Goal: Navigation & Orientation: Understand site structure

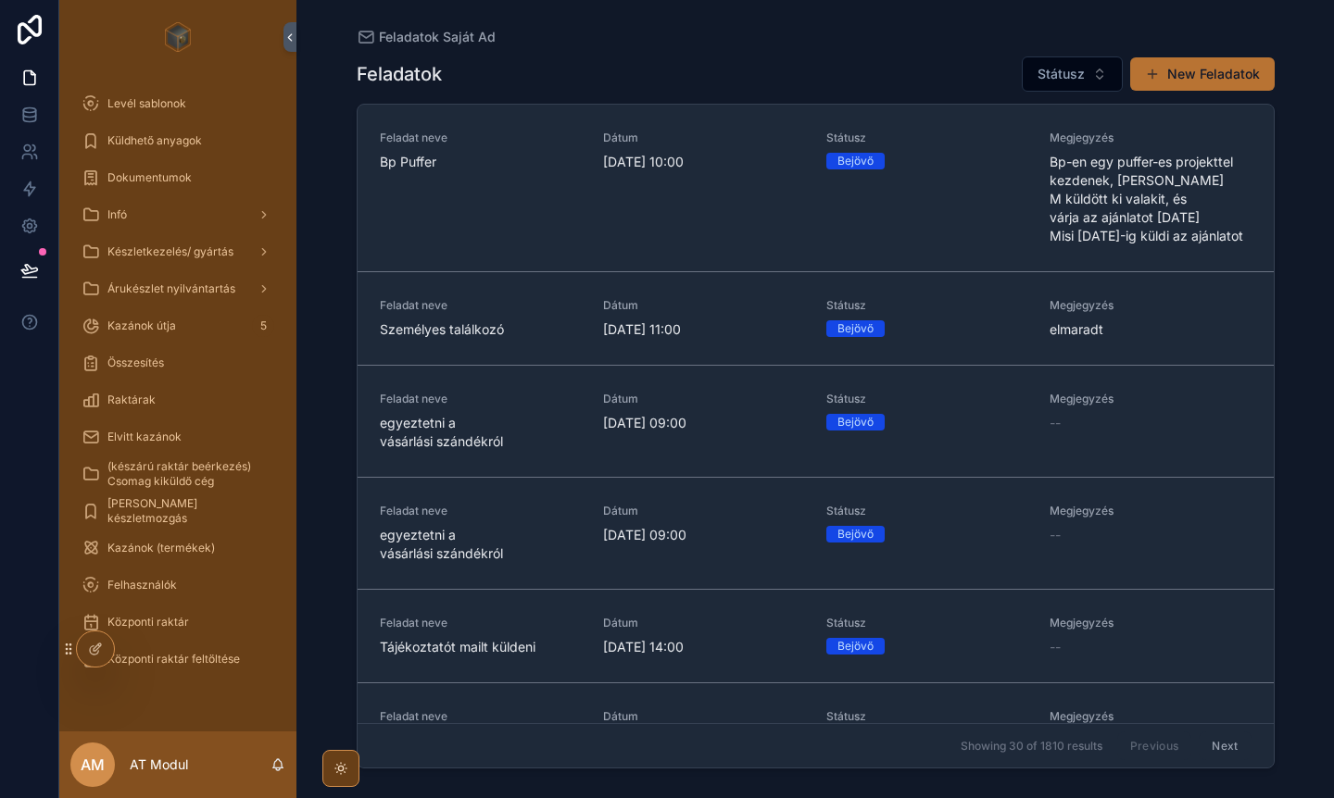
click at [1081, 71] on span "Státusz" at bounding box center [1060, 74] width 47 height 19
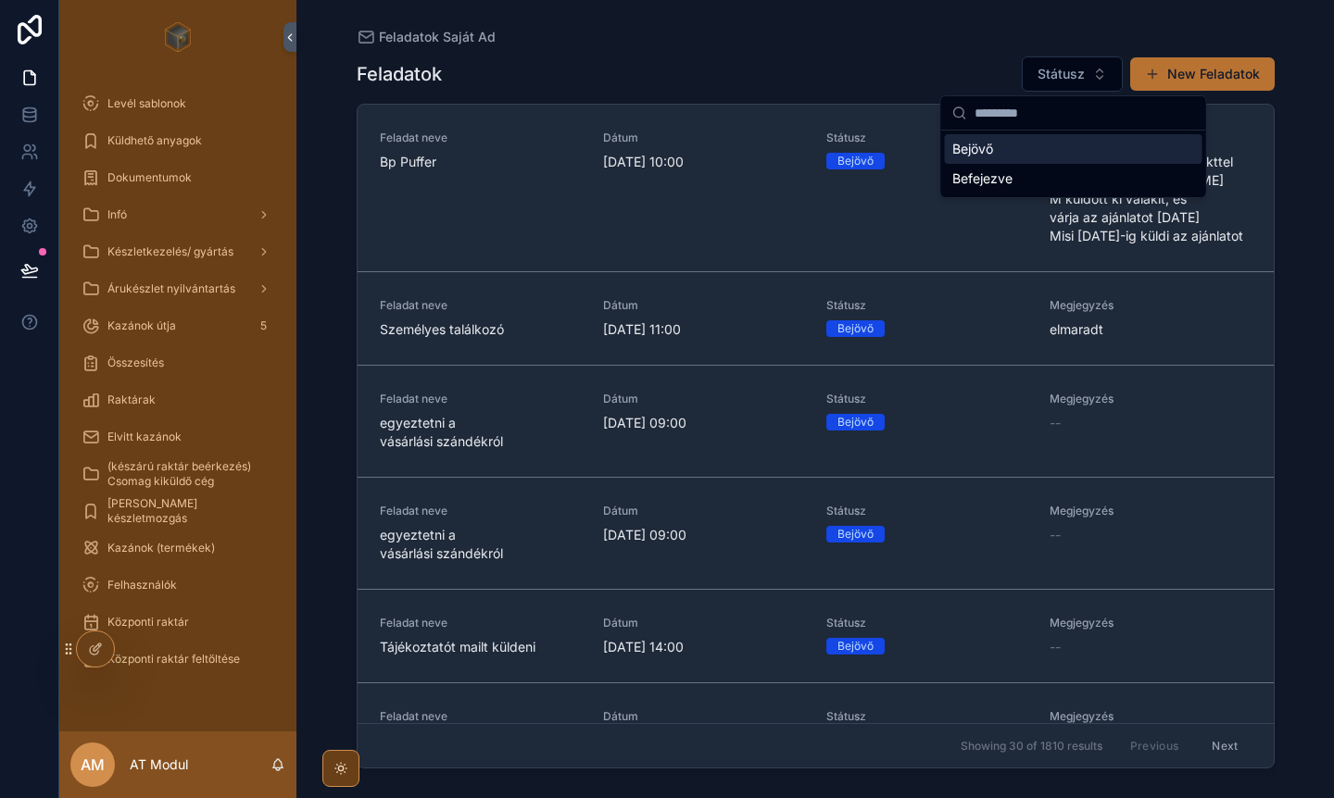
click at [1100, 72] on button "Státusz" at bounding box center [1072, 74] width 101 height 35
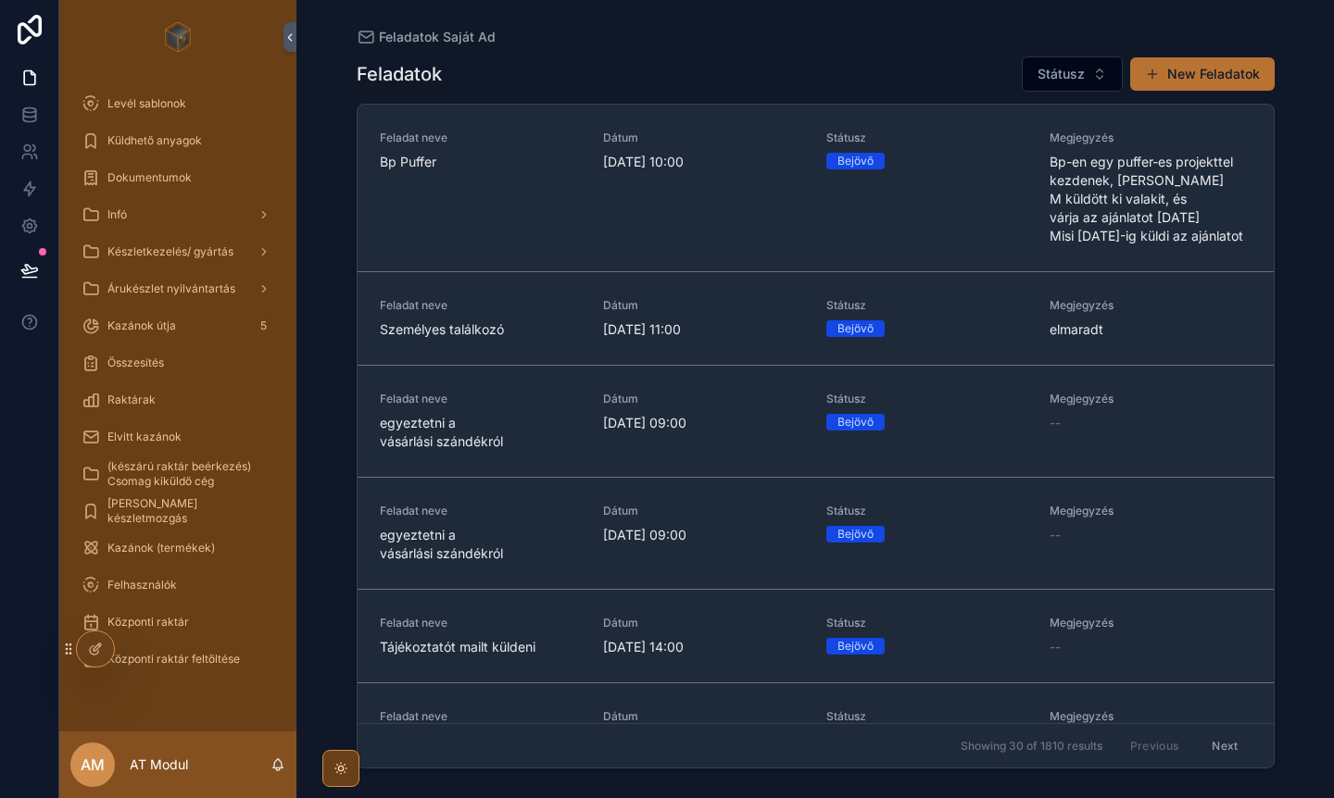
click at [1100, 72] on button "Státusz" at bounding box center [1072, 74] width 101 height 35
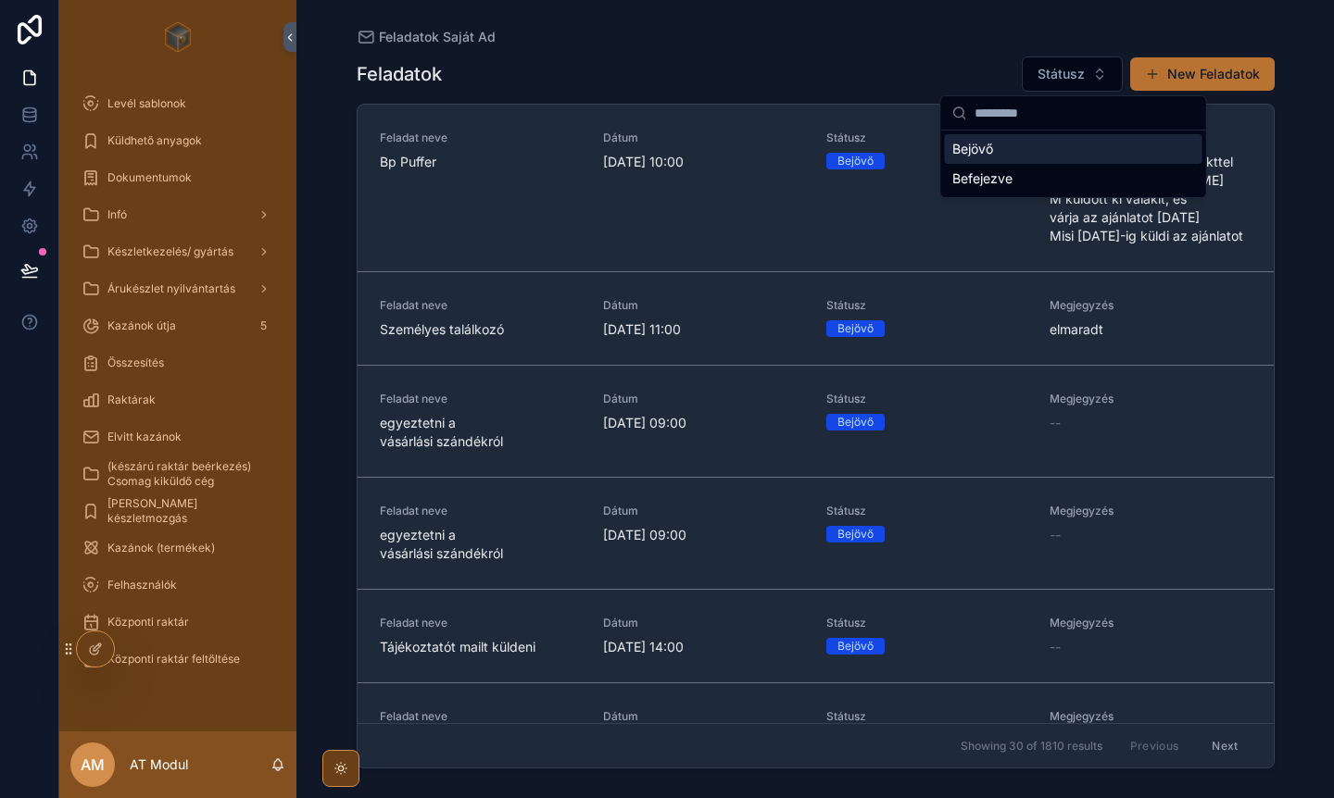
click at [1100, 72] on button "Státusz" at bounding box center [1072, 74] width 101 height 35
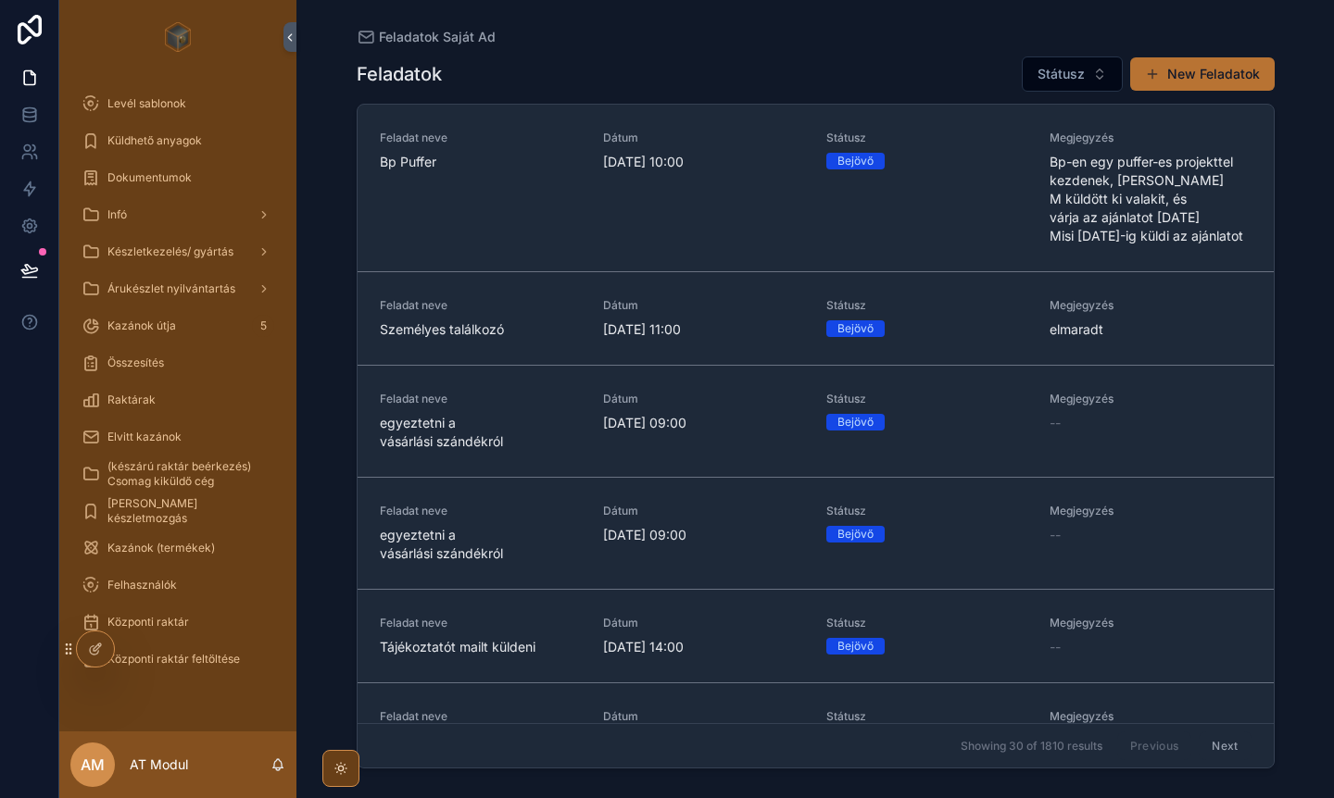
click at [98, 645] on icon at bounding box center [99, 646] width 2 height 2
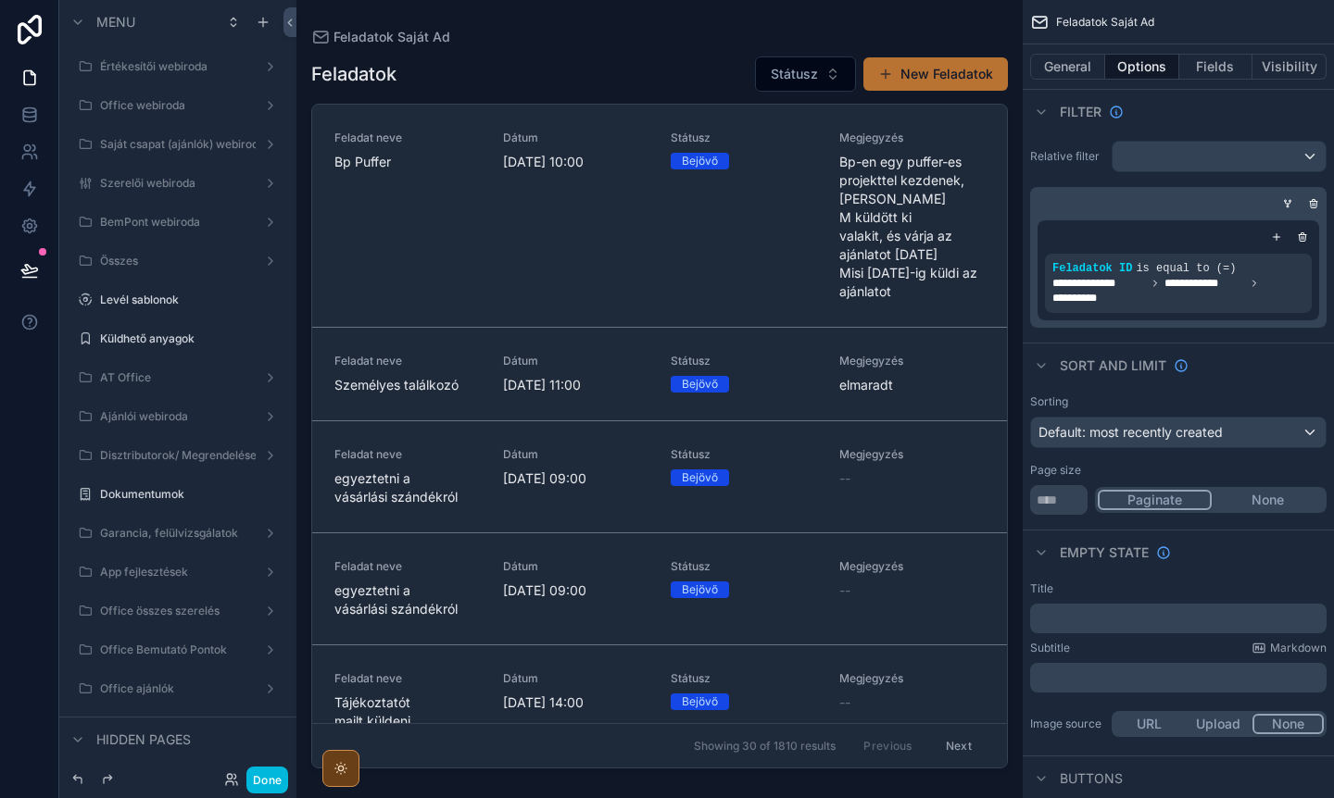
click at [223, 682] on div "Done" at bounding box center [251, 780] width 73 height 27
click at [227, 682] on icon at bounding box center [231, 780] width 15 height 15
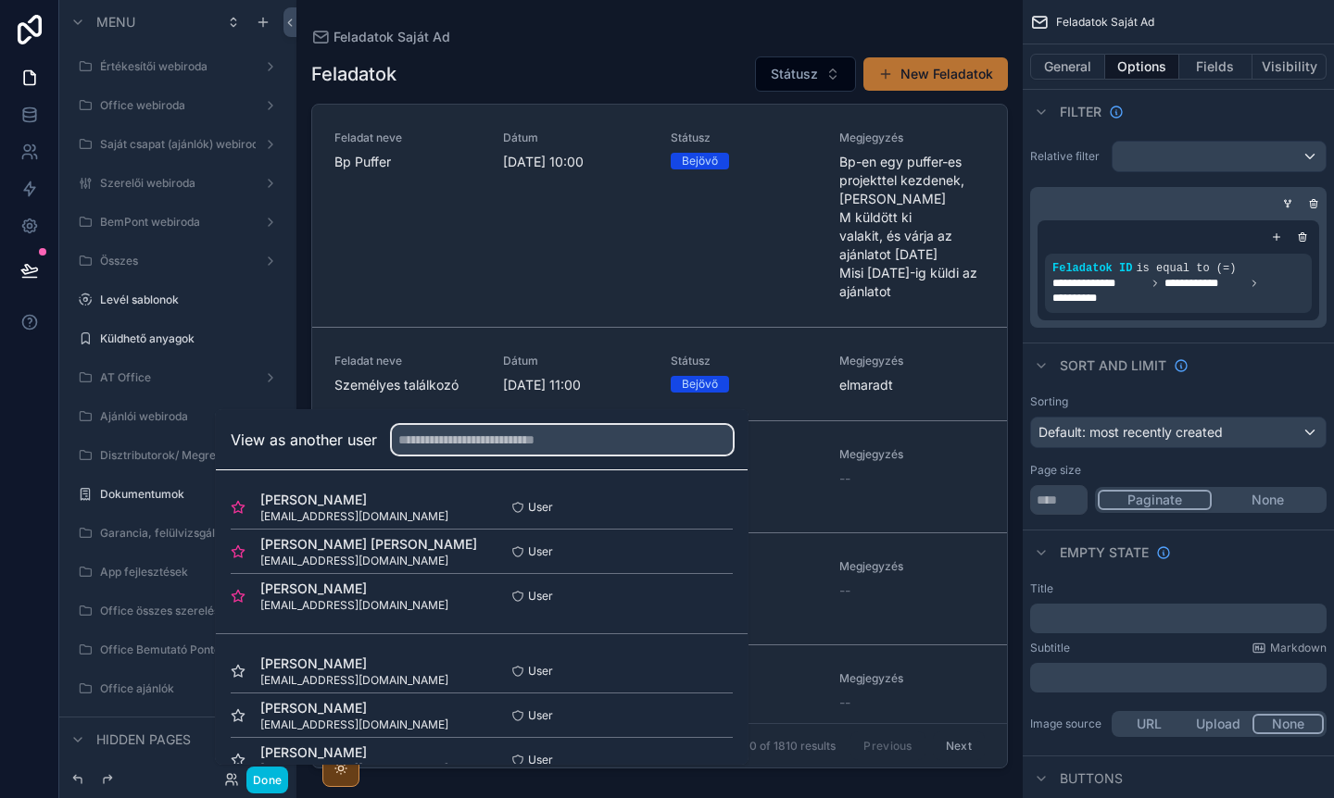
click at [474, 438] on input "text" at bounding box center [562, 440] width 341 height 30
click at [0, 0] on button "Select" at bounding box center [0, 0] width 0 height 0
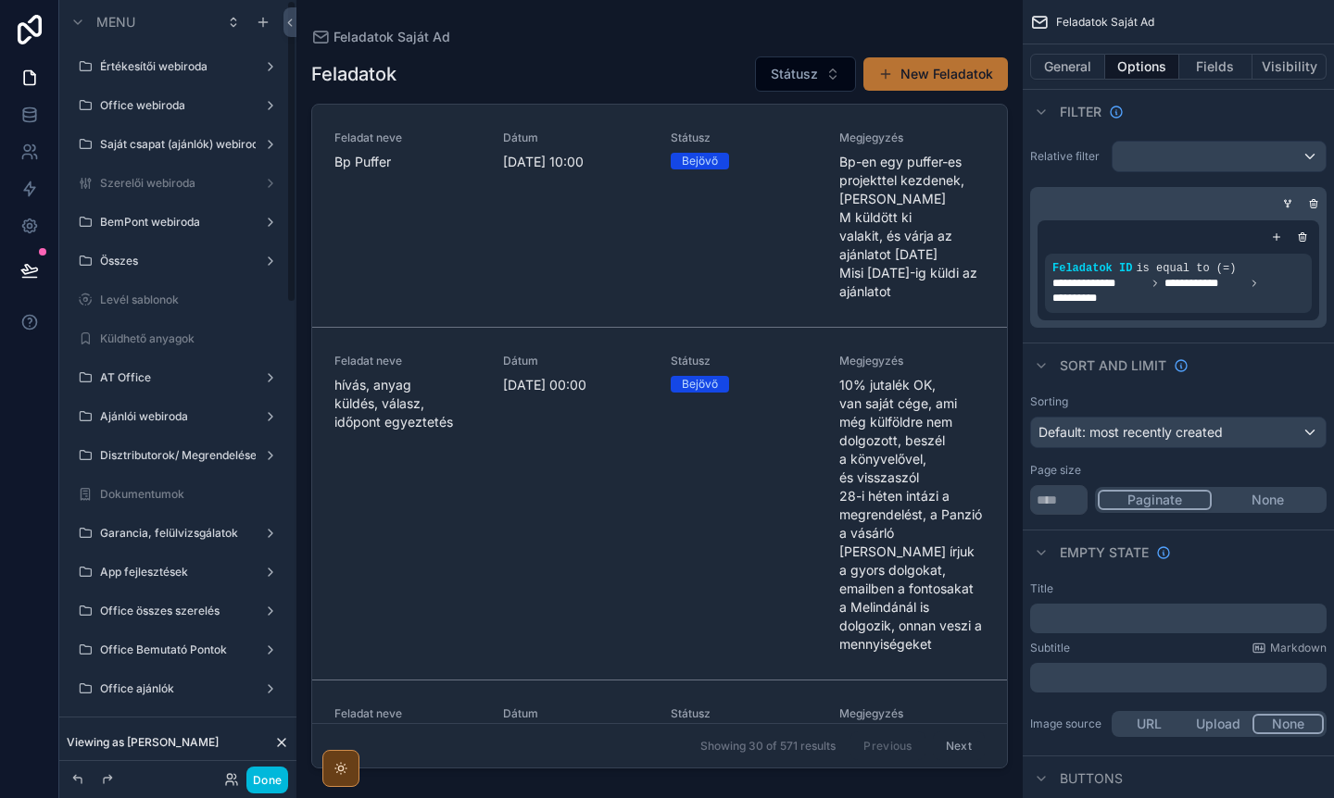
click at [137, 68] on label "Értékesítői webiroda" at bounding box center [174, 66] width 148 height 15
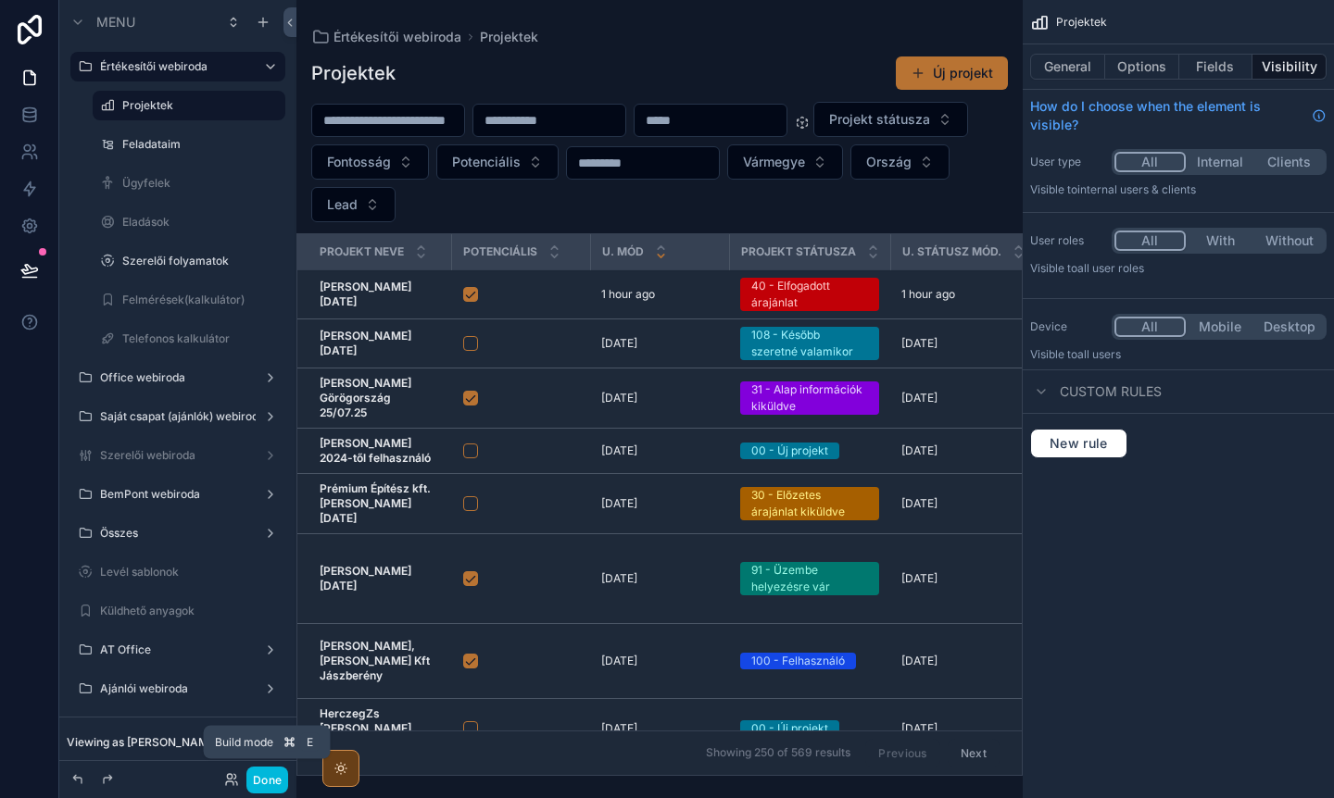
click at [259, 778] on button "Done" at bounding box center [267, 780] width 42 height 27
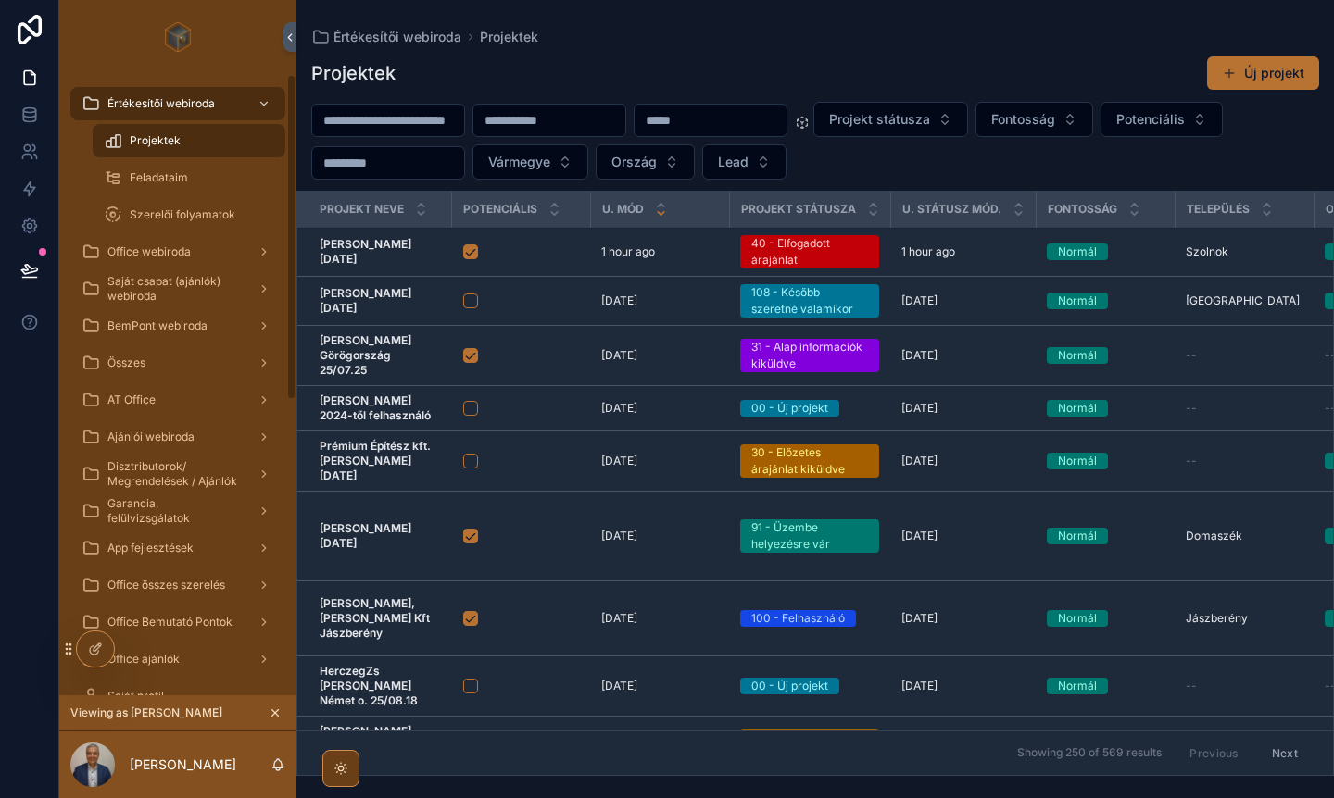
click at [174, 217] on span "Szerelői folyamatok" at bounding box center [183, 214] width 106 height 15
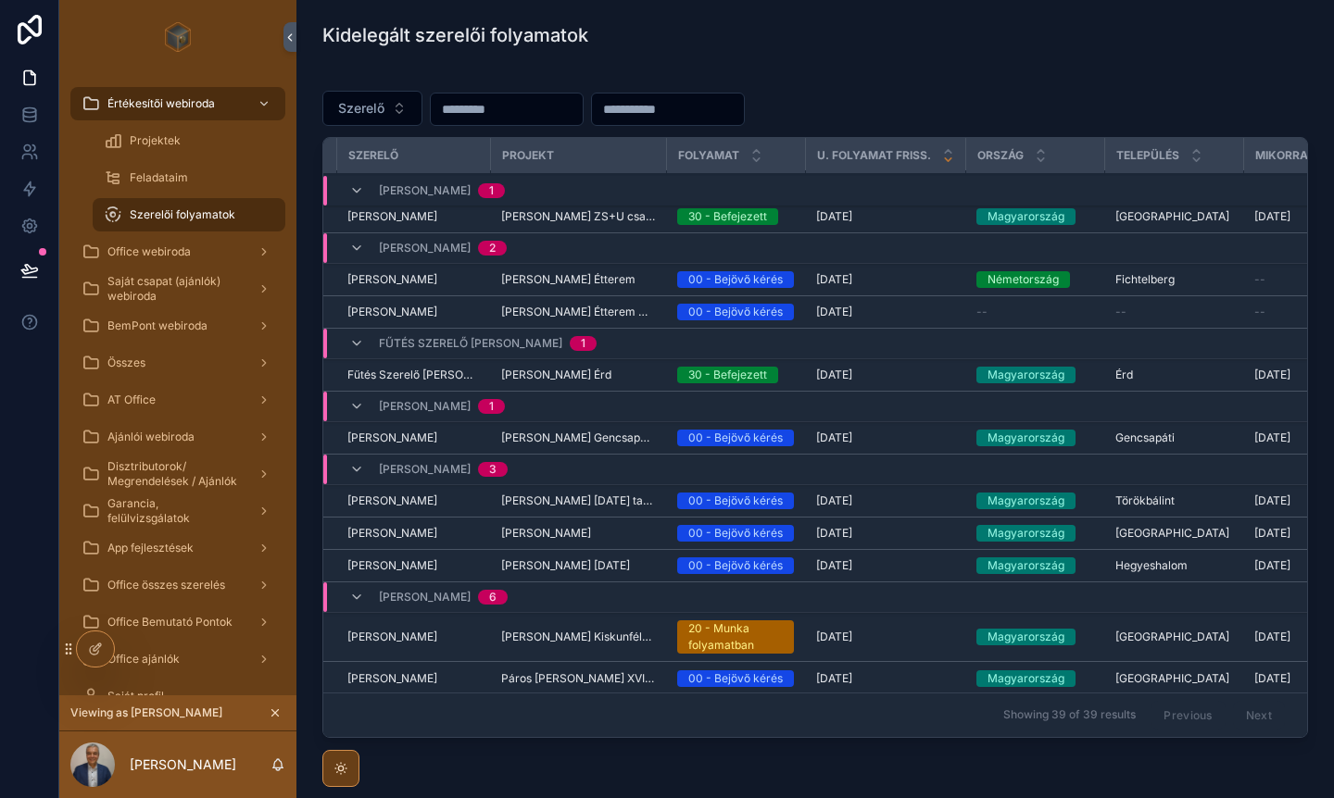
scroll to position [4, 0]
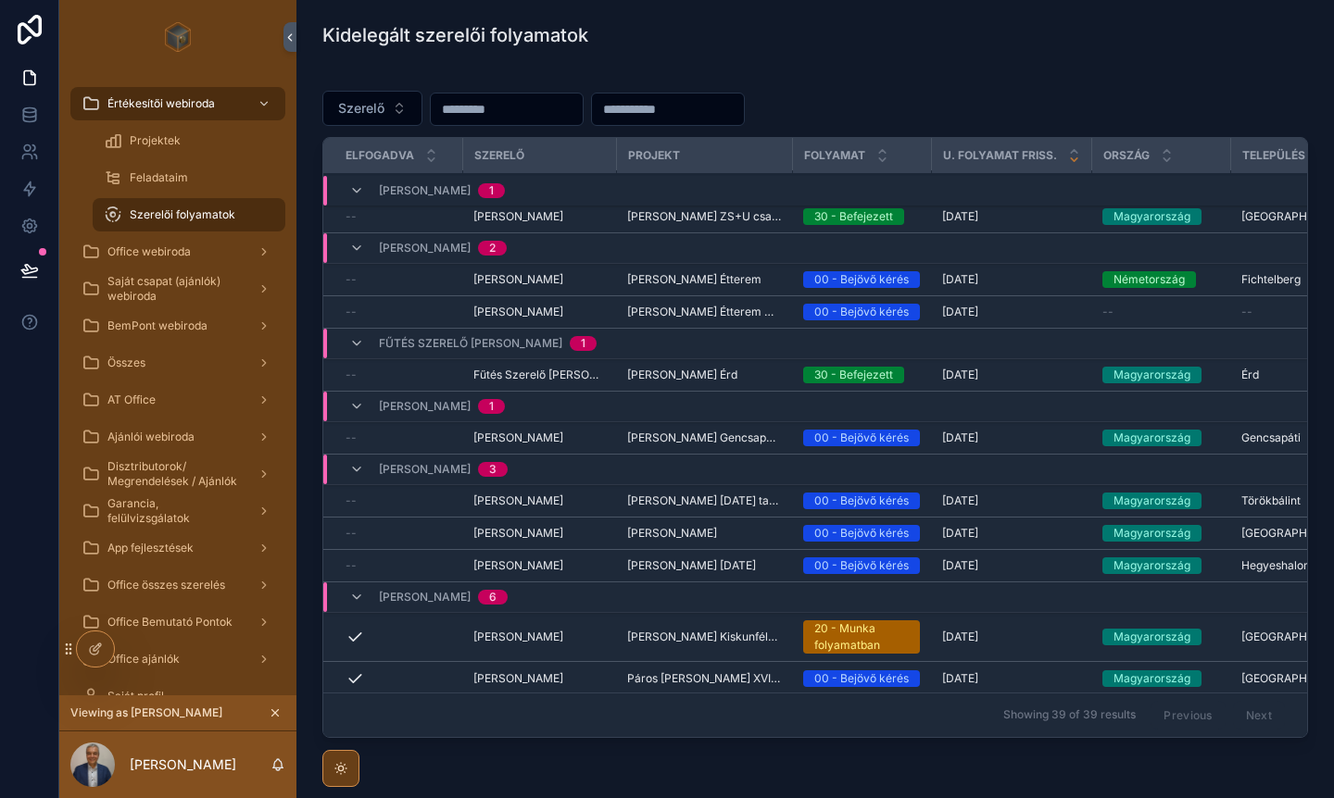
click at [148, 245] on span "Office webiroda" at bounding box center [148, 252] width 83 height 15
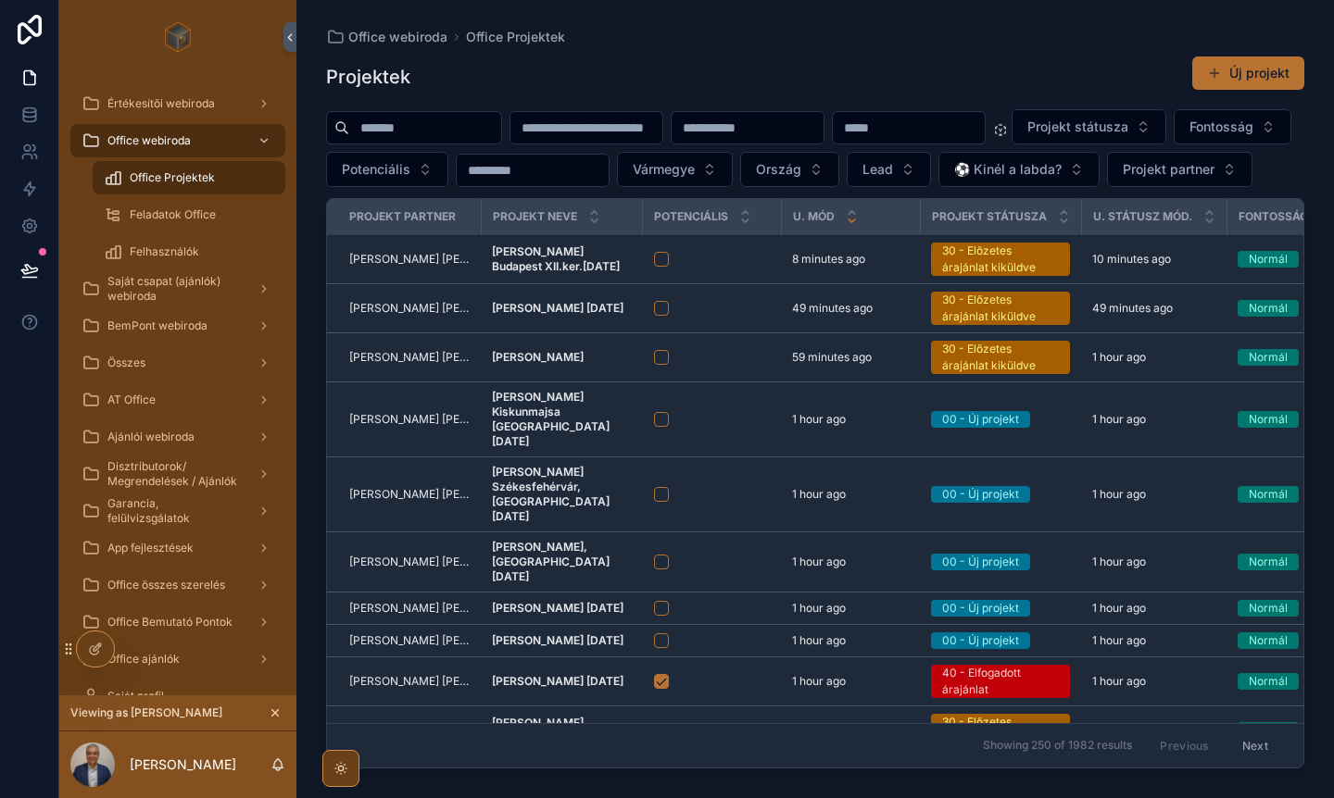
click at [645, 187] on div "Projekt státusza Fontosság Potenciális Vármegye Ország Lead ⚽️ Kinél a labda? P…" at bounding box center [815, 148] width 978 height 78
click at [1062, 169] on span "⚽️ Kinél a labda?" at bounding box center [1007, 169] width 107 height 19
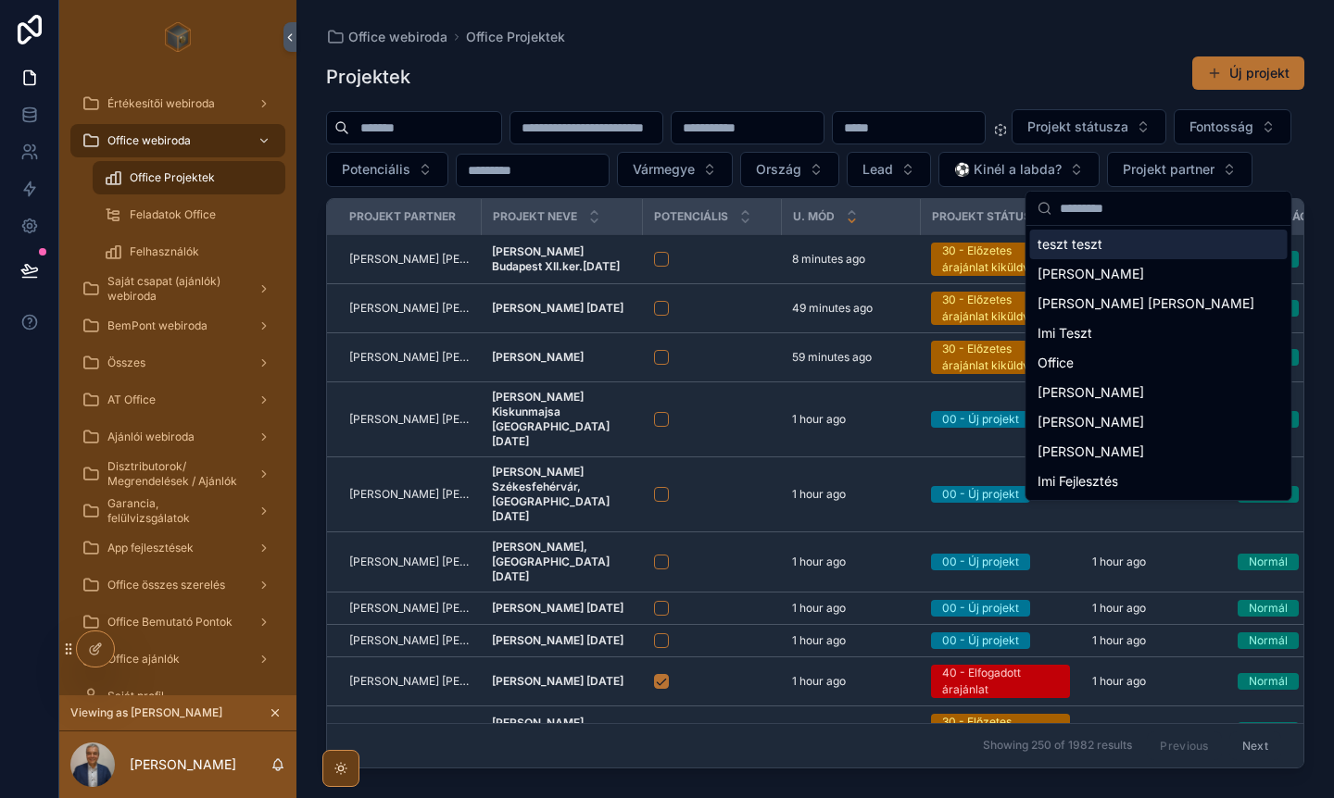
click at [1062, 169] on span "⚽️ Kinél a labda?" at bounding box center [1007, 169] width 107 height 19
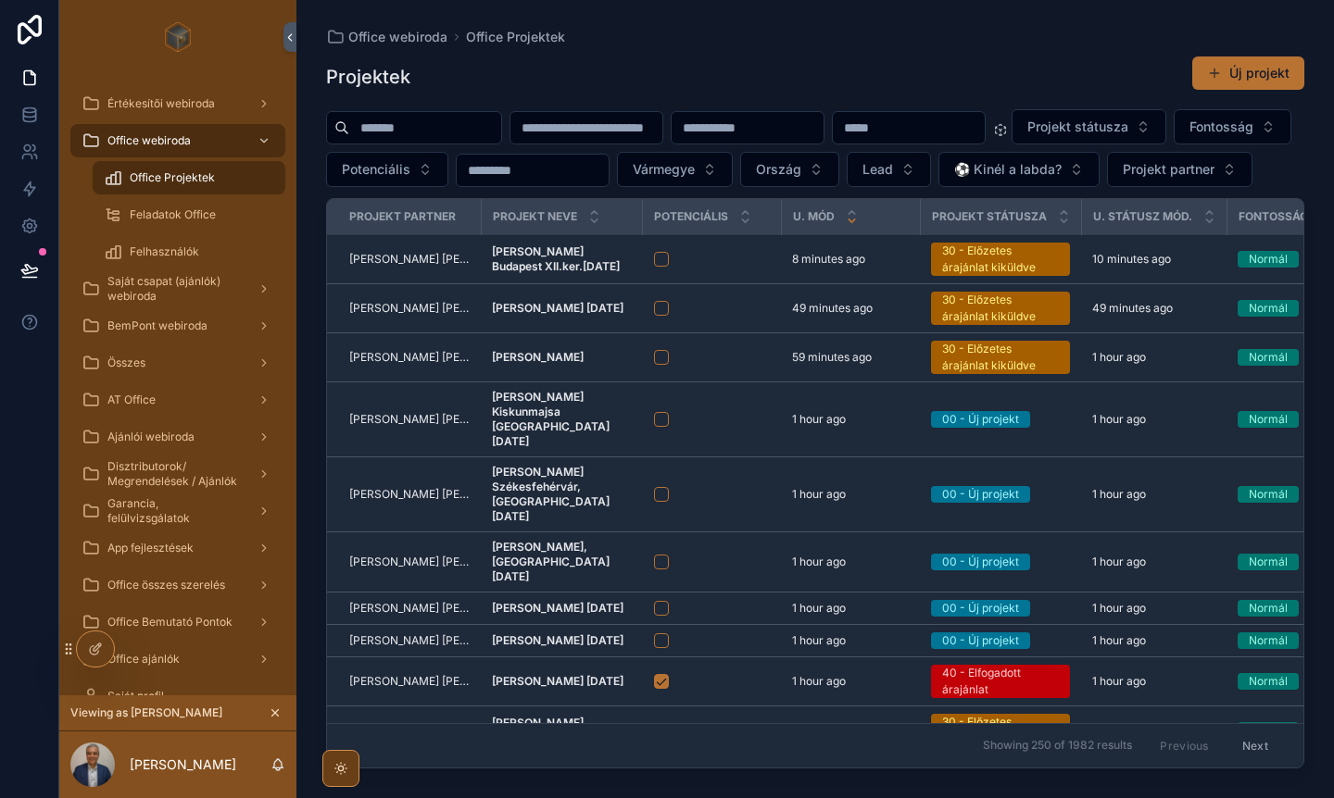
click at [857, 187] on div "Projekt státusza Fontosság Potenciális Vármegye Ország Lead ⚽️ Kinél a labda? P…" at bounding box center [815, 148] width 978 height 78
click at [138, 296] on span "Saját csapat (ajánlók) webiroda" at bounding box center [174, 289] width 135 height 30
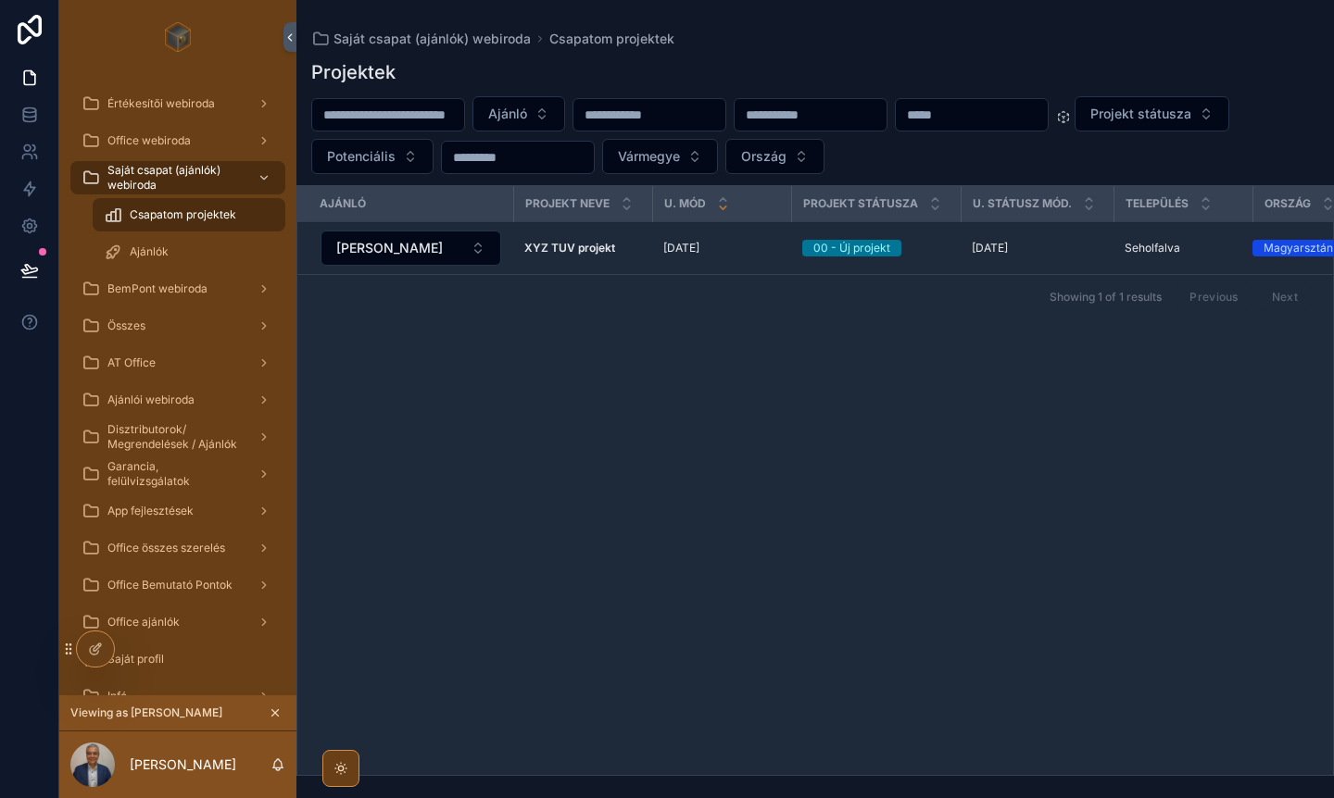
click at [157, 248] on span "Ajánlók" at bounding box center [149, 252] width 39 height 15
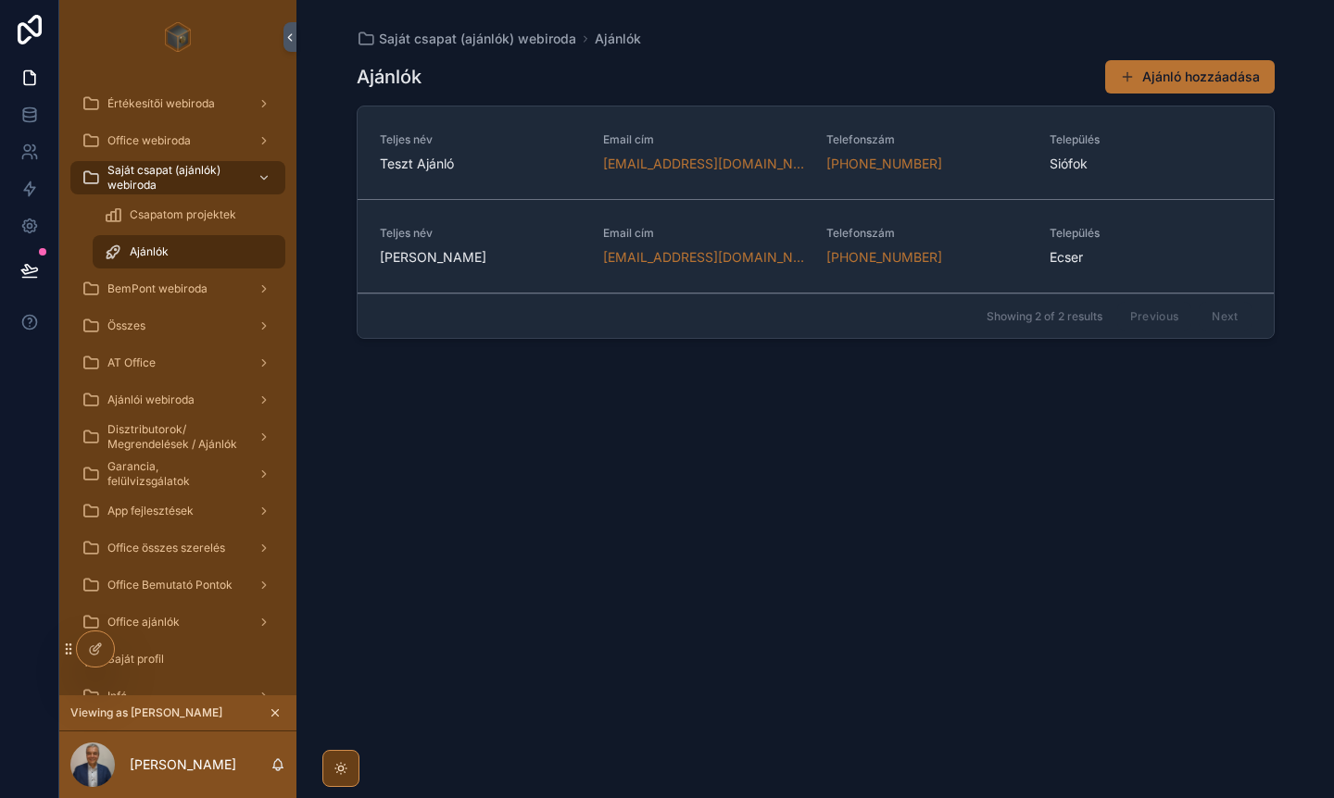
click at [163, 180] on span "Saját csapat (ajánlók) webiroda" at bounding box center [174, 178] width 135 height 30
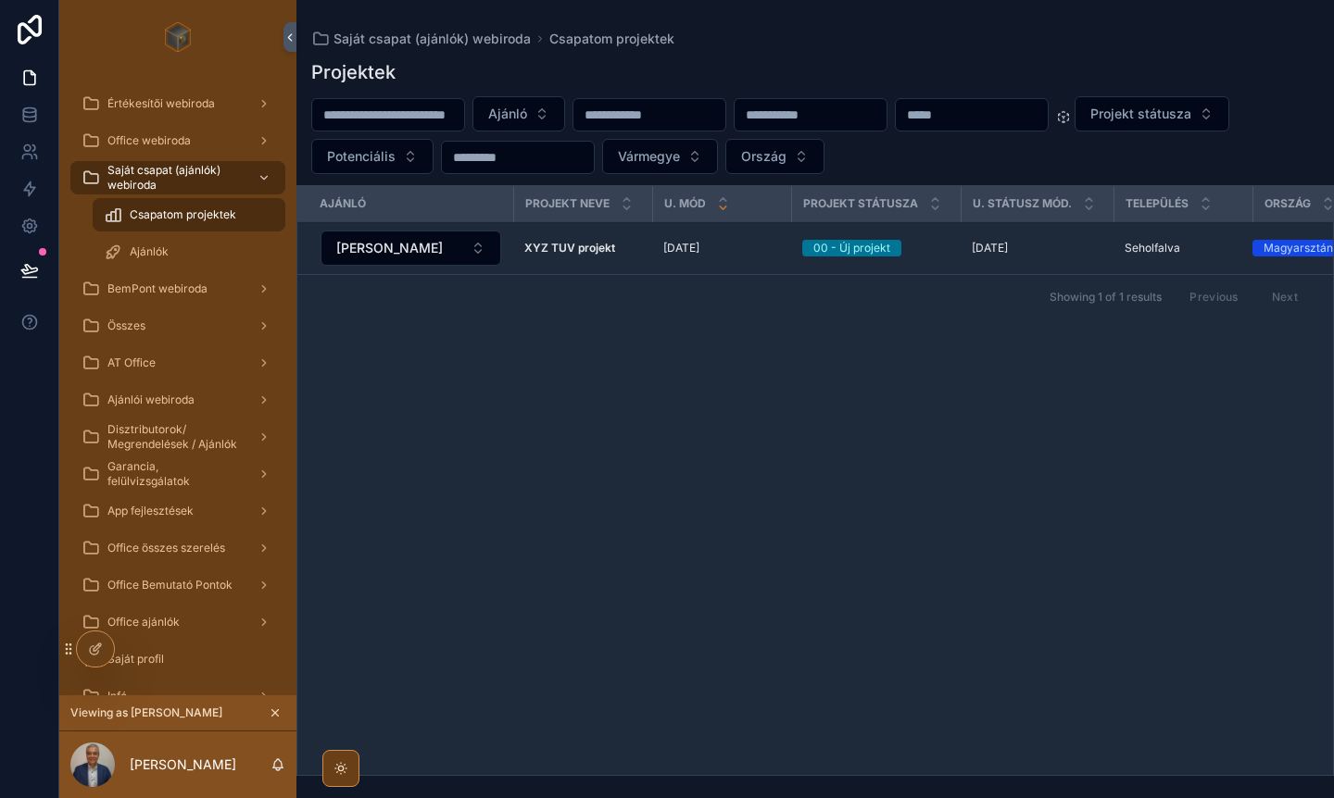
click at [157, 322] on div "Összes" at bounding box center [178, 326] width 193 height 30
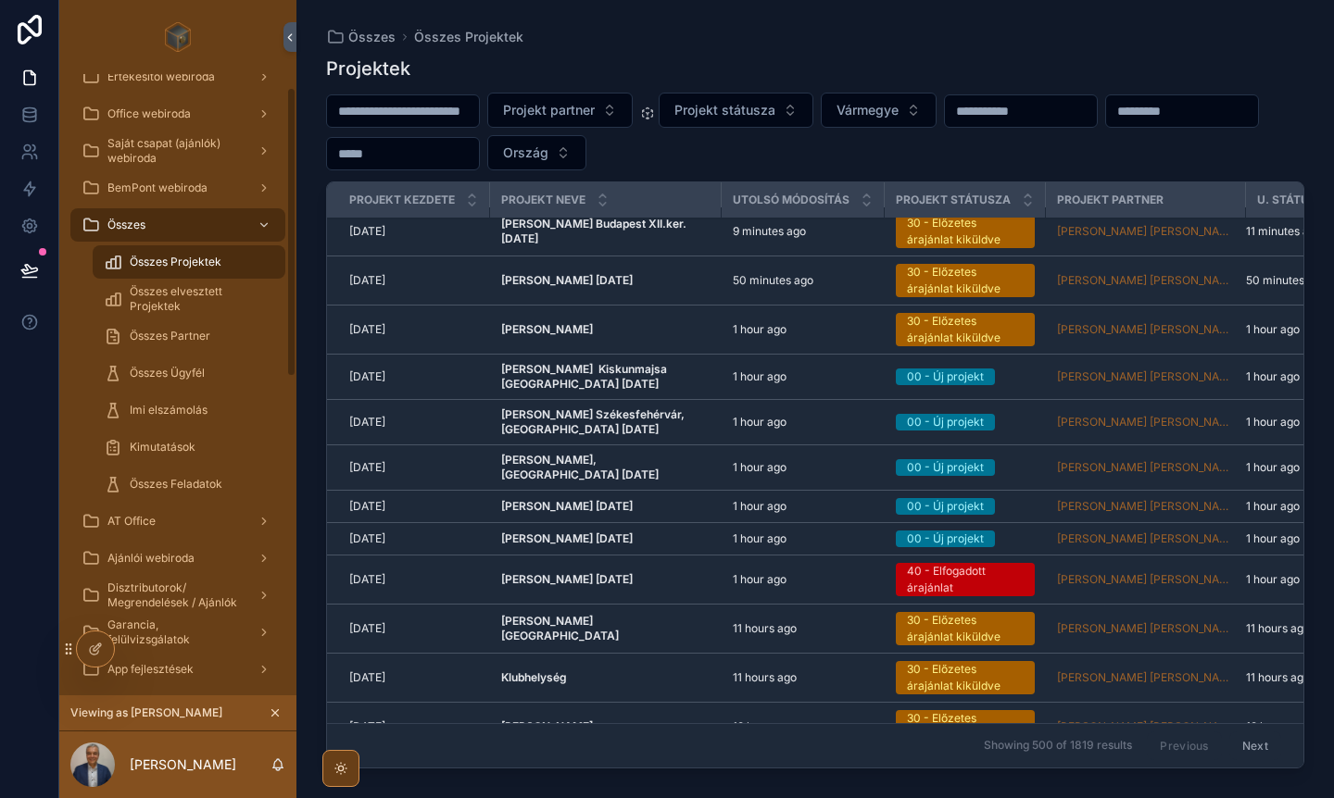
scroll to position [36, 0]
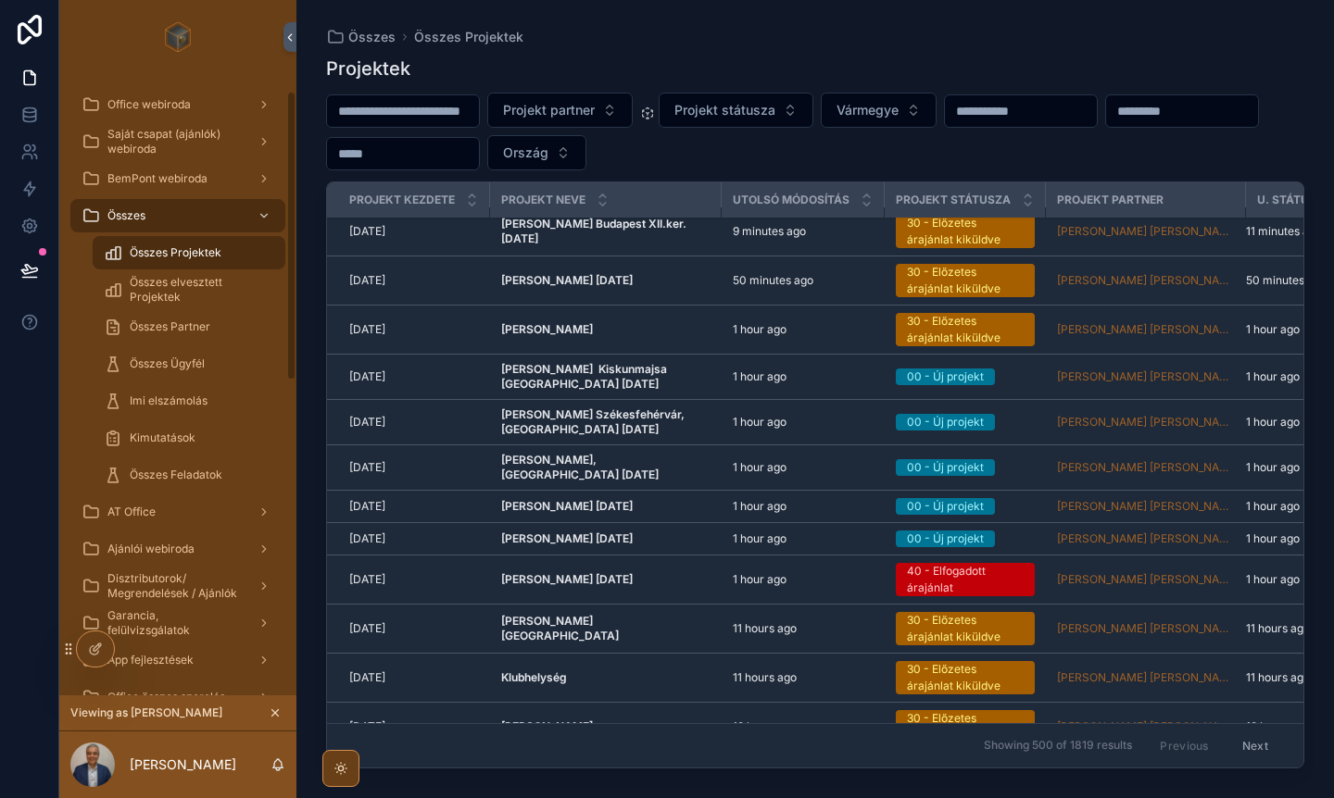
click at [154, 448] on div "Kimutatások" at bounding box center [189, 438] width 170 height 30
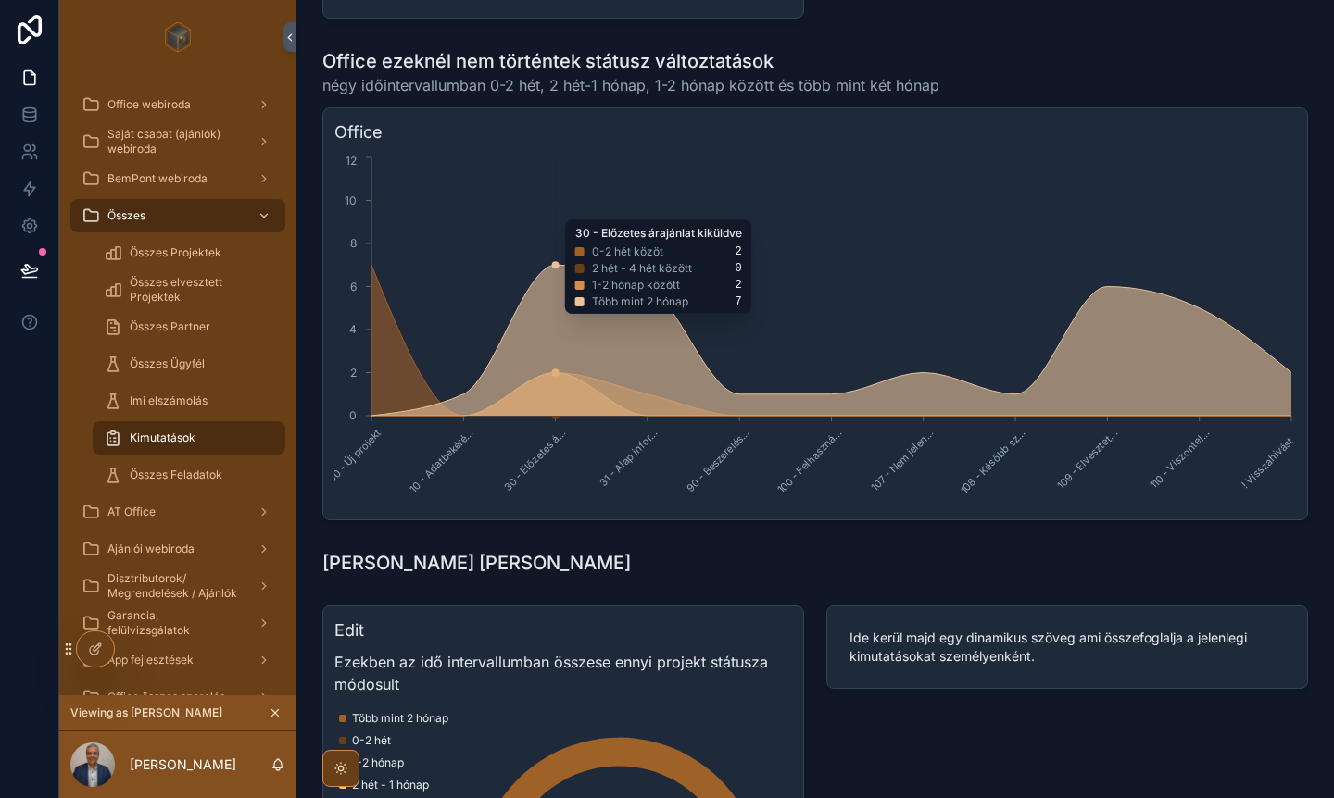
scroll to position [2021, 0]
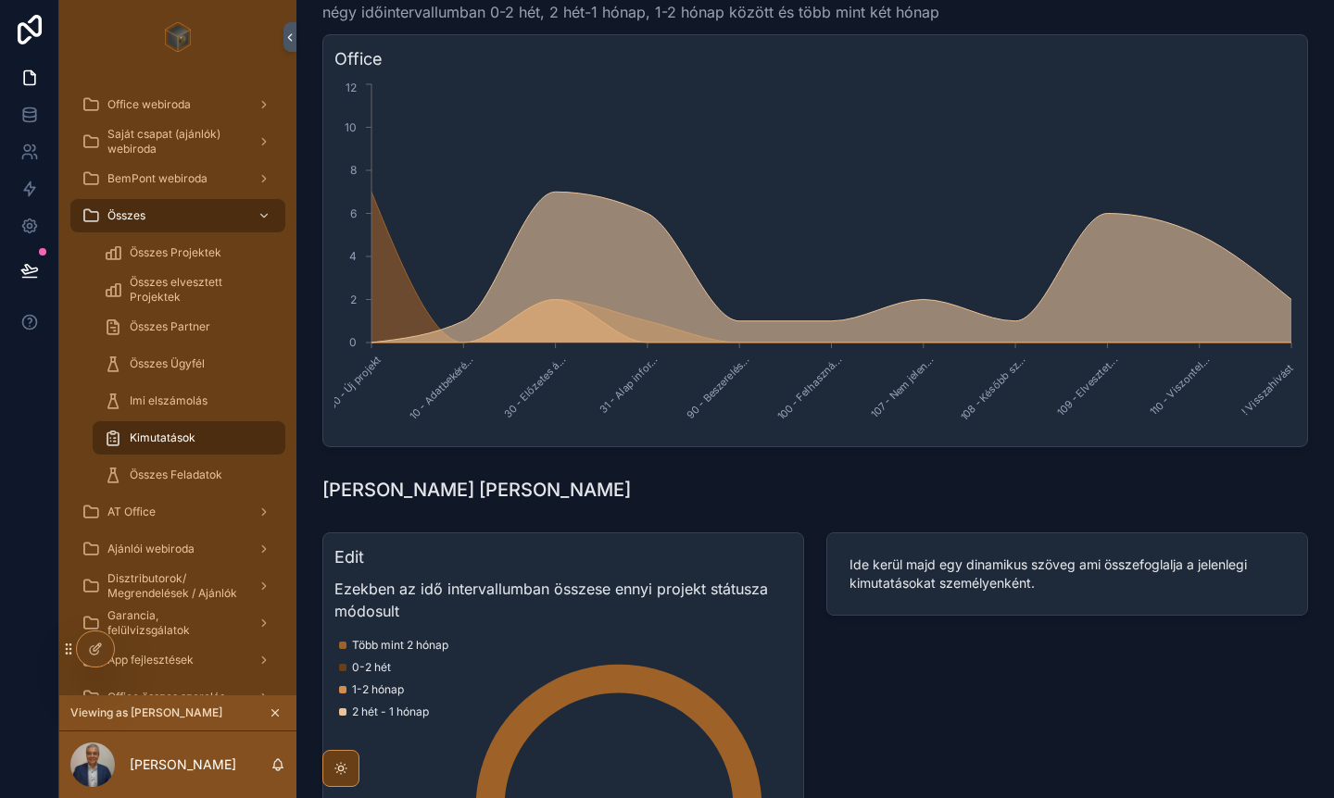
click at [124, 511] on span "AT Office" at bounding box center [131, 512] width 48 height 15
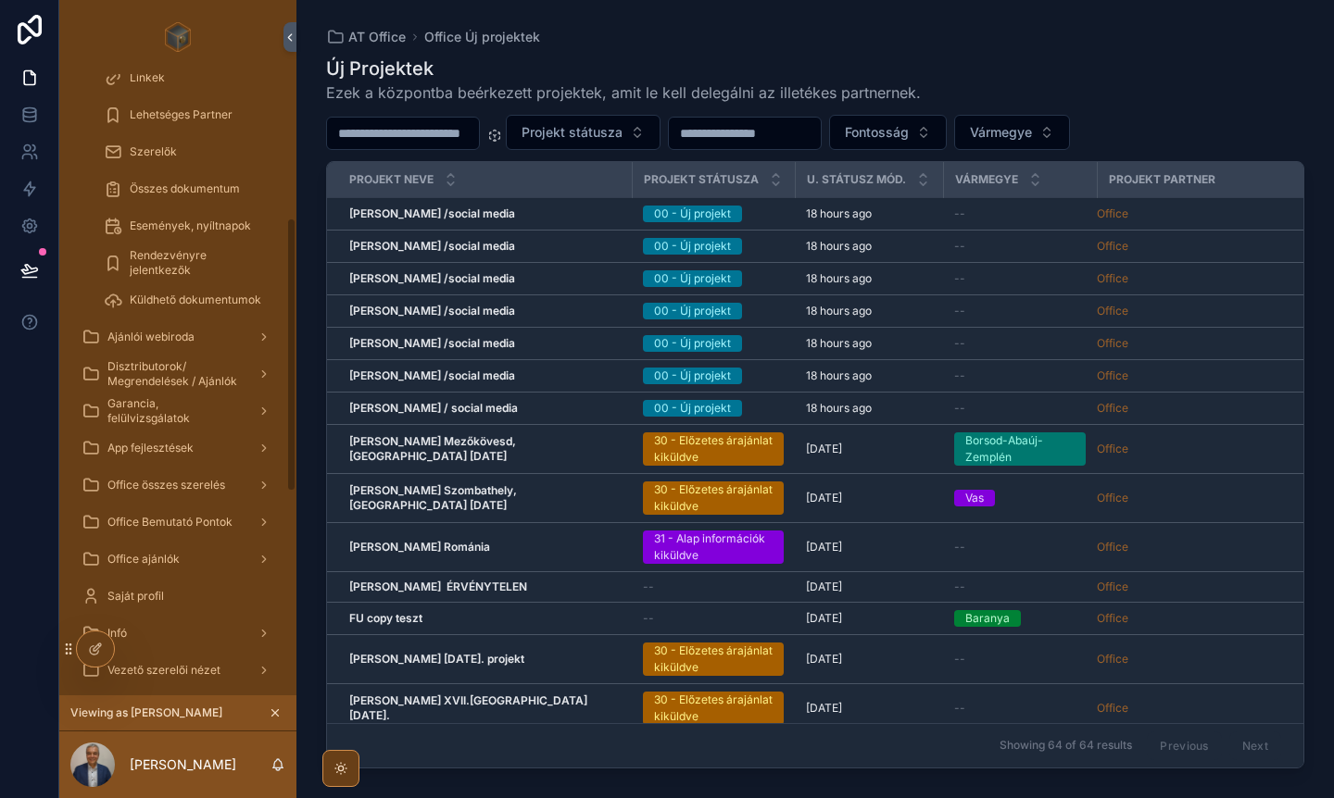
scroll to position [324, 0]
click at [165, 333] on span "Ajánlói webiroda" at bounding box center [150, 335] width 87 height 15
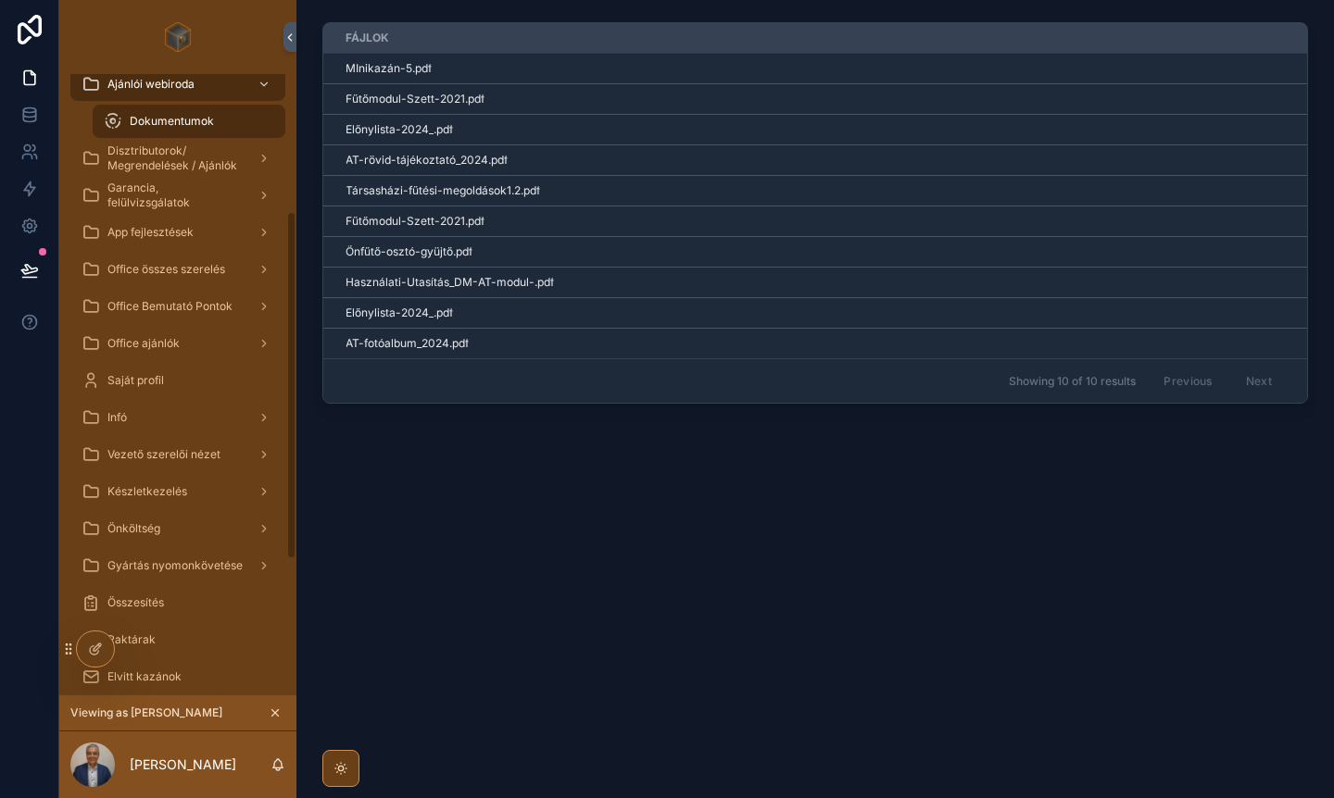
scroll to position [245, 0]
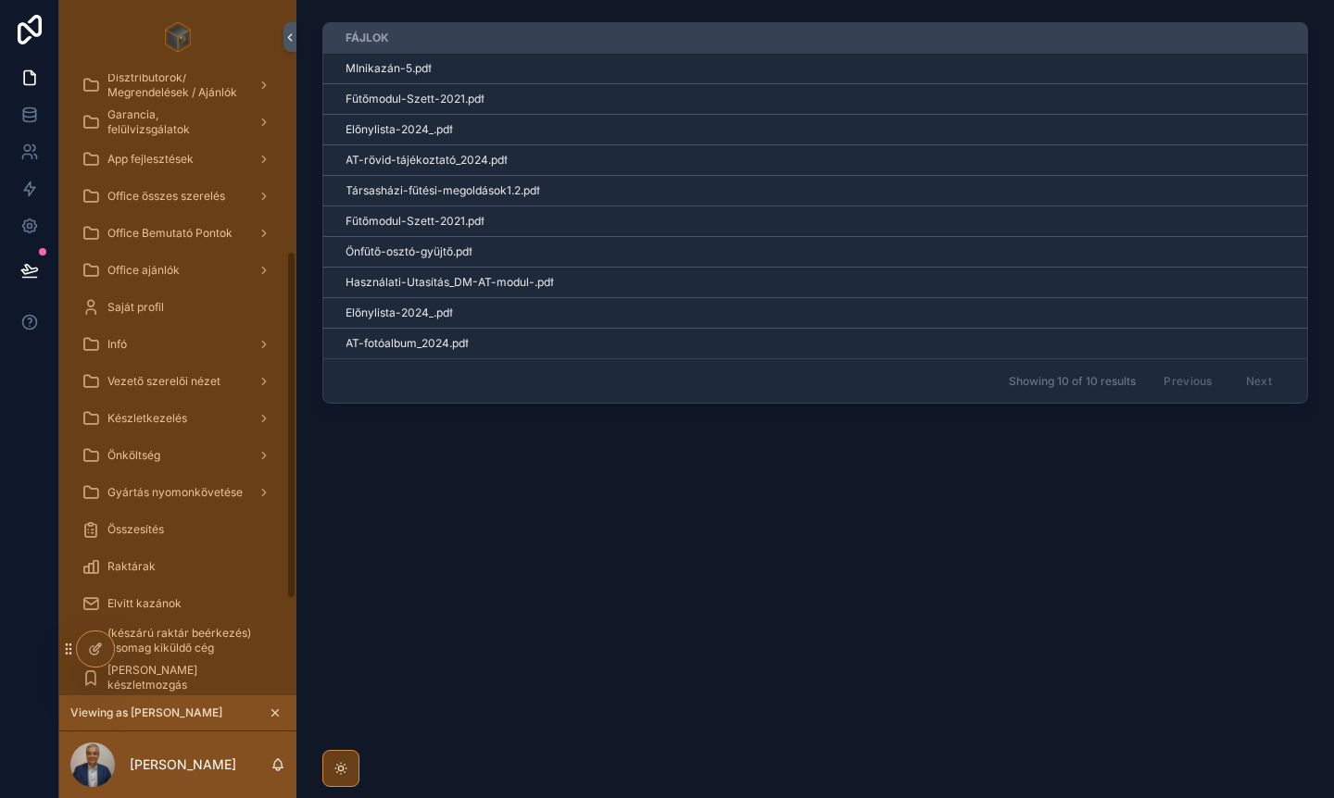
click at [168, 493] on span "Gyártás nyomonkövetése" at bounding box center [174, 492] width 135 height 15
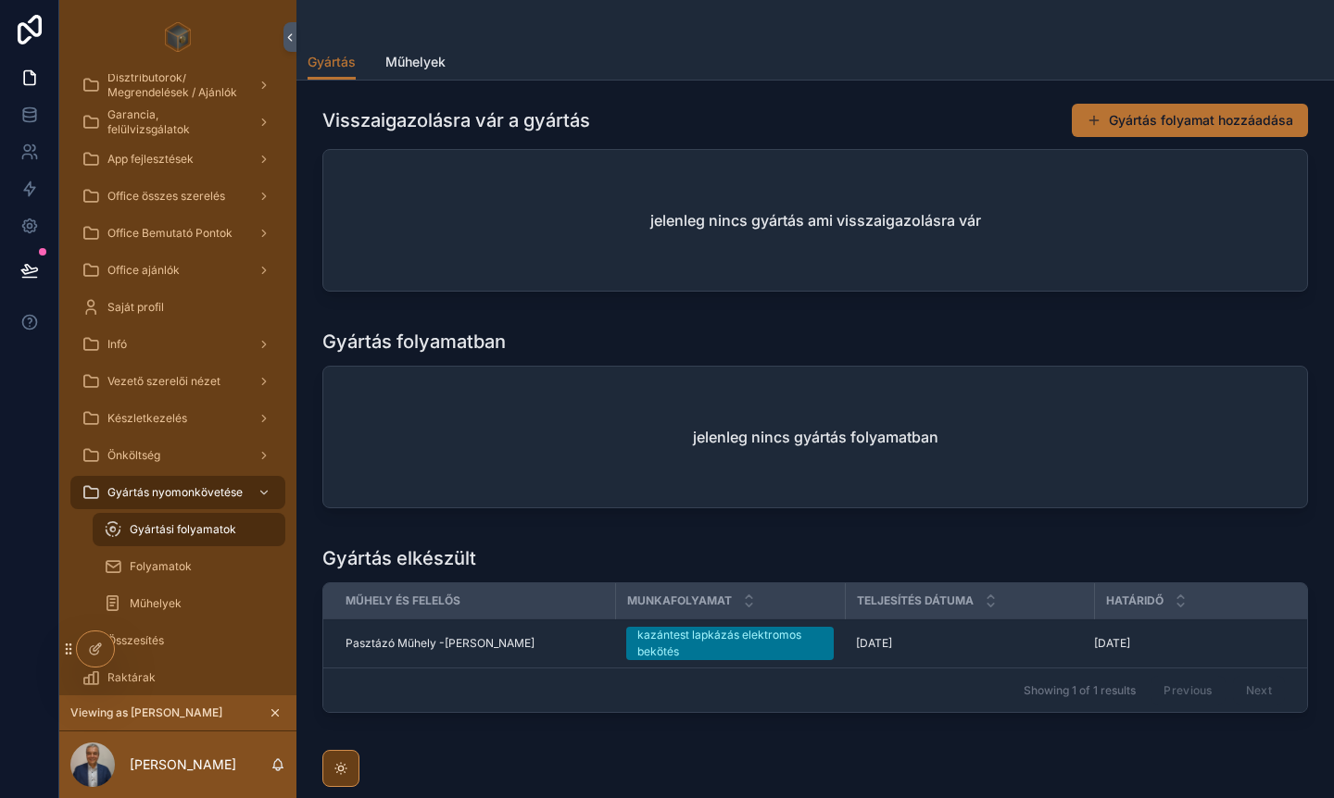
click at [1122, 131] on button "Gyártás folyamat hozzáadása" at bounding box center [1190, 120] width 236 height 33
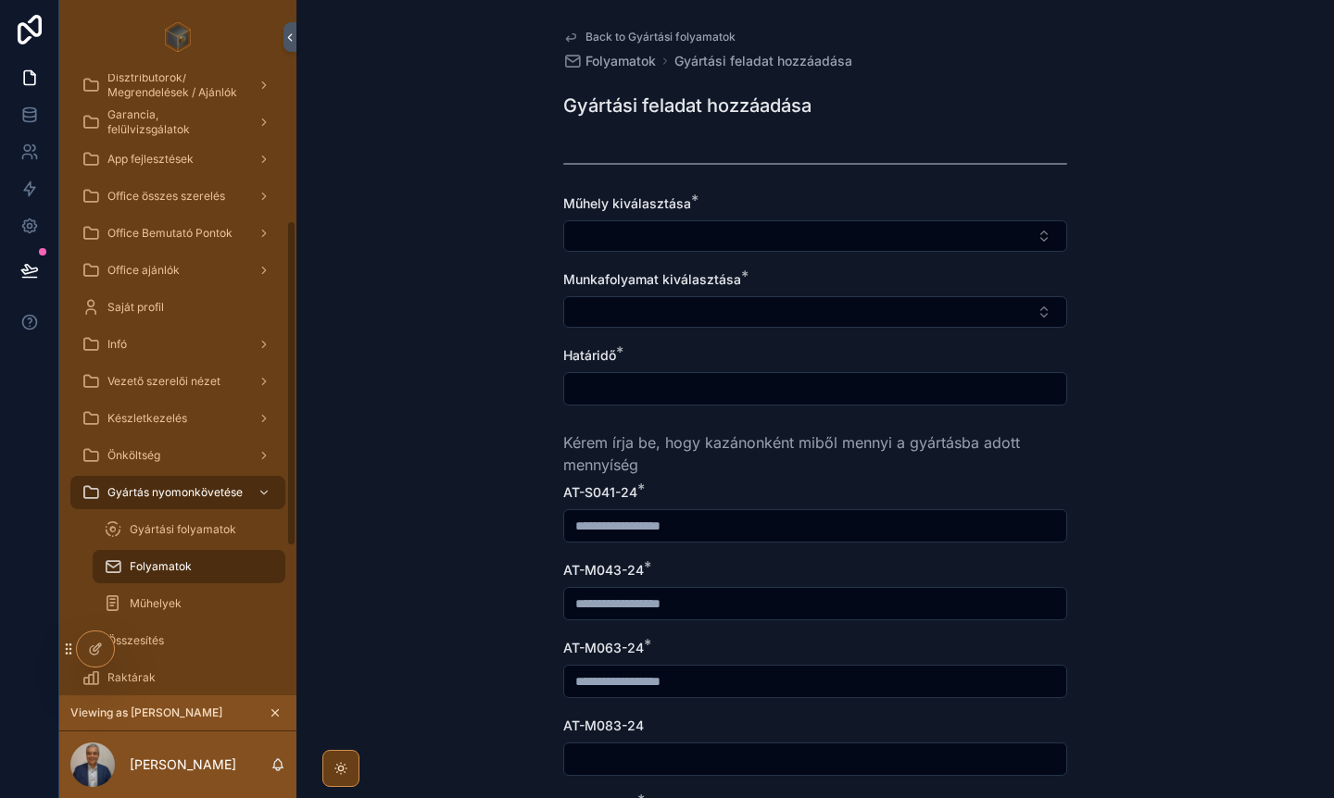
click at [158, 603] on span "Műhelyek" at bounding box center [156, 604] width 52 height 15
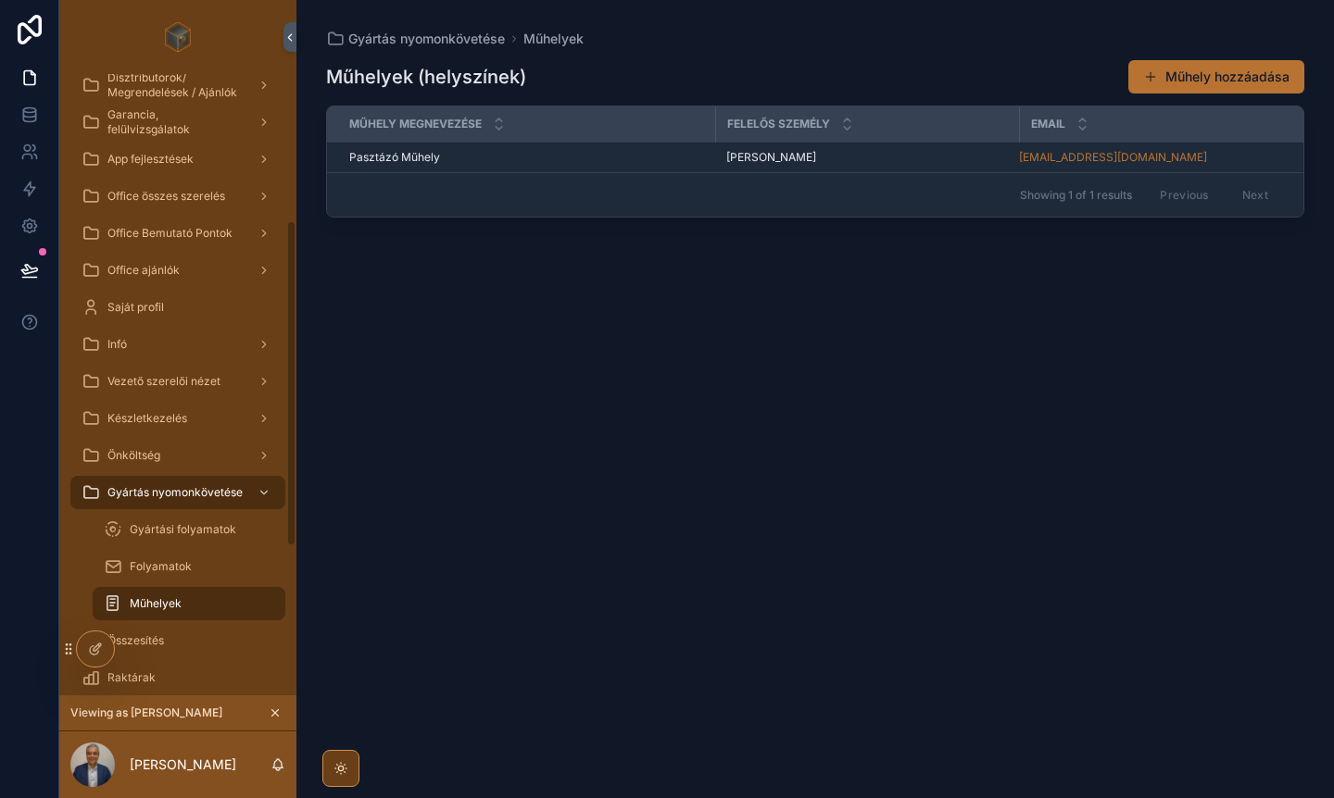
click at [158, 572] on span "Folyamatok" at bounding box center [161, 567] width 62 height 15
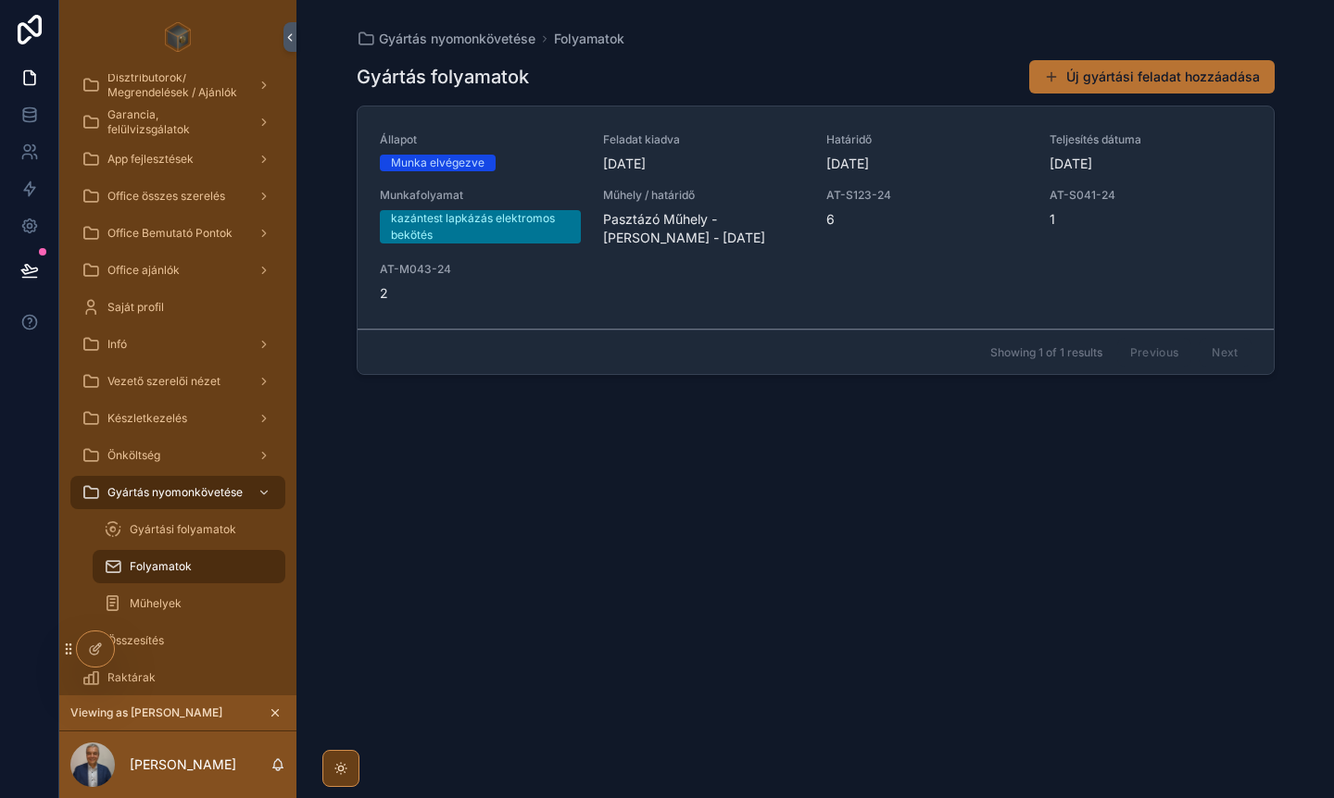
click at [157, 535] on span "Gyártási folyamatok" at bounding box center [183, 529] width 107 height 15
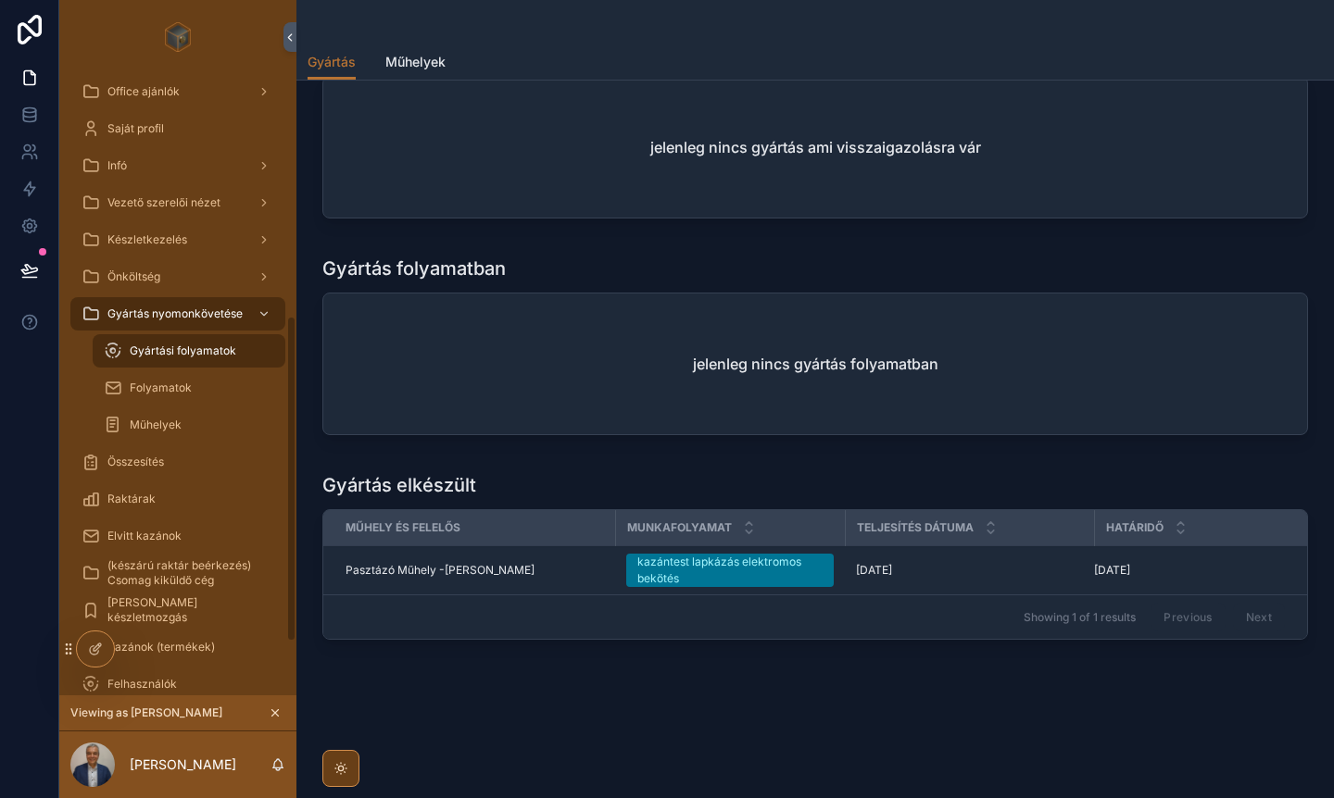
scroll to position [467, 0]
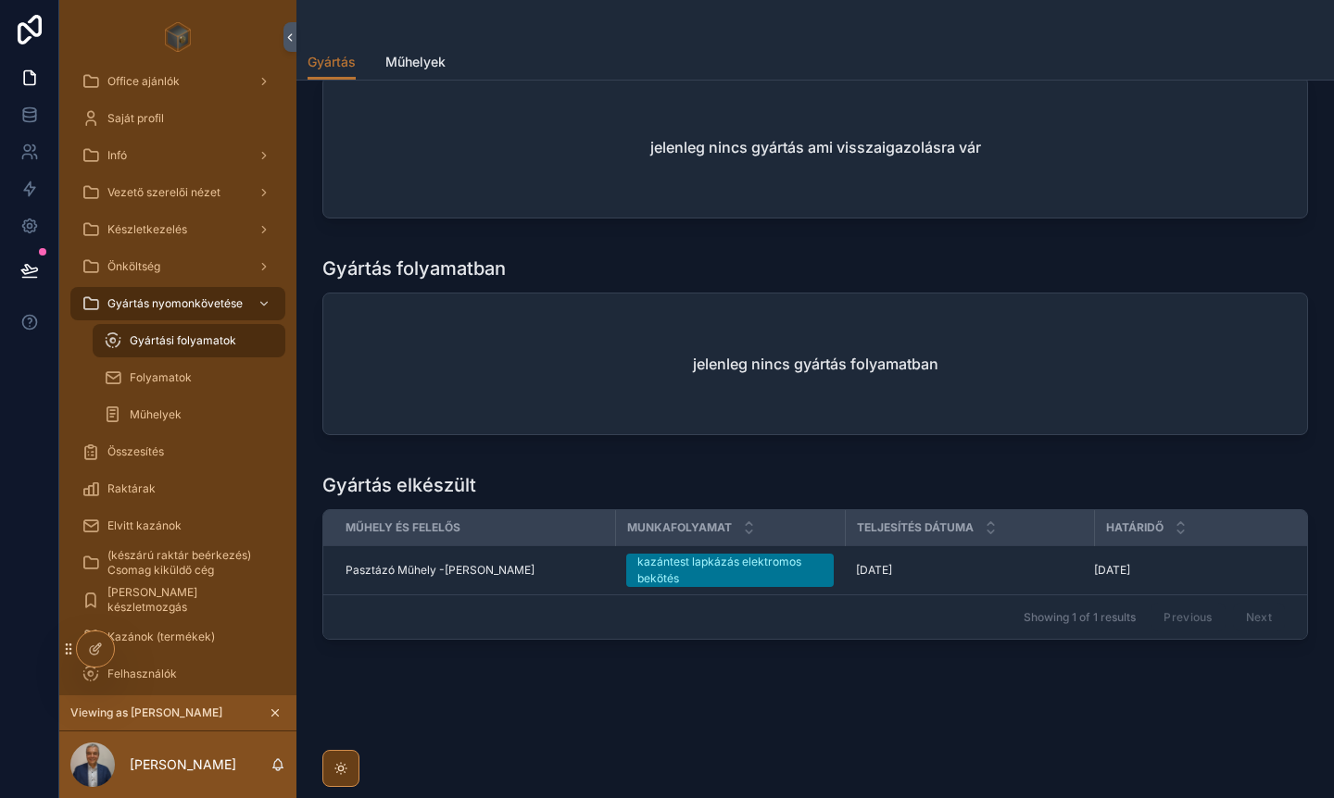
click at [170, 403] on div "Műhelyek" at bounding box center [189, 415] width 170 height 30
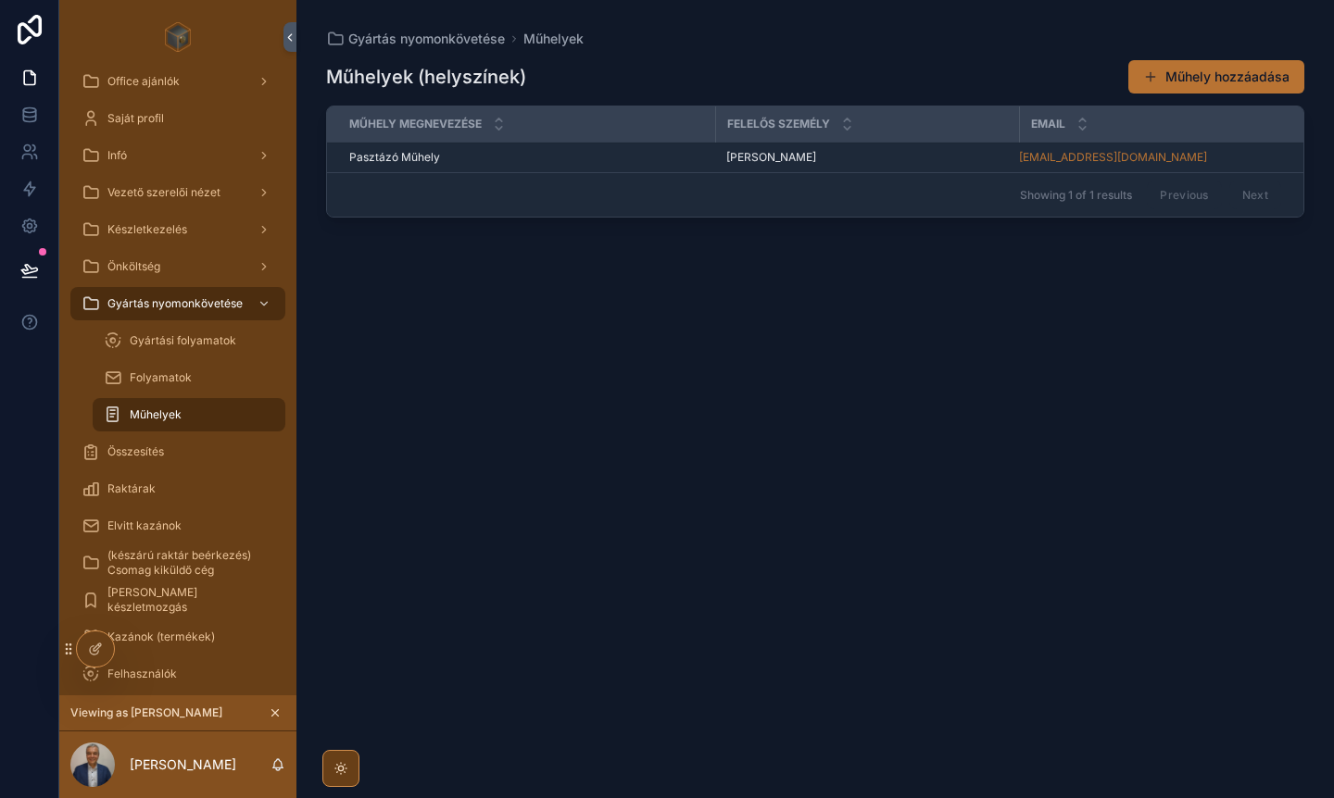
click at [164, 332] on div "Gyártási folyamatok" at bounding box center [189, 341] width 170 height 30
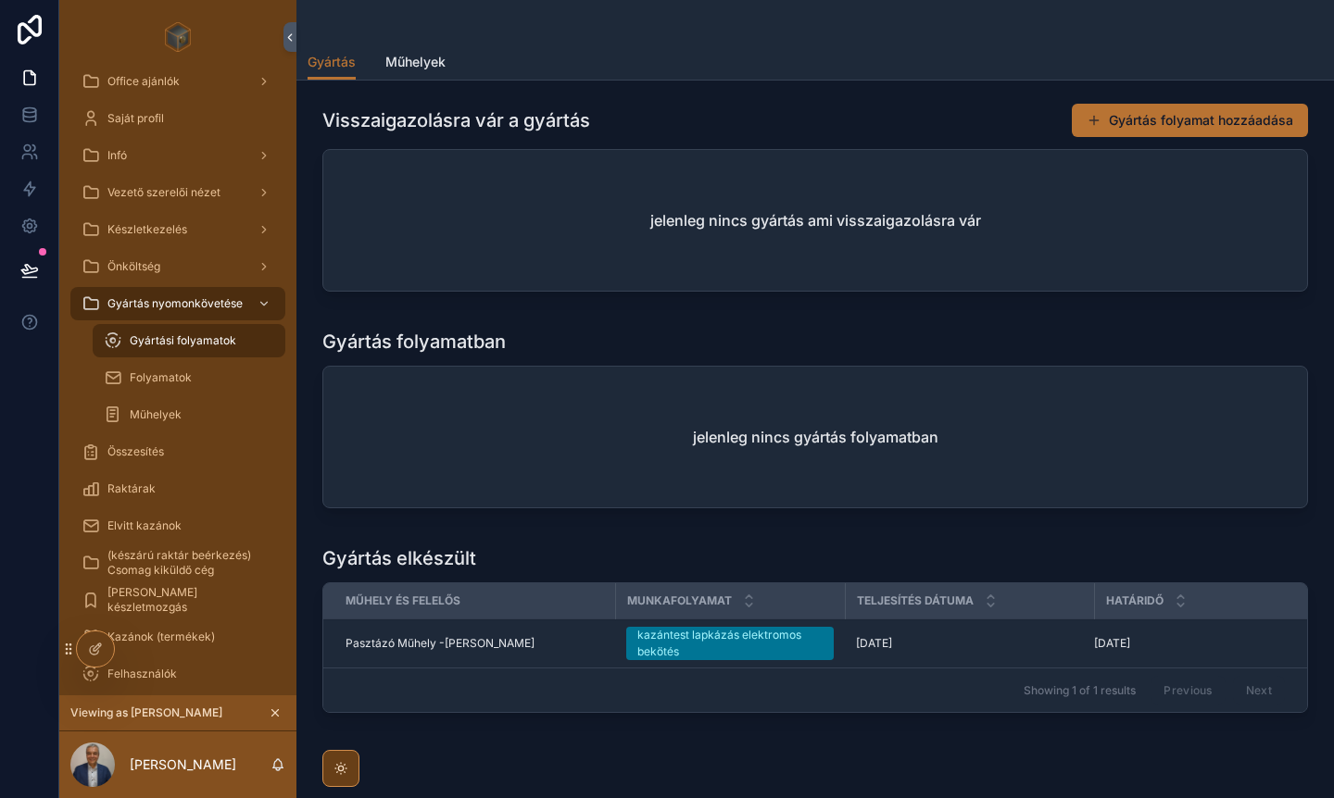
click at [159, 440] on div "Összesítés" at bounding box center [178, 452] width 193 height 30
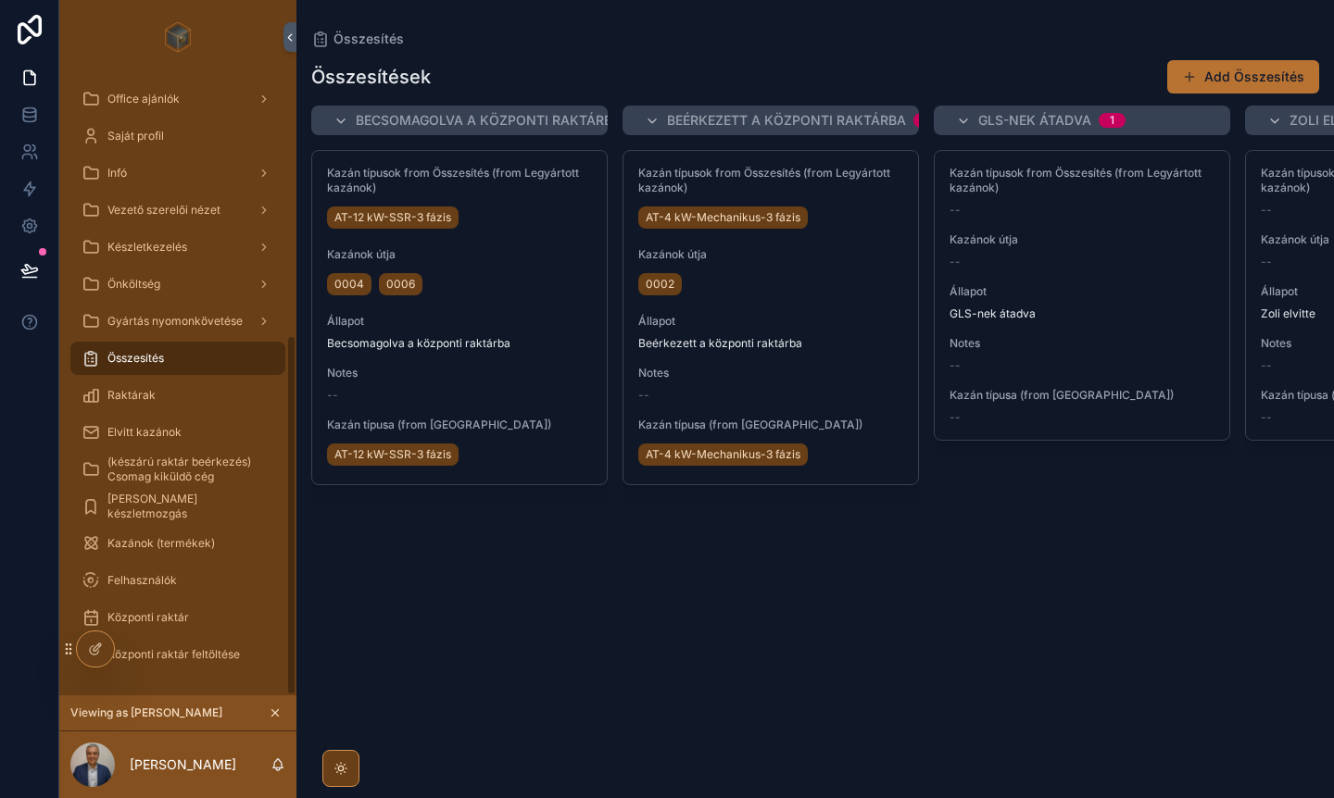
click at [126, 396] on span "Raktárak" at bounding box center [131, 395] width 48 height 15
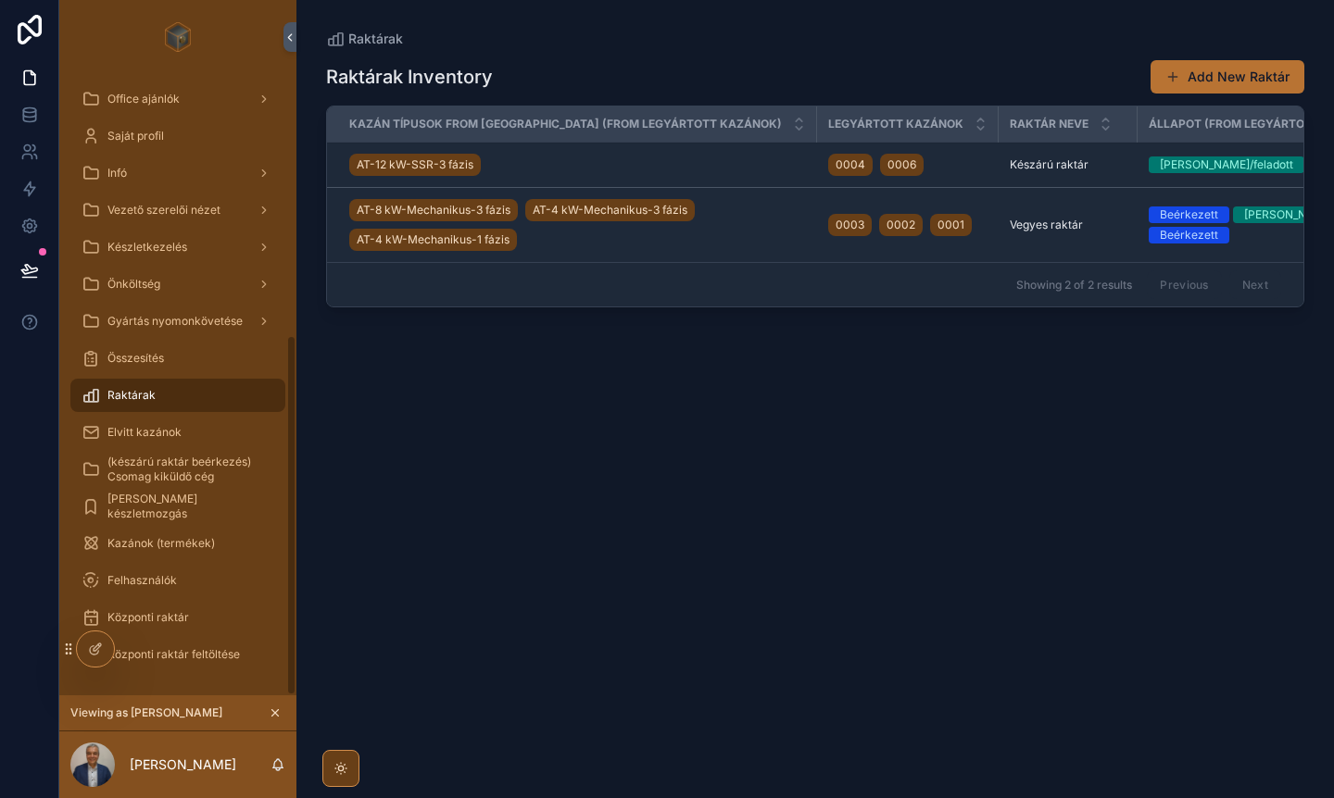
click at [139, 438] on span "Elvitt kazánok" at bounding box center [144, 432] width 74 height 15
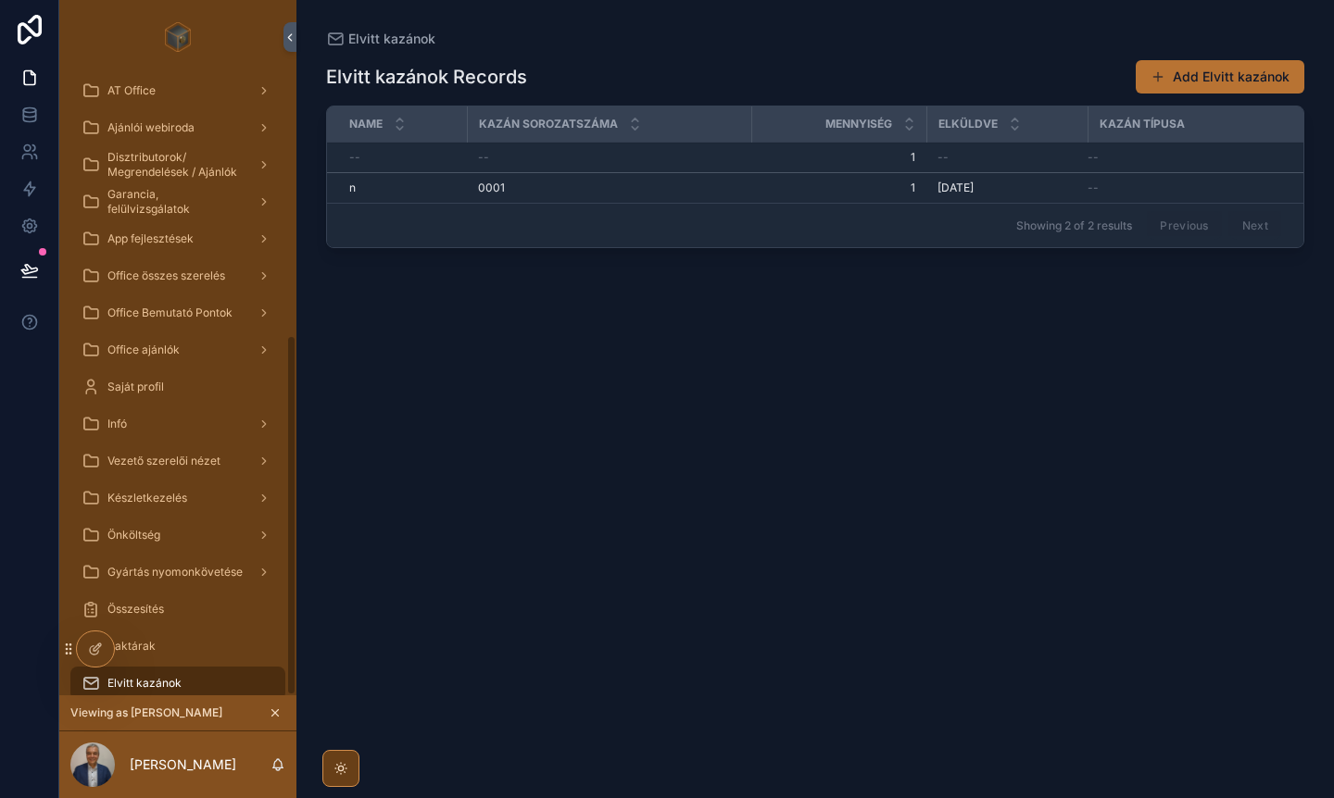
scroll to position [449, 0]
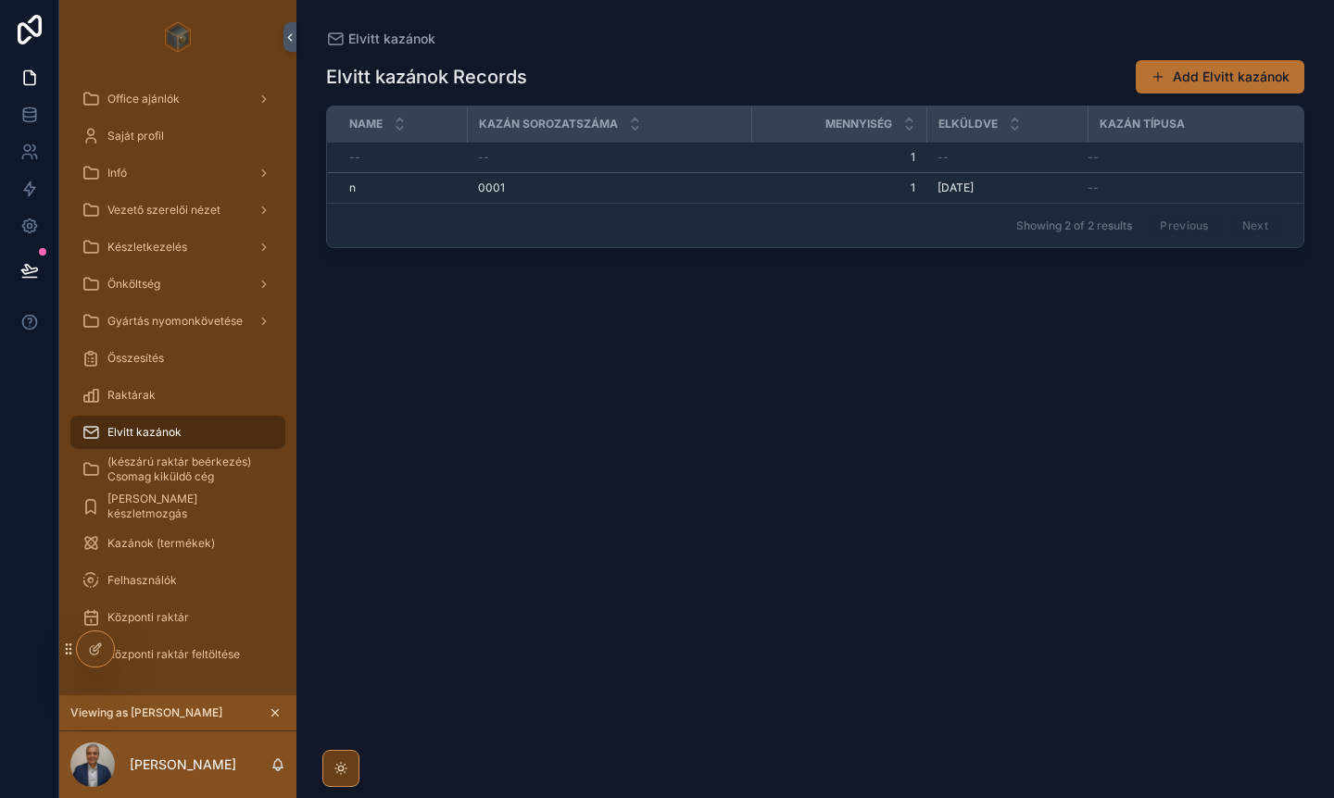
click at [157, 358] on span "Összesítés" at bounding box center [135, 358] width 57 height 15
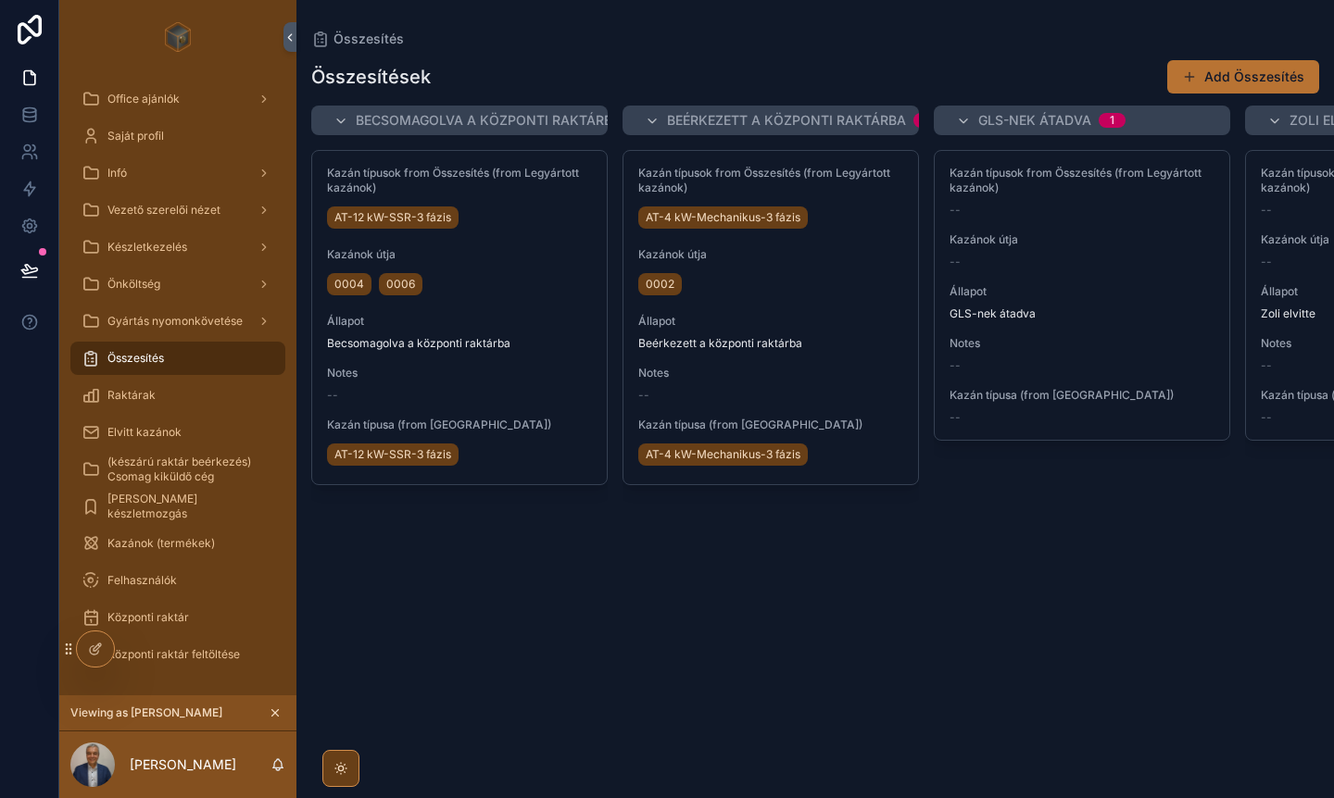
click at [141, 404] on div "Raktárak" at bounding box center [178, 396] width 193 height 30
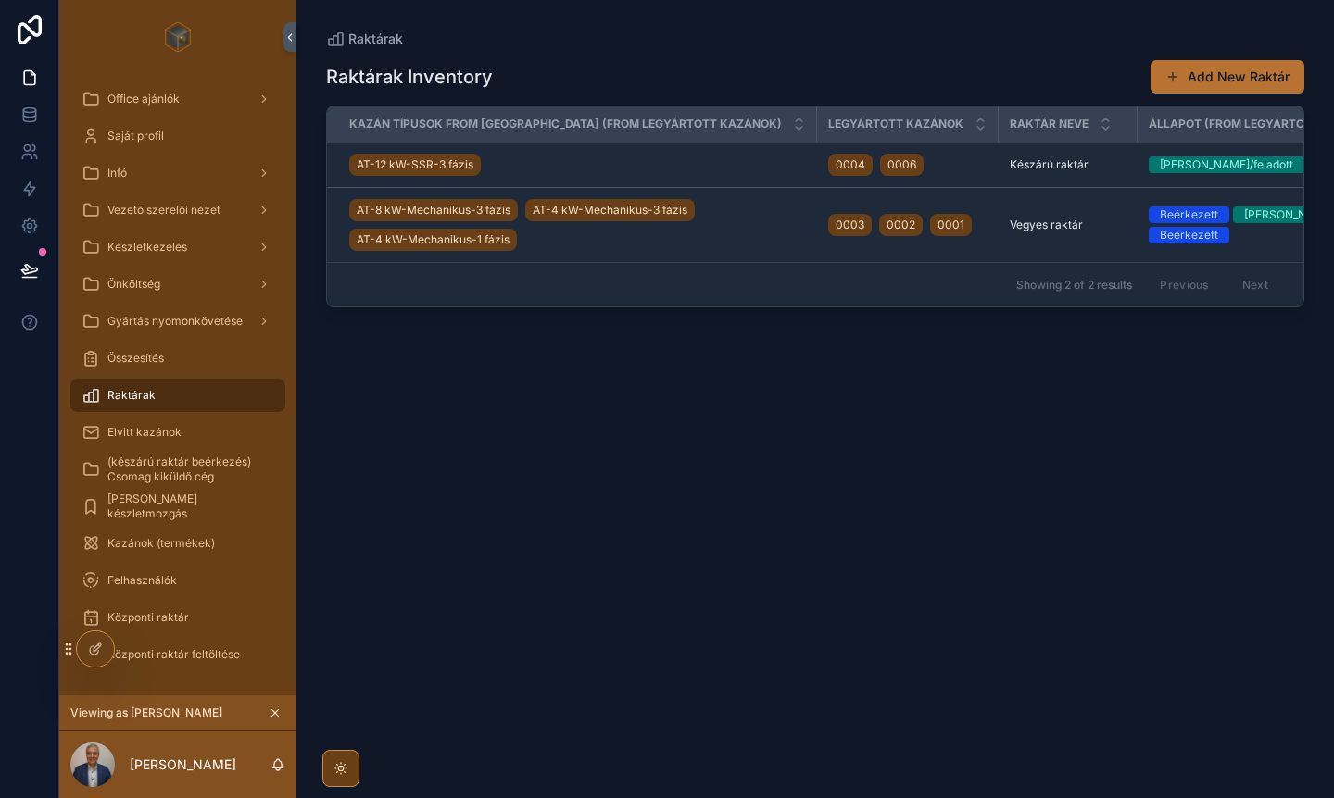
click at [157, 437] on span "Elvitt kazánok" at bounding box center [144, 432] width 74 height 15
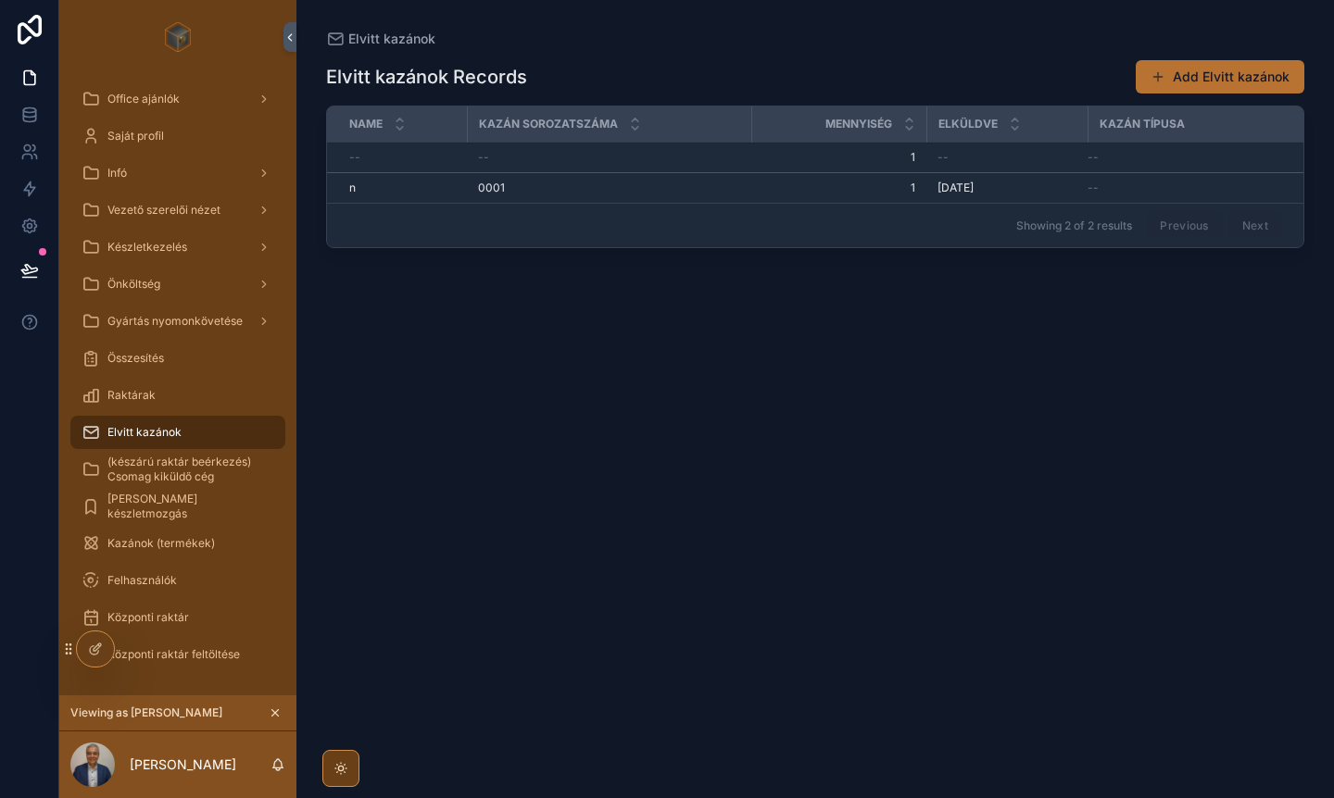
click at [191, 474] on span "(készárú raktár beérkezés) Csomag kiküldő cég" at bounding box center [186, 470] width 159 height 30
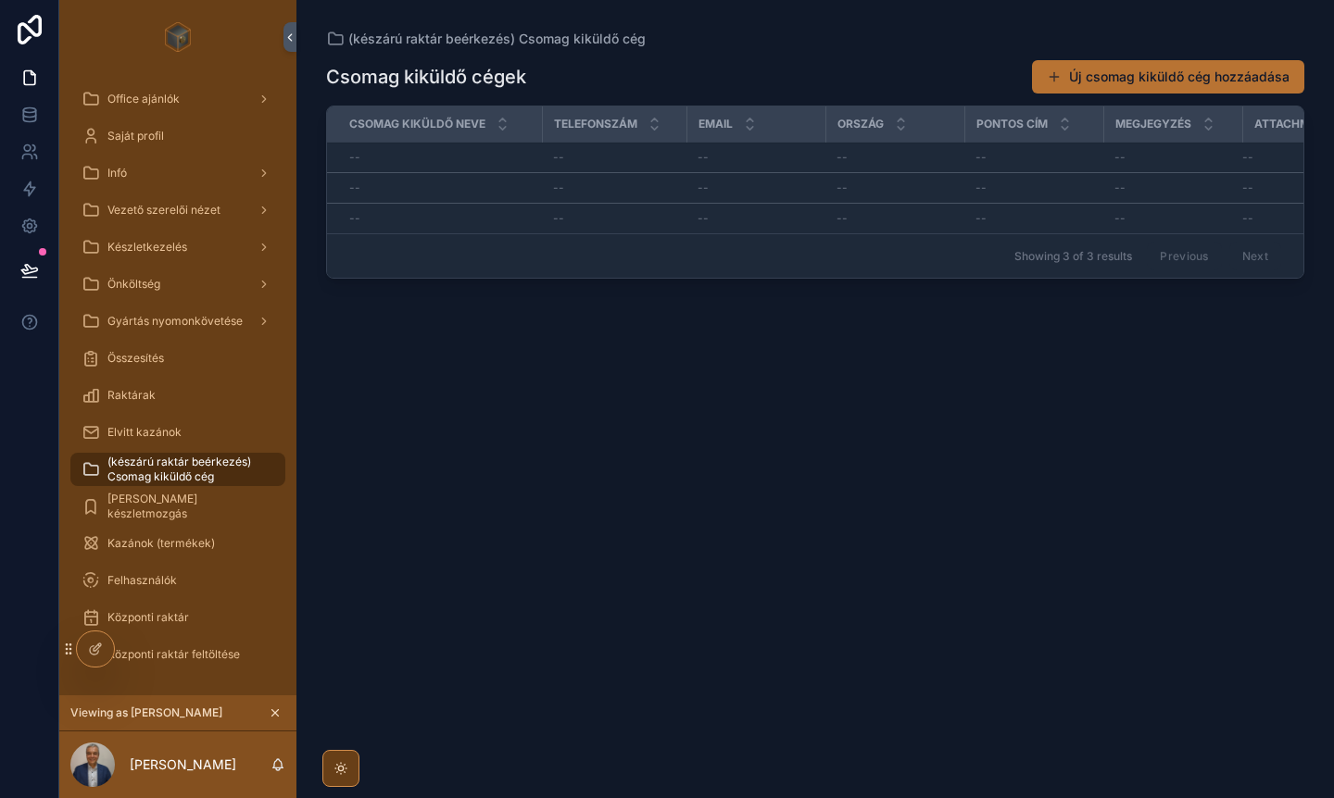
click at [189, 511] on span "[PERSON_NAME] készletmozgás" at bounding box center [186, 507] width 159 height 30
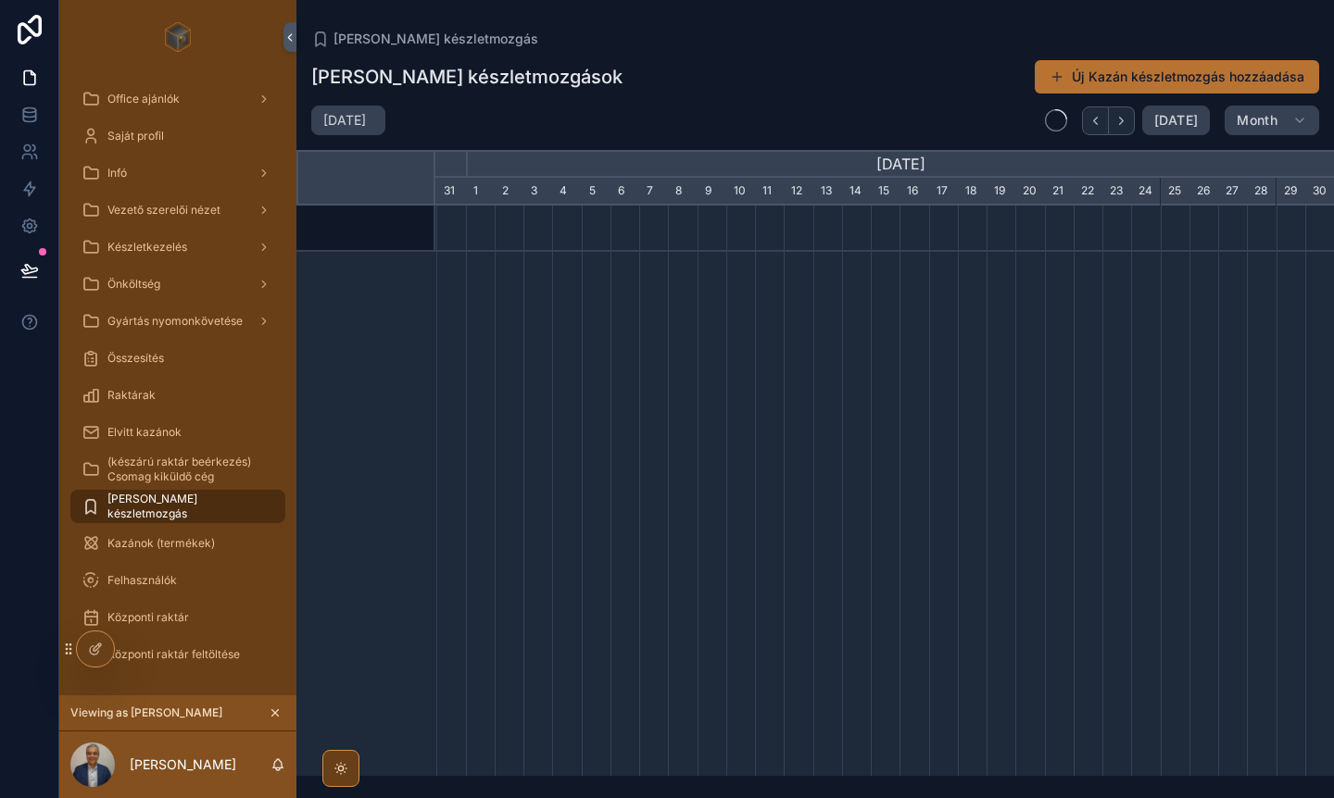
scroll to position [0, 899]
click at [172, 553] on div "Kazánok (termékek)" at bounding box center [178, 544] width 193 height 30
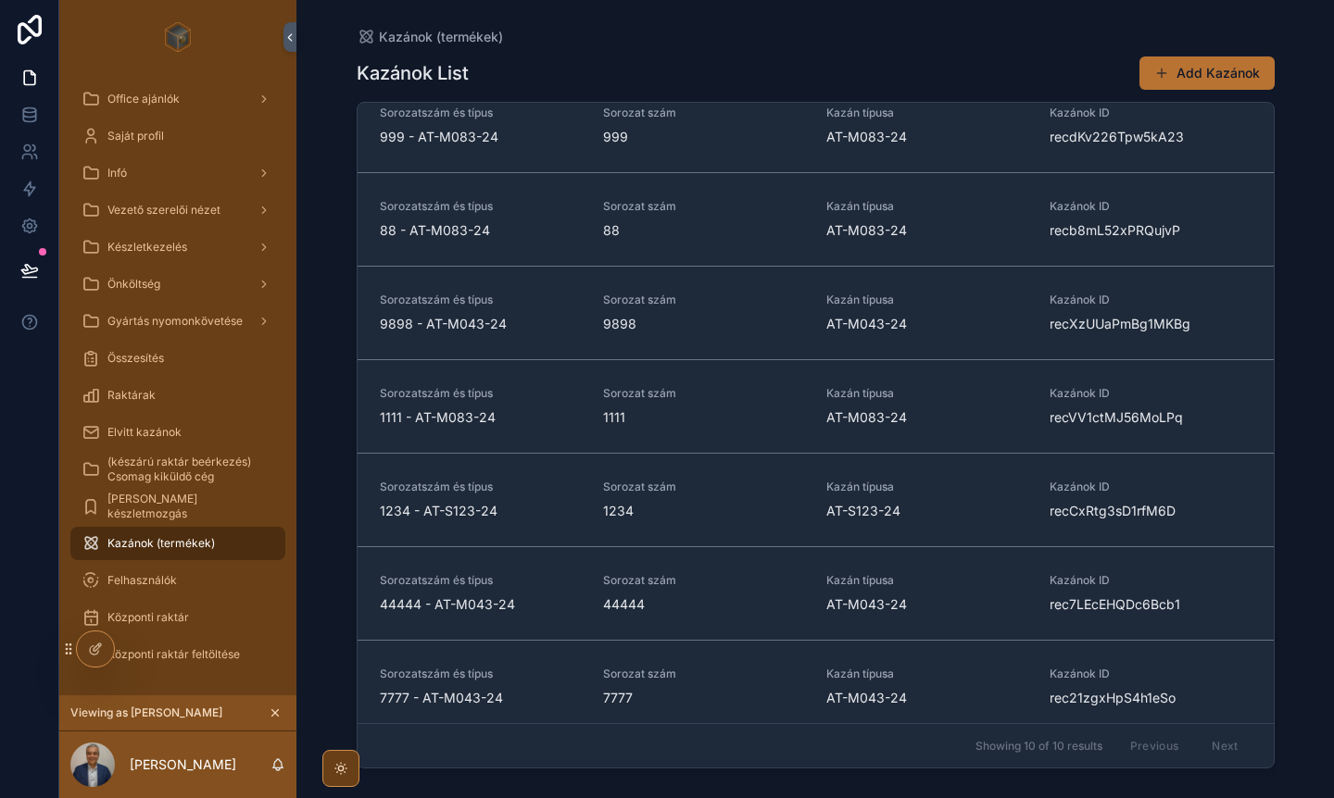
scroll to position [315, 0]
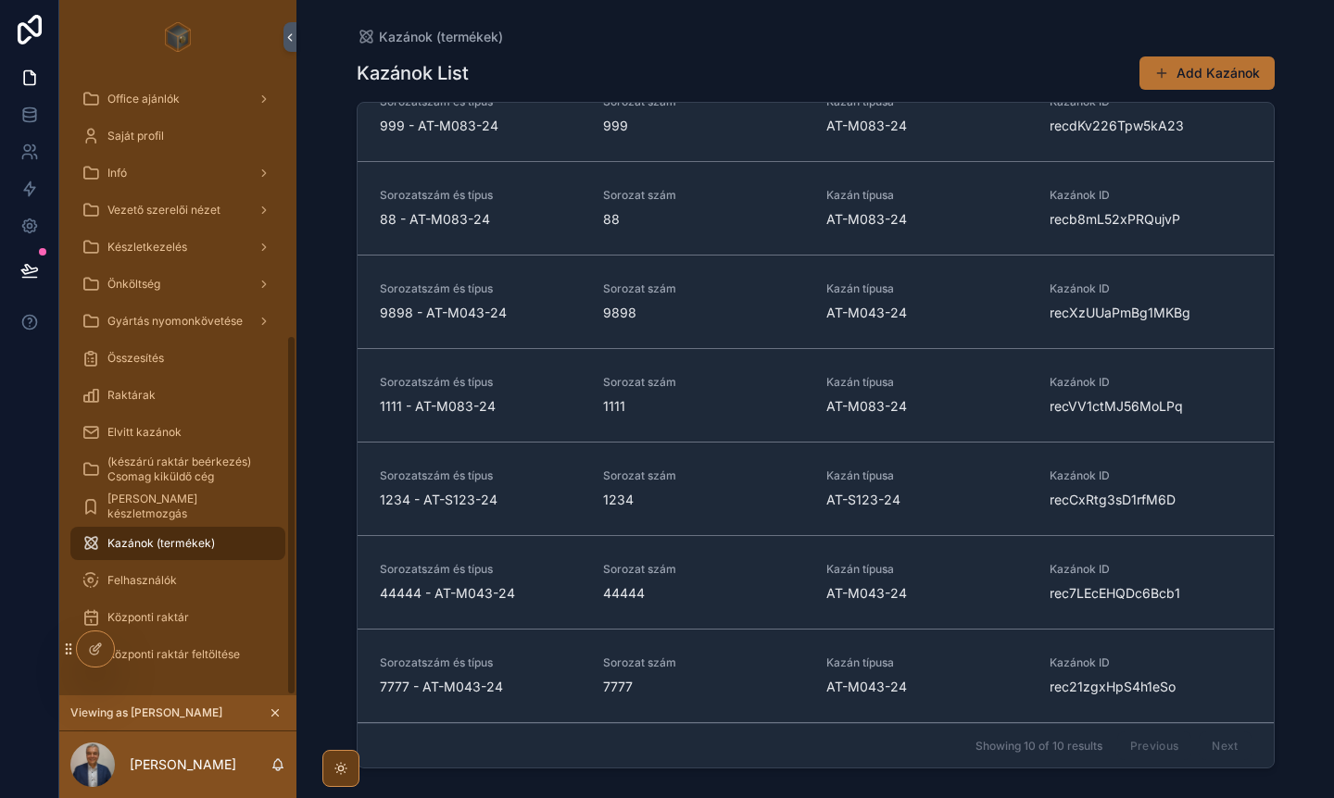
click at [153, 574] on span "Felhasználók" at bounding box center [141, 580] width 69 height 15
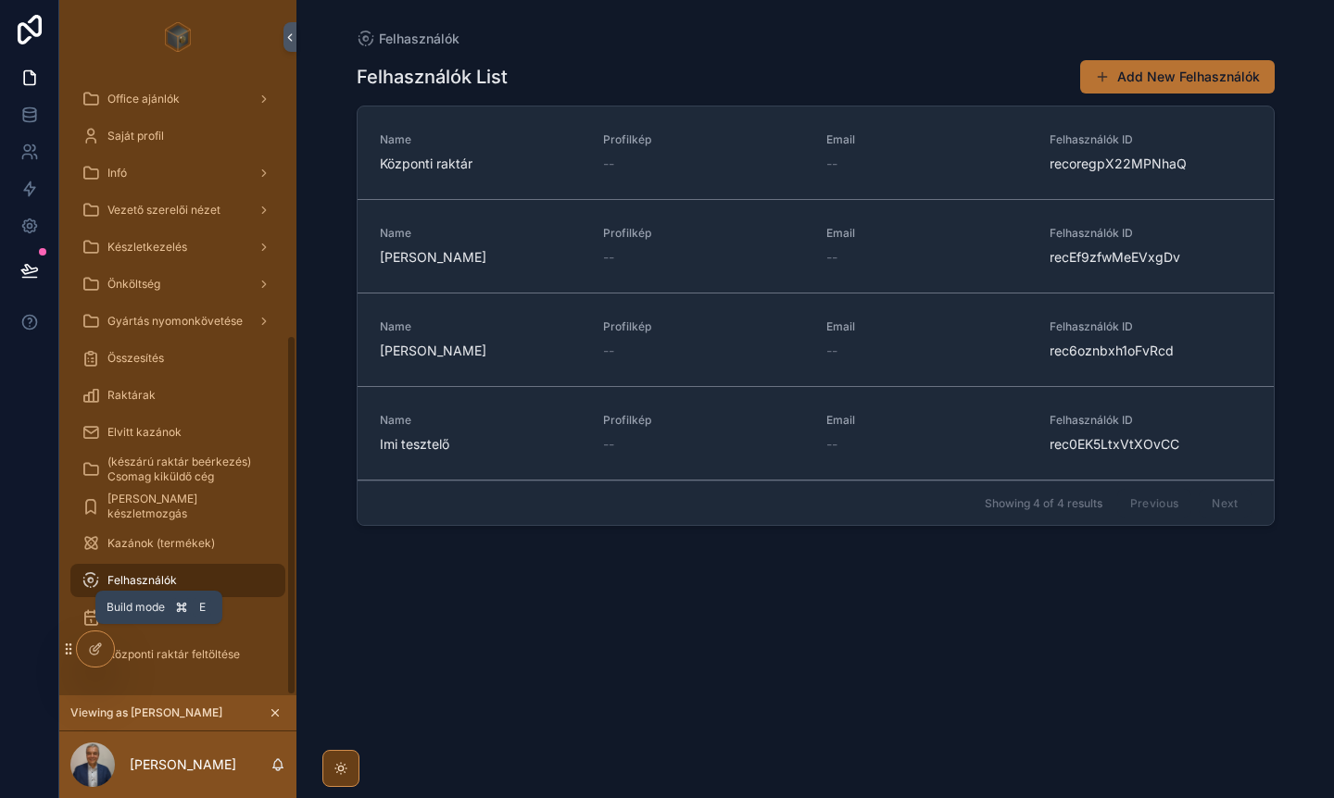
click at [95, 652] on icon at bounding box center [95, 649] width 15 height 15
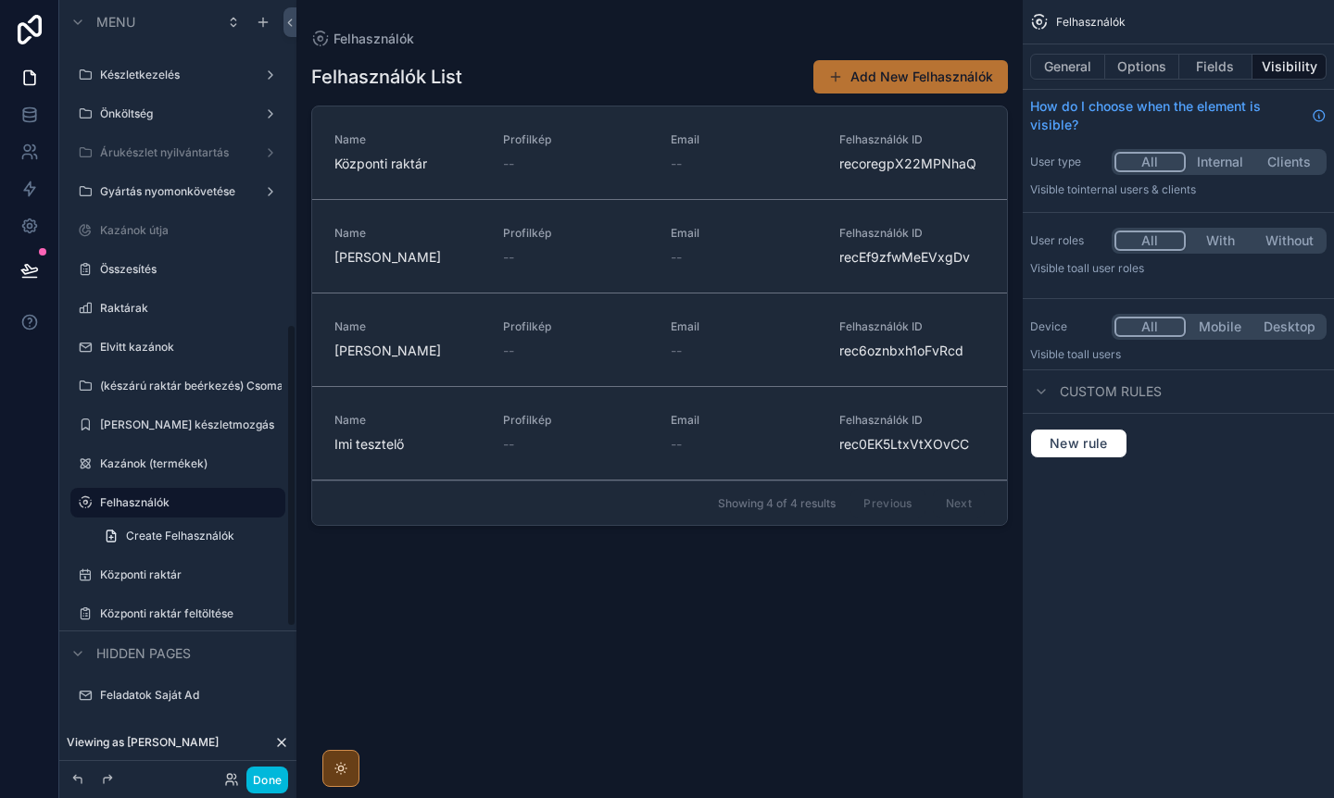
scroll to position [764, 0]
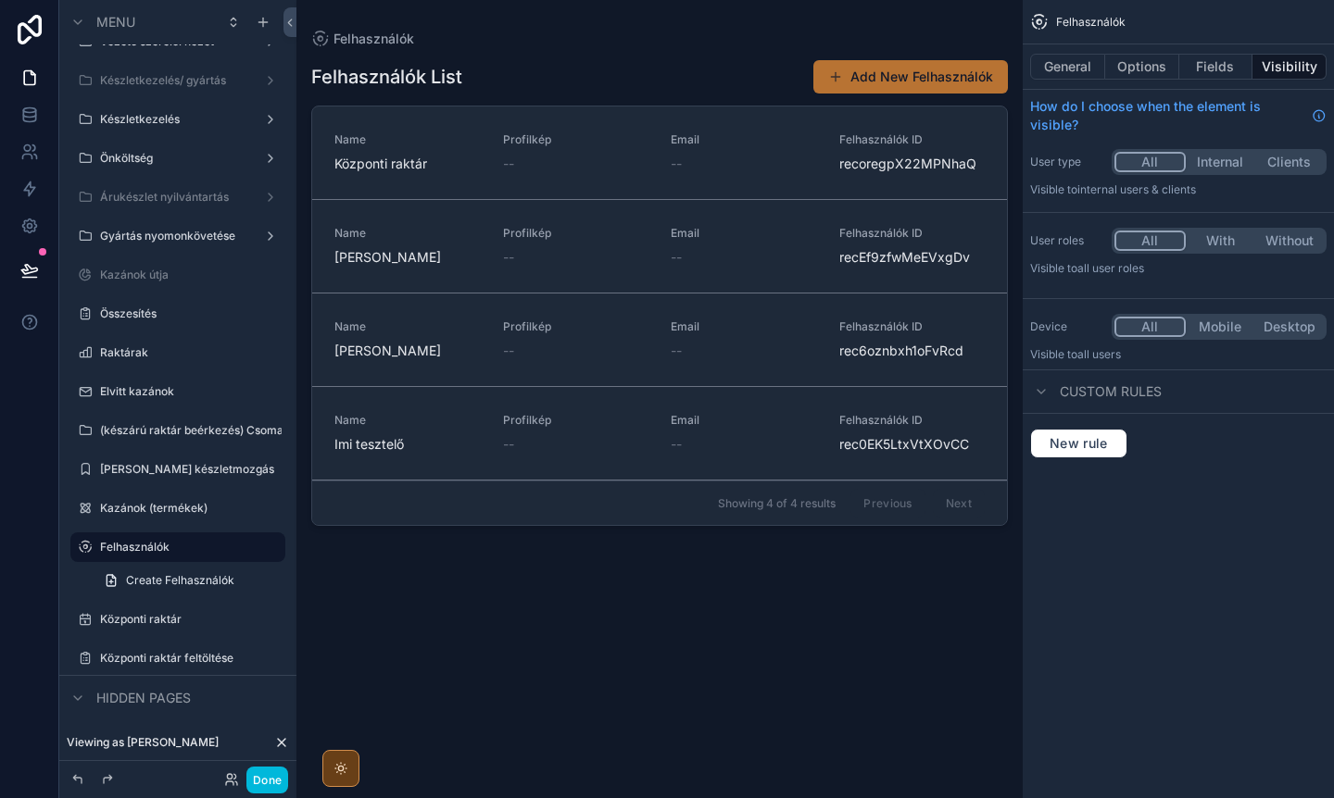
click at [156, 312] on label "Összesítés" at bounding box center [187, 314] width 174 height 15
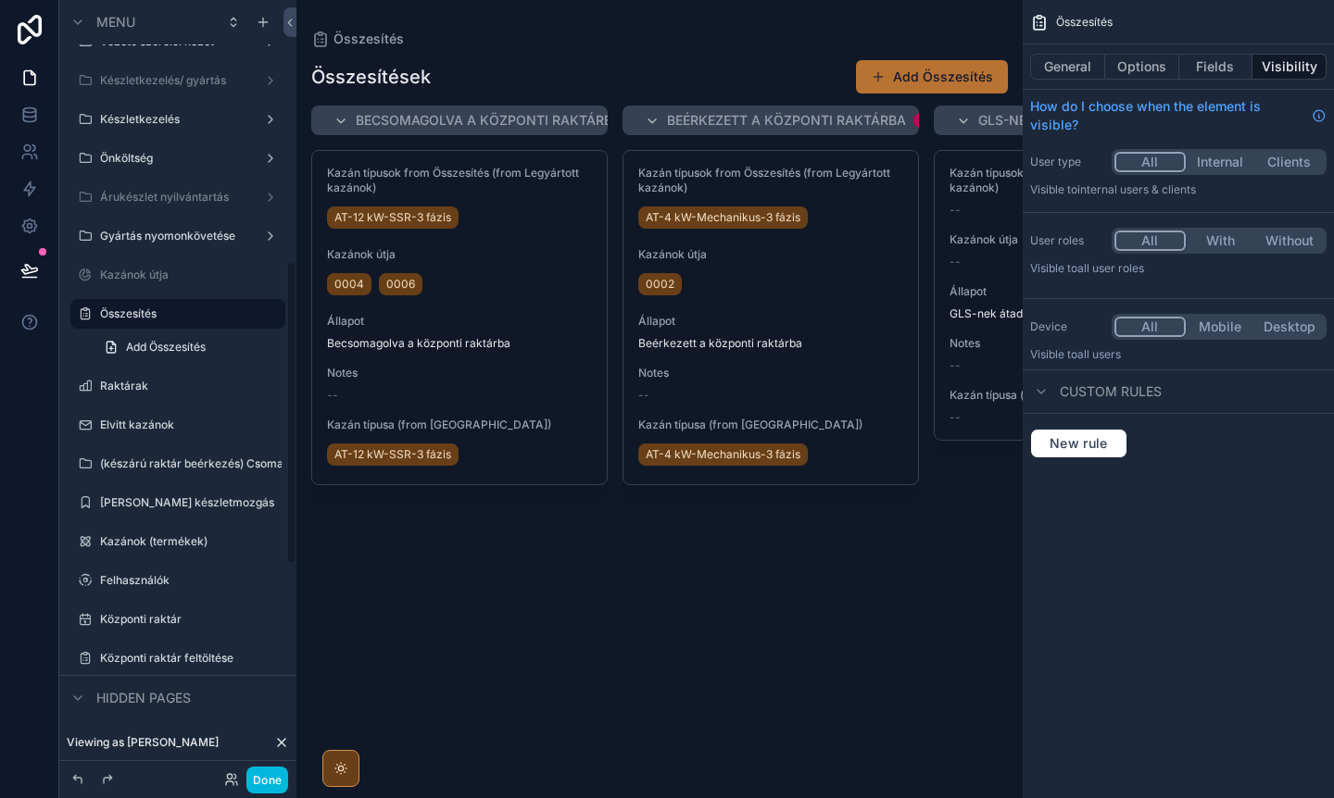
scroll to position [670, 0]
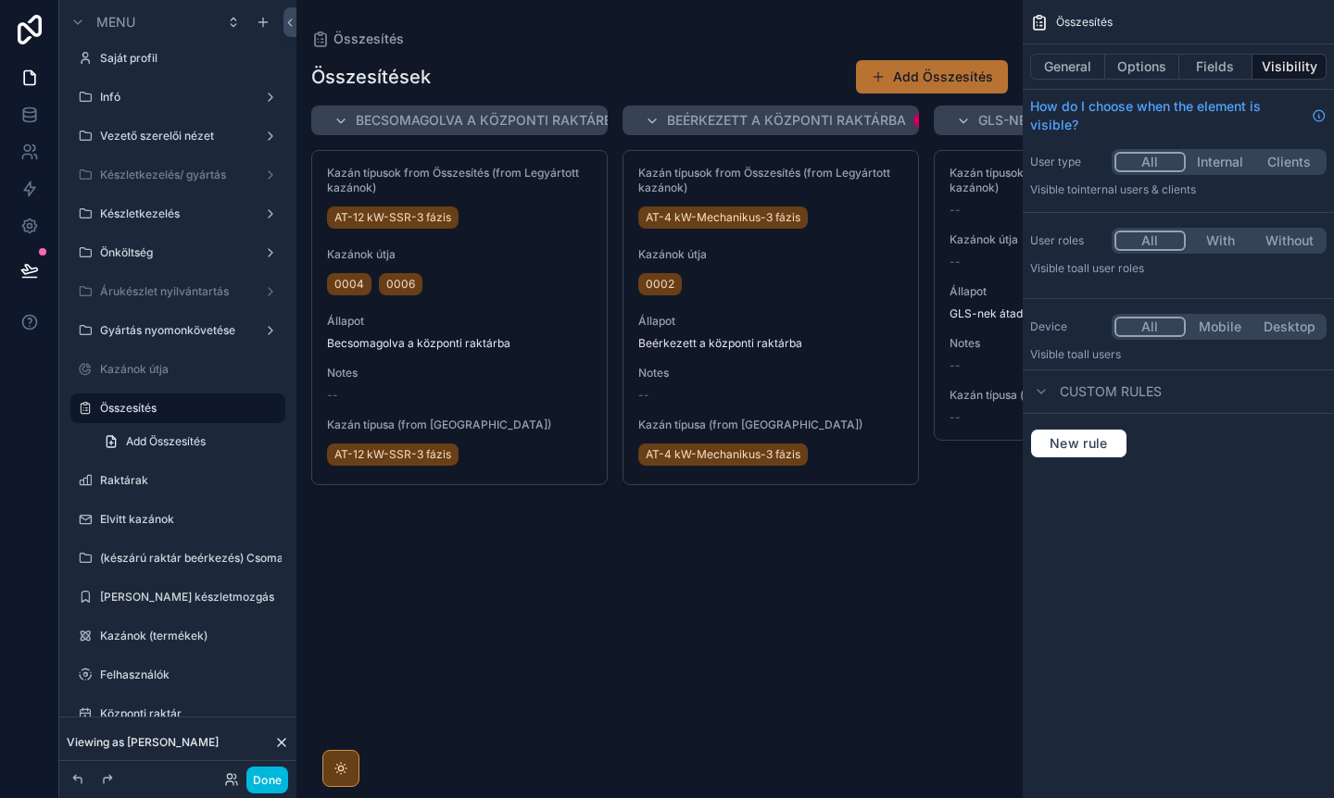
click at [156, 369] on label "Kazánok útja" at bounding box center [187, 369] width 174 height 15
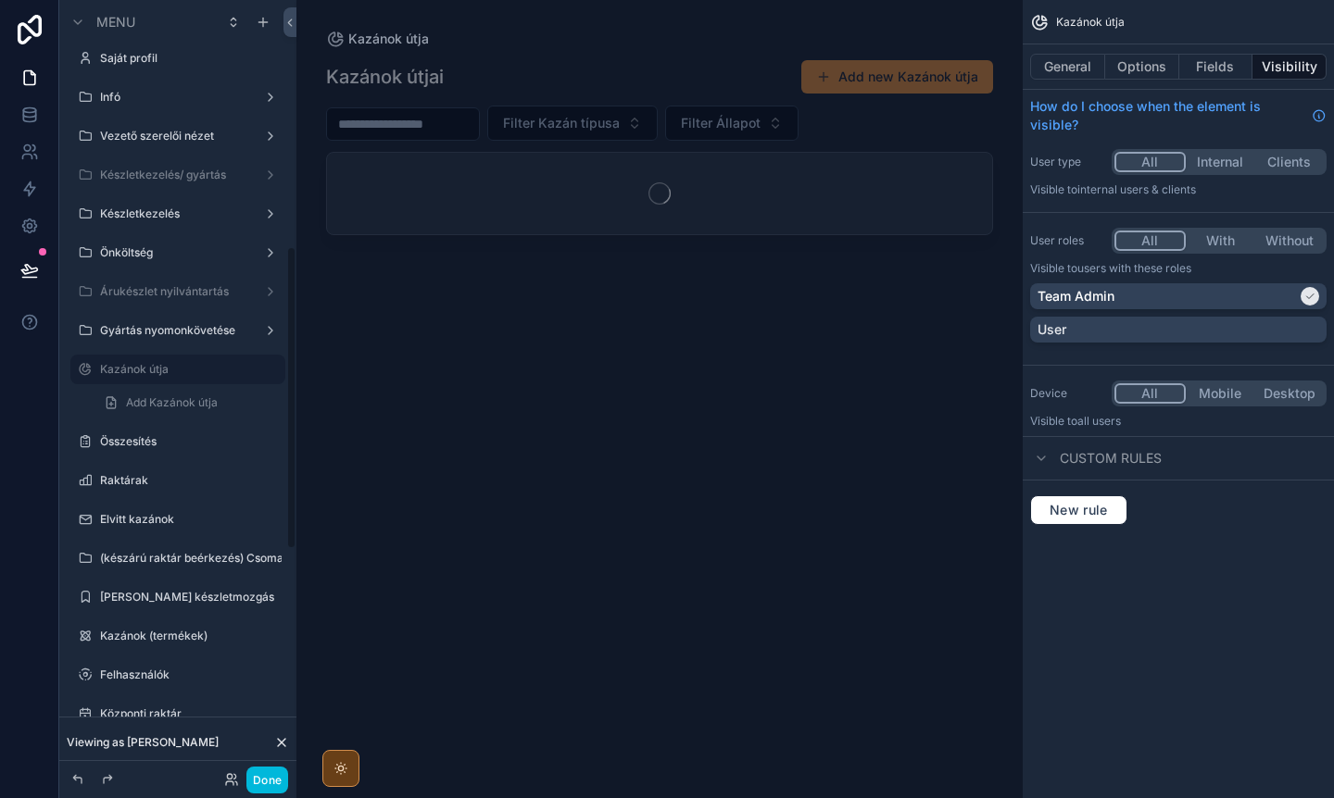
scroll to position [631, 0]
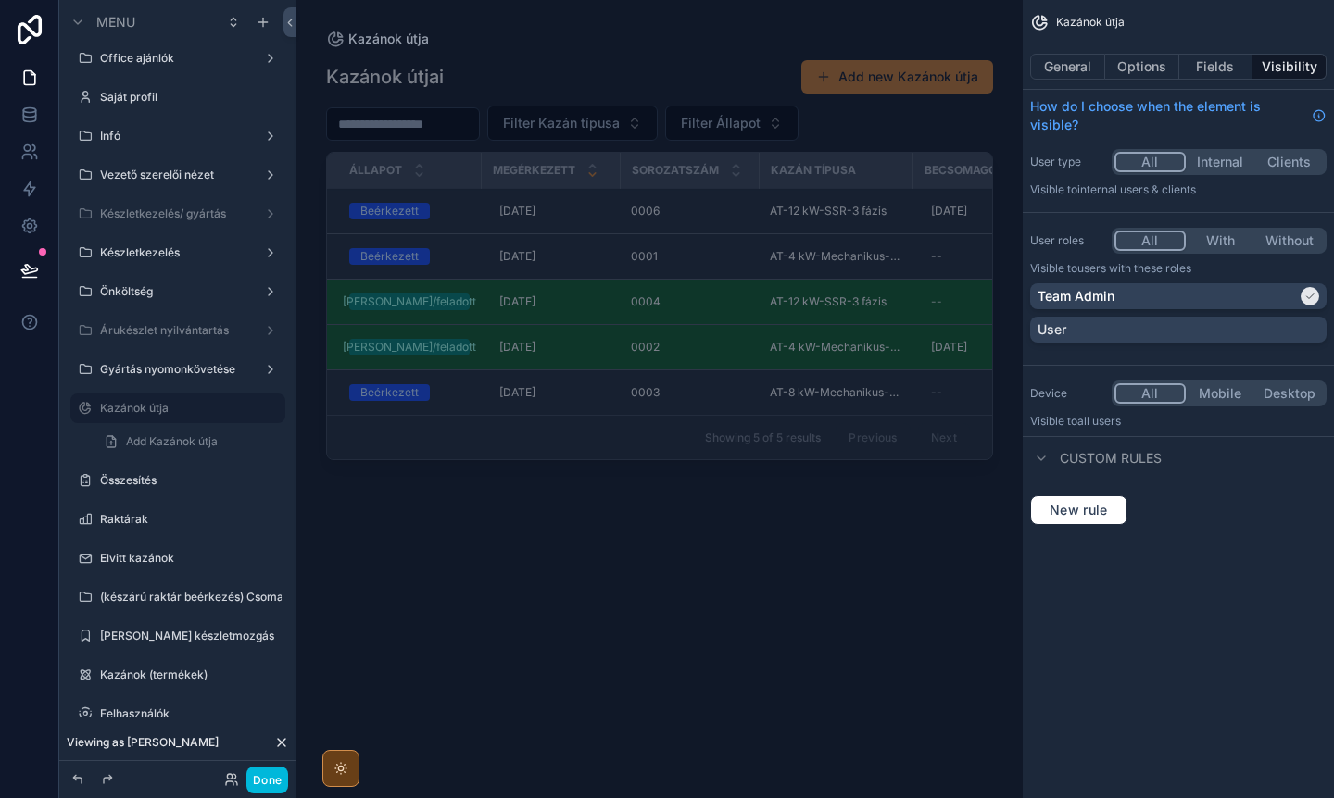
click at [168, 466] on div "Összesítés" at bounding box center [177, 481] width 207 height 30
click at [165, 256] on label "Készletkezelés" at bounding box center [174, 252] width 148 height 15
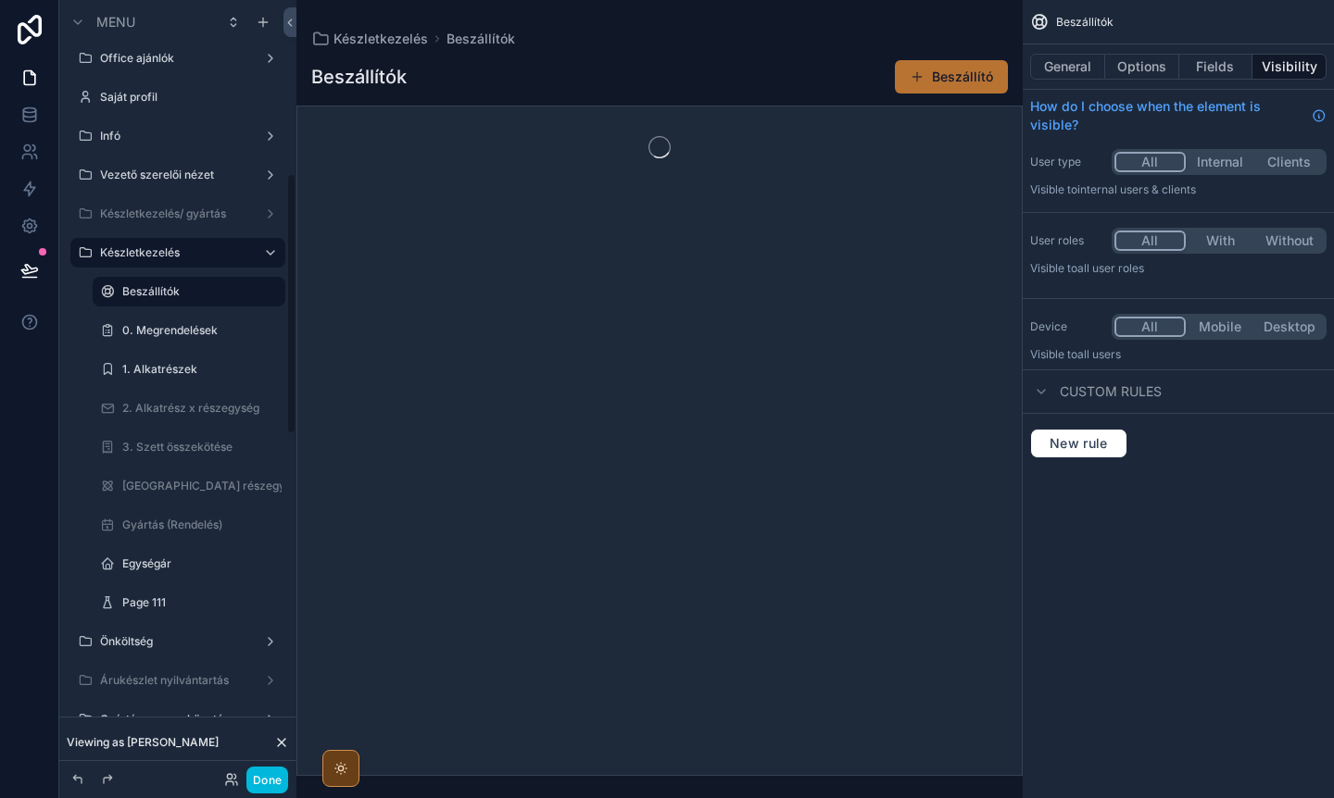
scroll to position [514, 0]
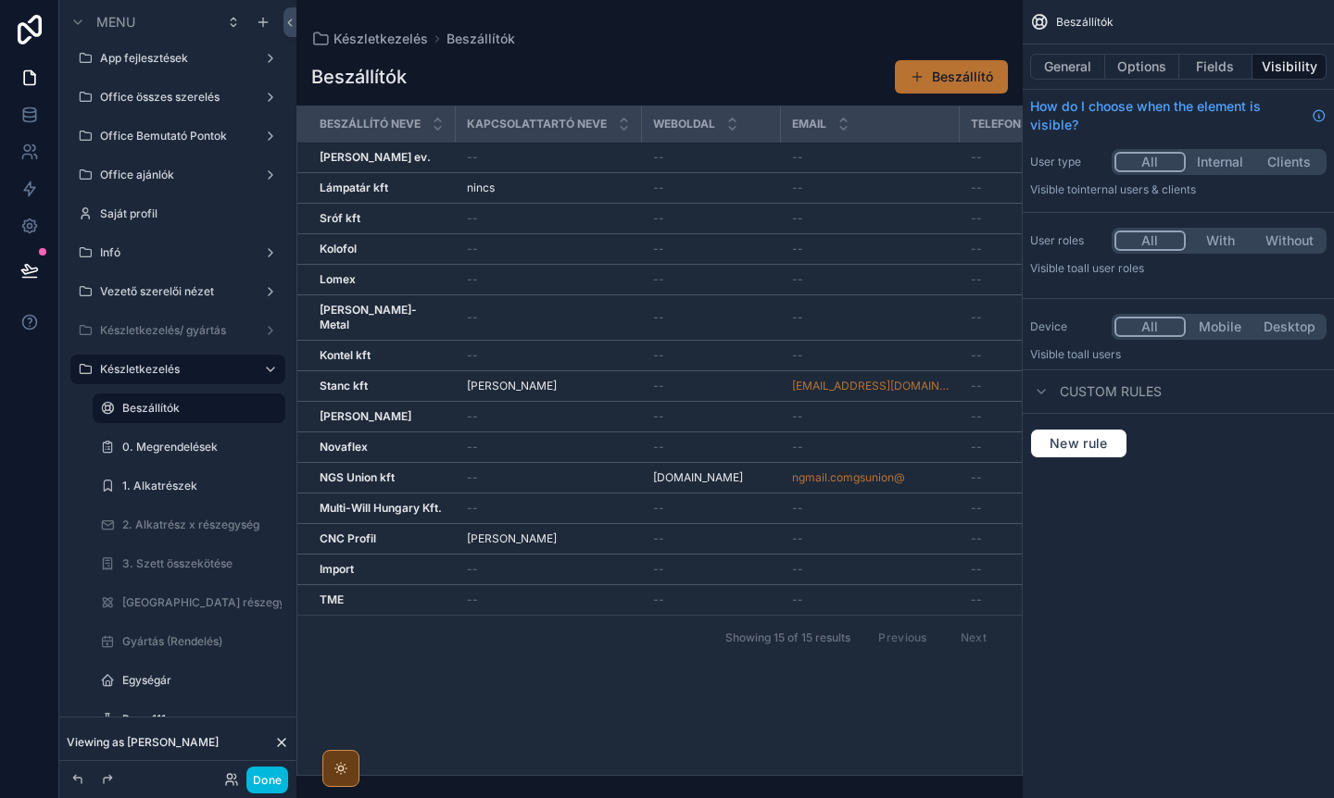
click at [129, 372] on label "Készletkezelés" at bounding box center [174, 369] width 148 height 15
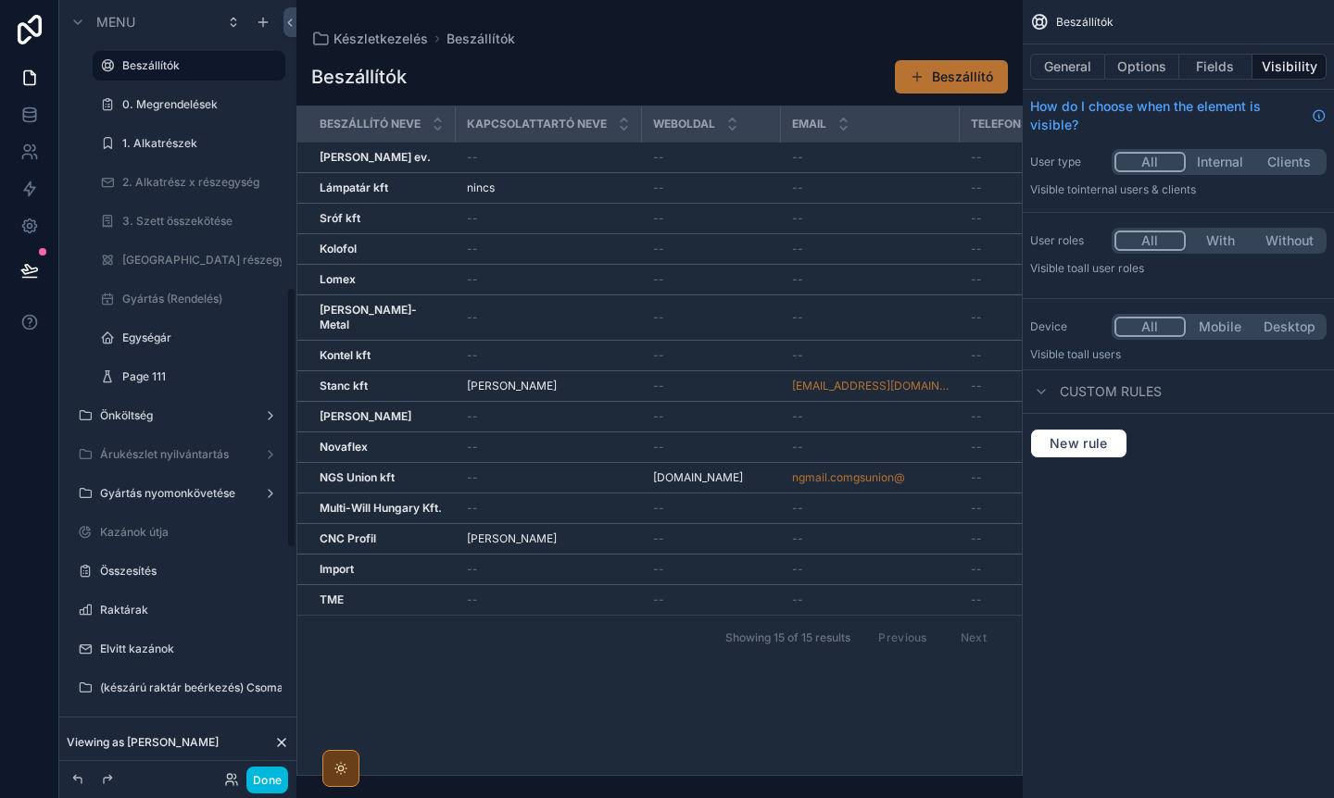
scroll to position [862, 0]
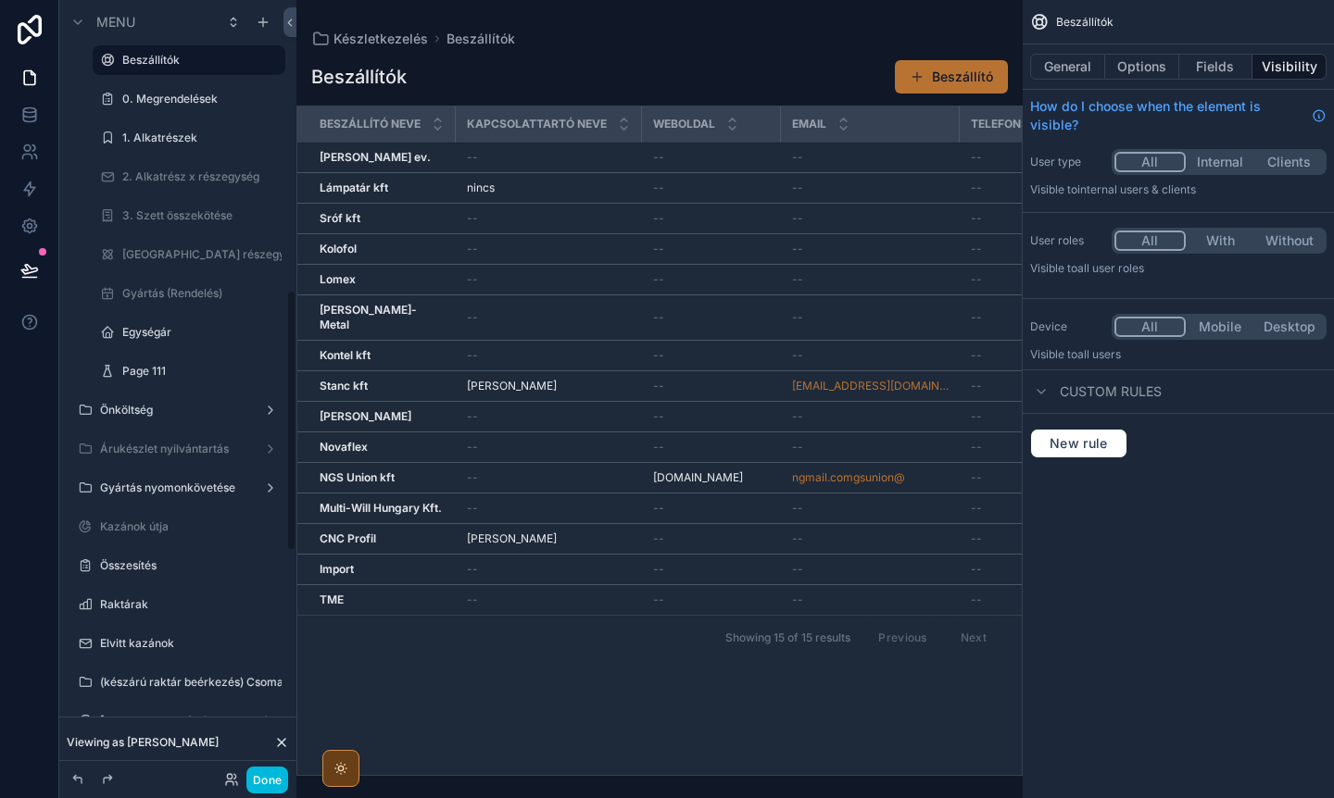
click at [127, 410] on label "Önköltség" at bounding box center [174, 410] width 148 height 15
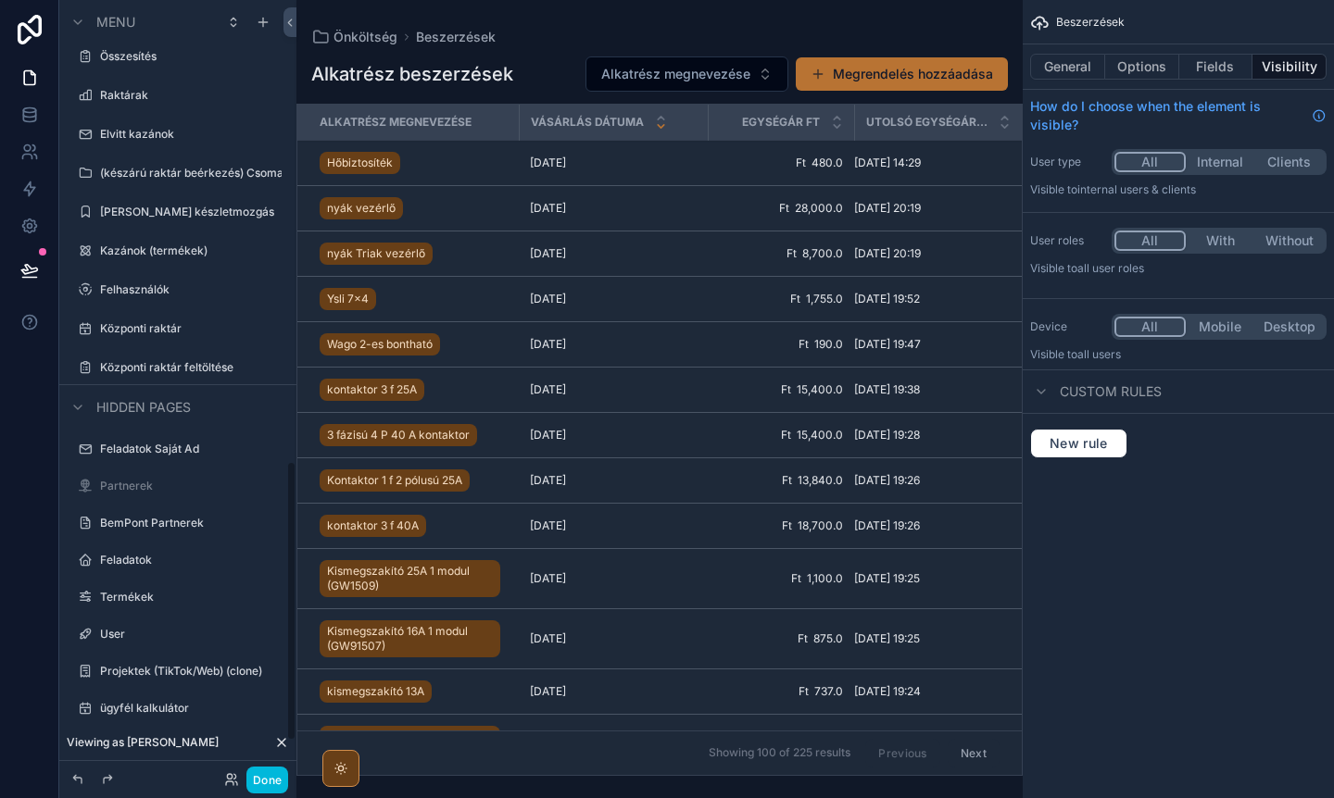
scroll to position [1120, 0]
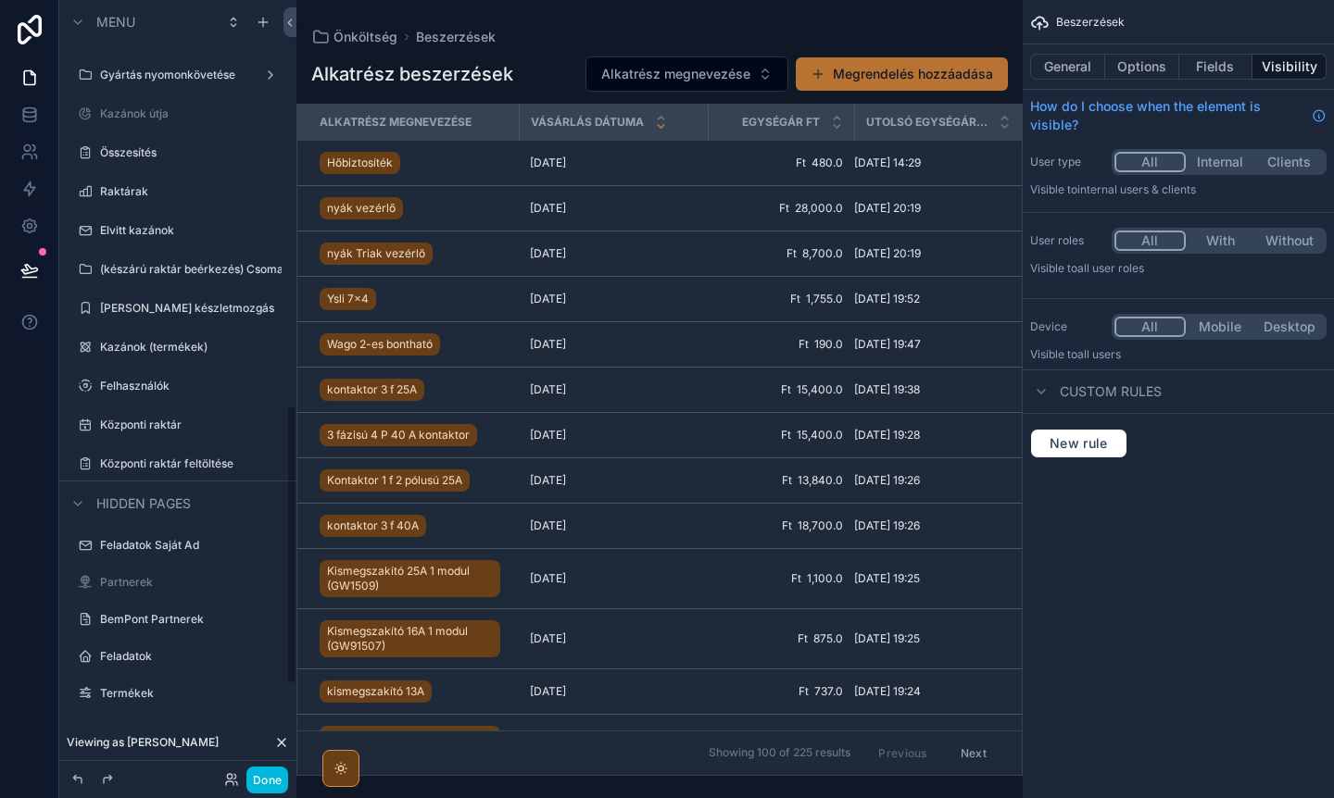
click at [151, 465] on label "Központi raktár feltöltése" at bounding box center [187, 464] width 174 height 15
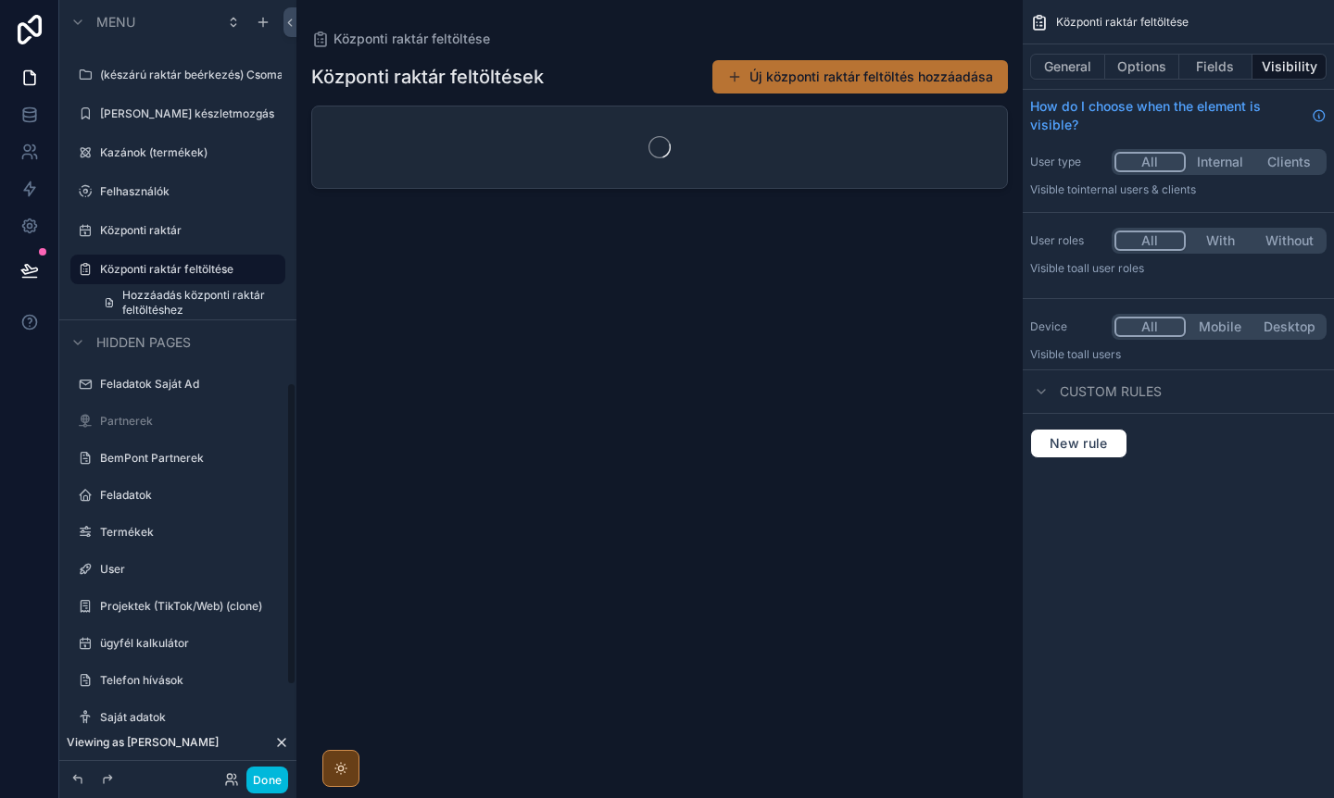
scroll to position [981, 0]
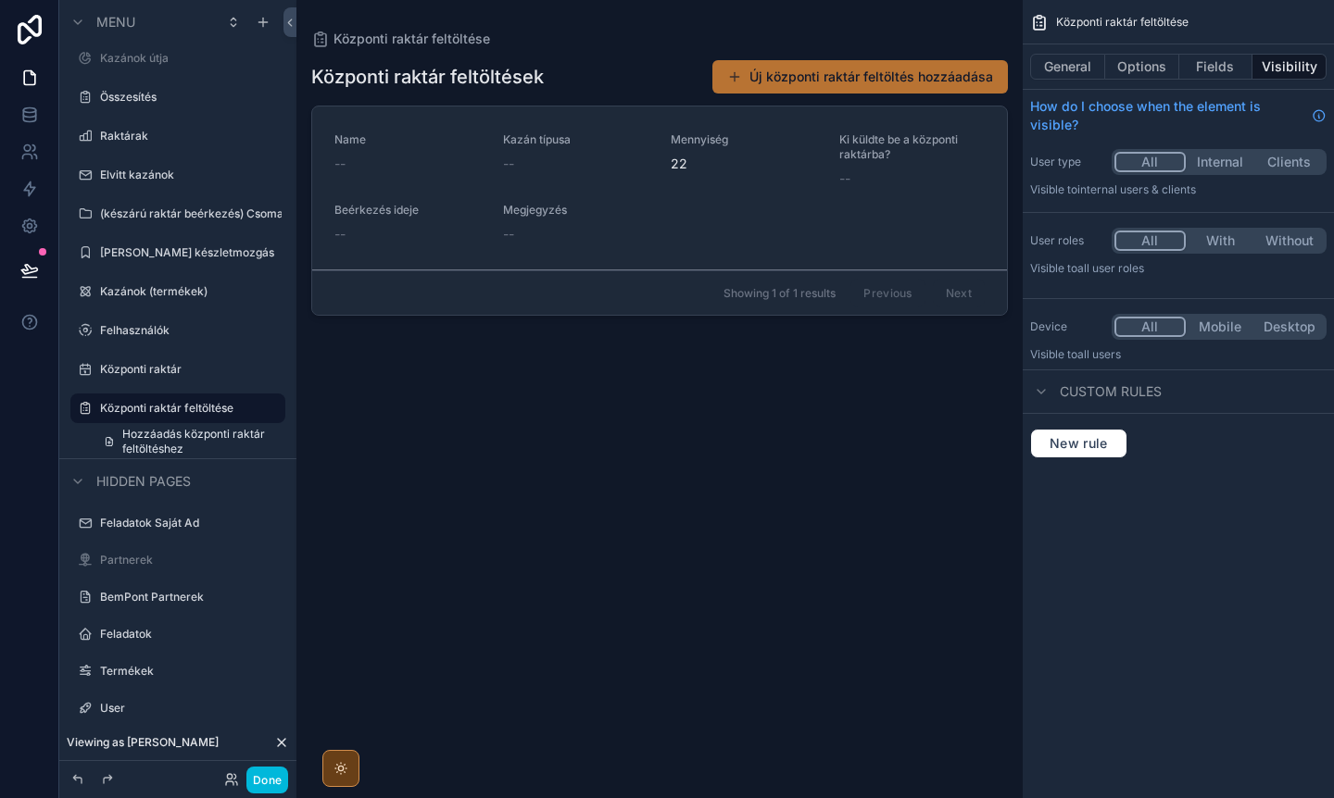
click at [1227, 62] on button "Fields" at bounding box center [1216, 67] width 74 height 26
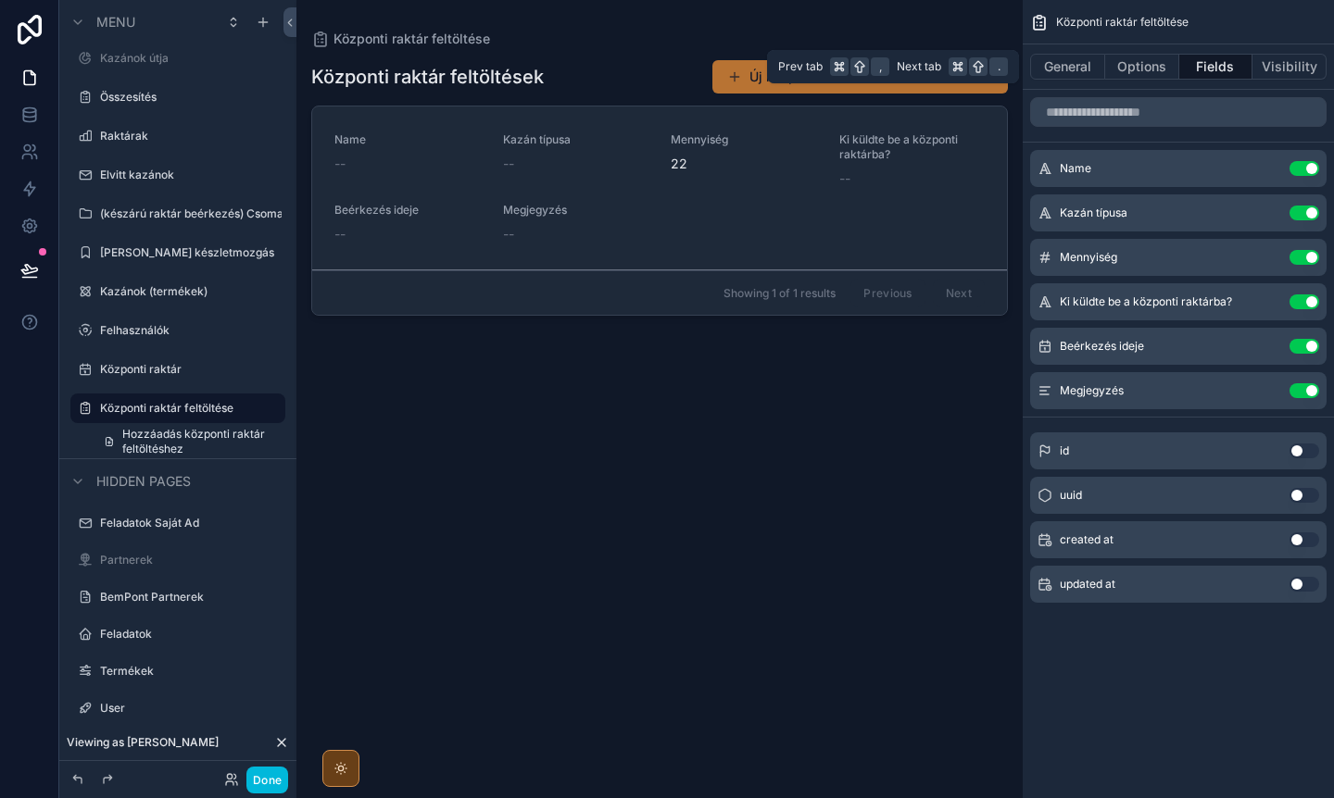
click at [1141, 66] on button "Options" at bounding box center [1142, 67] width 74 height 26
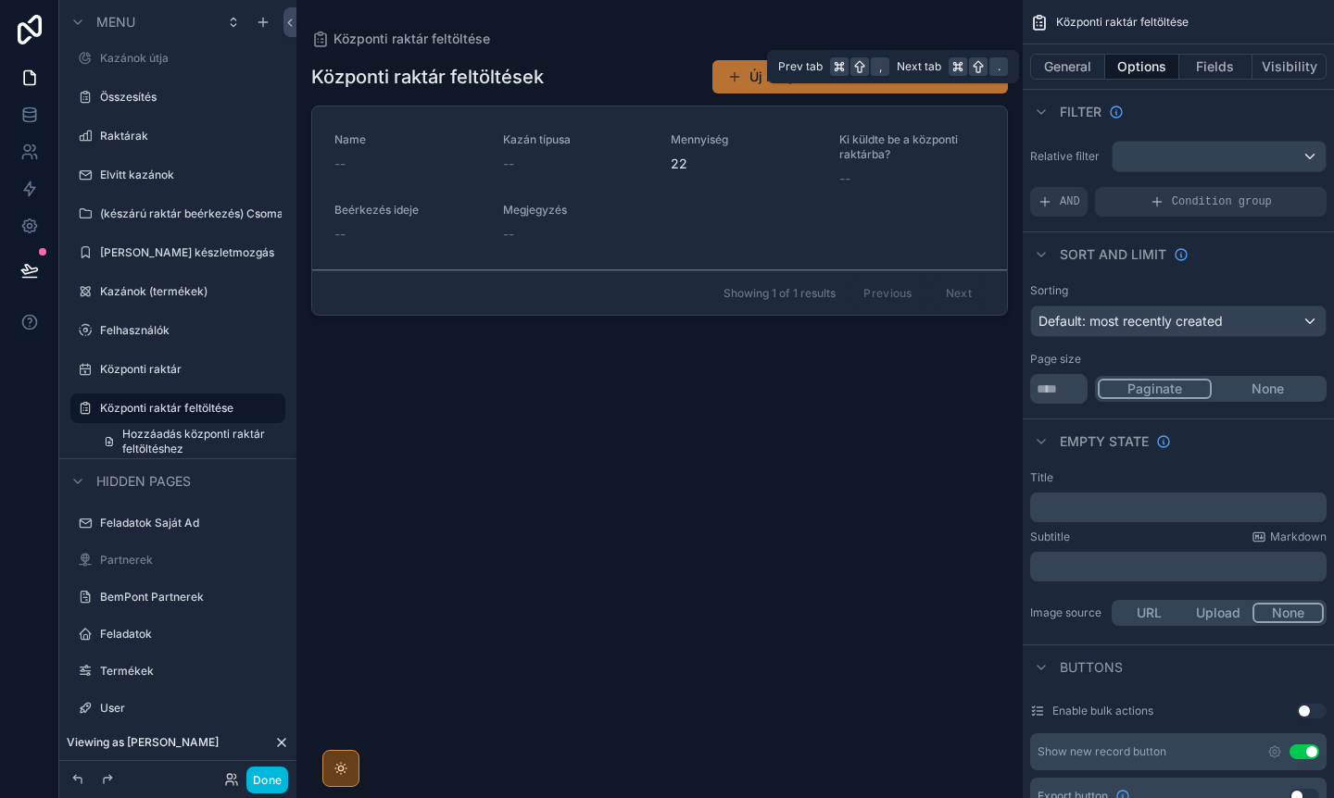
click at [1076, 65] on button "General" at bounding box center [1067, 67] width 75 height 26
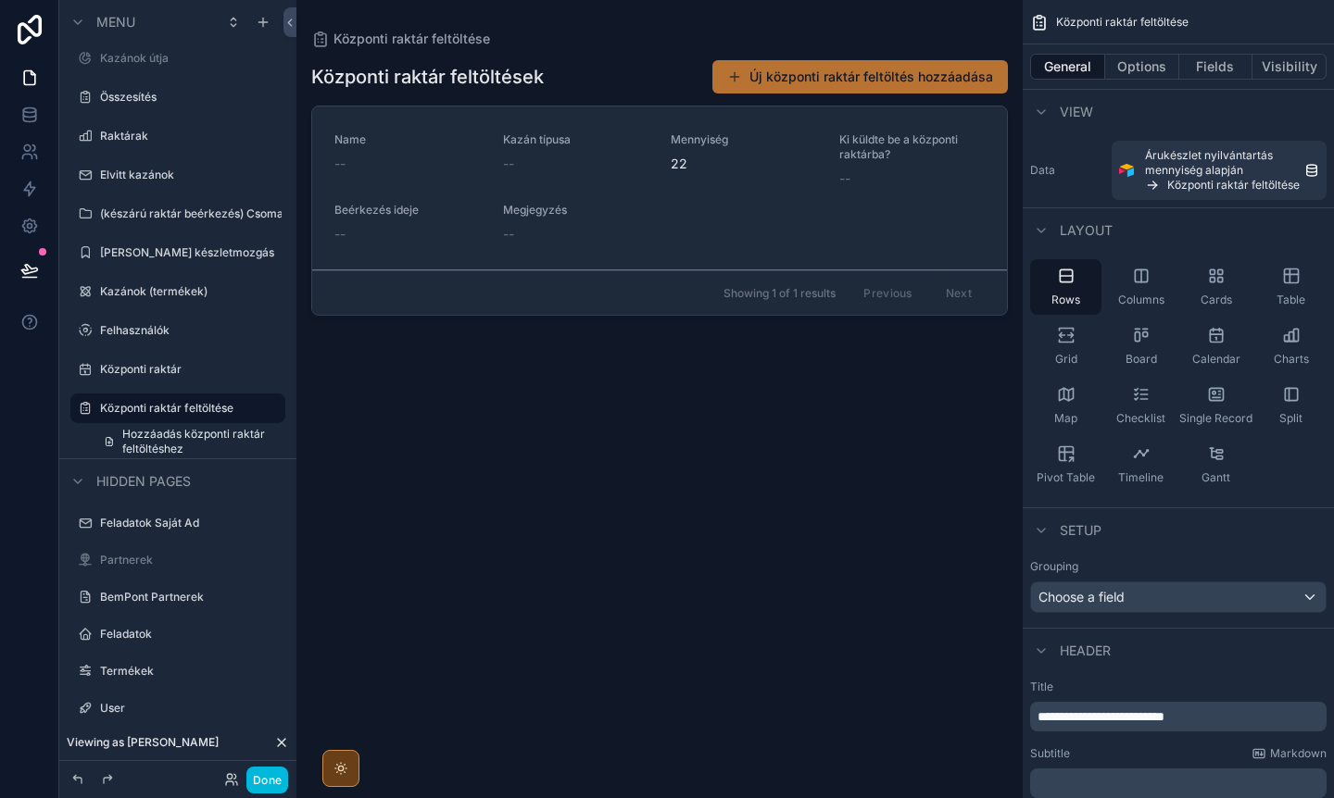
click at [0, 0] on icon "scrollable content" at bounding box center [0, 0] width 0 height 0
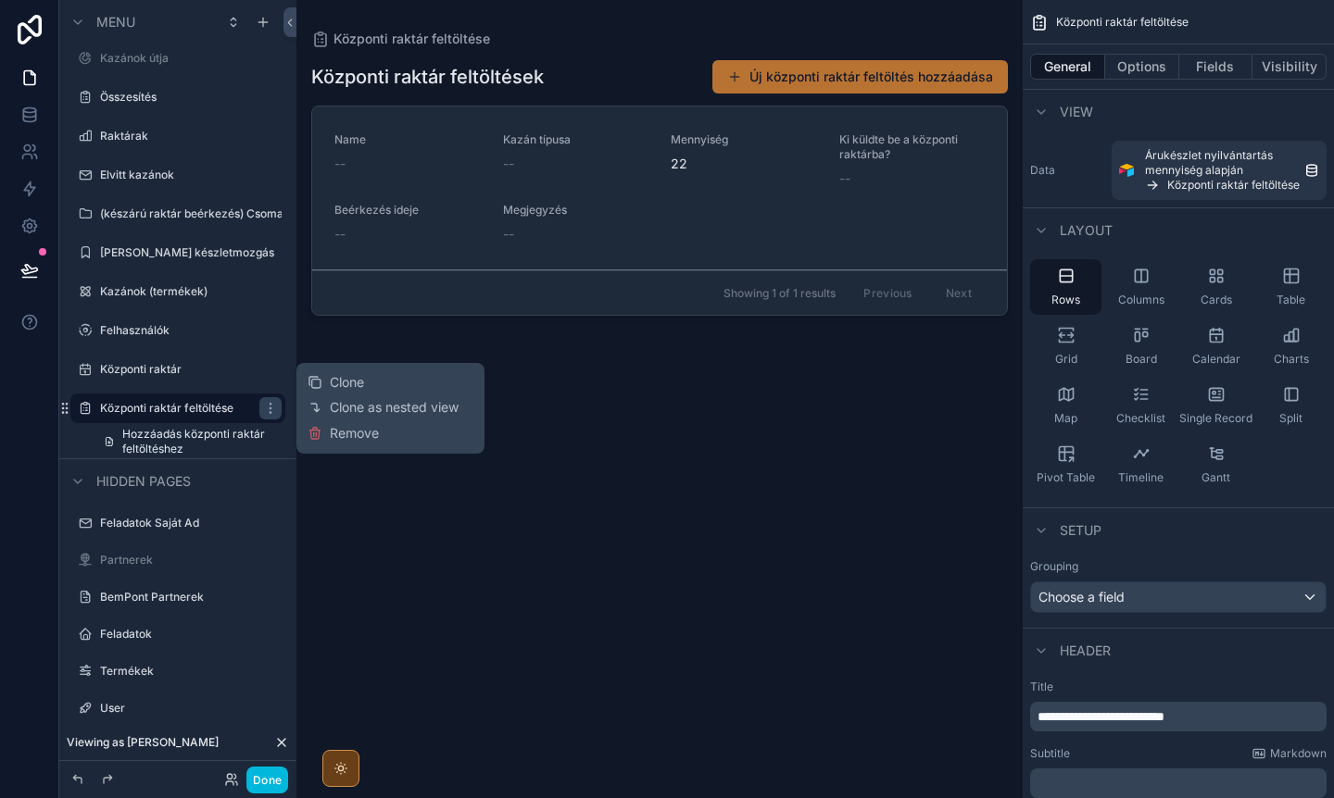
click at [352, 434] on span "Remove" at bounding box center [354, 433] width 49 height 19
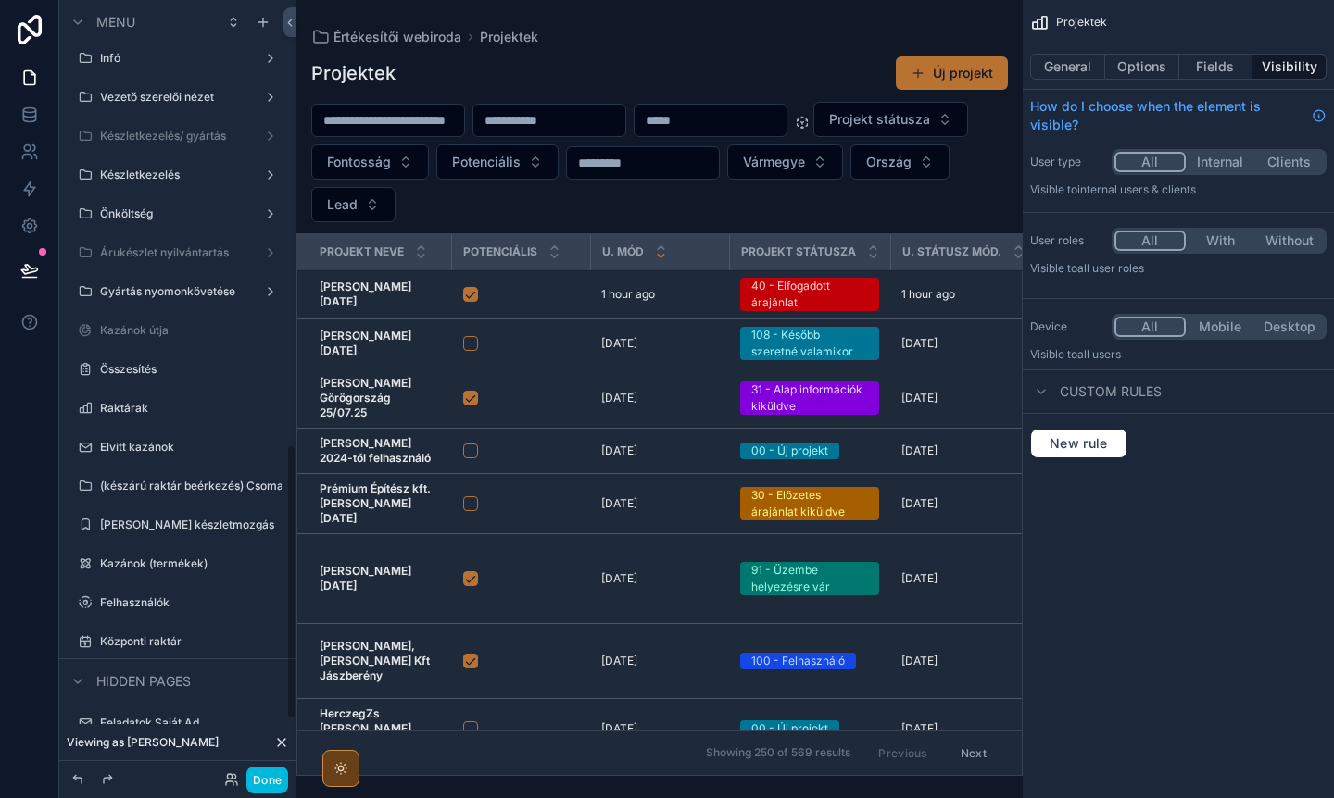
scroll to position [1253, 0]
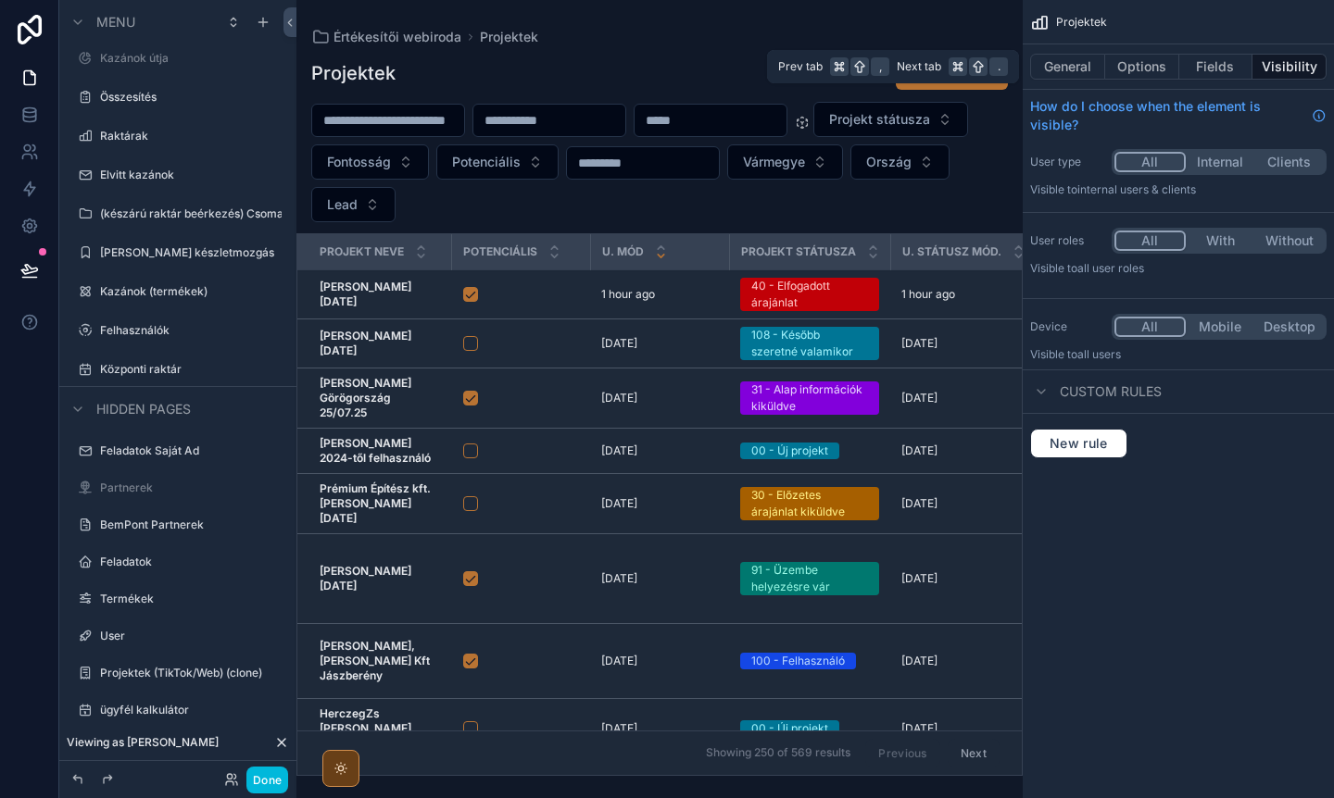
click at [1150, 69] on button "Options" at bounding box center [1142, 67] width 74 height 26
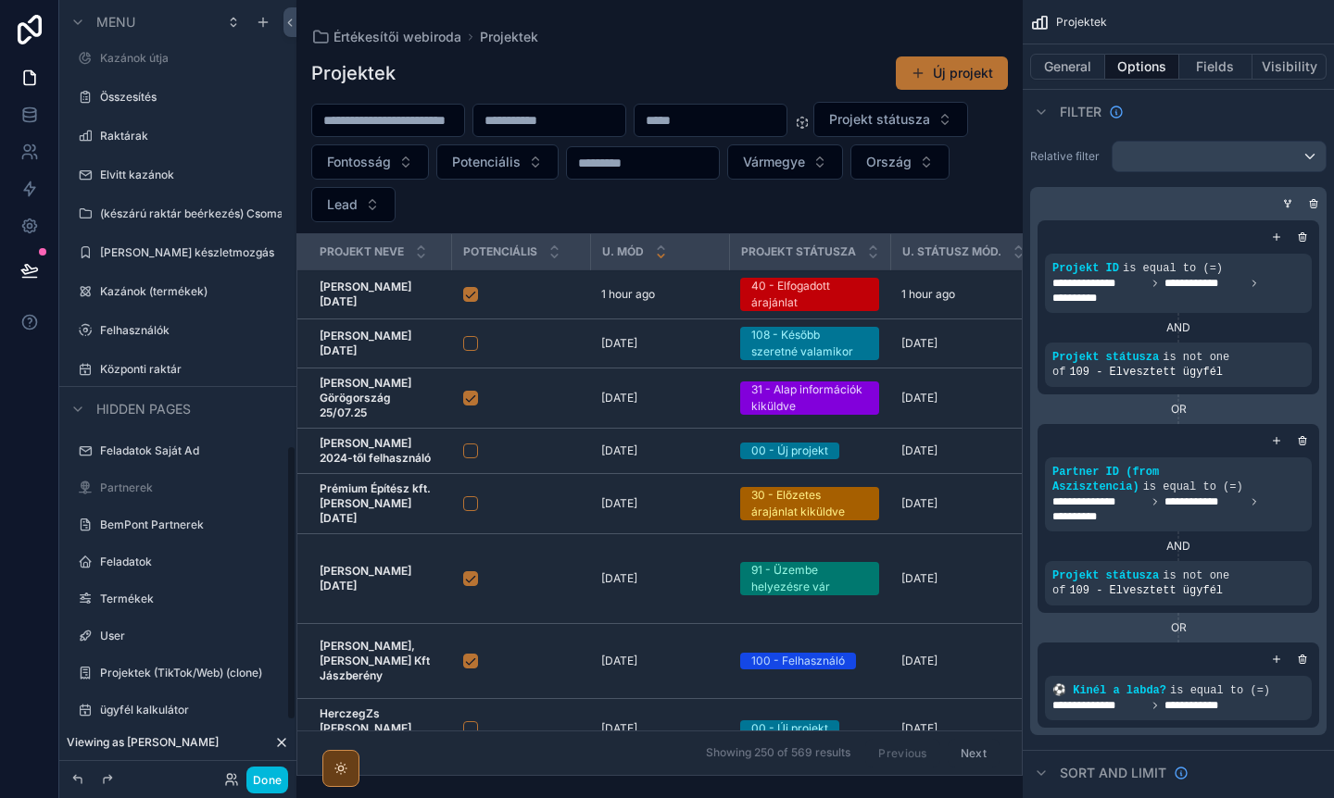
scroll to position [1412, 0]
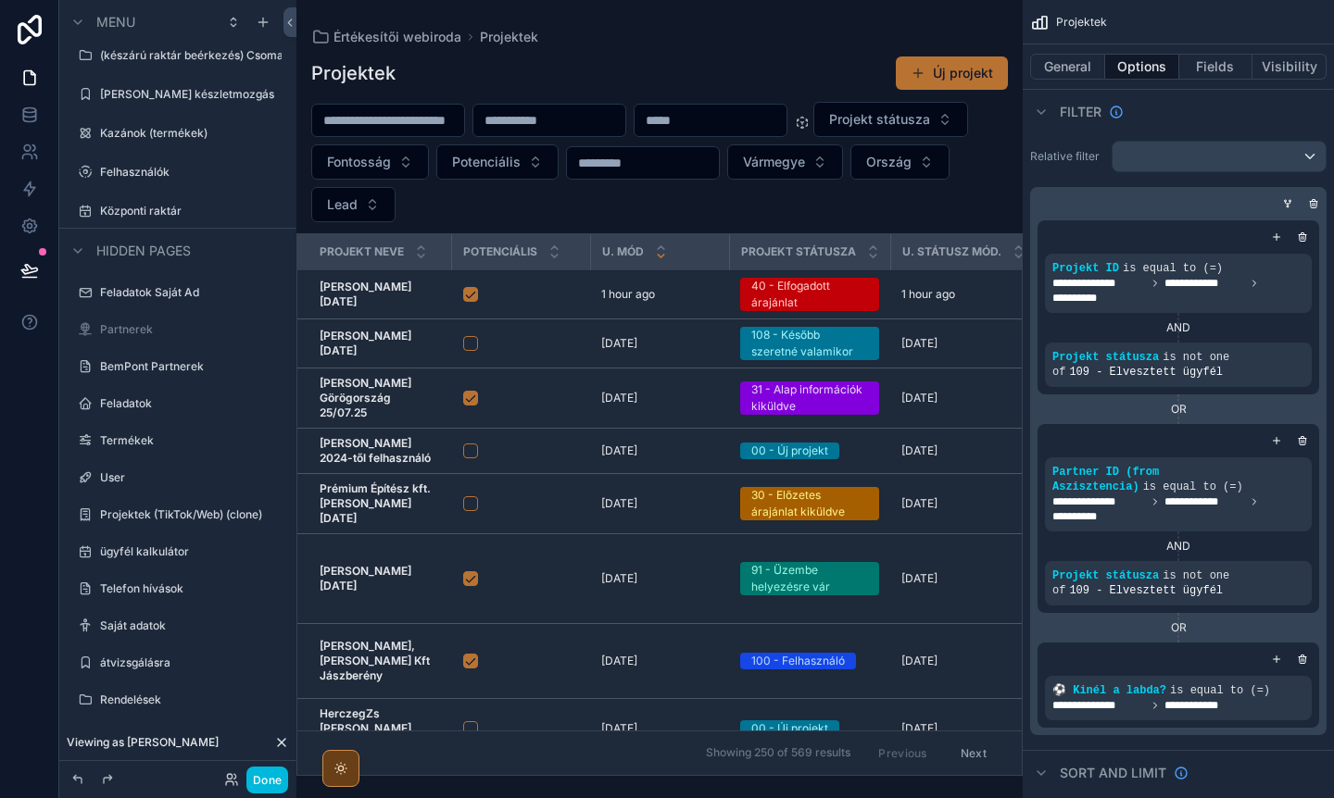
click at [161, 210] on label "Központi raktár" at bounding box center [187, 211] width 174 height 15
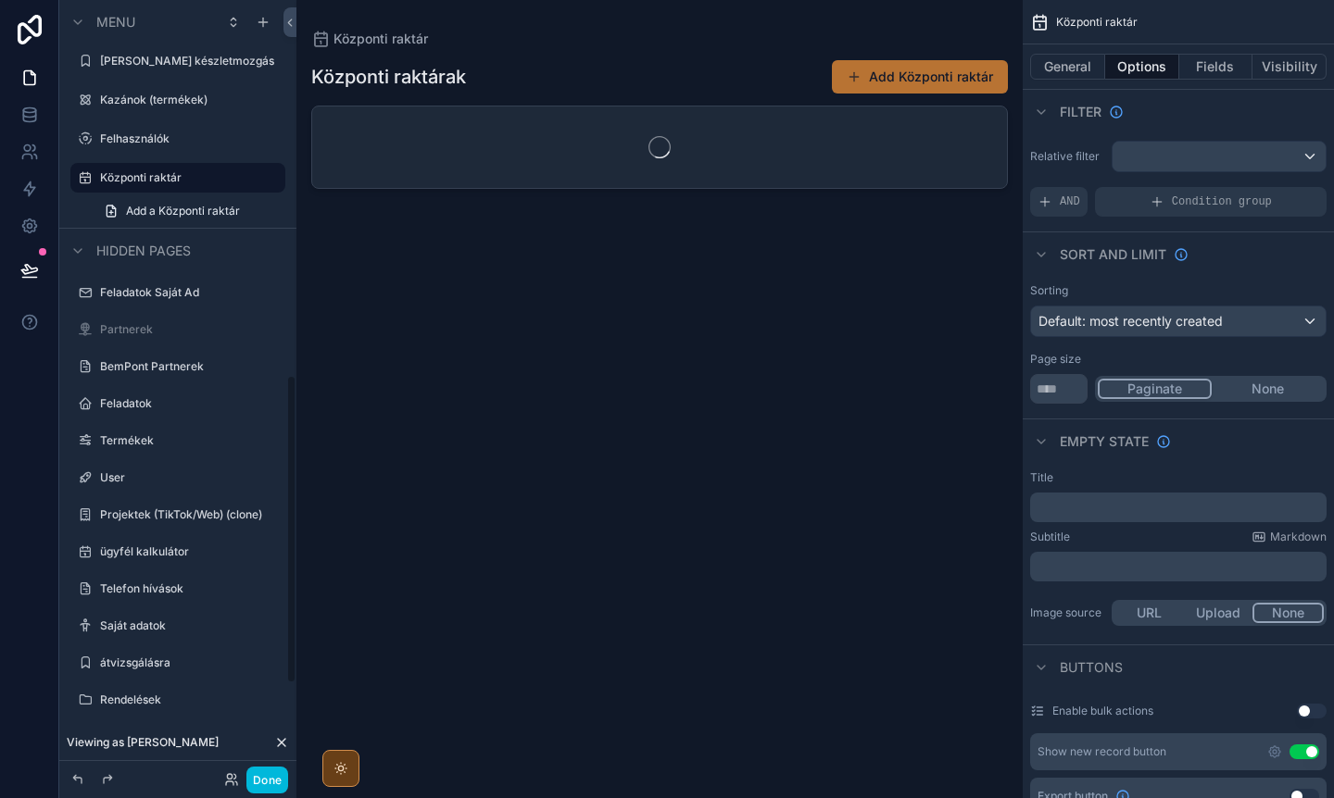
scroll to position [942, 0]
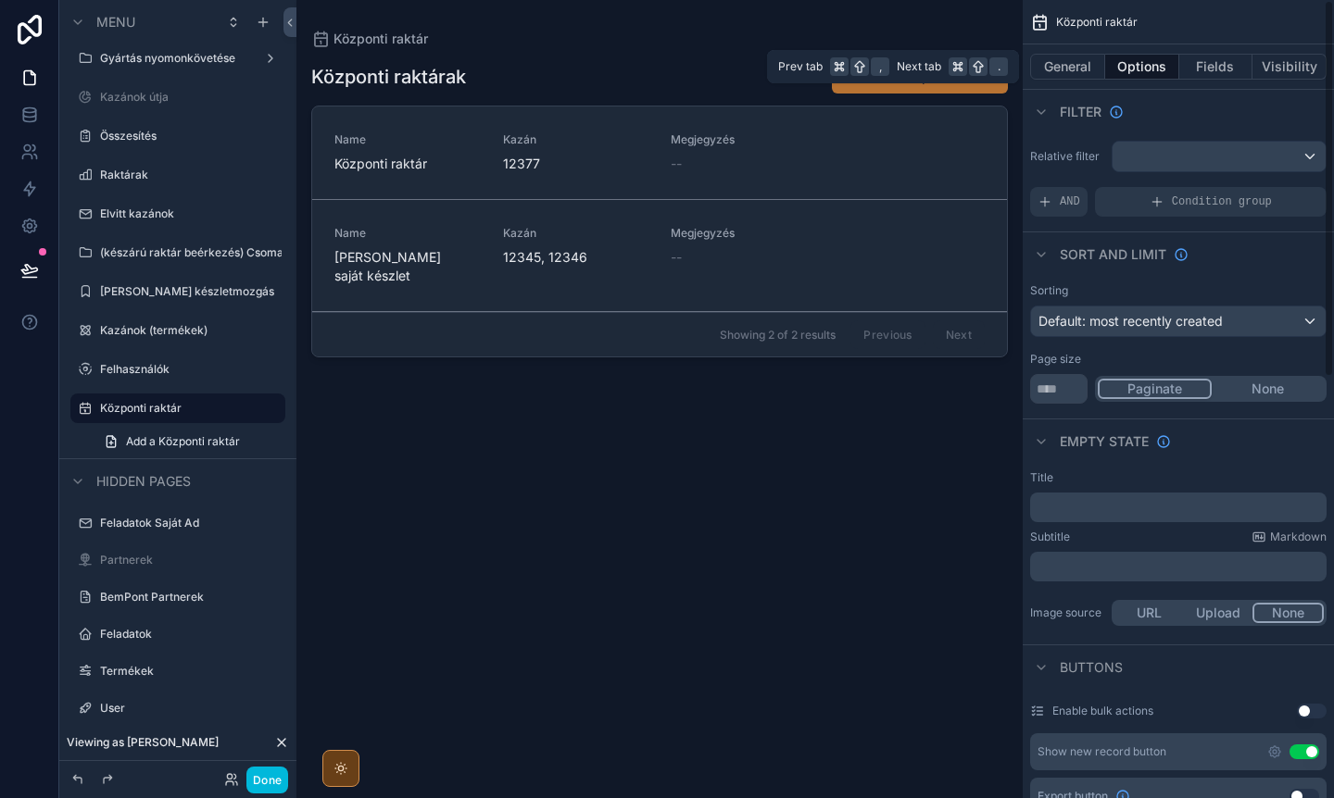
click at [1062, 69] on button "General" at bounding box center [1067, 67] width 75 height 26
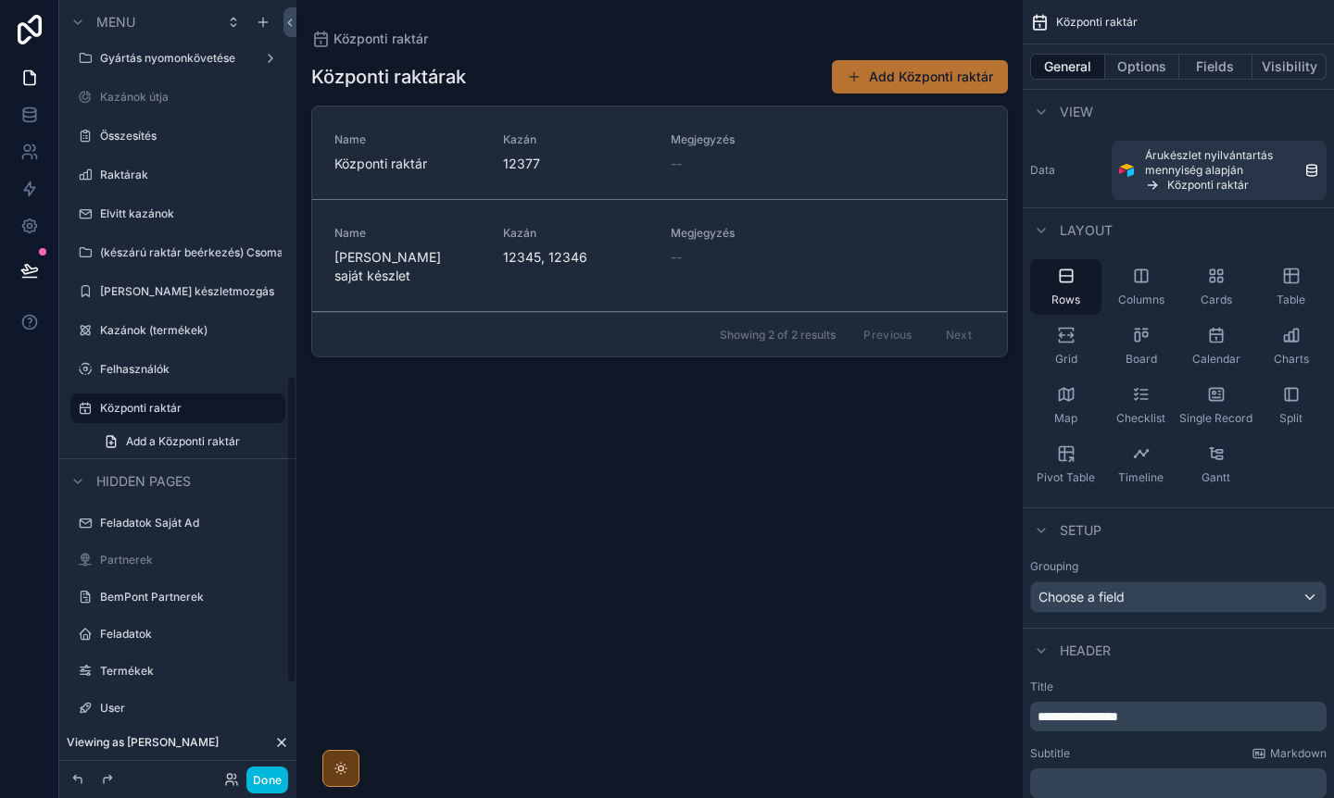
click at [0, 0] on icon "scrollable content" at bounding box center [0, 0] width 0 height 0
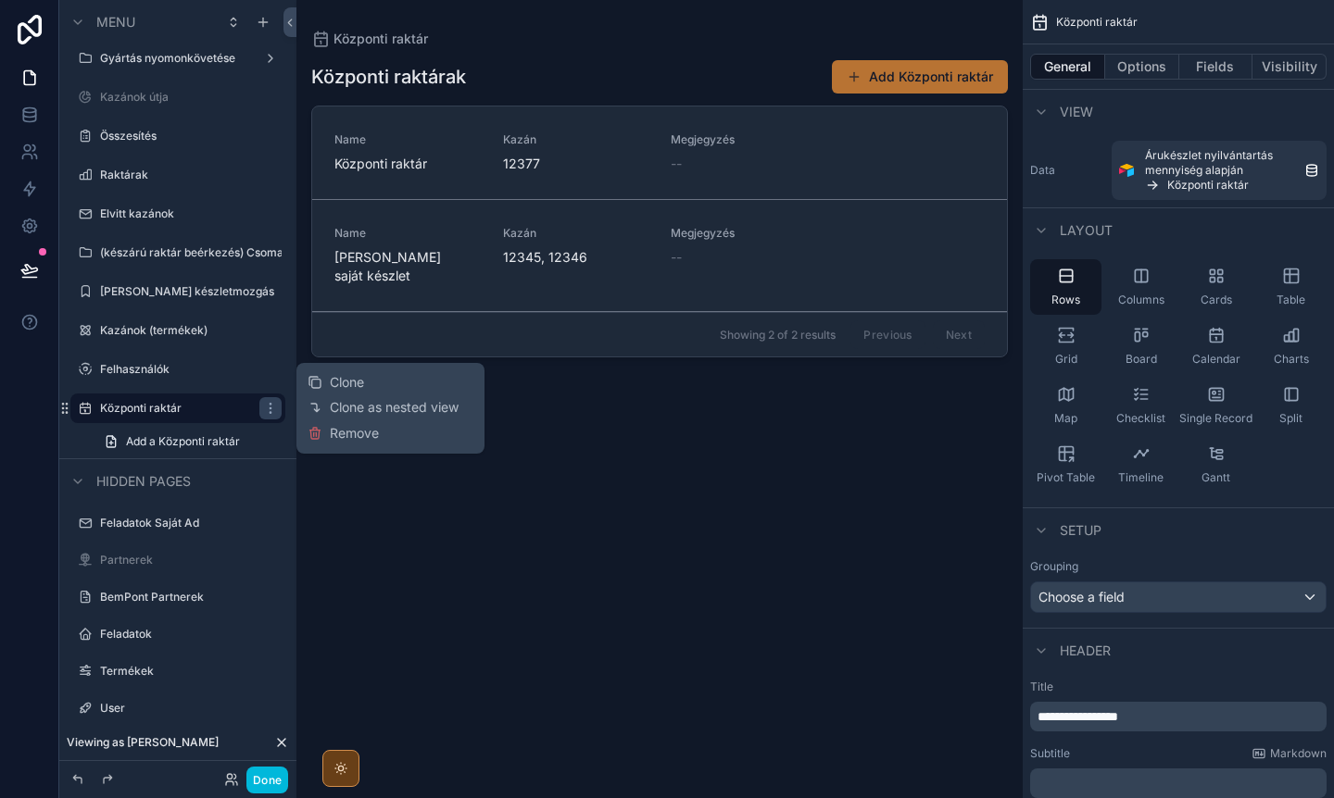
click at [368, 438] on span "Remove" at bounding box center [354, 433] width 49 height 19
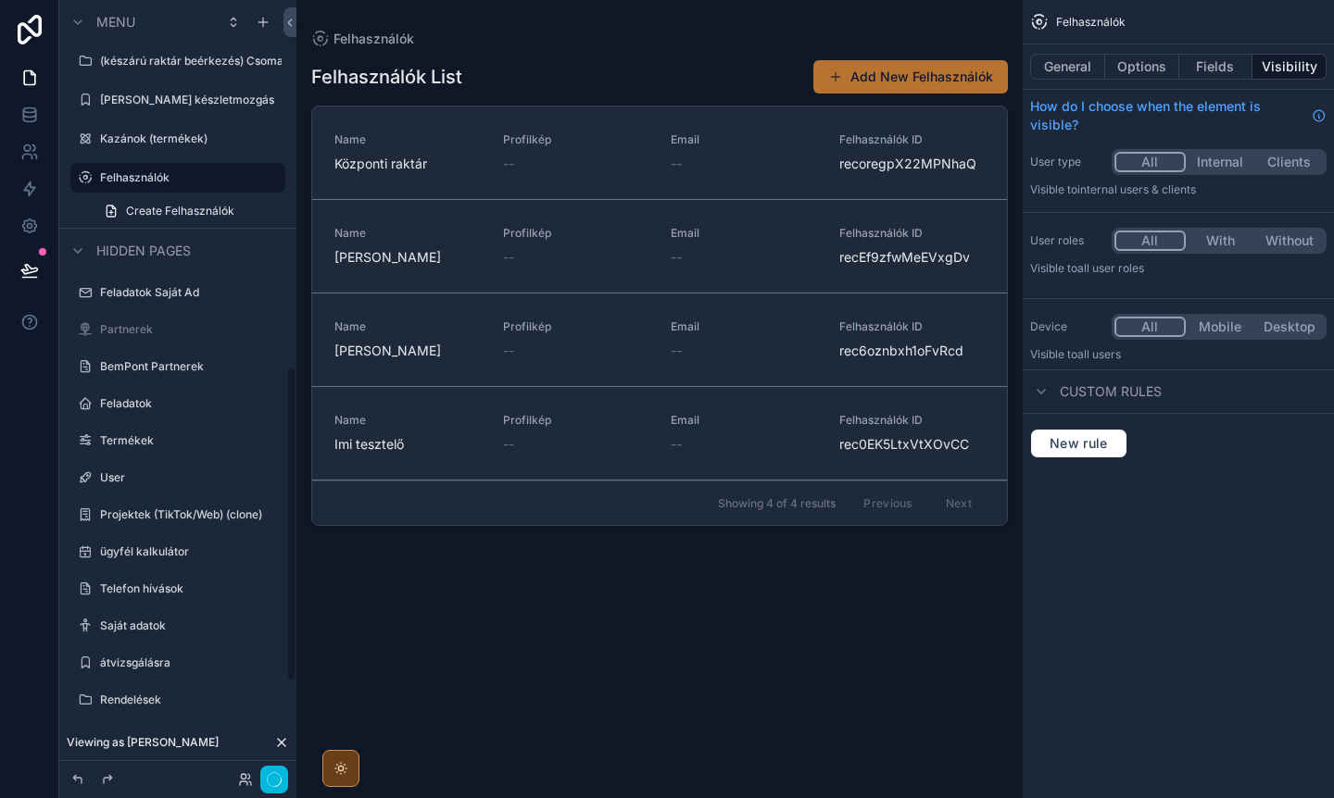
scroll to position [903, 0]
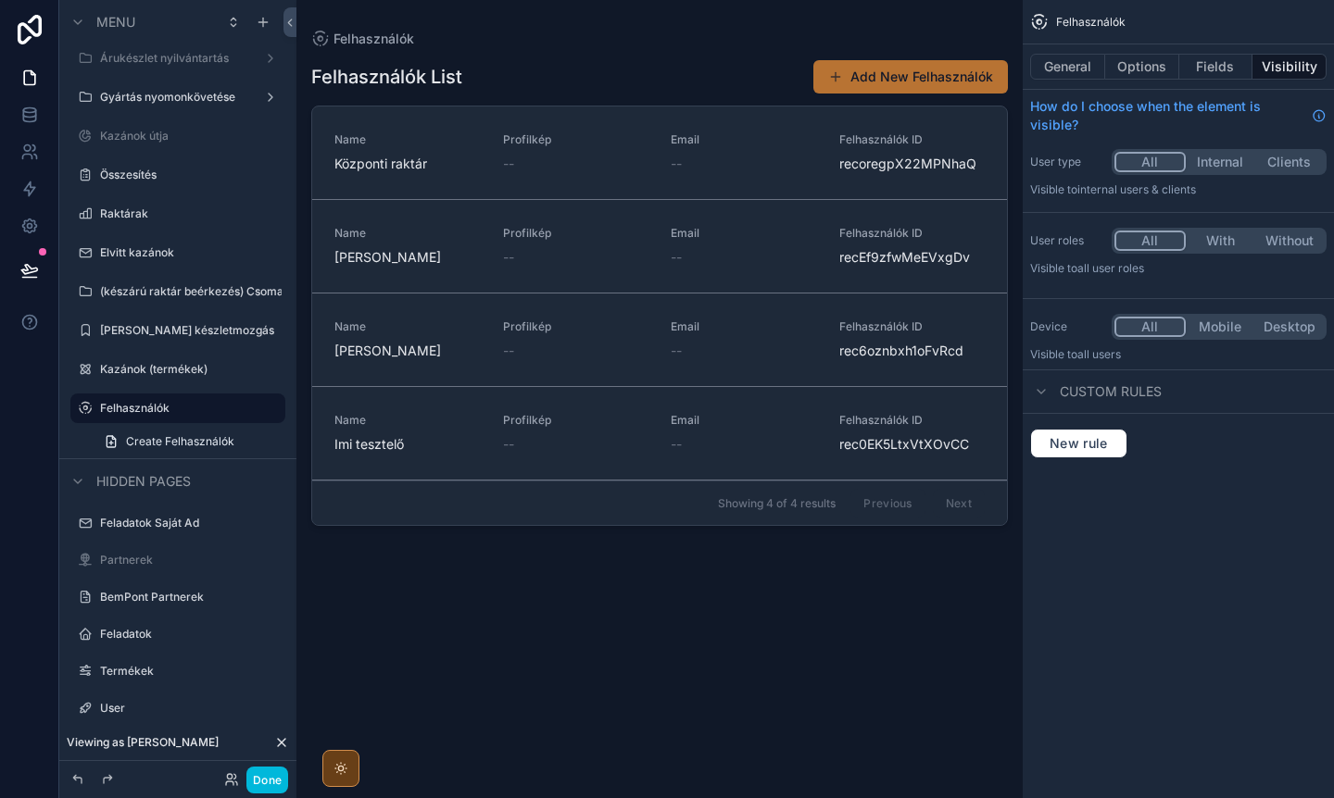
click at [1065, 74] on button "General" at bounding box center [1067, 67] width 75 height 26
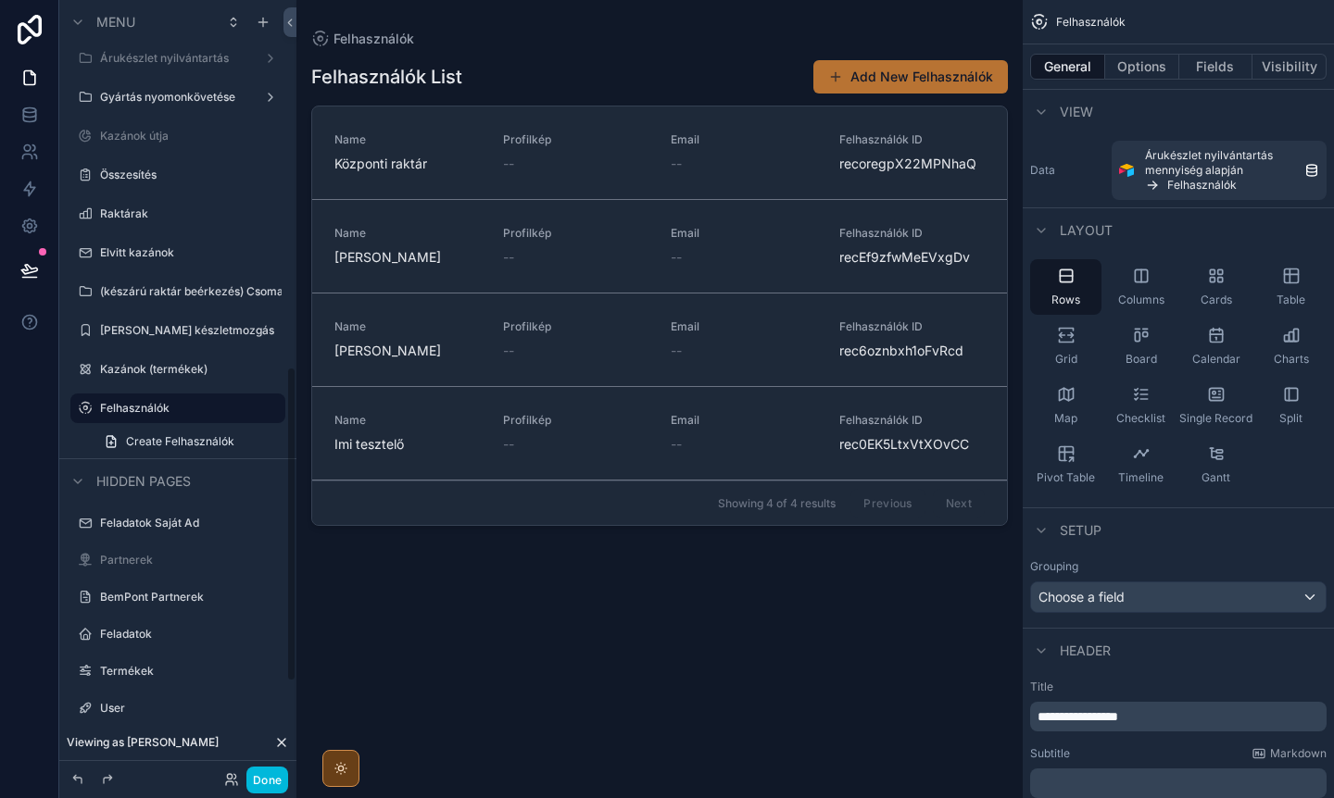
click at [0, 0] on icon "scrollable content" at bounding box center [0, 0] width 0 height 0
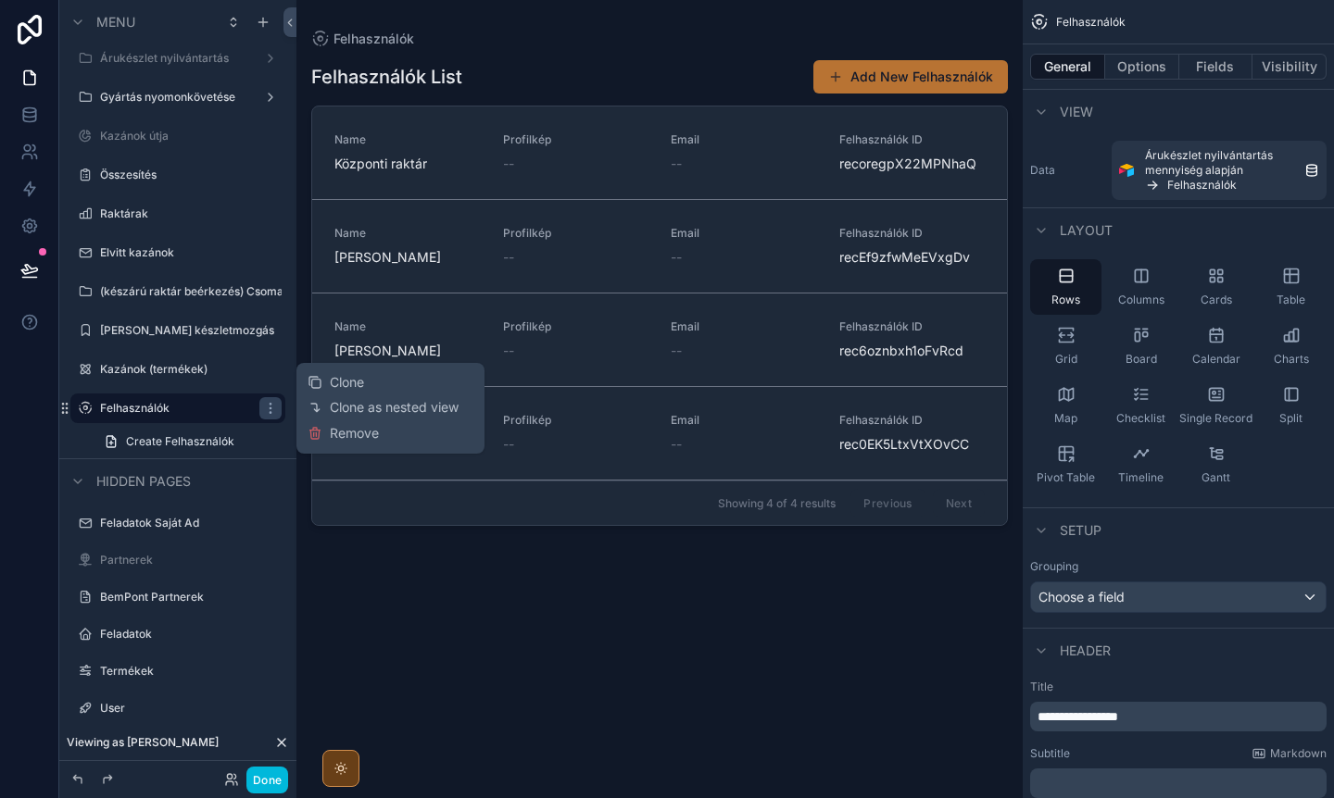
click at [349, 434] on span "Remove" at bounding box center [354, 433] width 49 height 19
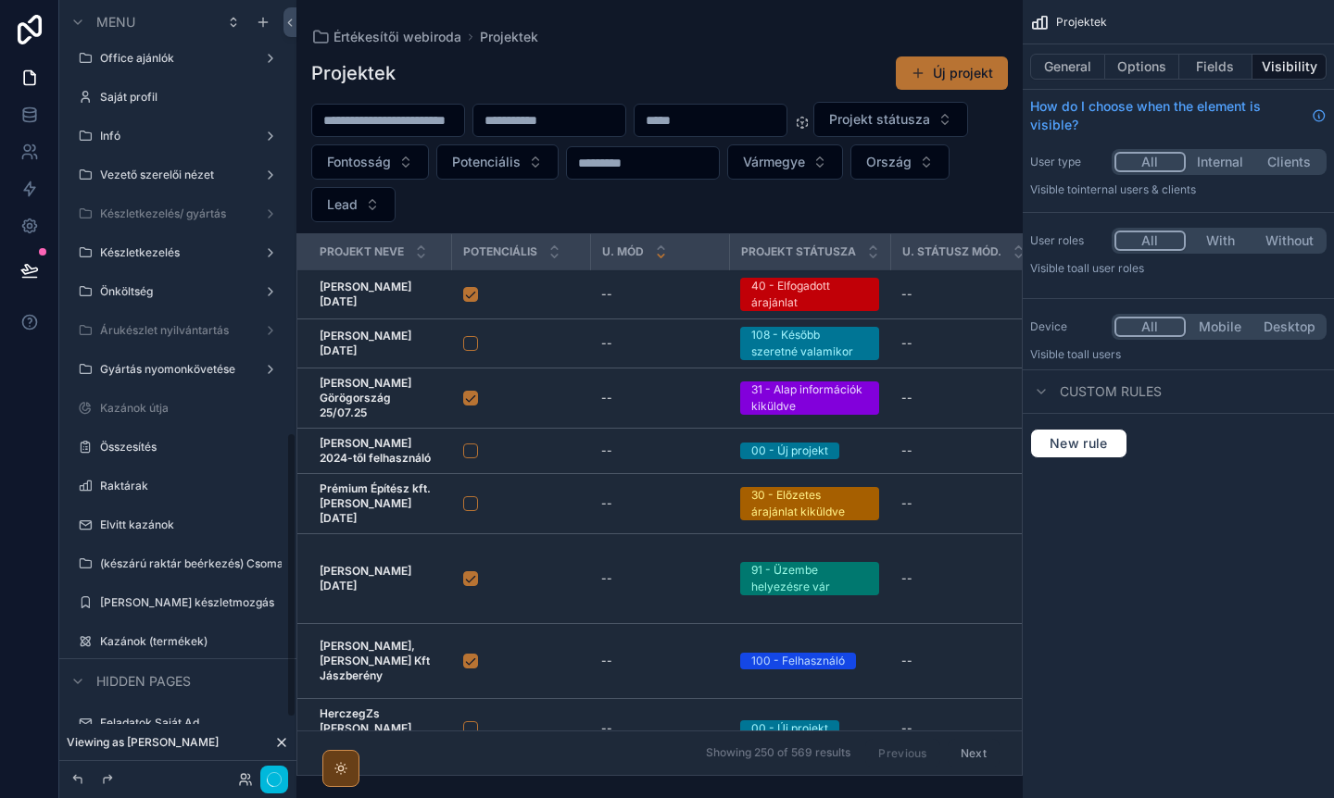
click at [158, 635] on label "Kazánok (termékek)" at bounding box center [187, 642] width 174 height 15
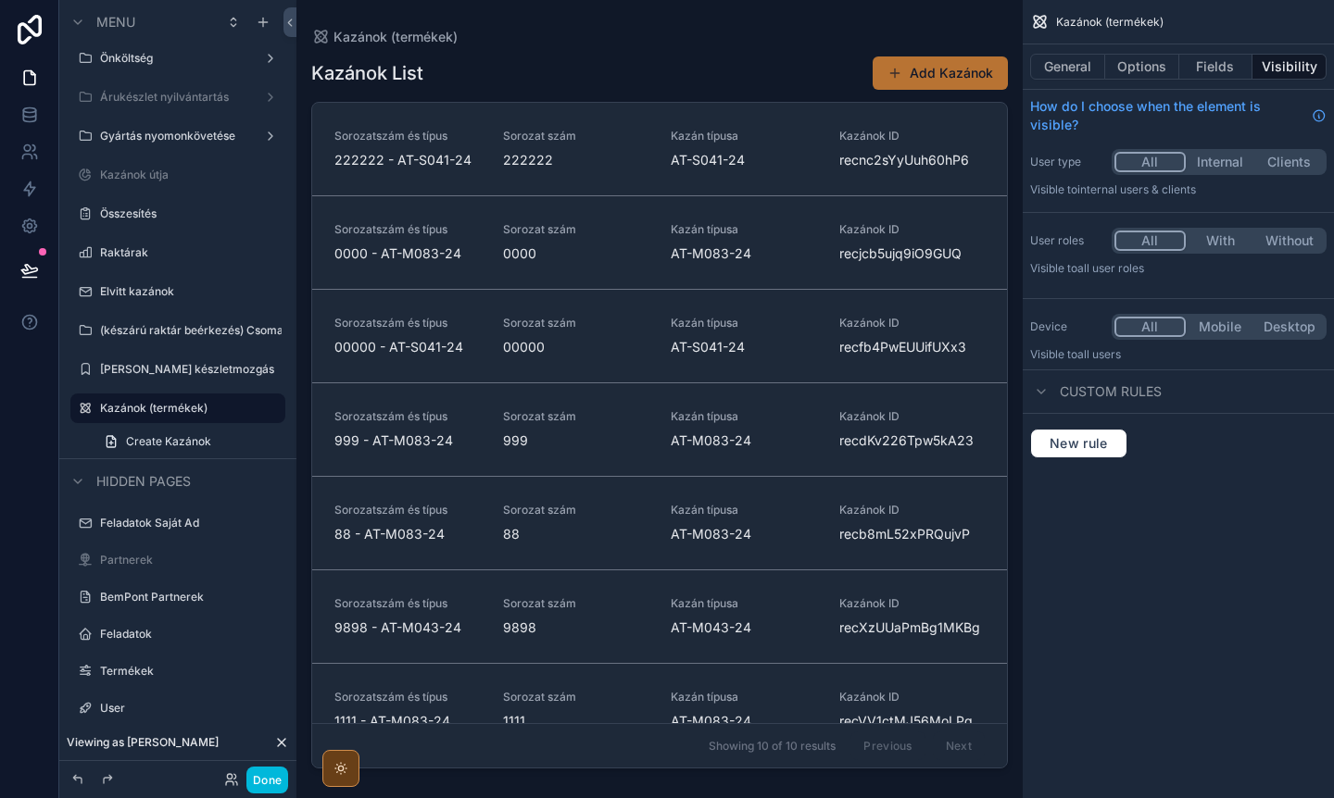
click at [1059, 68] on button "General" at bounding box center [1067, 67] width 75 height 26
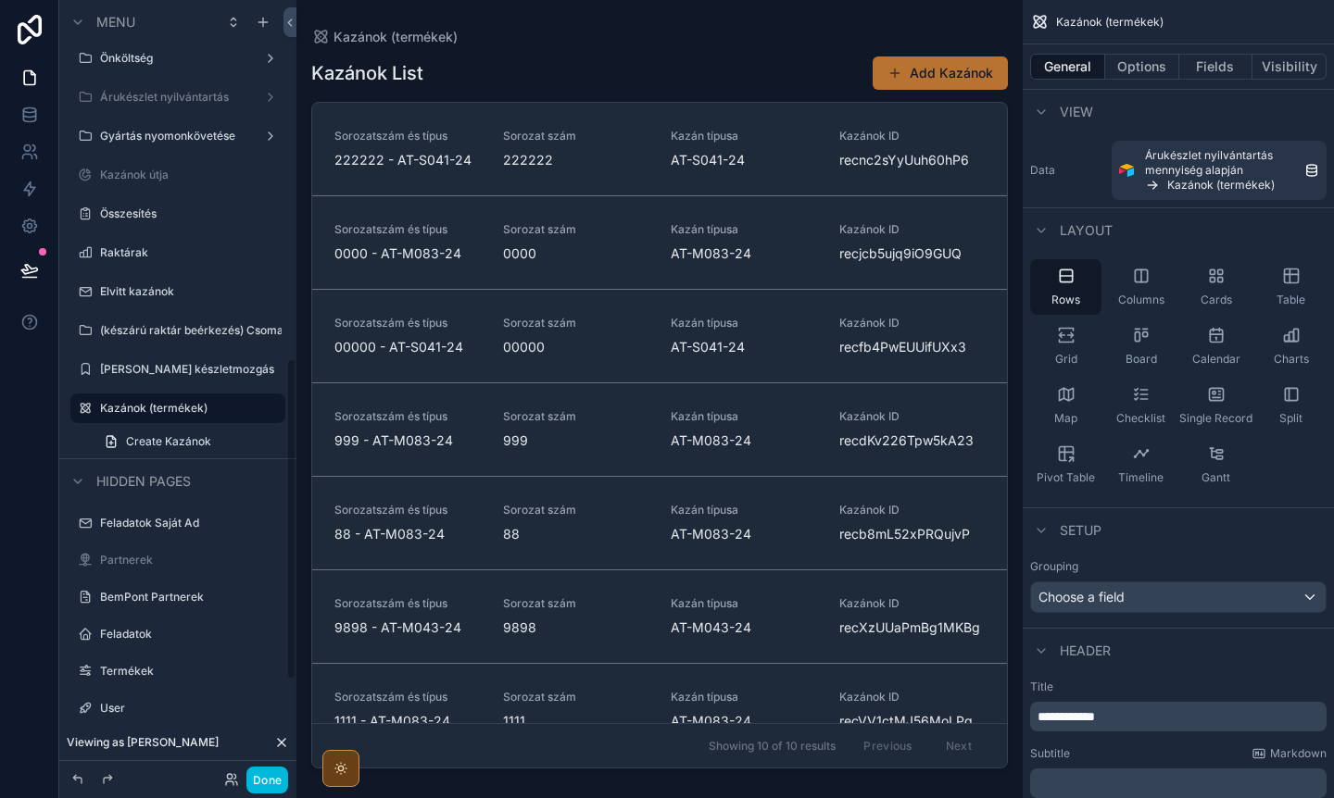
click at [0, 0] on icon "scrollable content" at bounding box center [0, 0] width 0 height 0
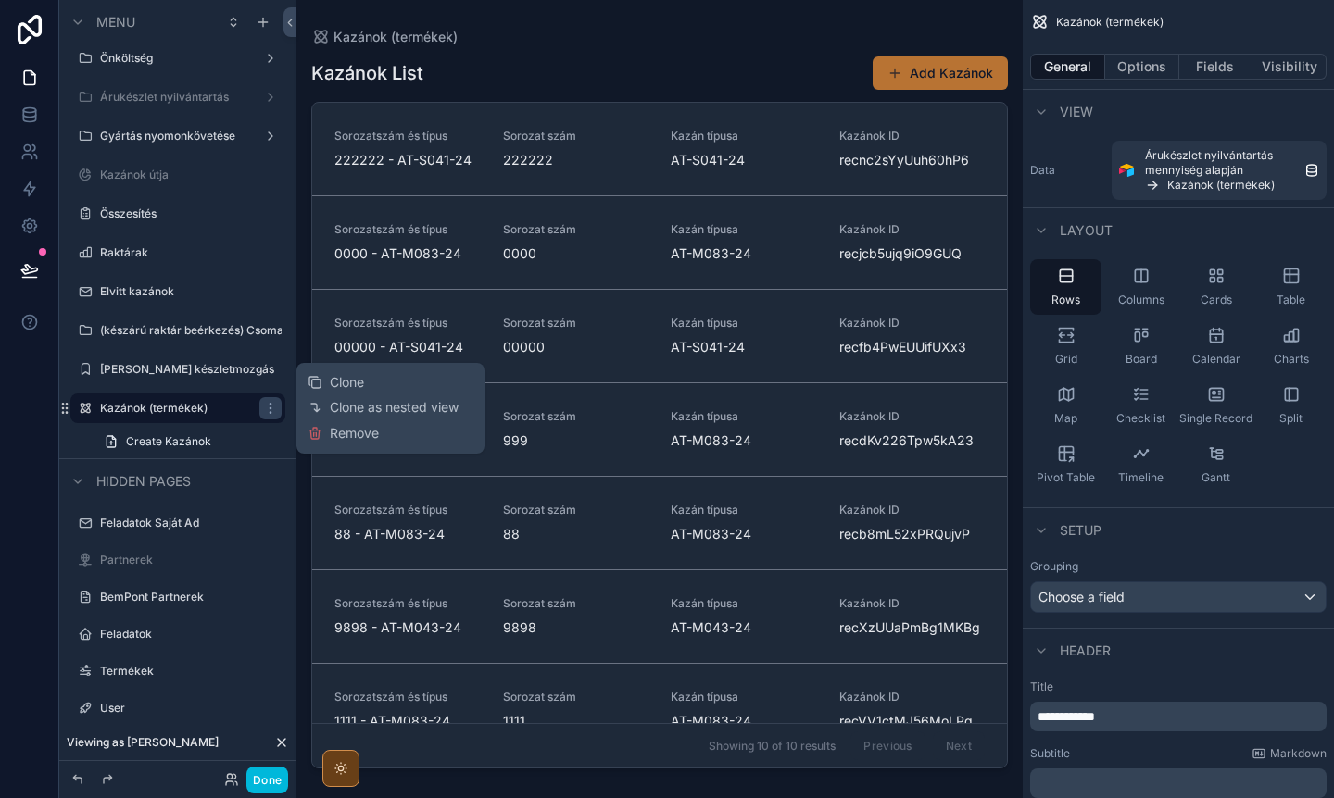
click at [364, 436] on span "Remove" at bounding box center [354, 433] width 49 height 19
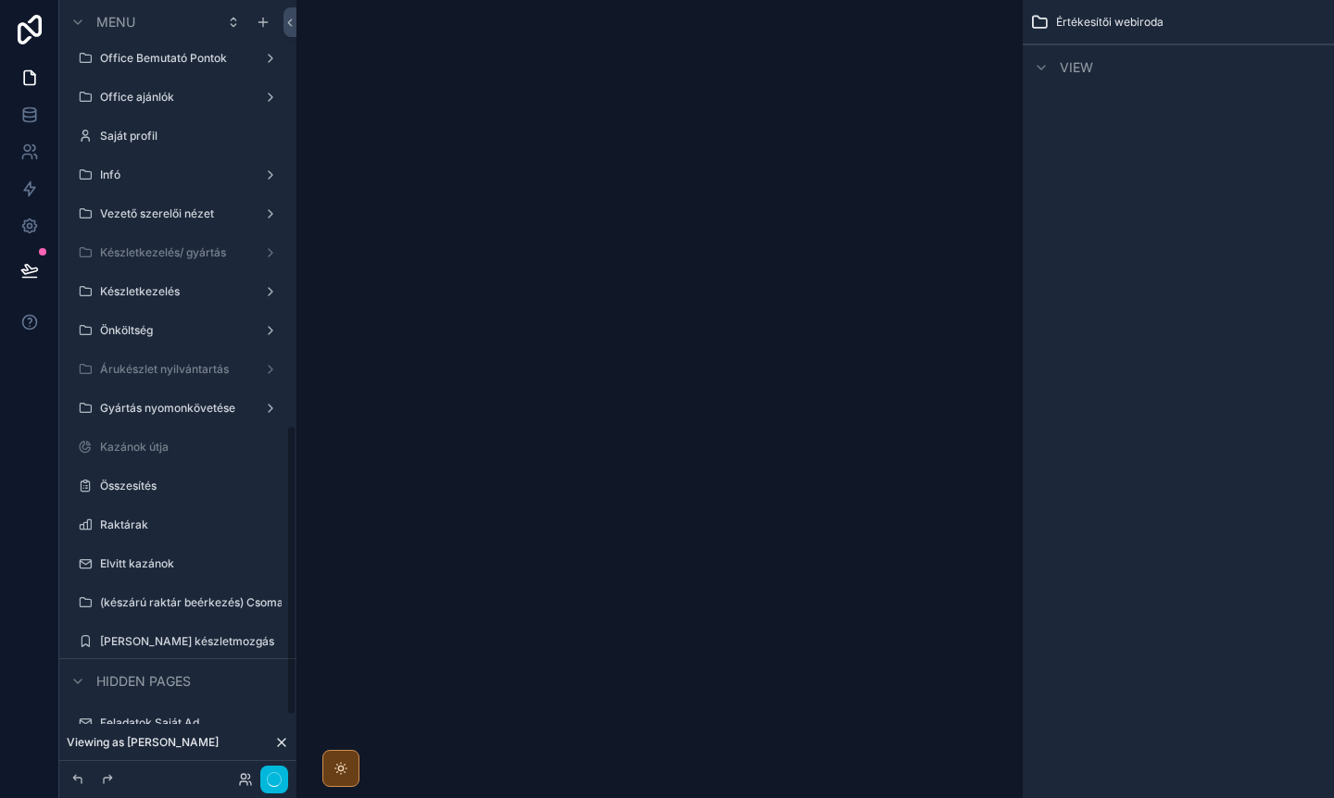
scroll to position [1137, 0]
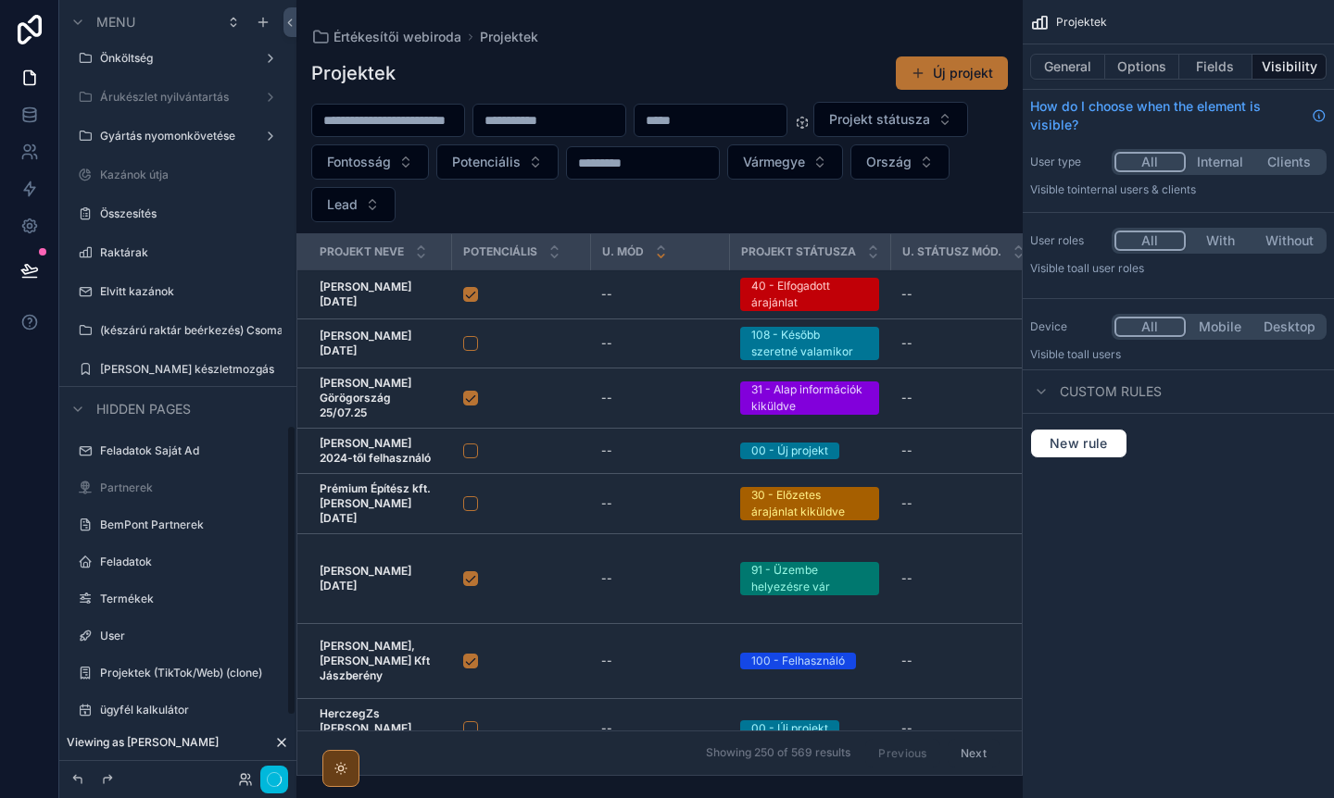
click at [189, 367] on label "[PERSON_NAME] készletmozgás" at bounding box center [187, 369] width 174 height 15
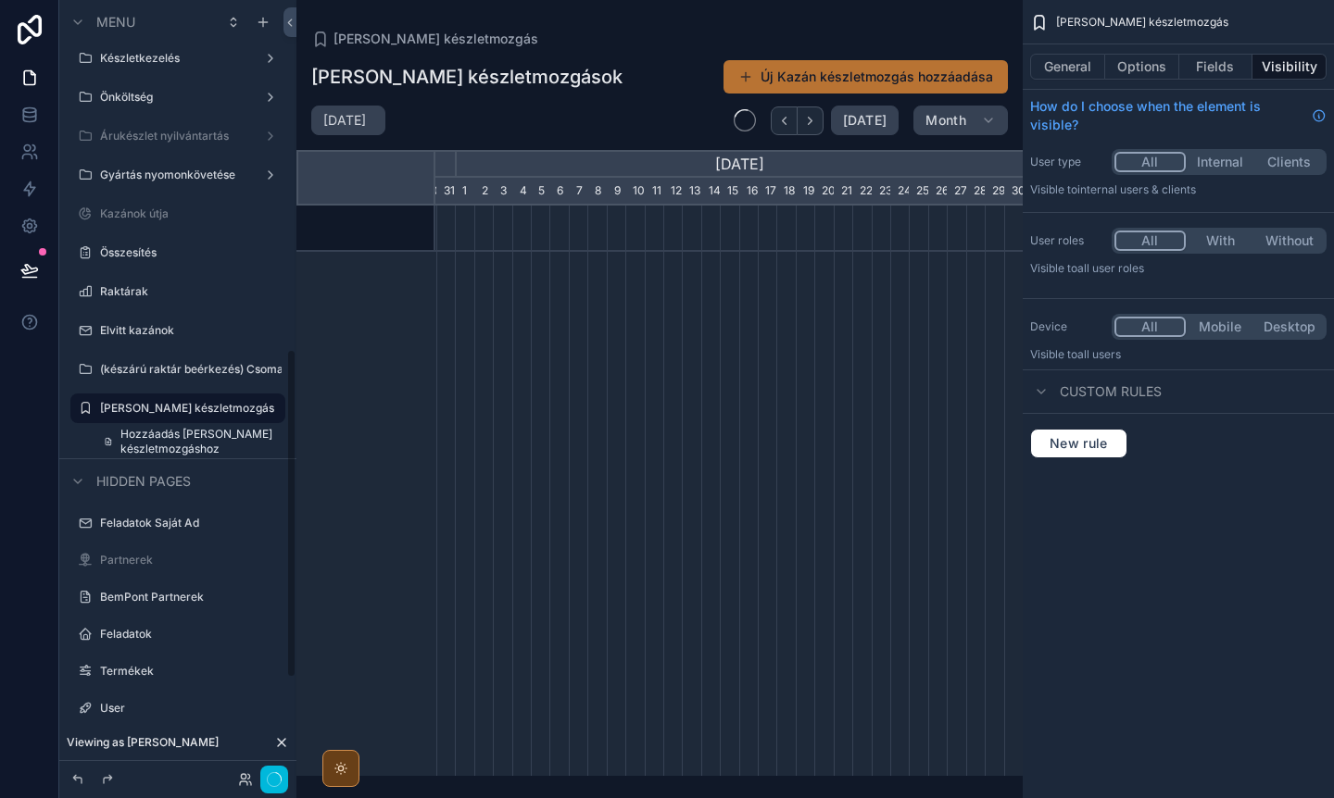
scroll to position [0, 587]
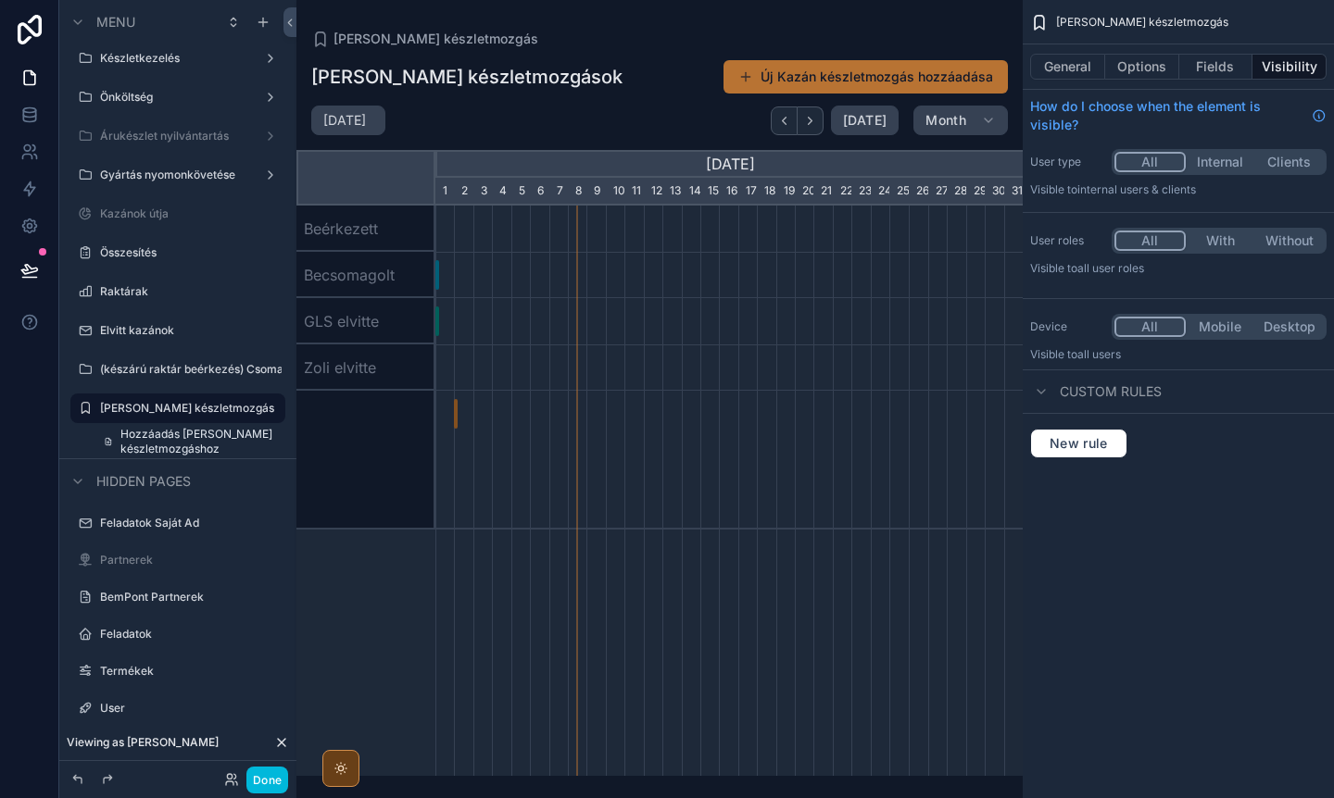
click at [1075, 63] on button "General" at bounding box center [1067, 67] width 75 height 26
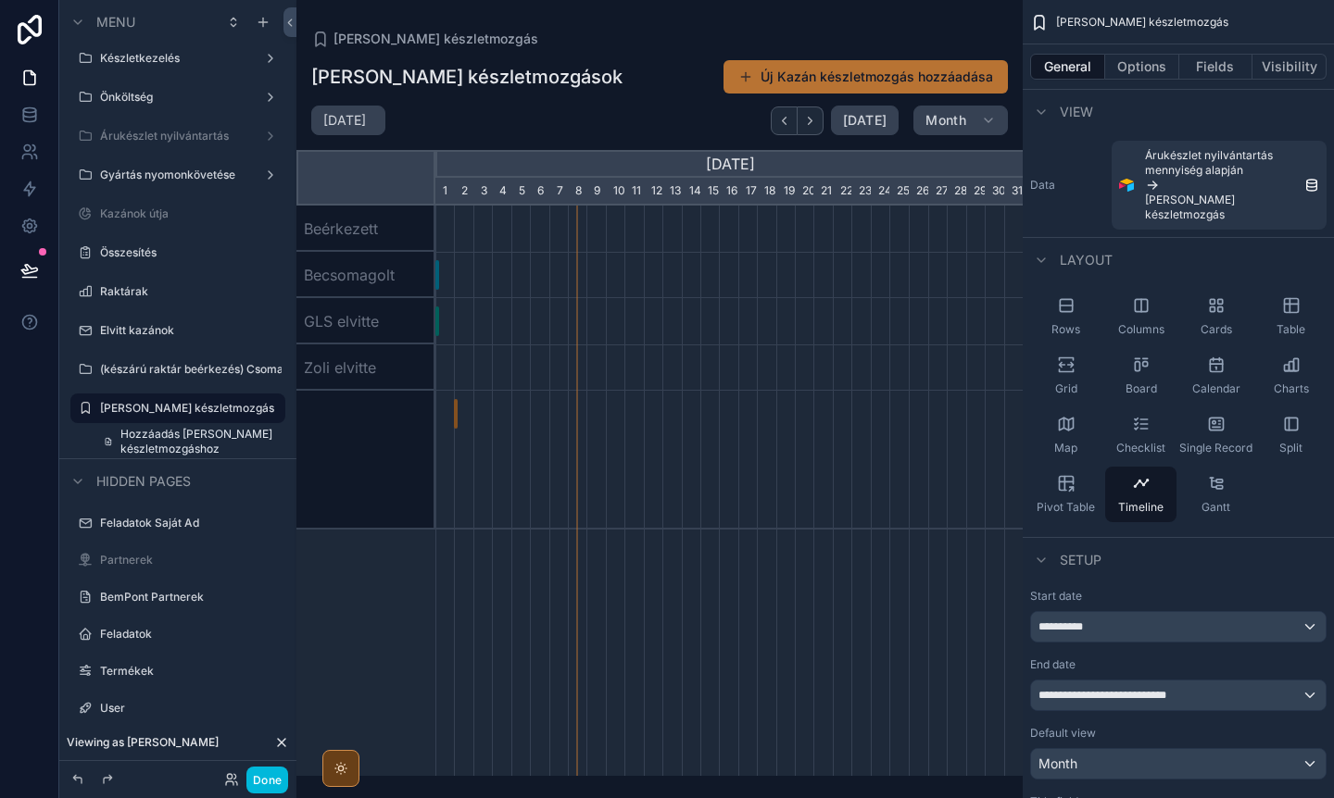
click at [0, 0] on icon "scrollable content" at bounding box center [0, 0] width 0 height 0
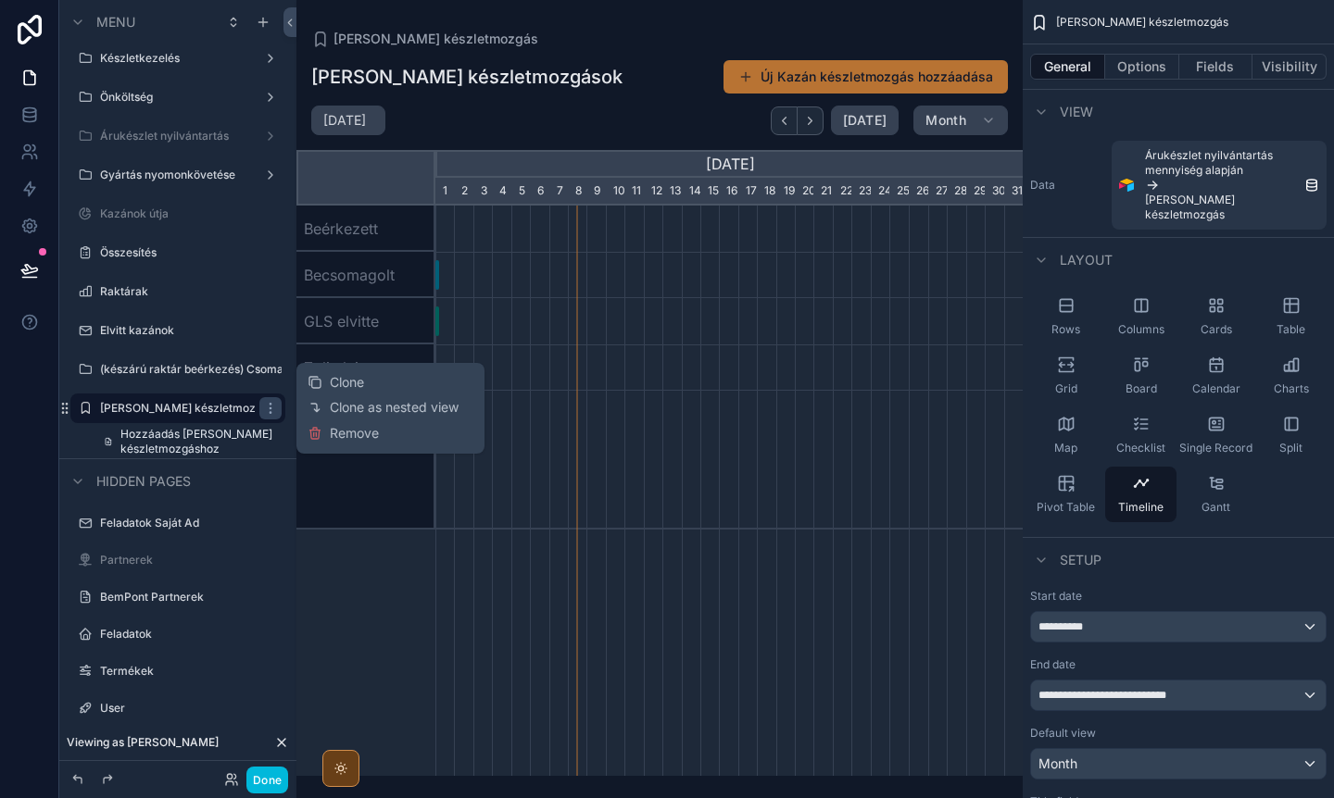
click at [341, 434] on span "Remove" at bounding box center [354, 433] width 49 height 19
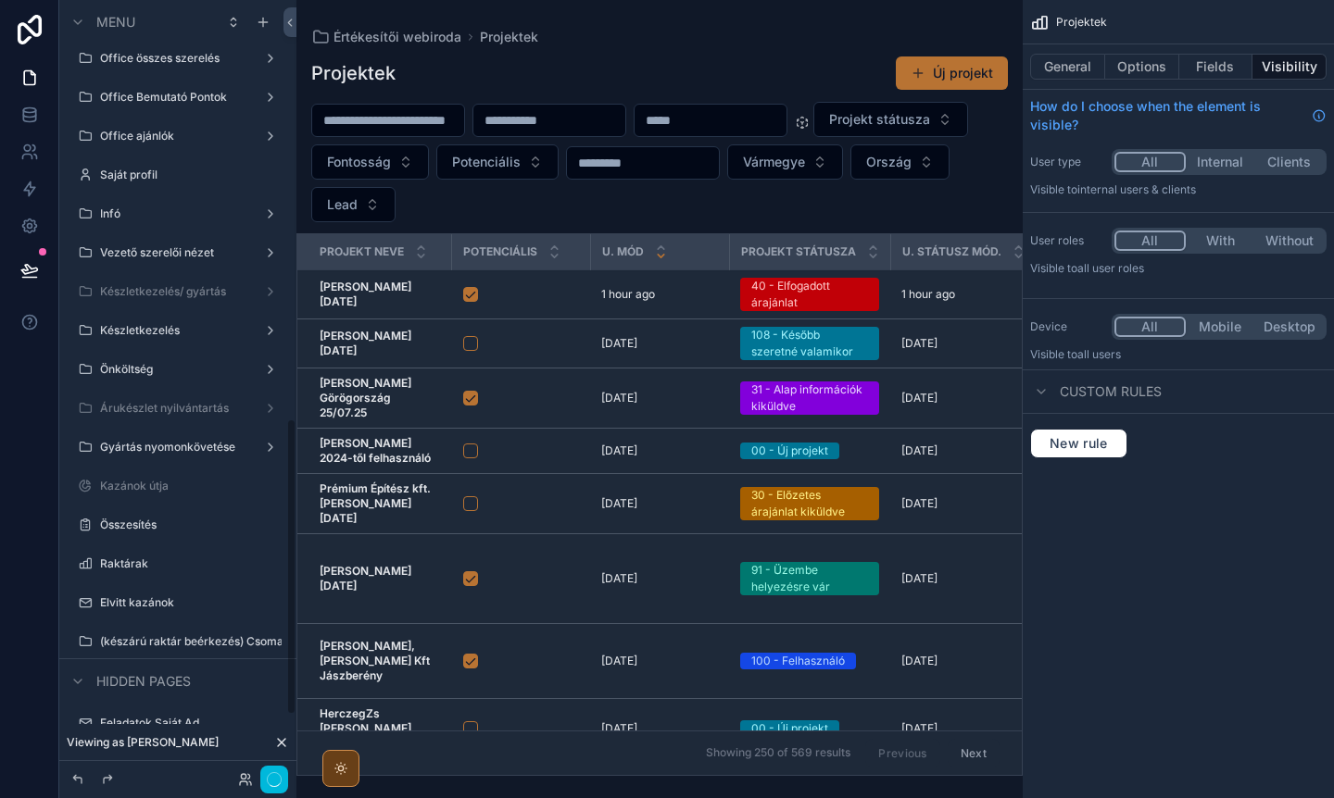
scroll to position [1098, 0]
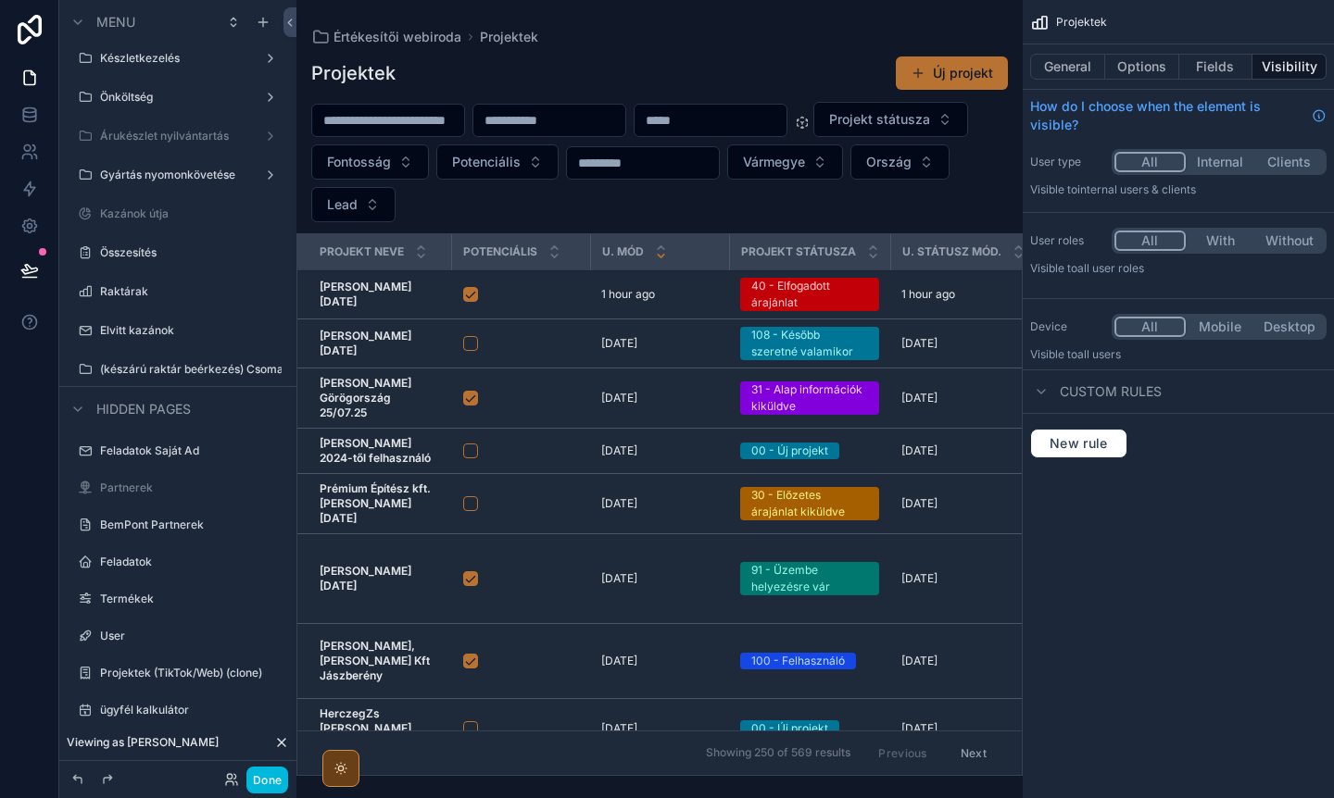
click at [0, 0] on icon "scrollable content" at bounding box center [0, 0] width 0 height 0
click at [1126, 66] on button "Options" at bounding box center [1142, 67] width 74 height 26
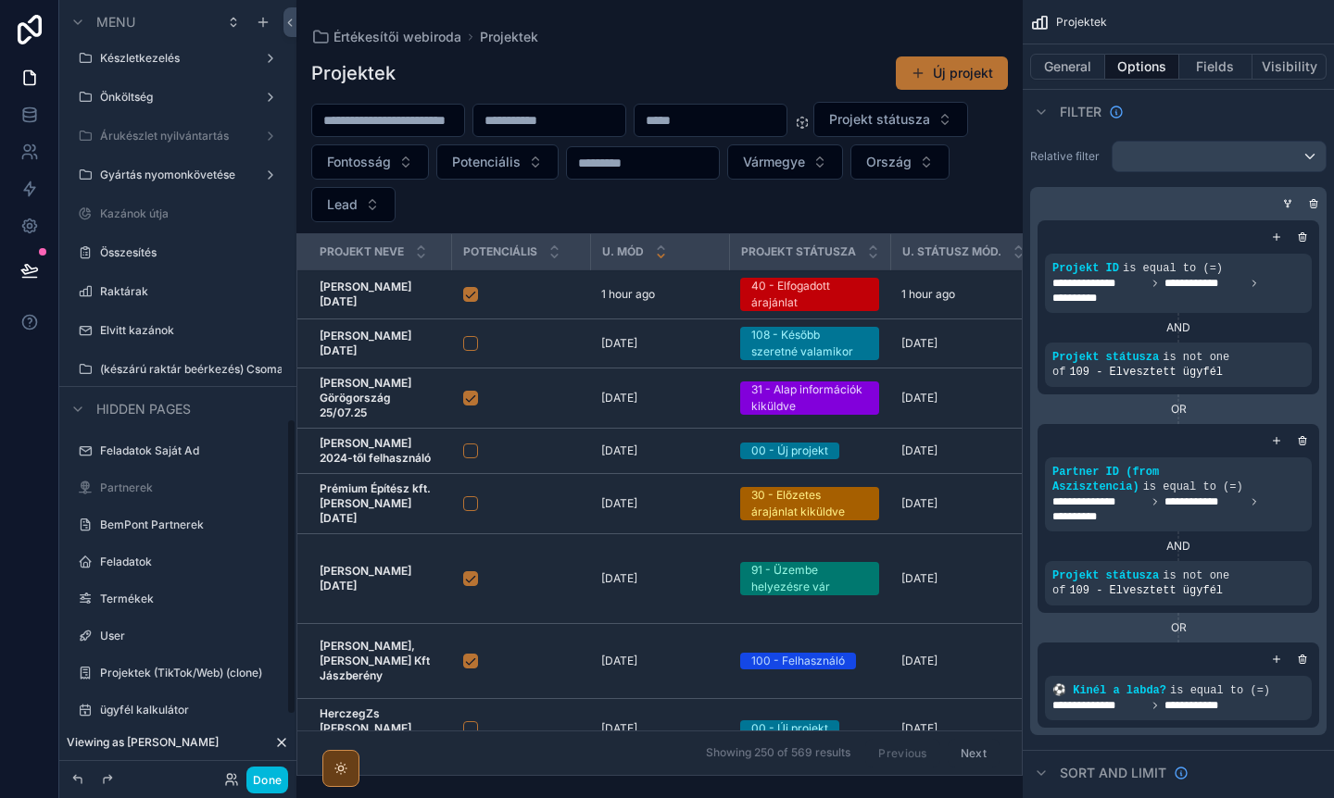
click at [155, 362] on div "(készárú raktár beérkezés) Csomag kiküldő cég" at bounding box center [191, 369] width 182 height 15
click at [145, 366] on label "(készárú raktár beérkezés) Csomag kiküldő cég" at bounding box center [191, 369] width 182 height 15
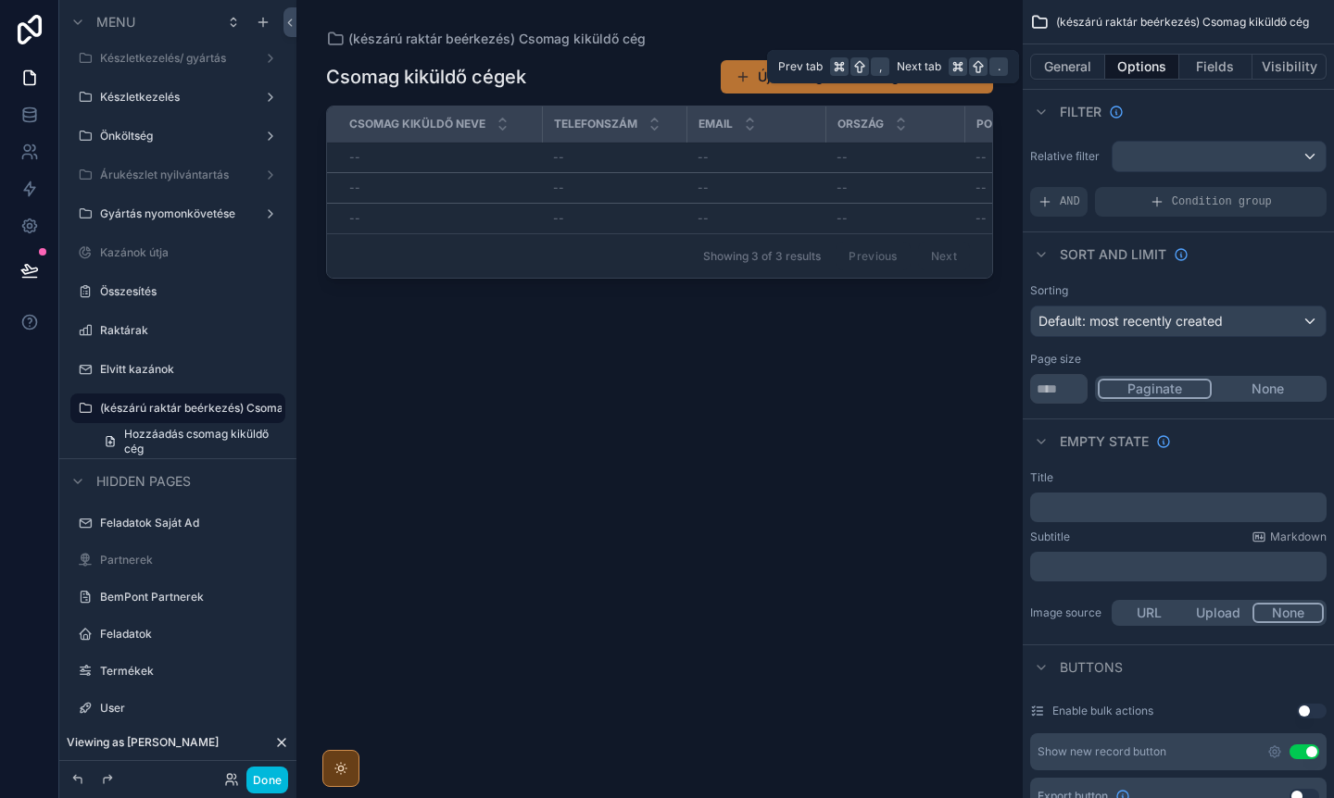
click at [1064, 56] on button "General" at bounding box center [1067, 67] width 75 height 26
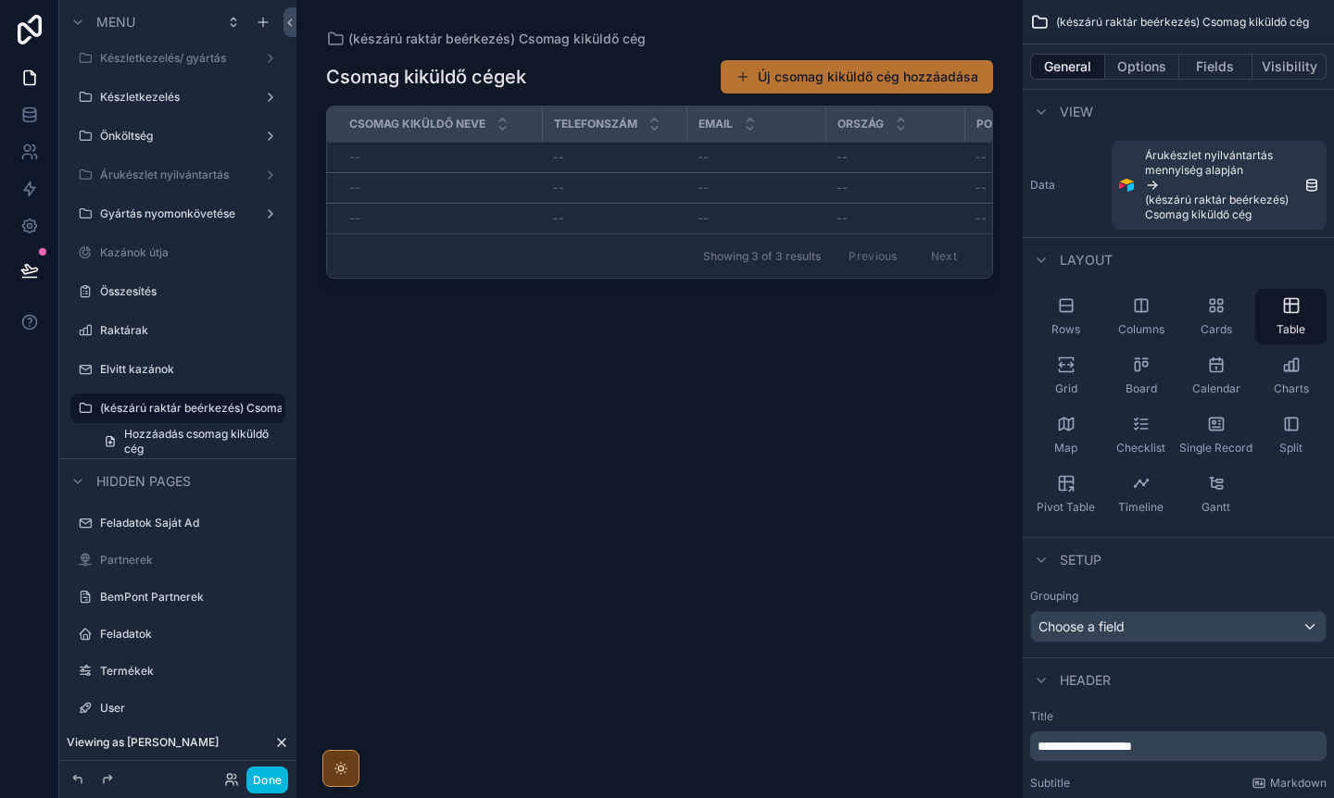
click at [0, 0] on icon "scrollable content" at bounding box center [0, 0] width 0 height 0
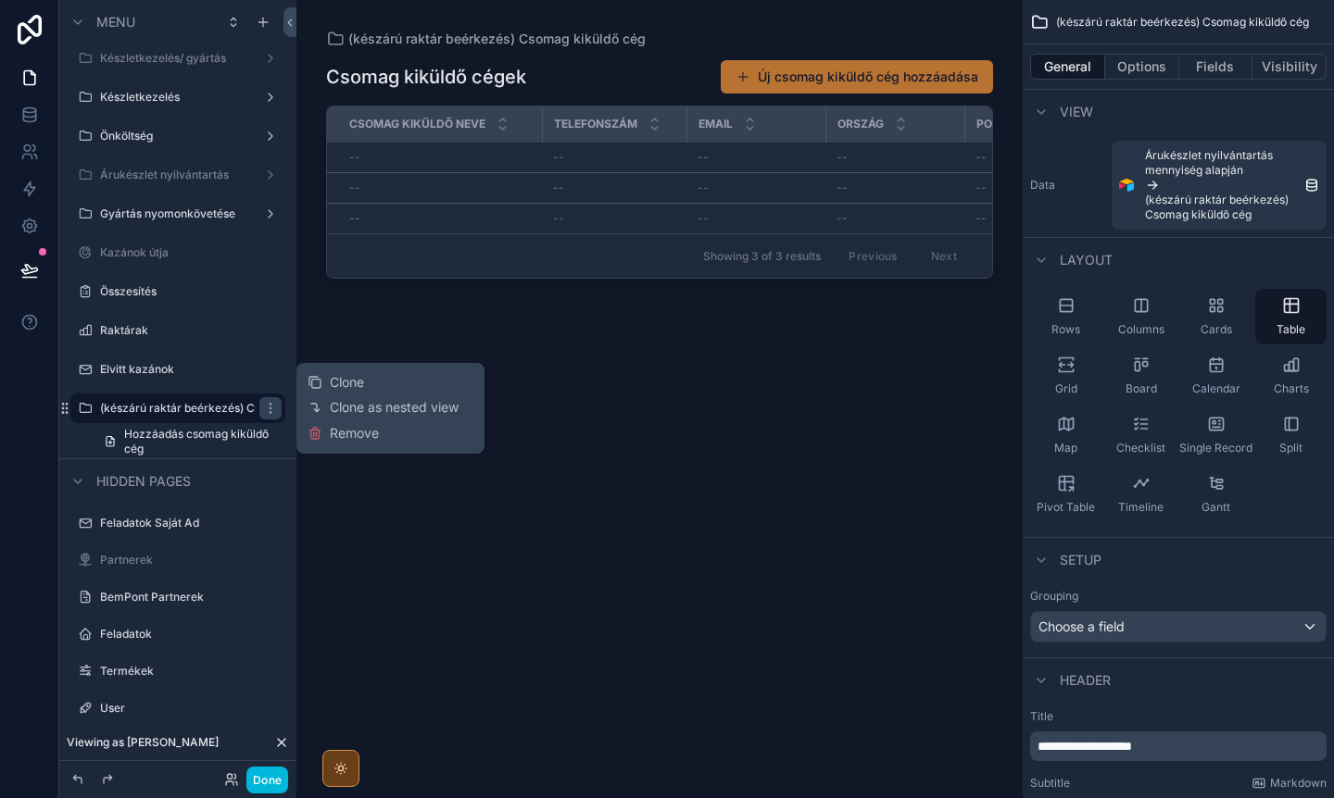
click at [373, 433] on span "Remove" at bounding box center [354, 433] width 49 height 19
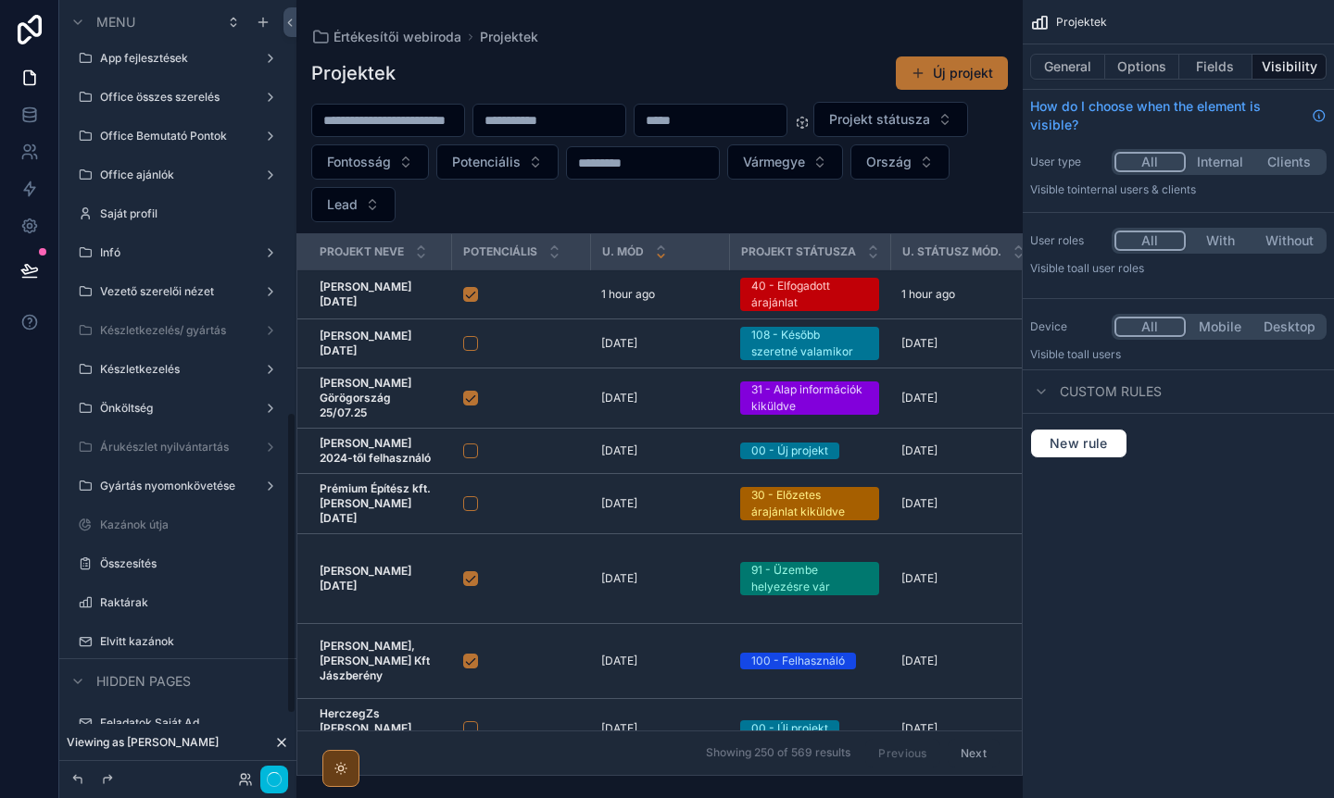
scroll to position [1059, 0]
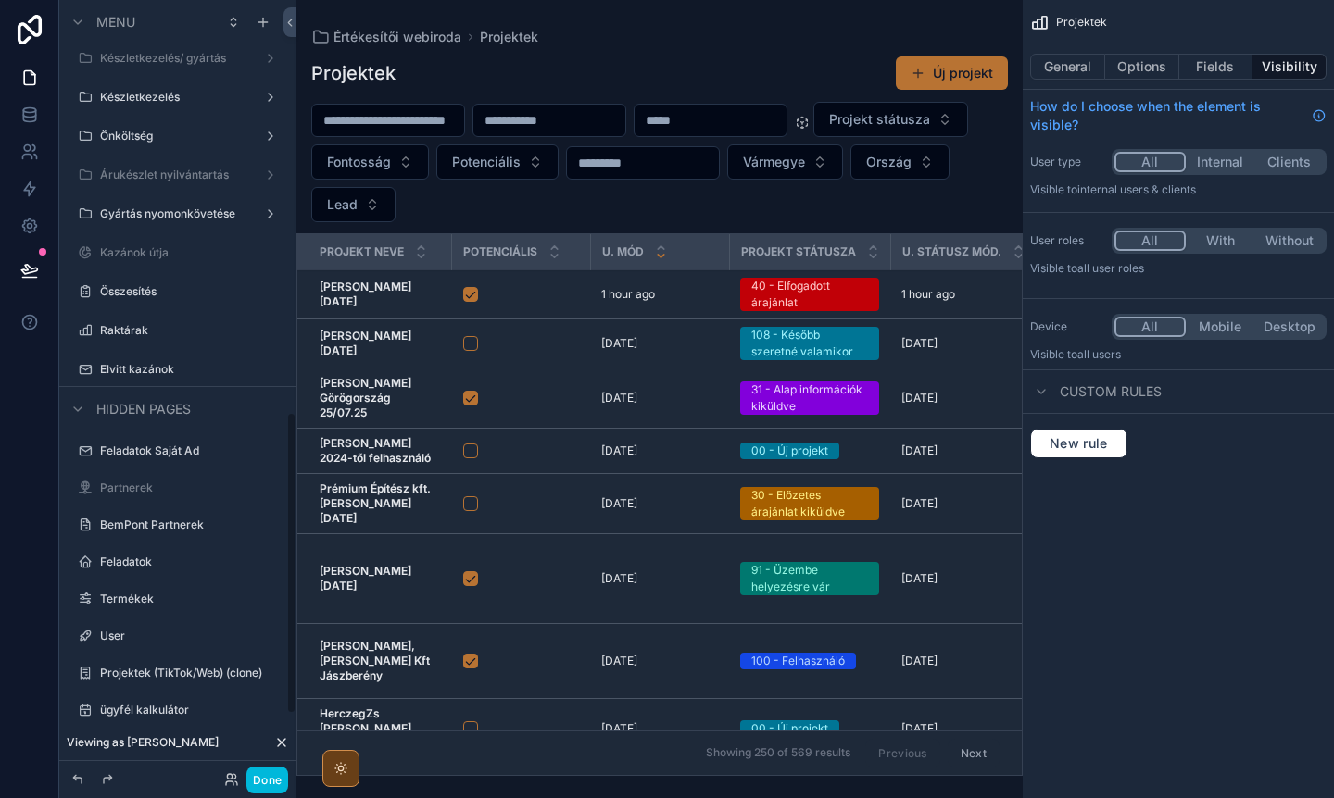
click at [145, 323] on div "Raktárak" at bounding box center [191, 330] width 182 height 15
click at [133, 323] on label "Raktárak" at bounding box center [187, 330] width 174 height 15
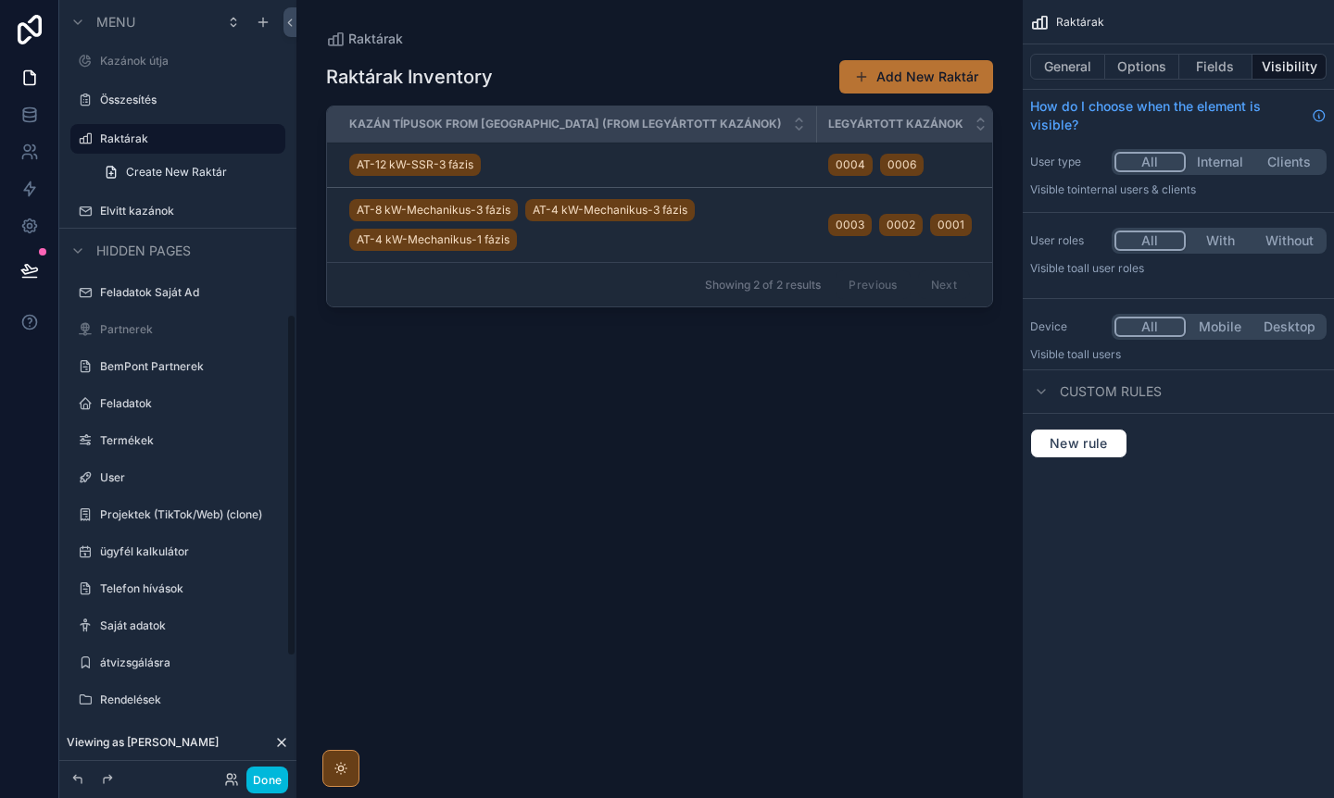
scroll to position [709, 0]
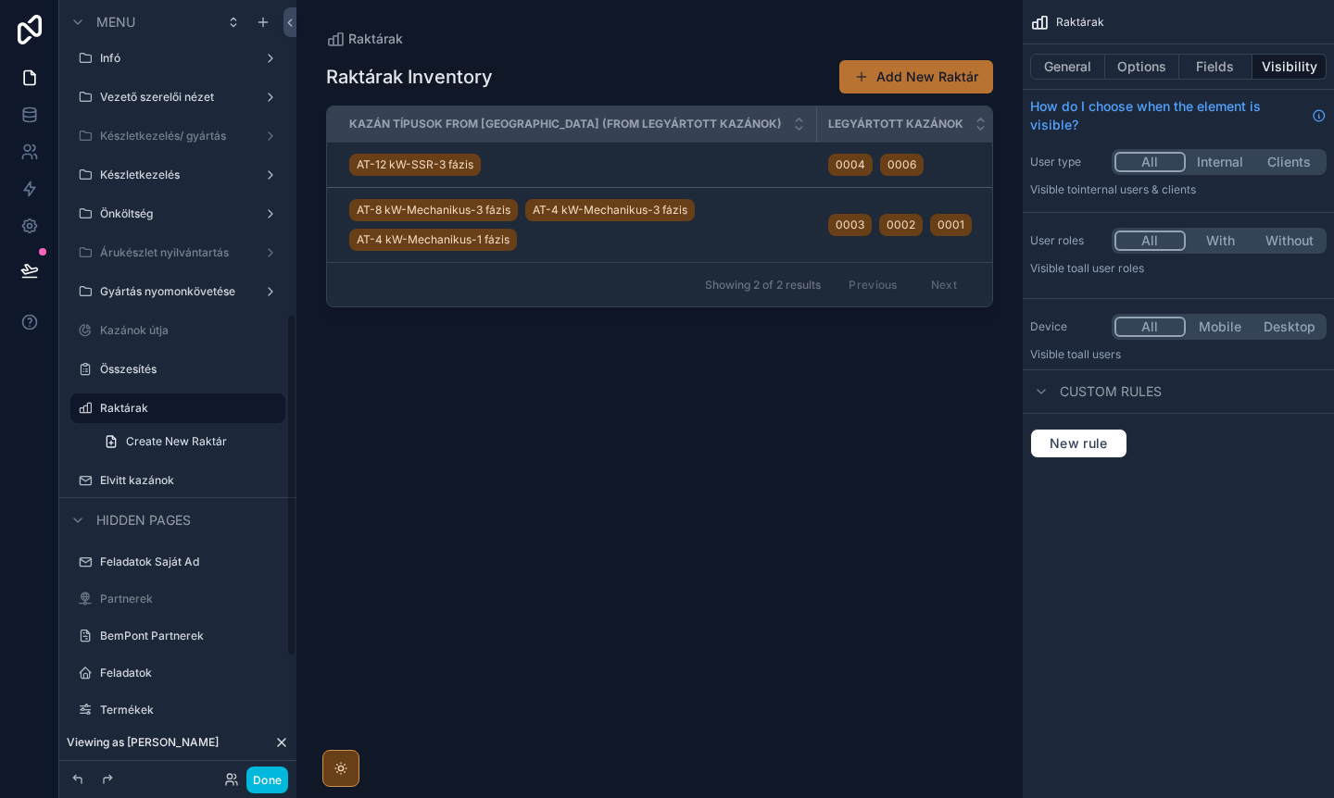
click at [0, 0] on icon "scrollable content" at bounding box center [0, 0] width 0 height 0
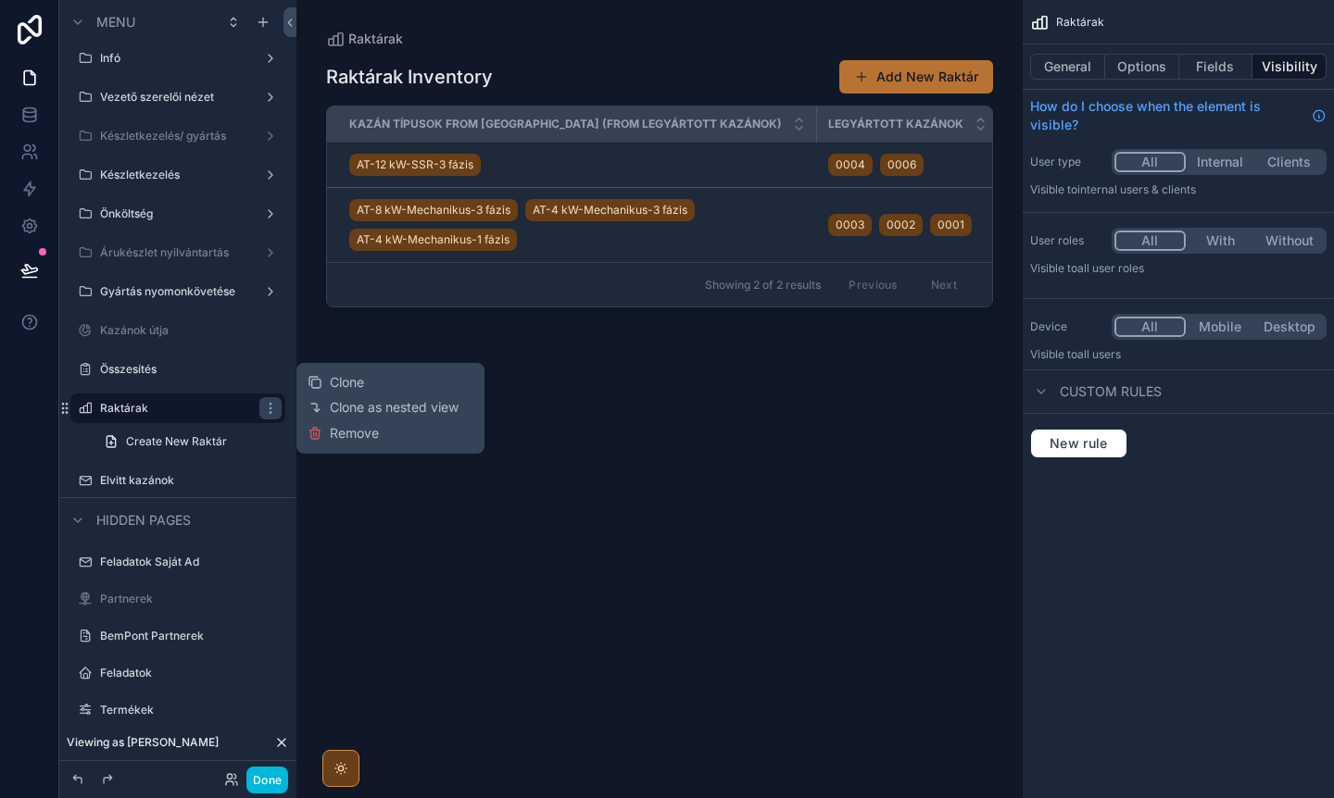
click at [349, 434] on span "Remove" at bounding box center [354, 433] width 49 height 19
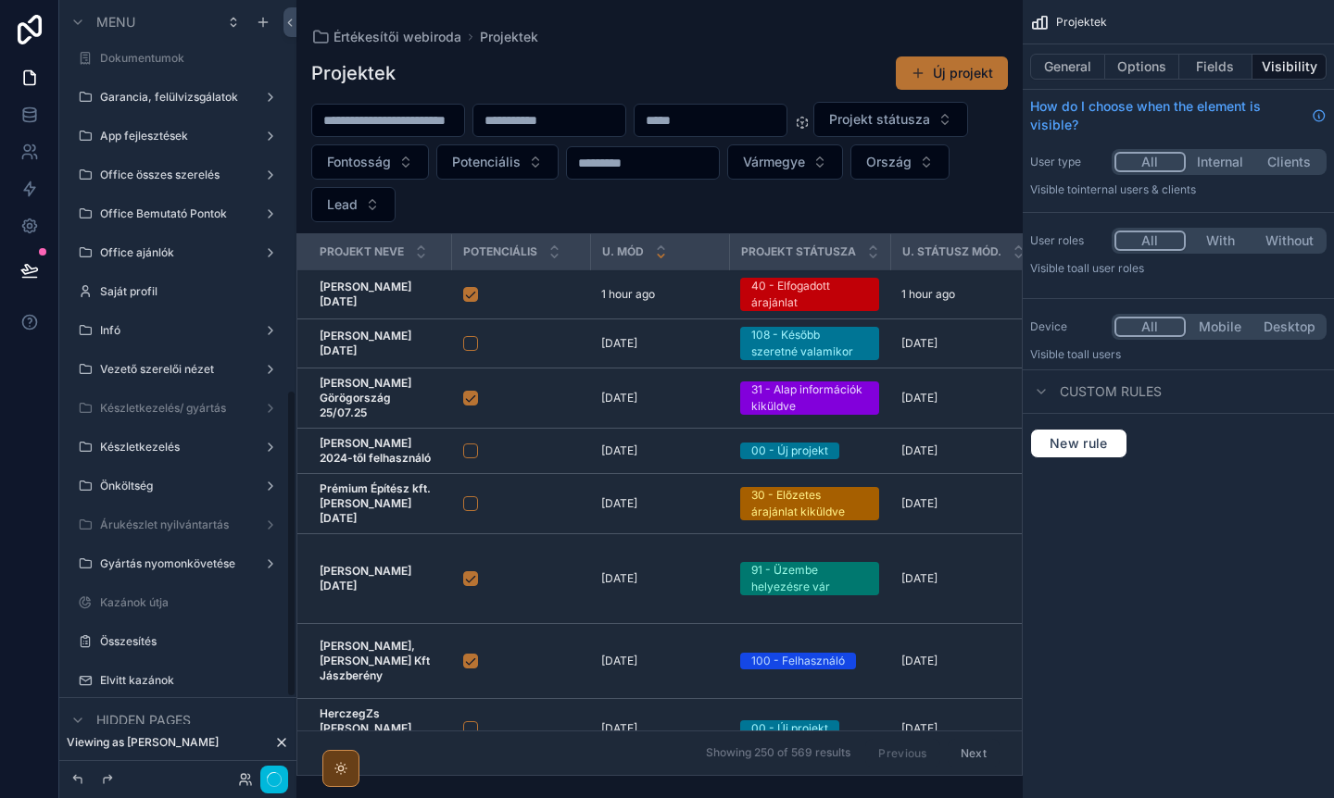
scroll to position [981, 0]
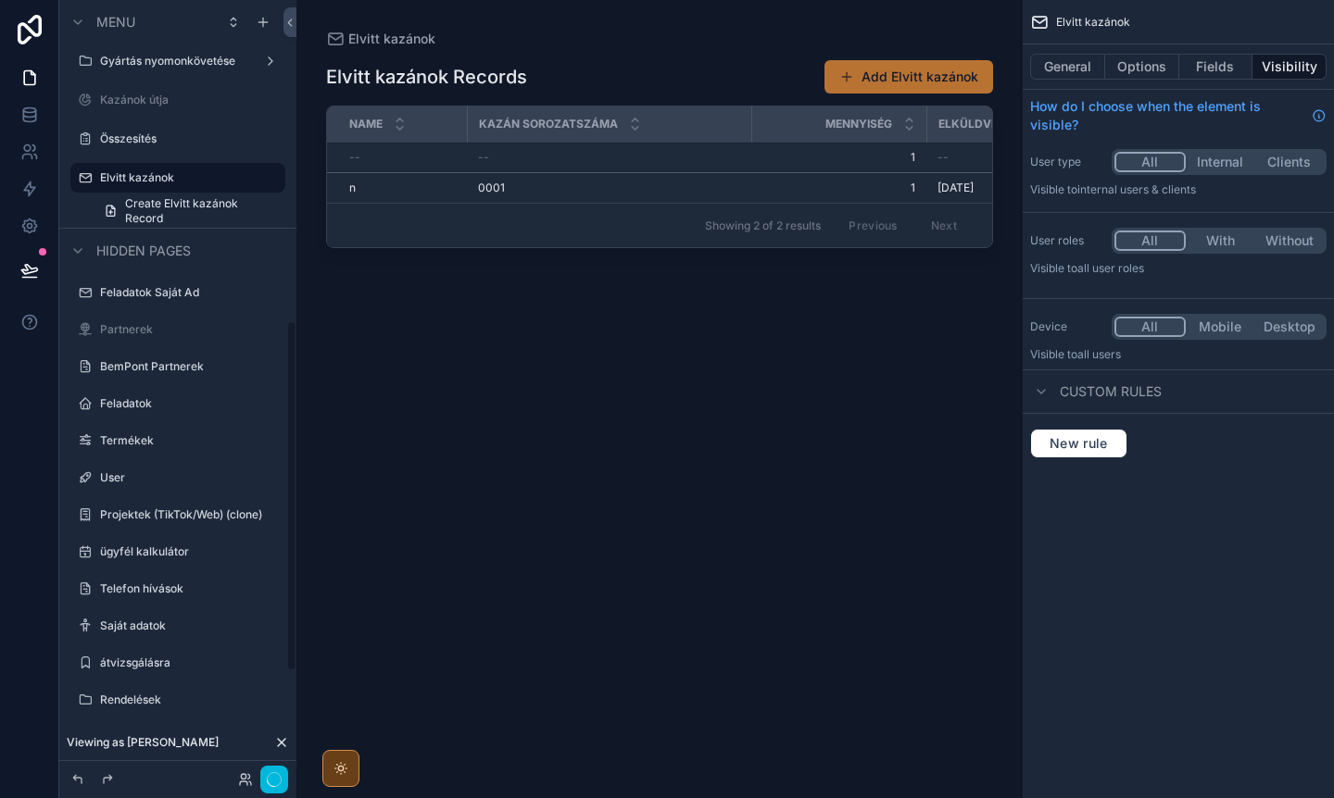
scroll to position [709, 0]
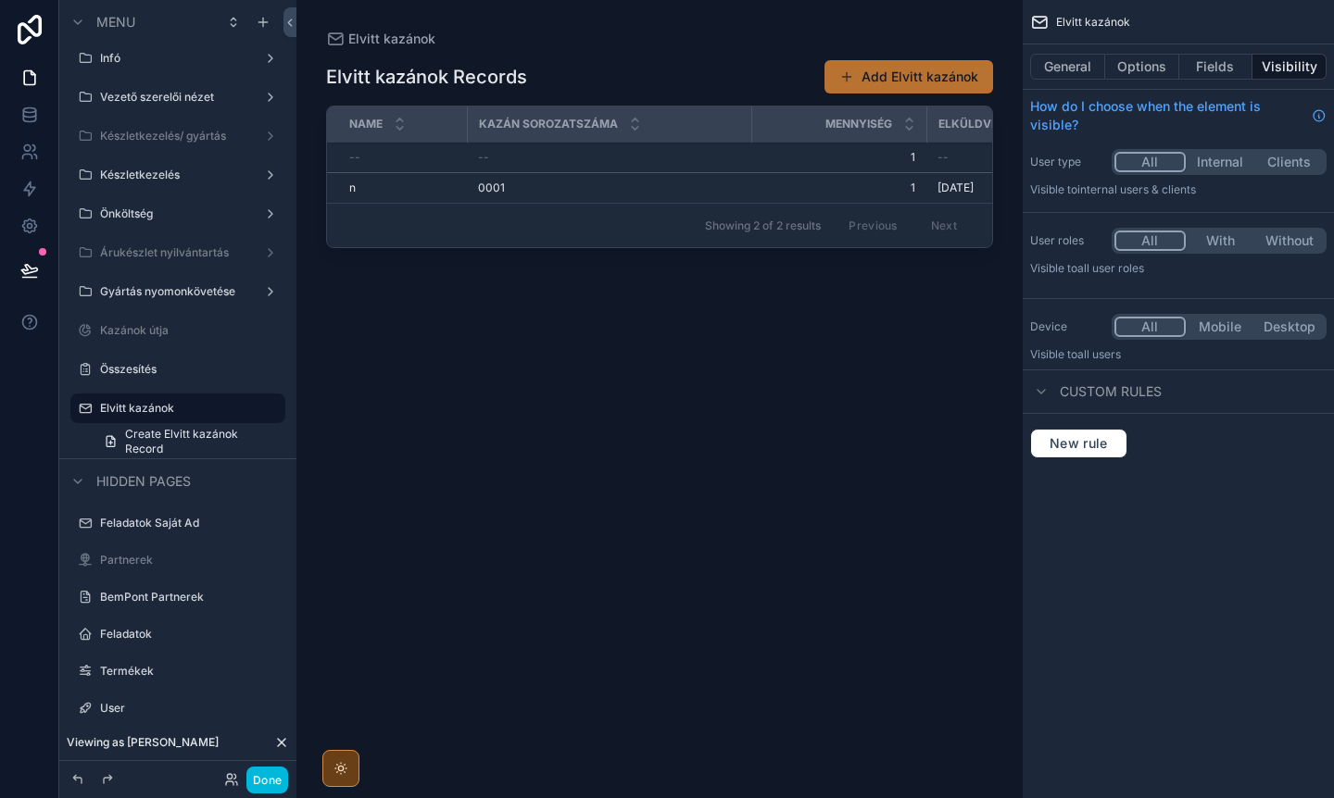
click at [1072, 68] on button "General" at bounding box center [1067, 67] width 75 height 26
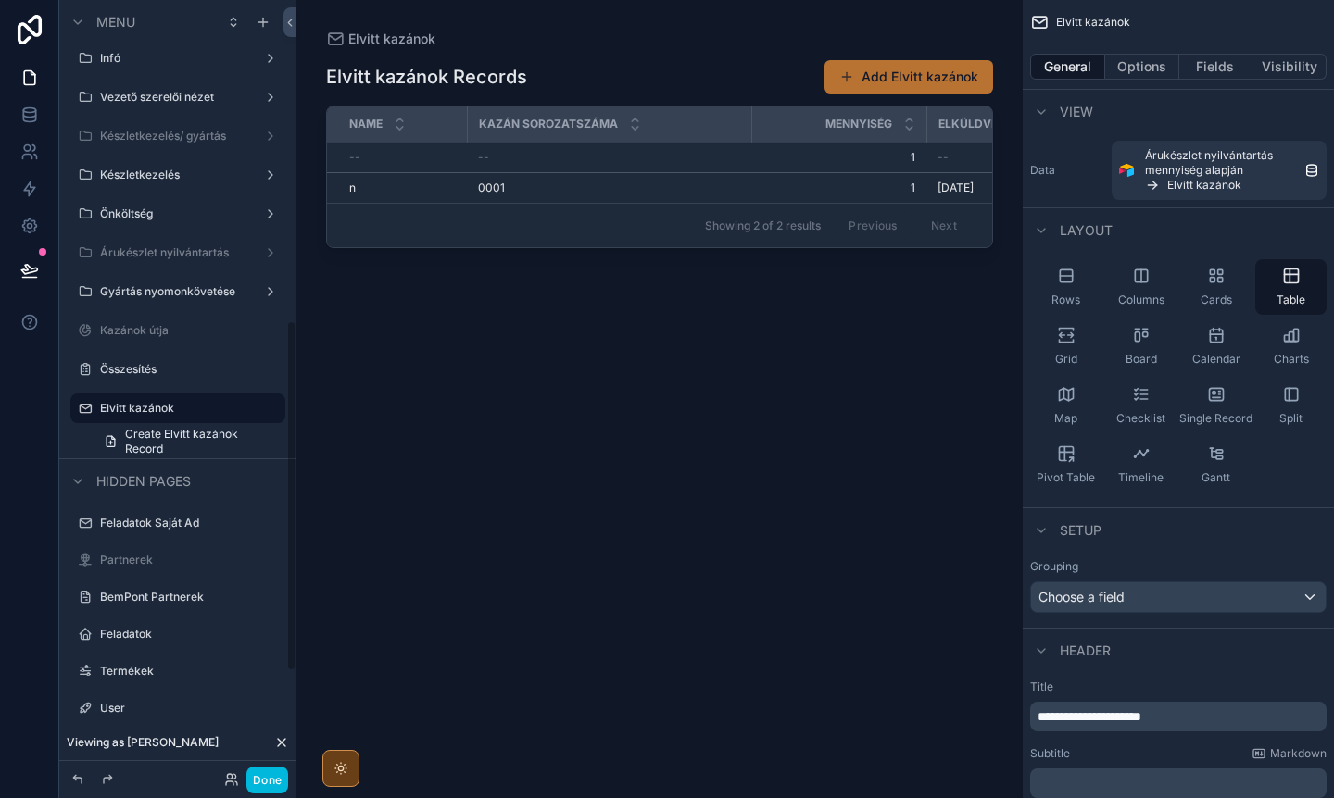
click at [0, 0] on icon "scrollable content" at bounding box center [0, 0] width 0 height 0
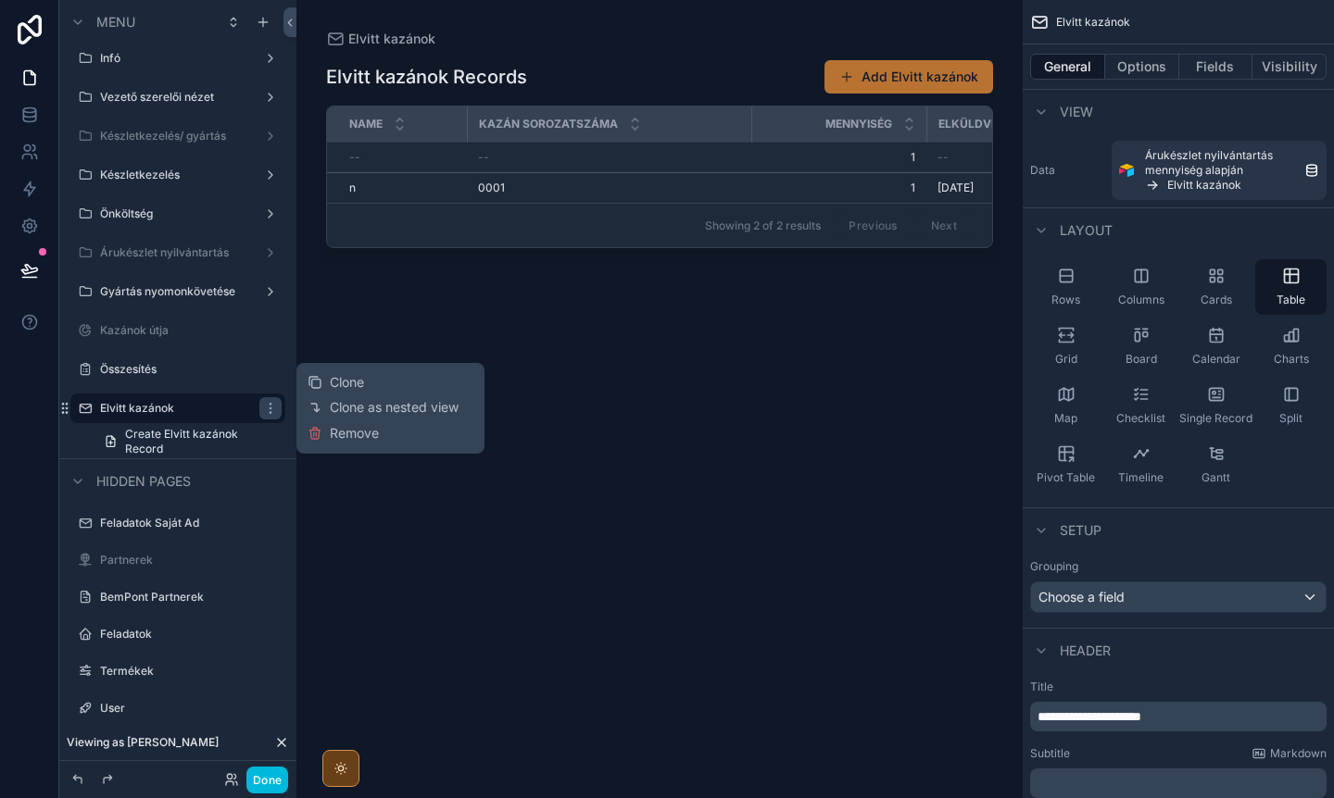
click at [341, 431] on span "Remove" at bounding box center [354, 433] width 49 height 19
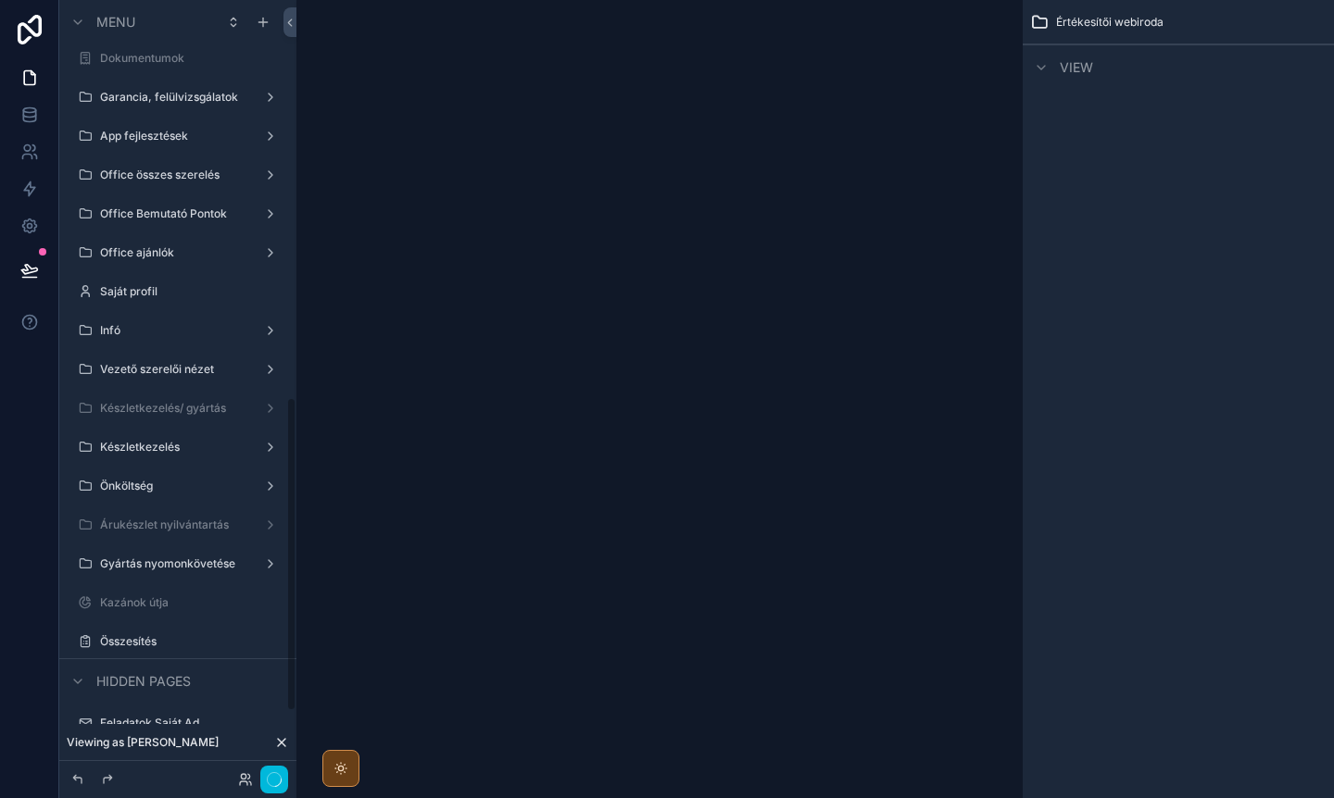
scroll to position [981, 0]
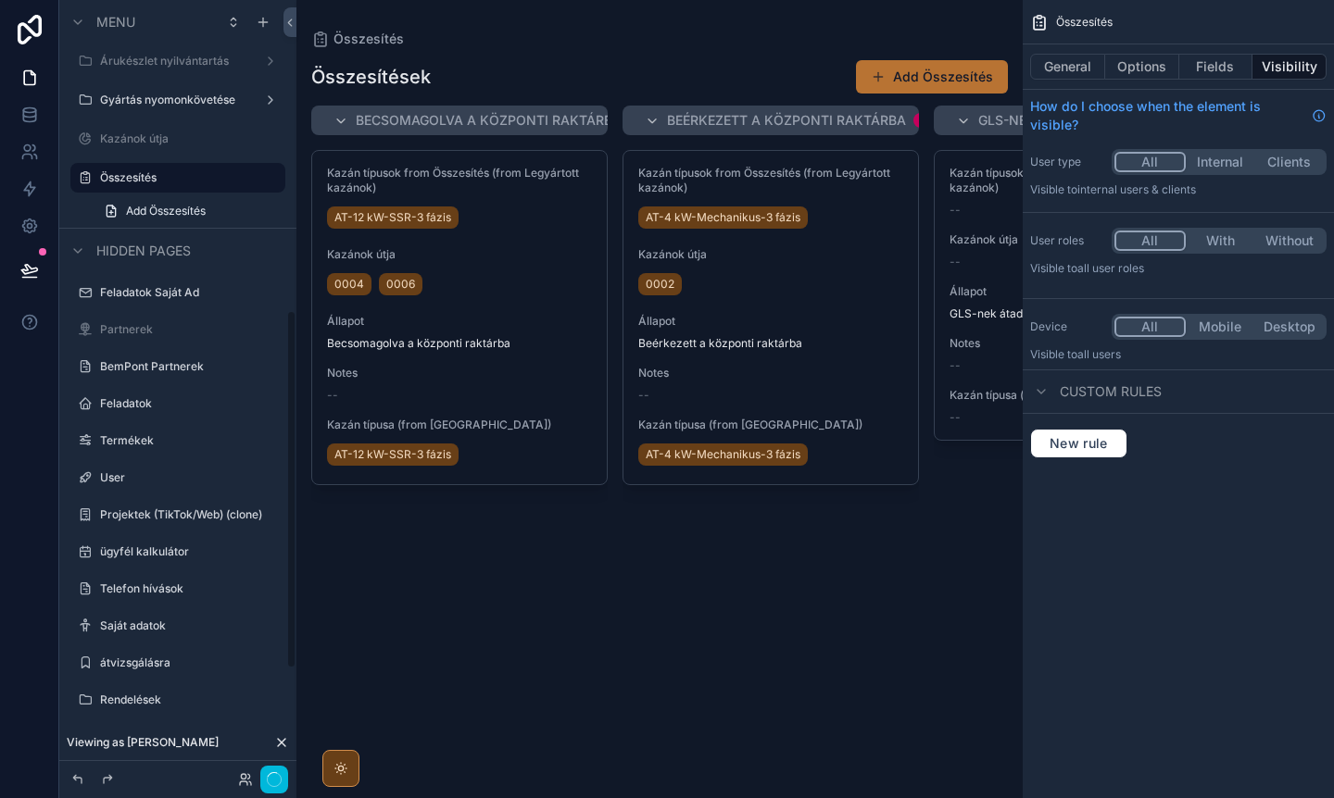
scroll to position [670, 0]
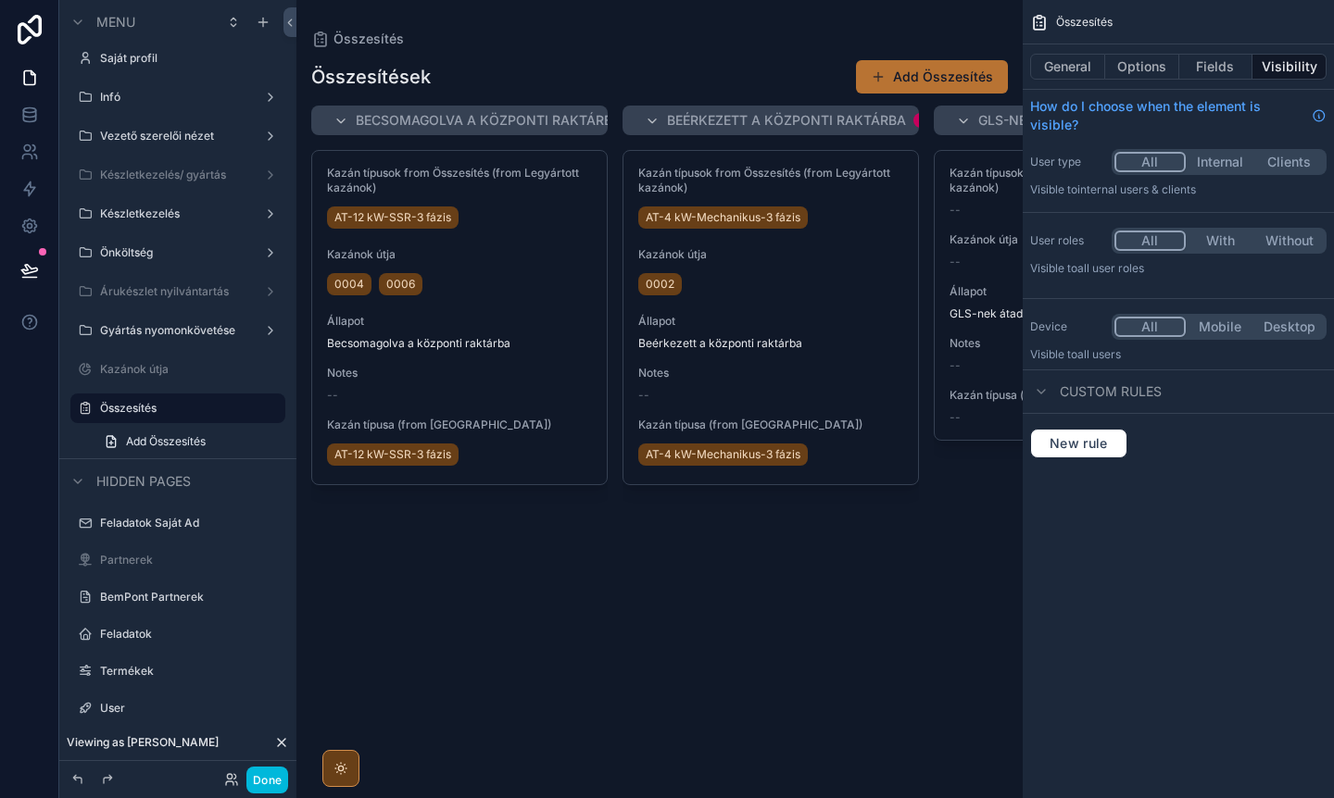
click at [1213, 72] on button "Fields" at bounding box center [1216, 67] width 74 height 26
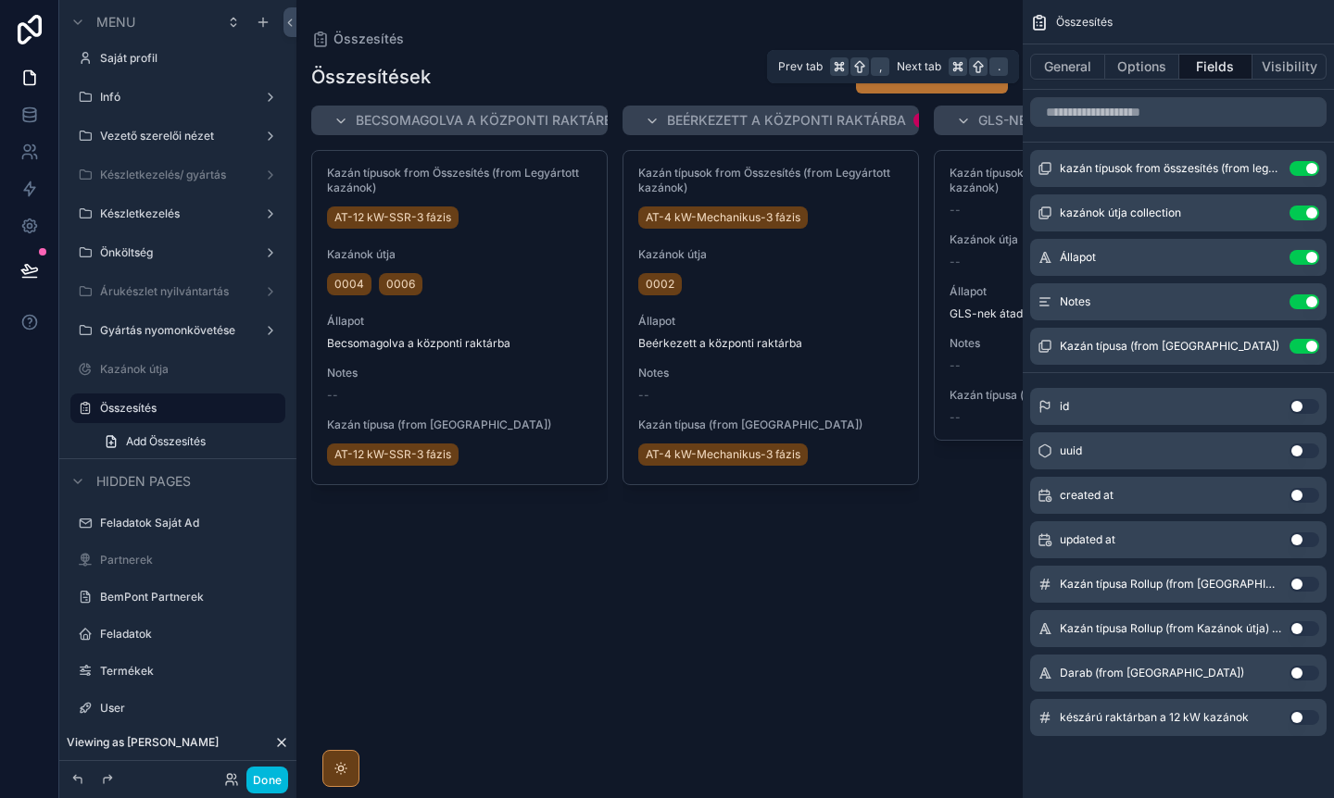
click at [1058, 65] on button "General" at bounding box center [1067, 67] width 75 height 26
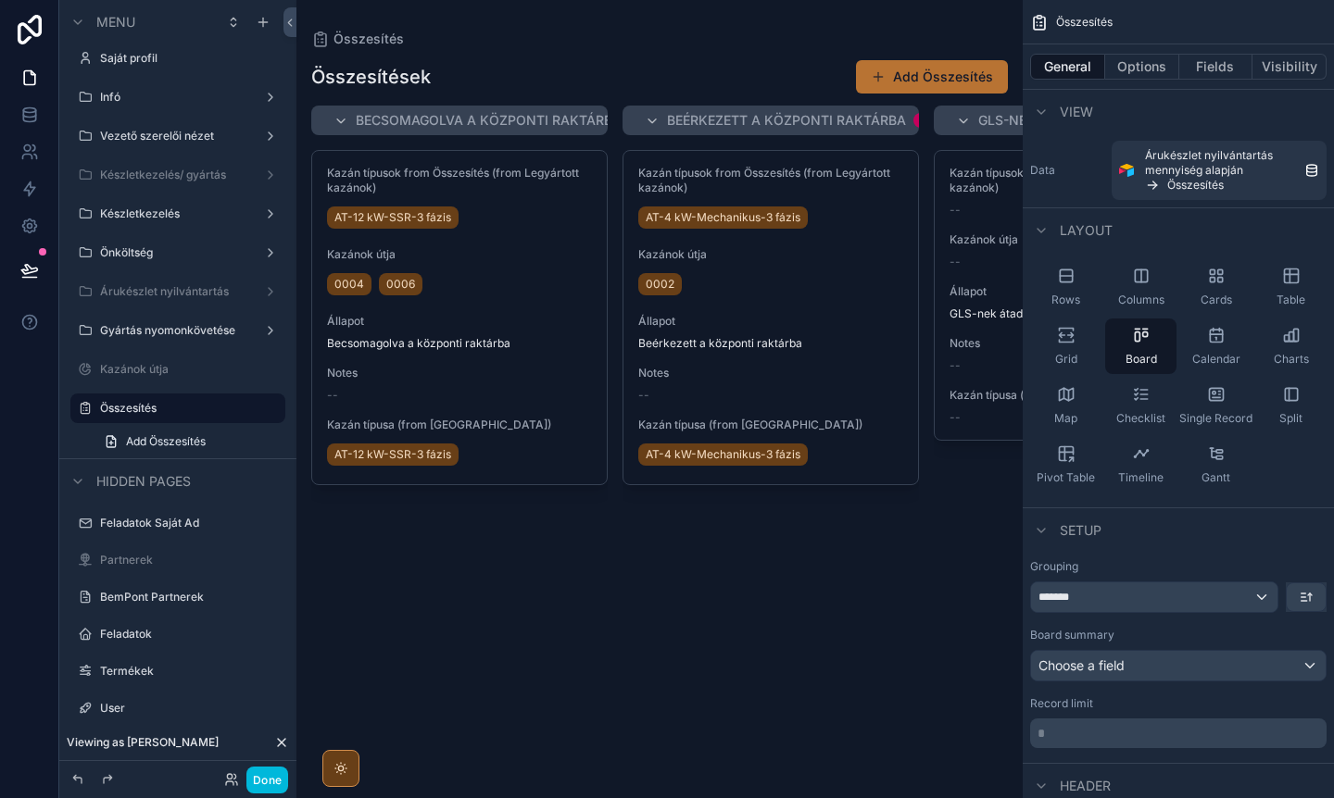
click at [582, 543] on div "scrollable content" at bounding box center [659, 399] width 726 height 798
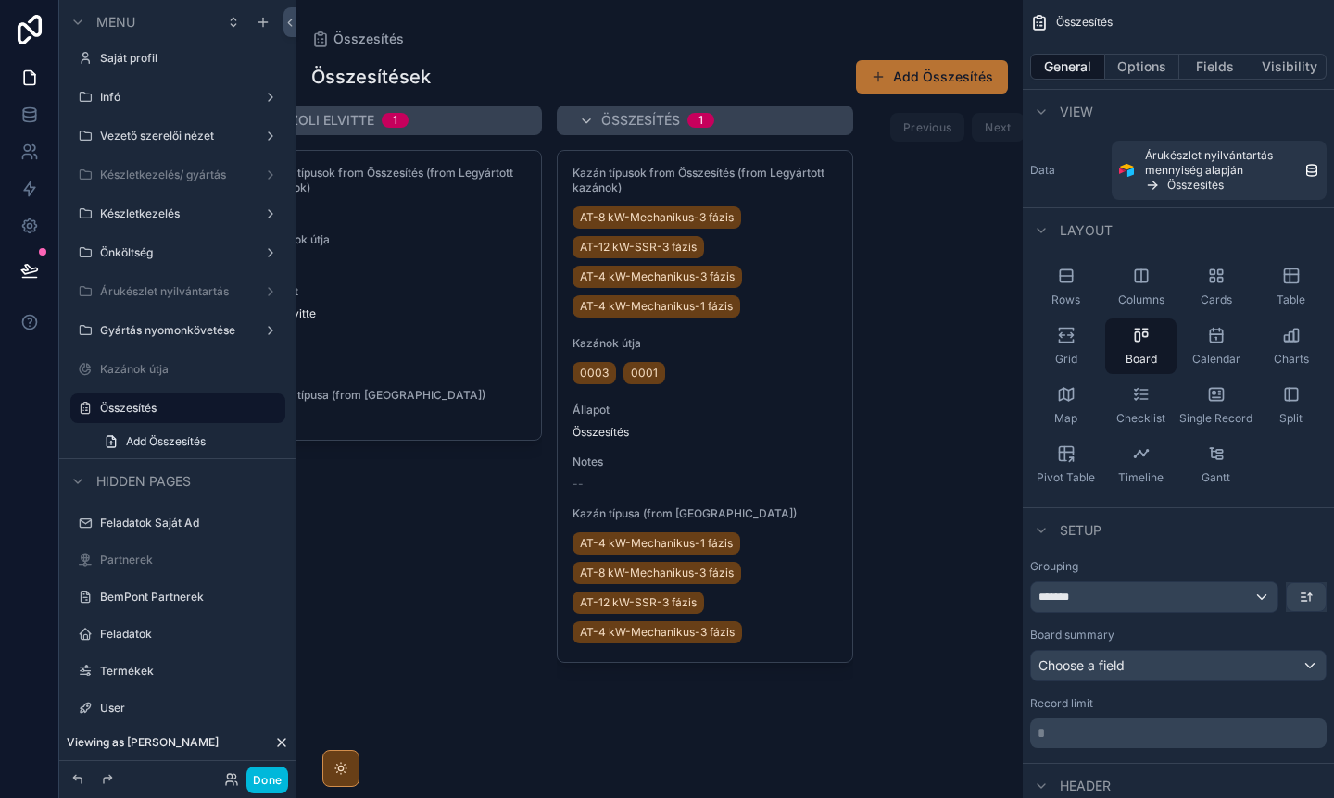
scroll to position [0, 1037]
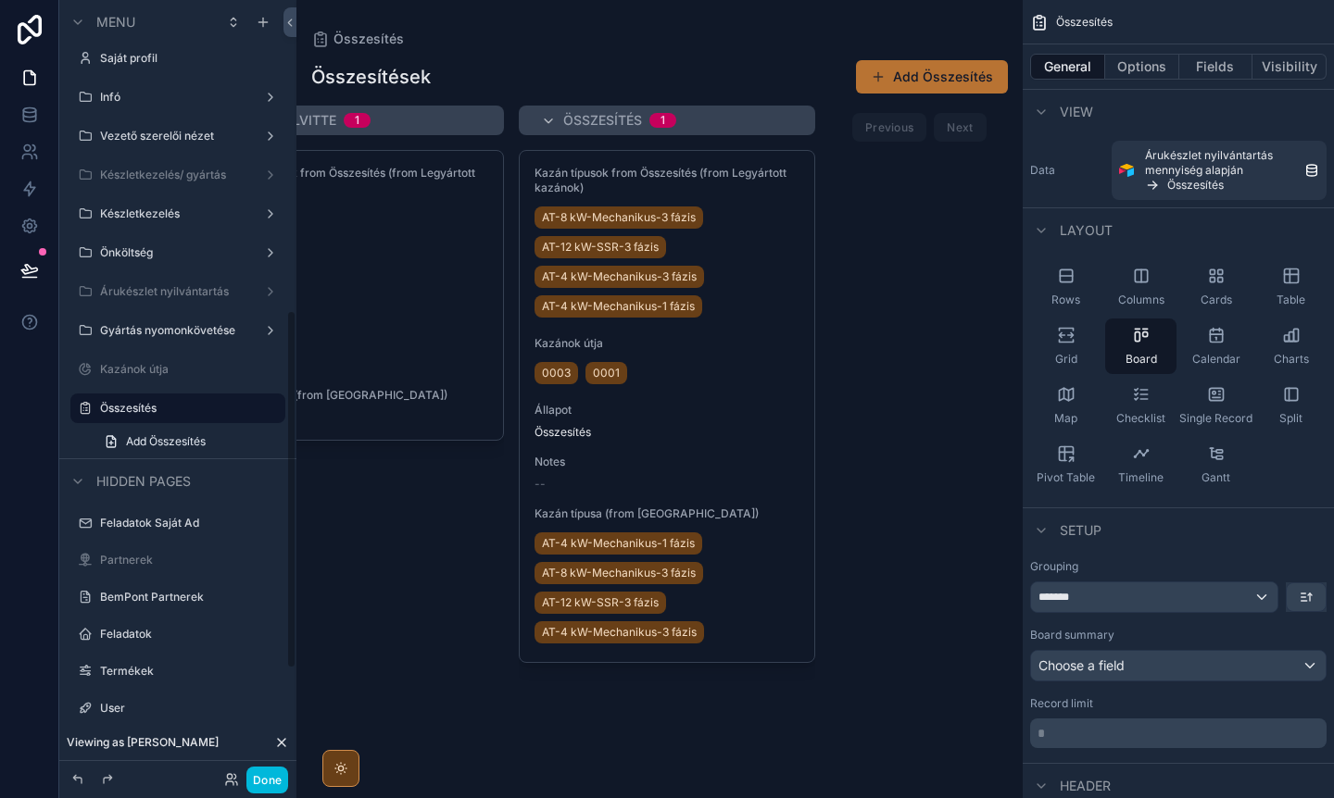
click at [0, 0] on icon "scrollable content" at bounding box center [0, 0] width 0 height 0
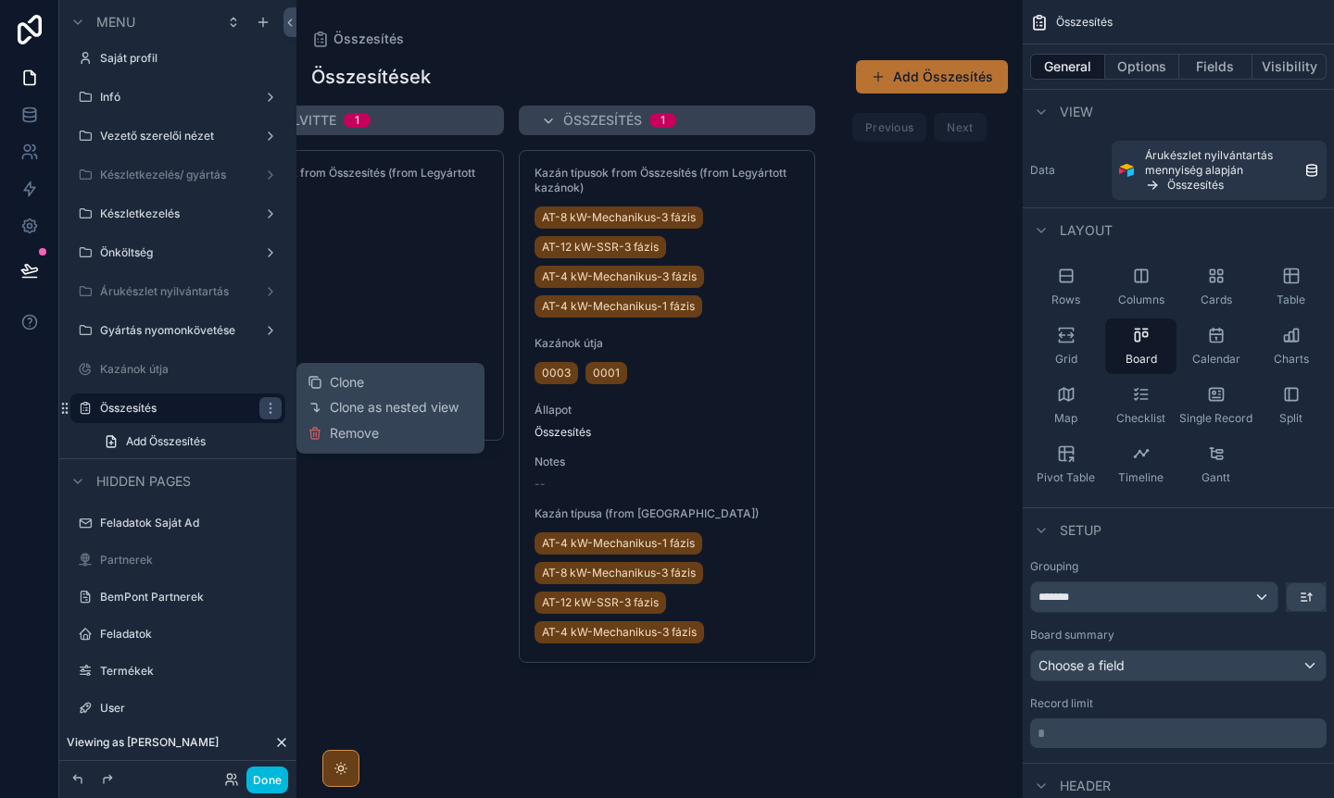
click at [364, 436] on span "Remove" at bounding box center [354, 433] width 49 height 19
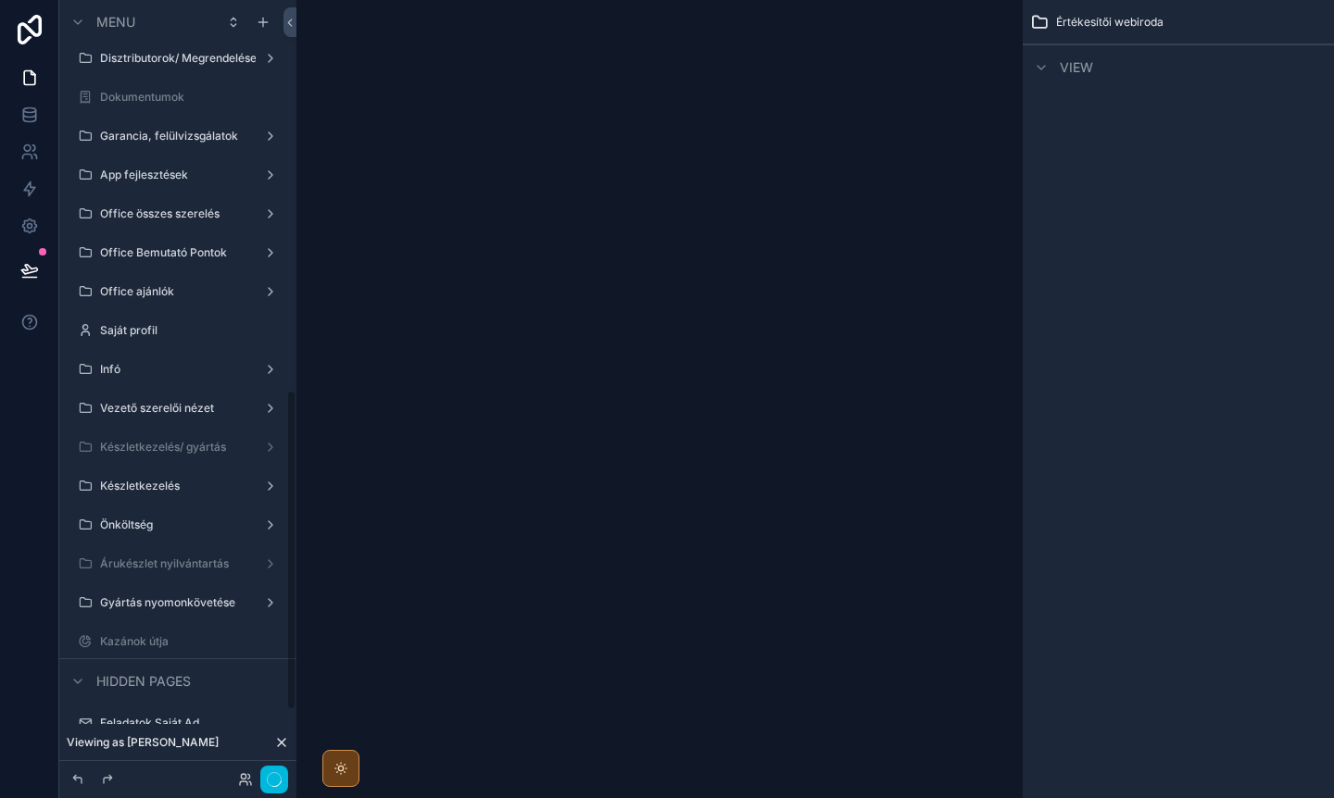
scroll to position [942, 0]
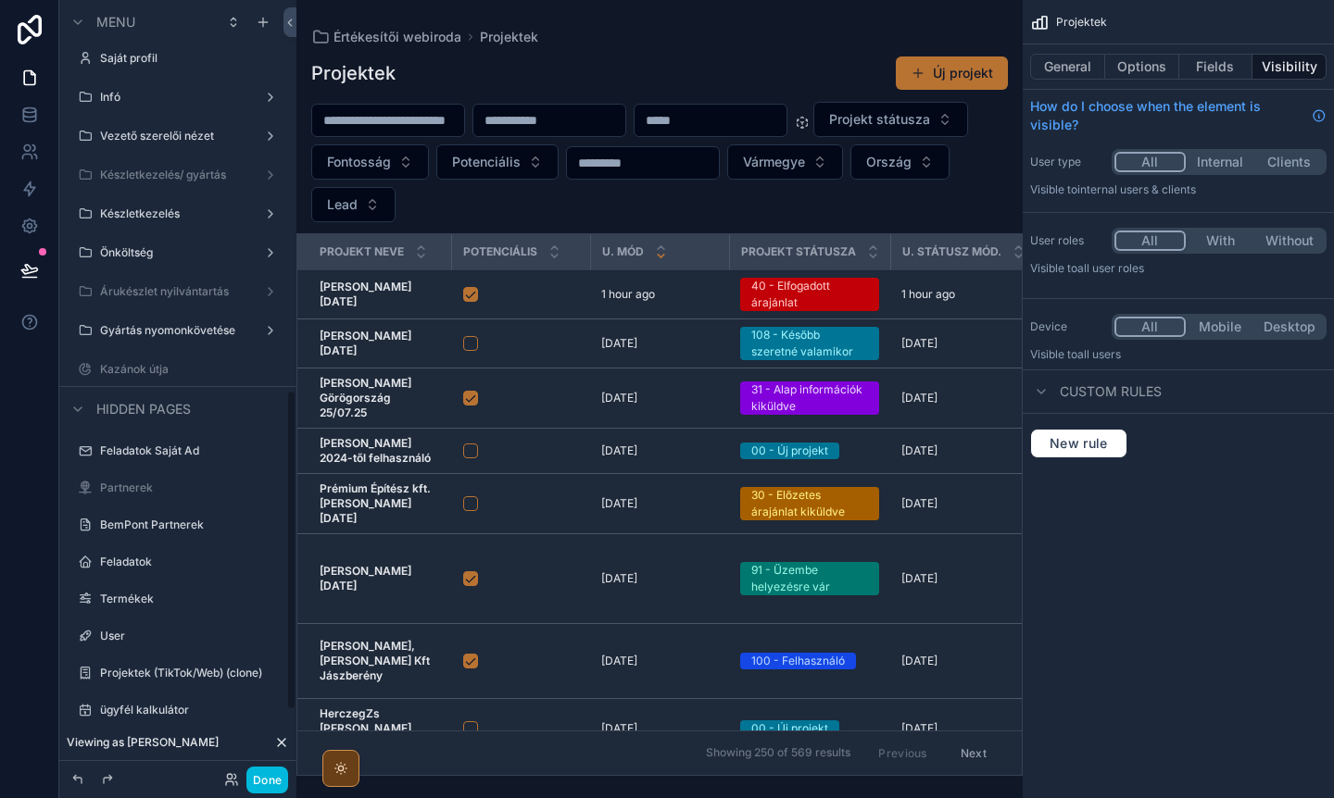
click at [172, 327] on label "Gyártás nyomonkövetése" at bounding box center [174, 330] width 148 height 15
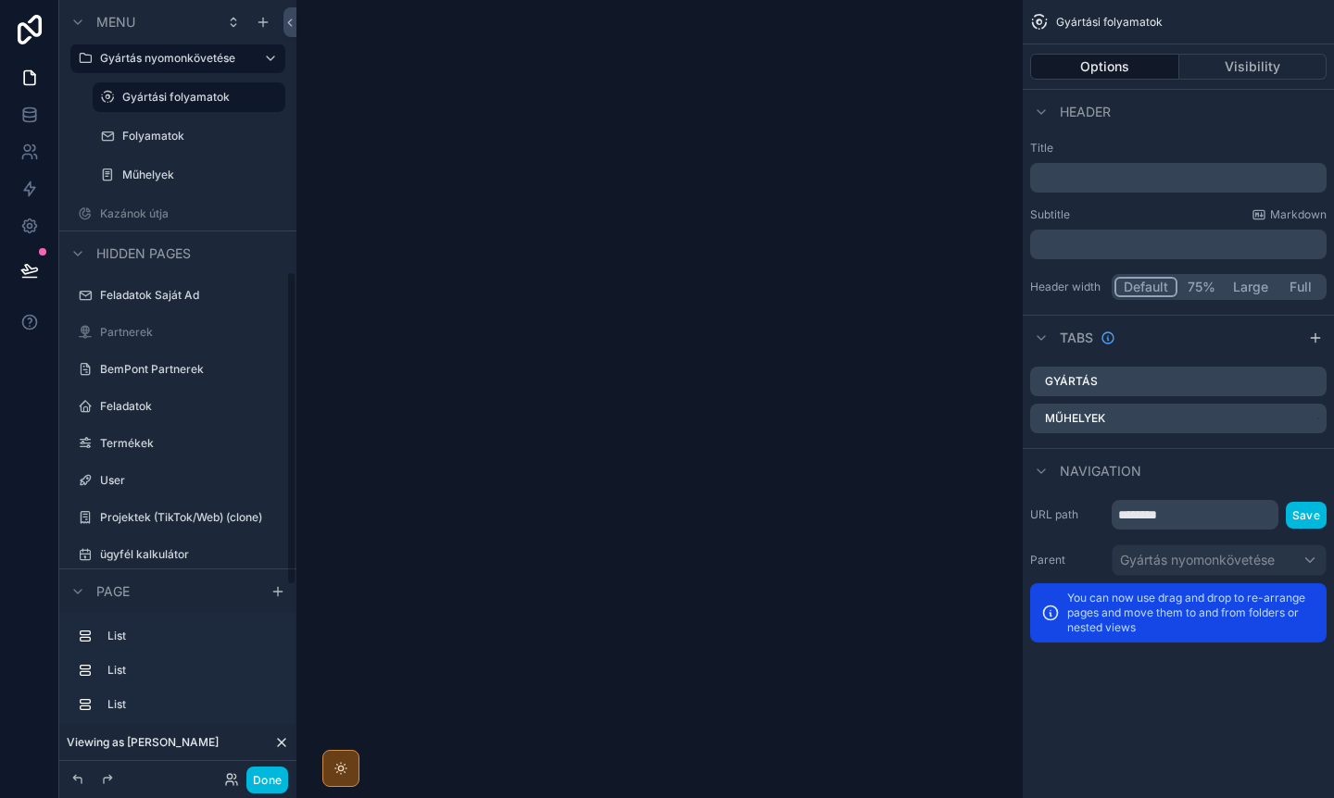
scroll to position [670, 0]
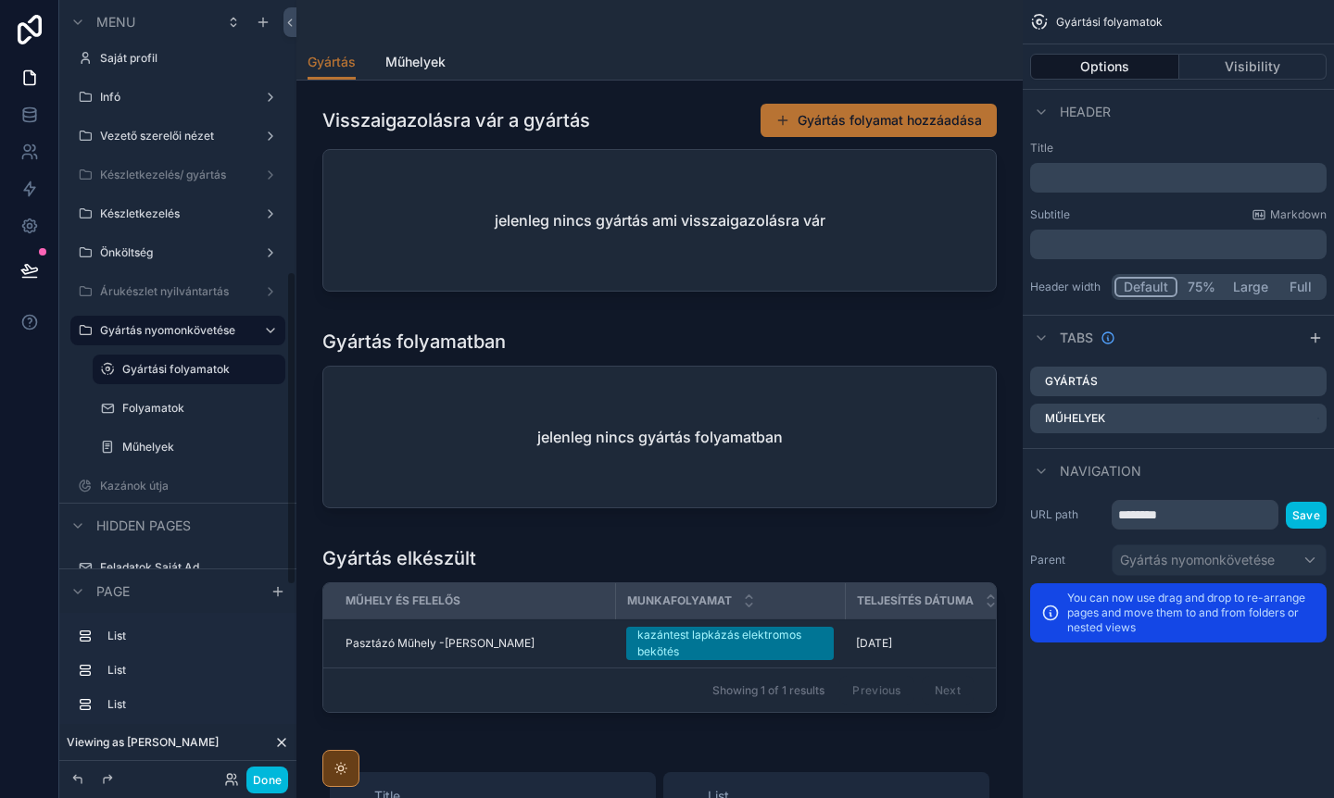
click at [153, 258] on label "Önköltség" at bounding box center [174, 252] width 148 height 15
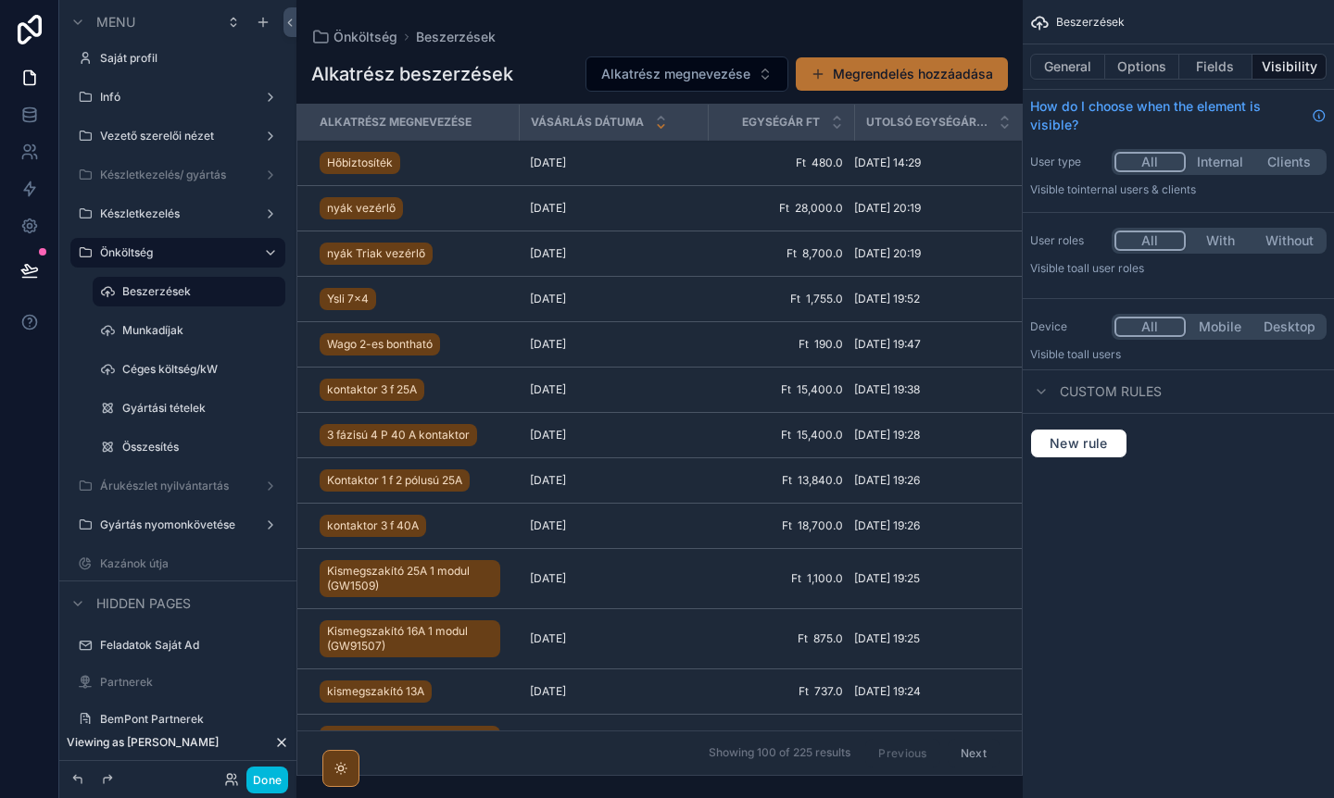
click at [155, 218] on label "Készletkezelés" at bounding box center [174, 214] width 148 height 15
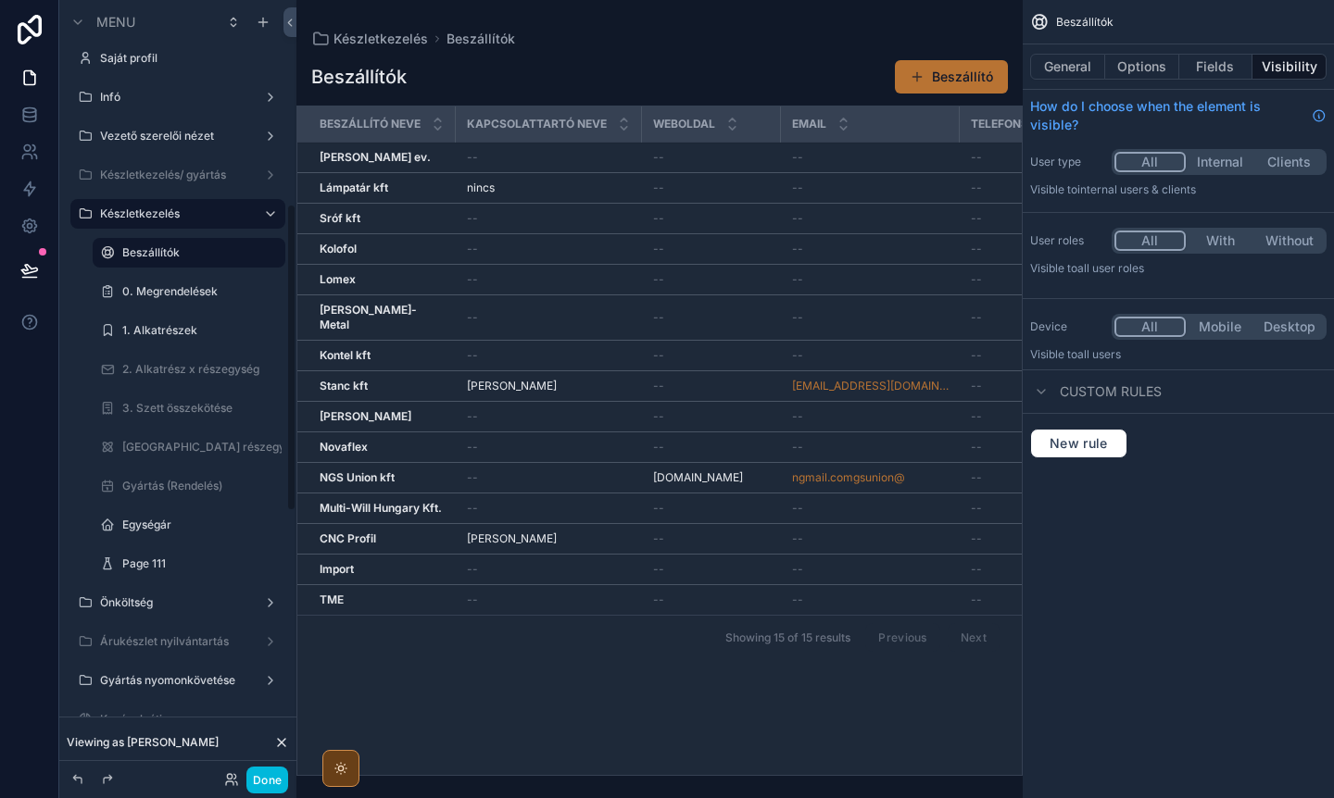
scroll to position [514, 0]
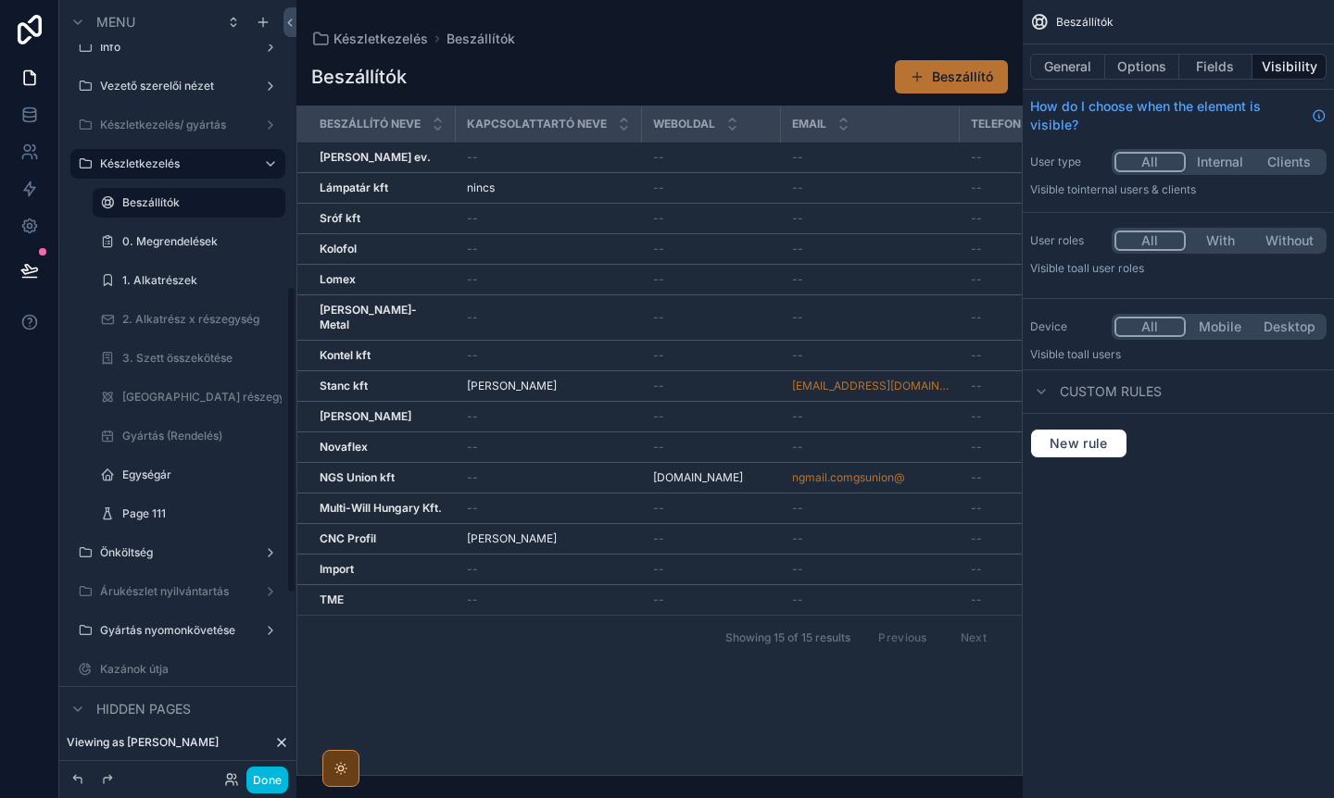
click at [180, 240] on label "0. Megrendelések" at bounding box center [198, 241] width 152 height 15
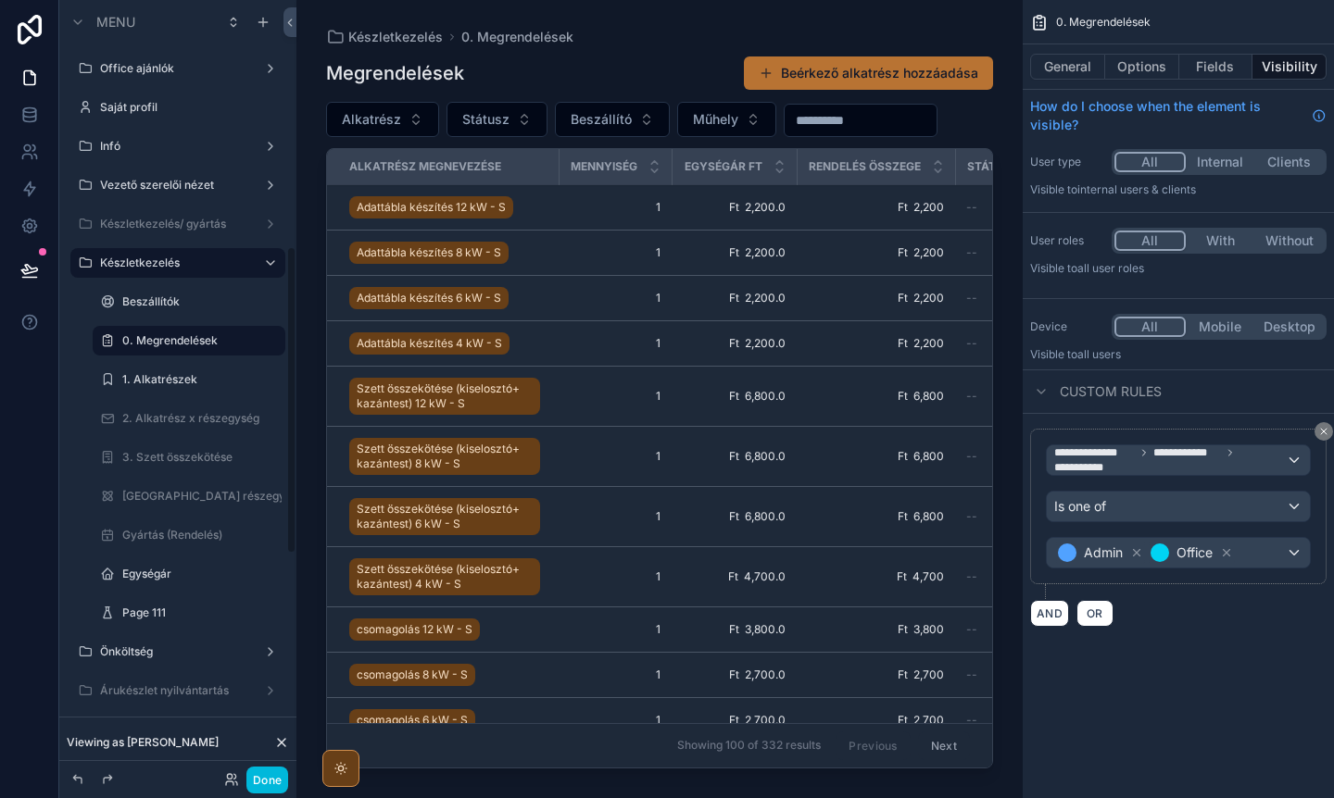
scroll to position [625, 0]
click at [259, 779] on button "Done" at bounding box center [267, 780] width 42 height 27
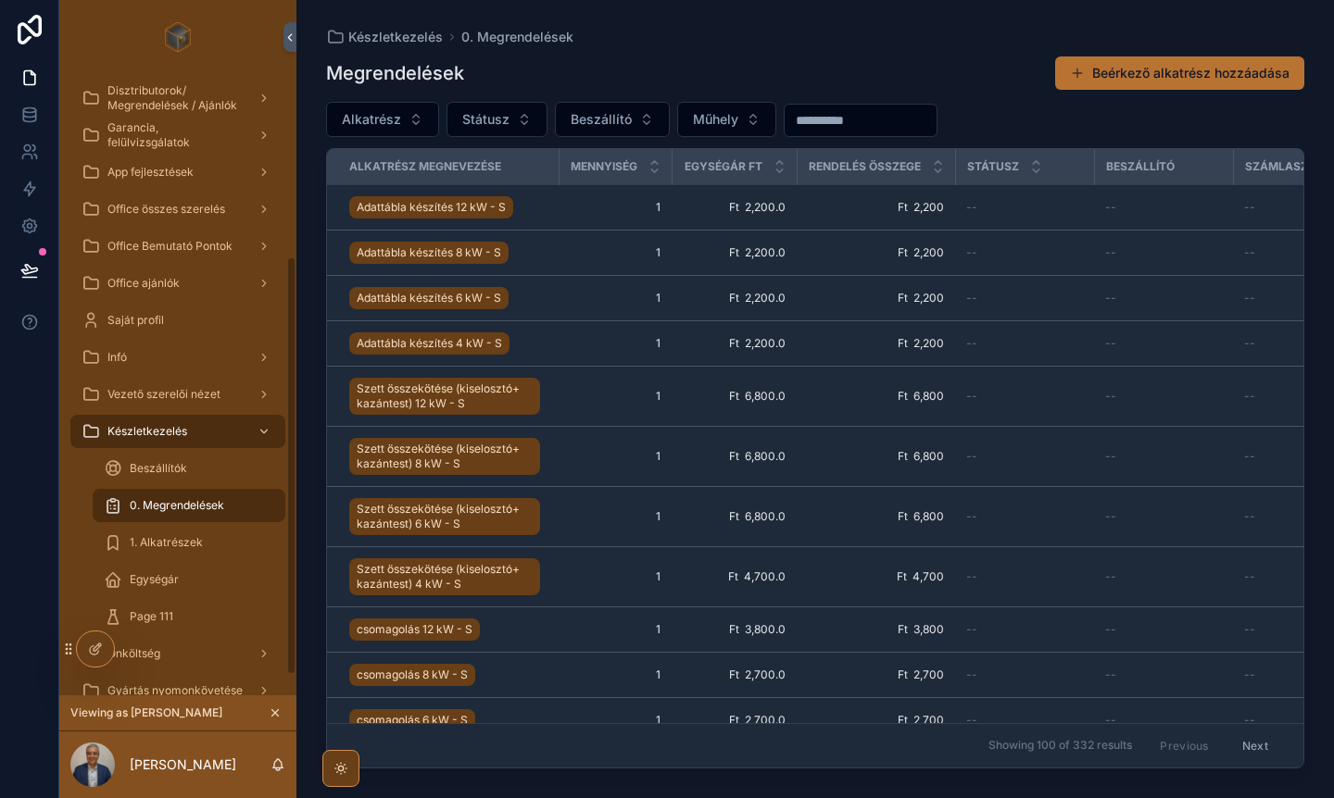
scroll to position [301, 0]
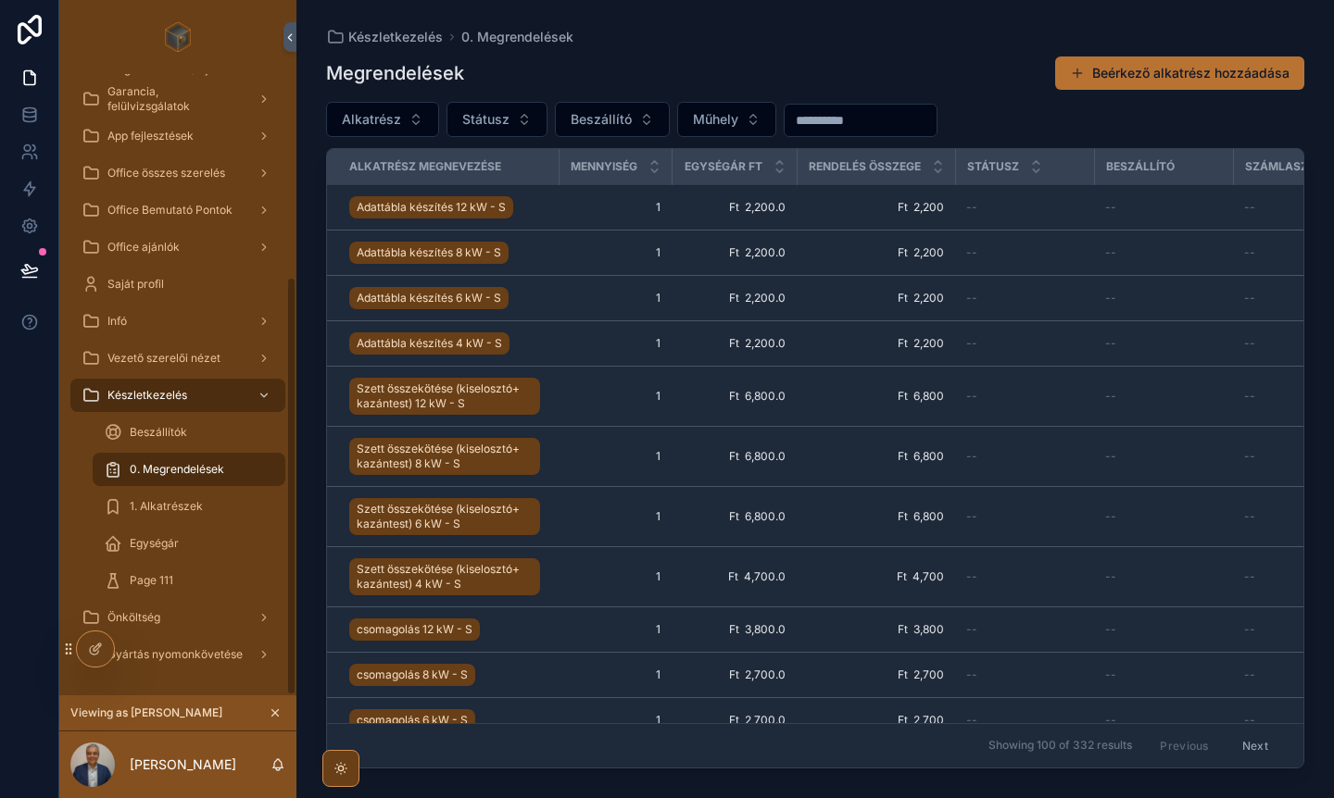
click at [148, 617] on span "Önköltség" at bounding box center [133, 617] width 53 height 15
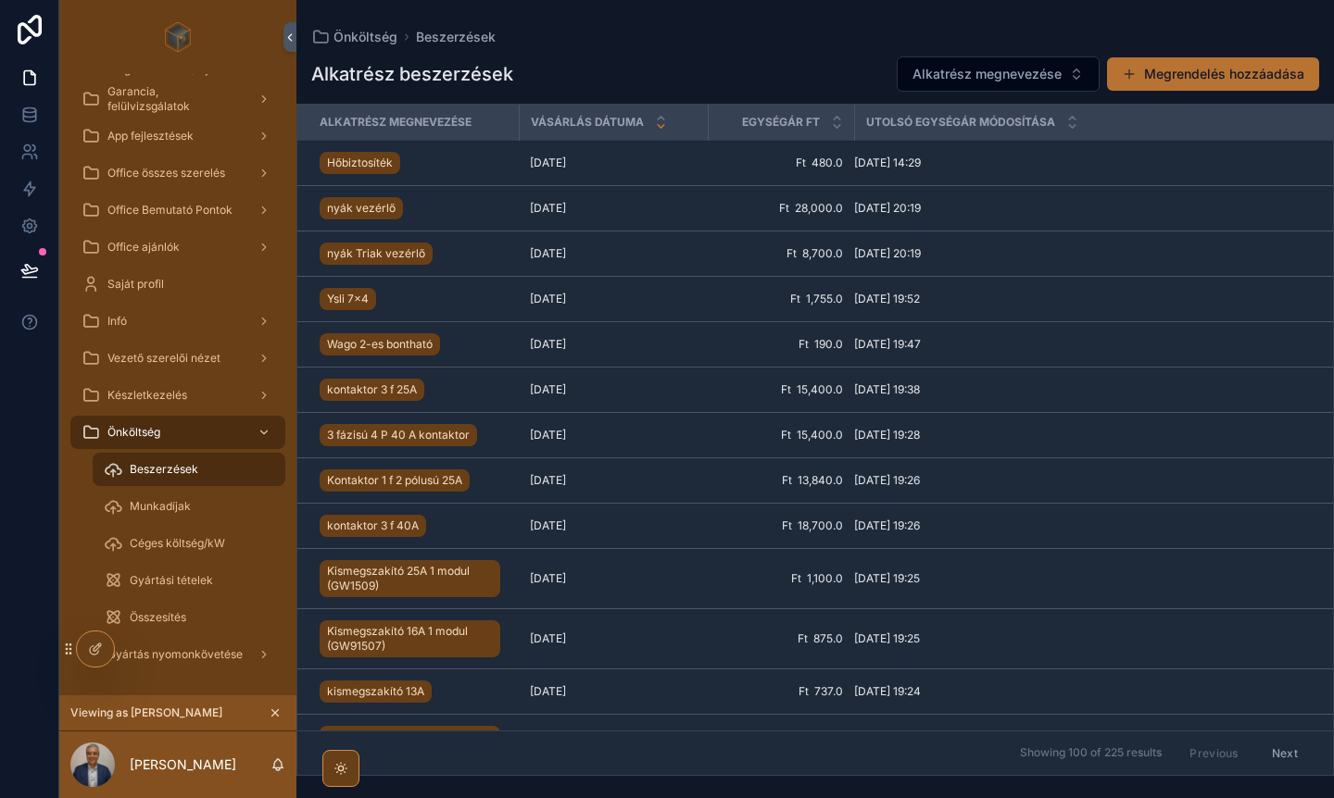
click at [163, 509] on span "Munkadíjak" at bounding box center [160, 506] width 61 height 15
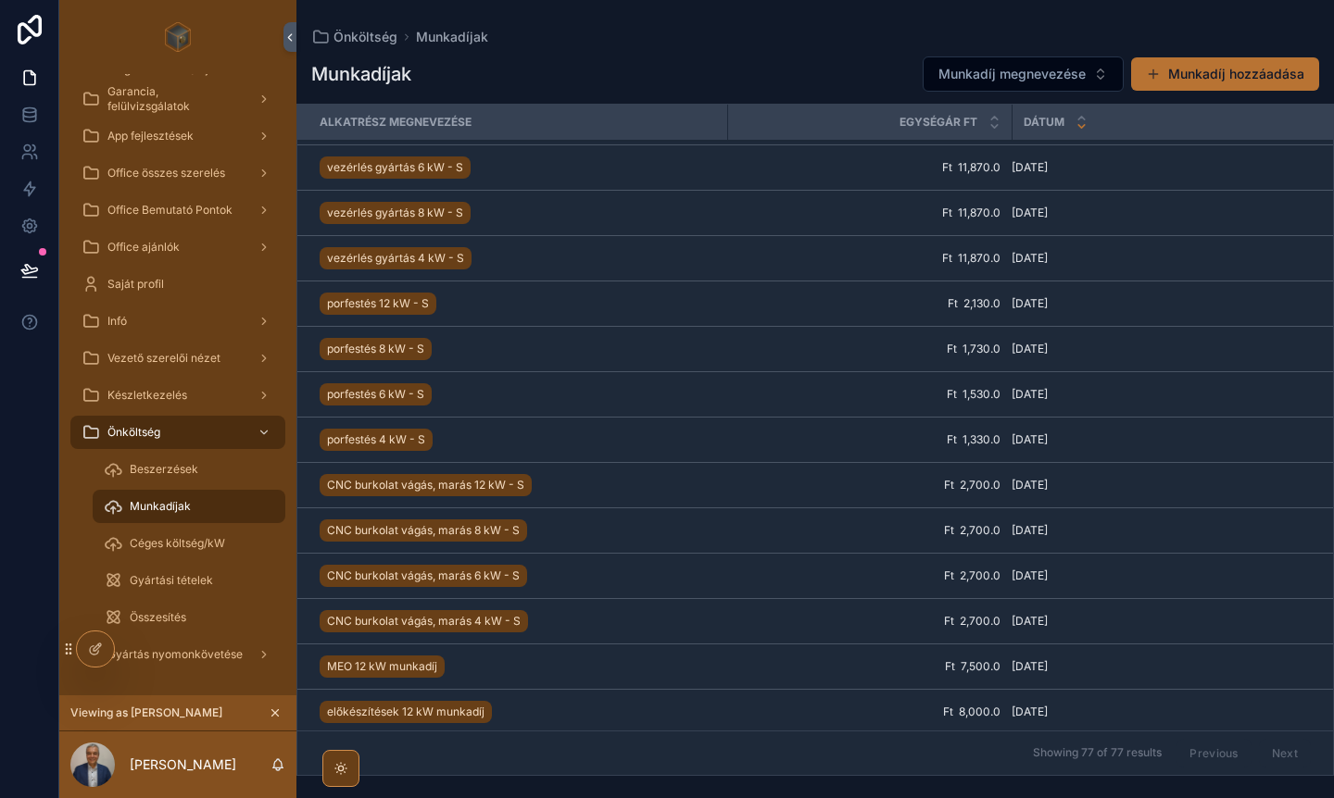
scroll to position [1251, 0]
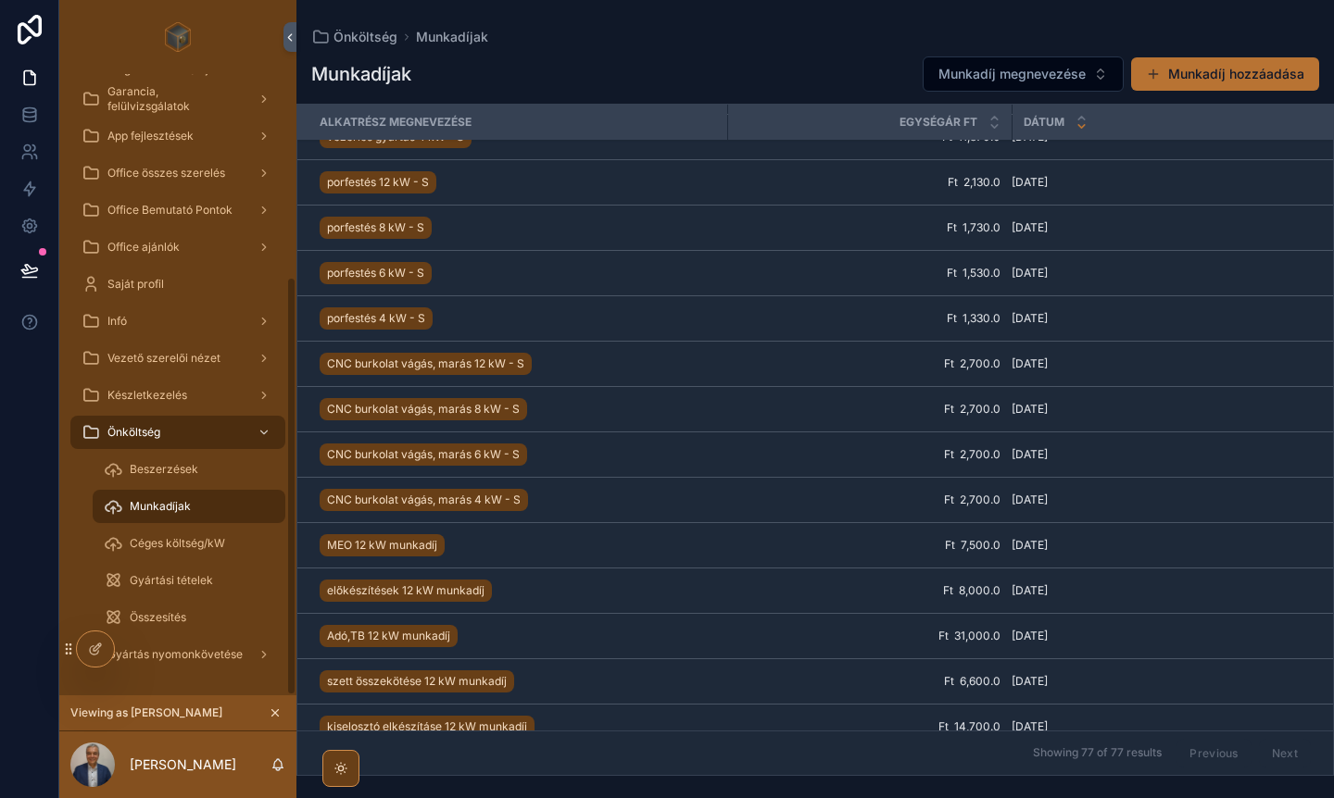
click at [182, 548] on span "Céges költség/kW" at bounding box center [177, 543] width 95 height 15
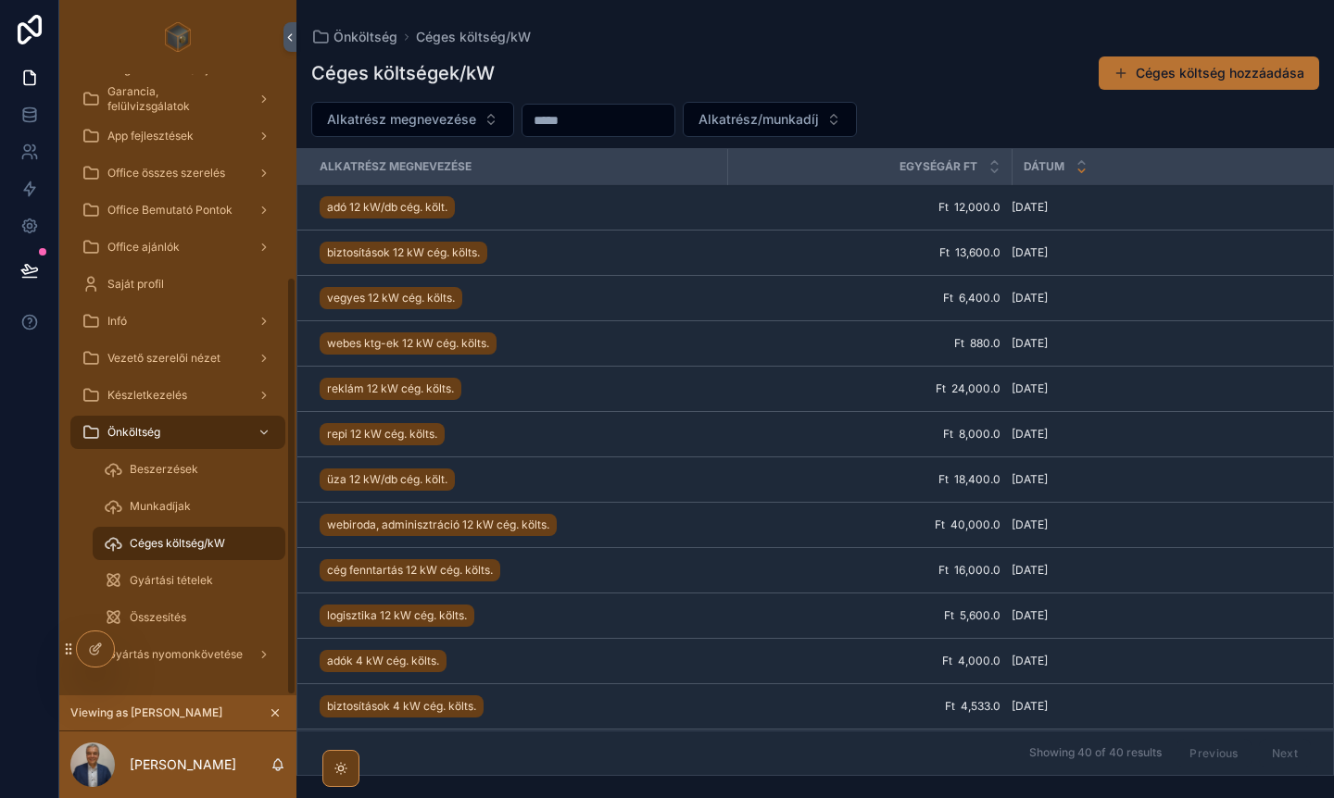
click at [163, 585] on span "Gyártási tételek" at bounding box center [171, 580] width 83 height 15
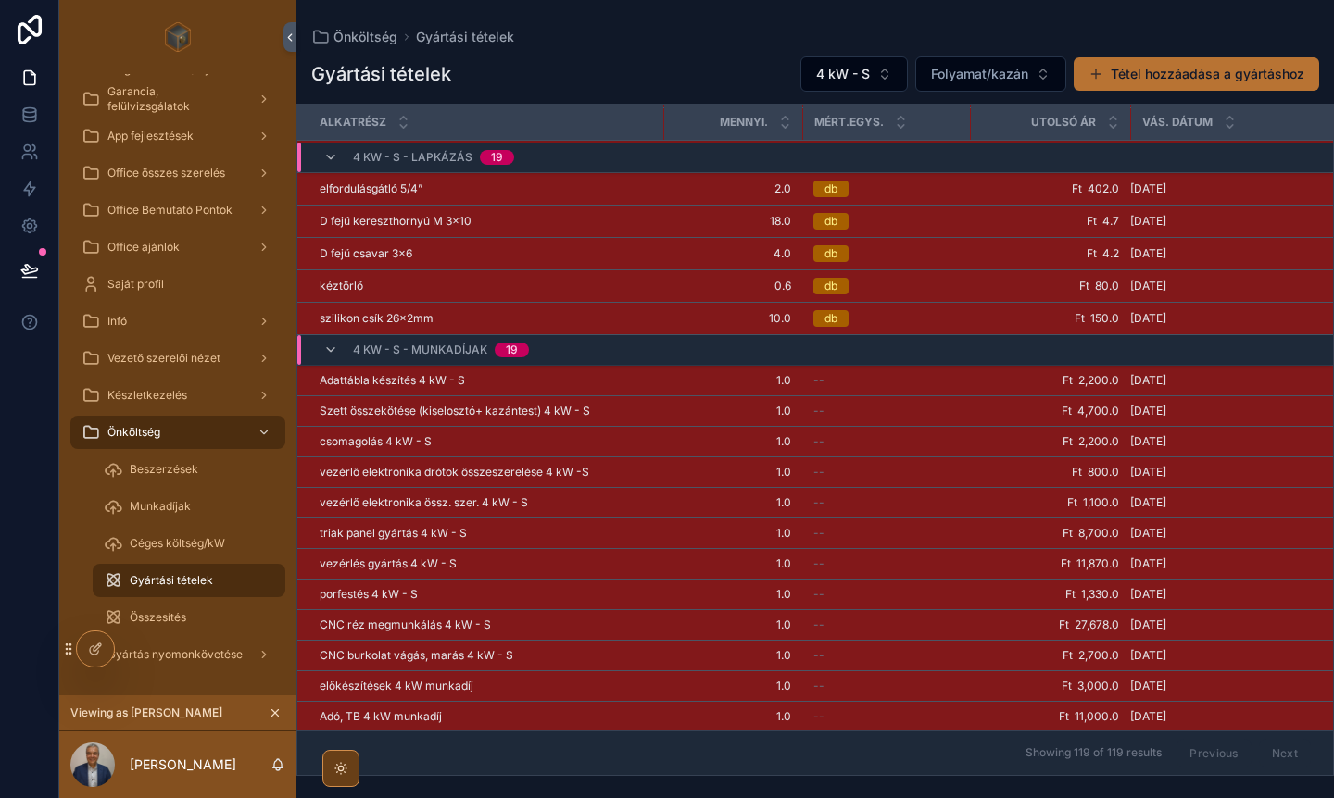
scroll to position [2392, 0]
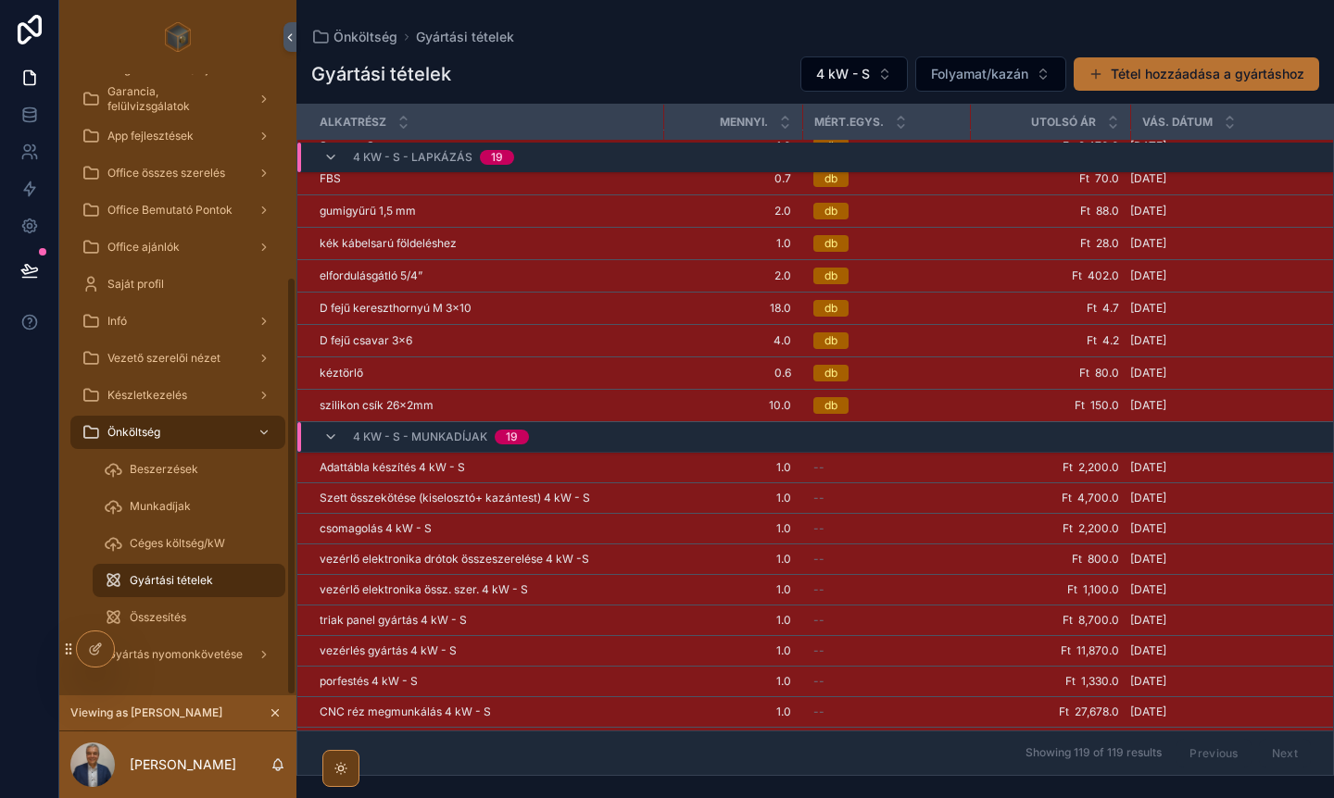
click at [182, 609] on div "Összesítés" at bounding box center [189, 618] width 170 height 30
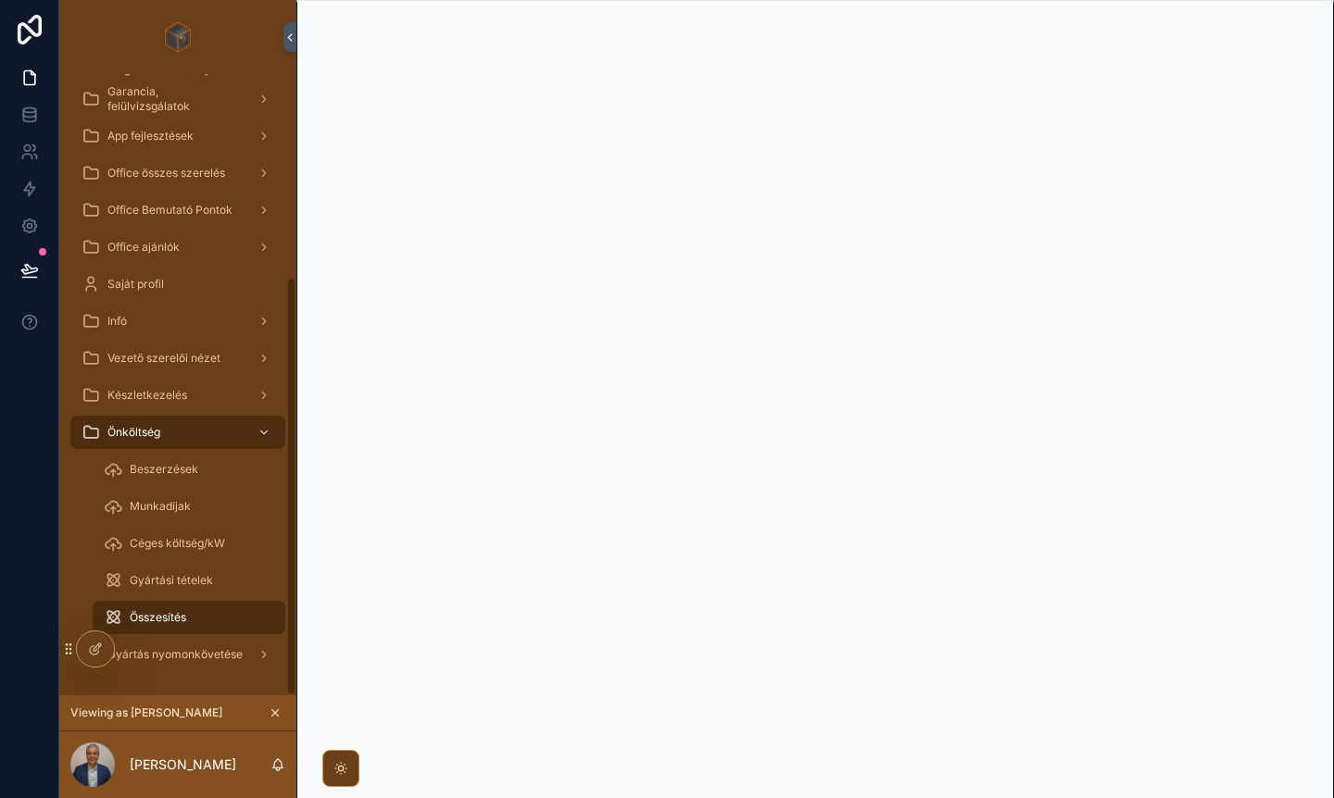
click at [259, 434] on icon "scrollable content" at bounding box center [264, 432] width 13 height 13
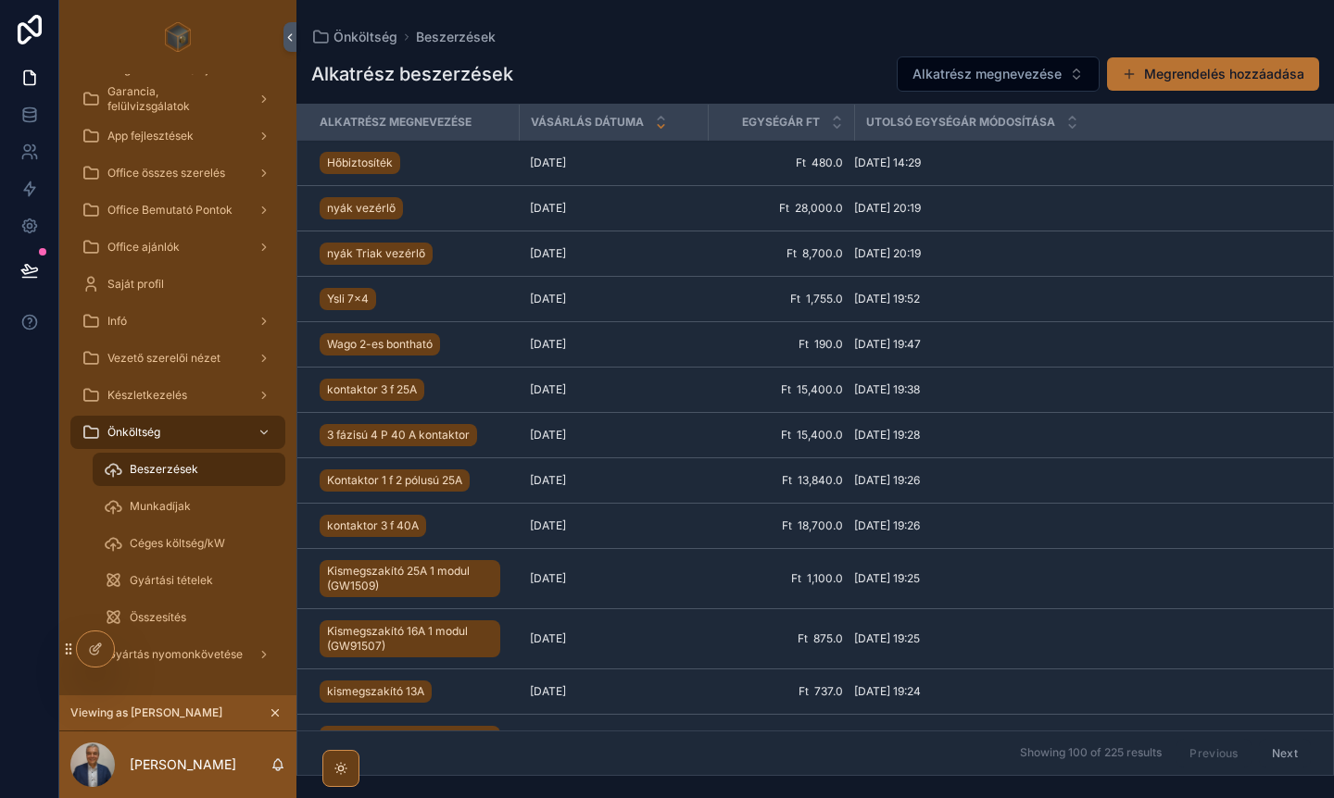
click at [167, 399] on span "Készletkezelés" at bounding box center [147, 395] width 80 height 15
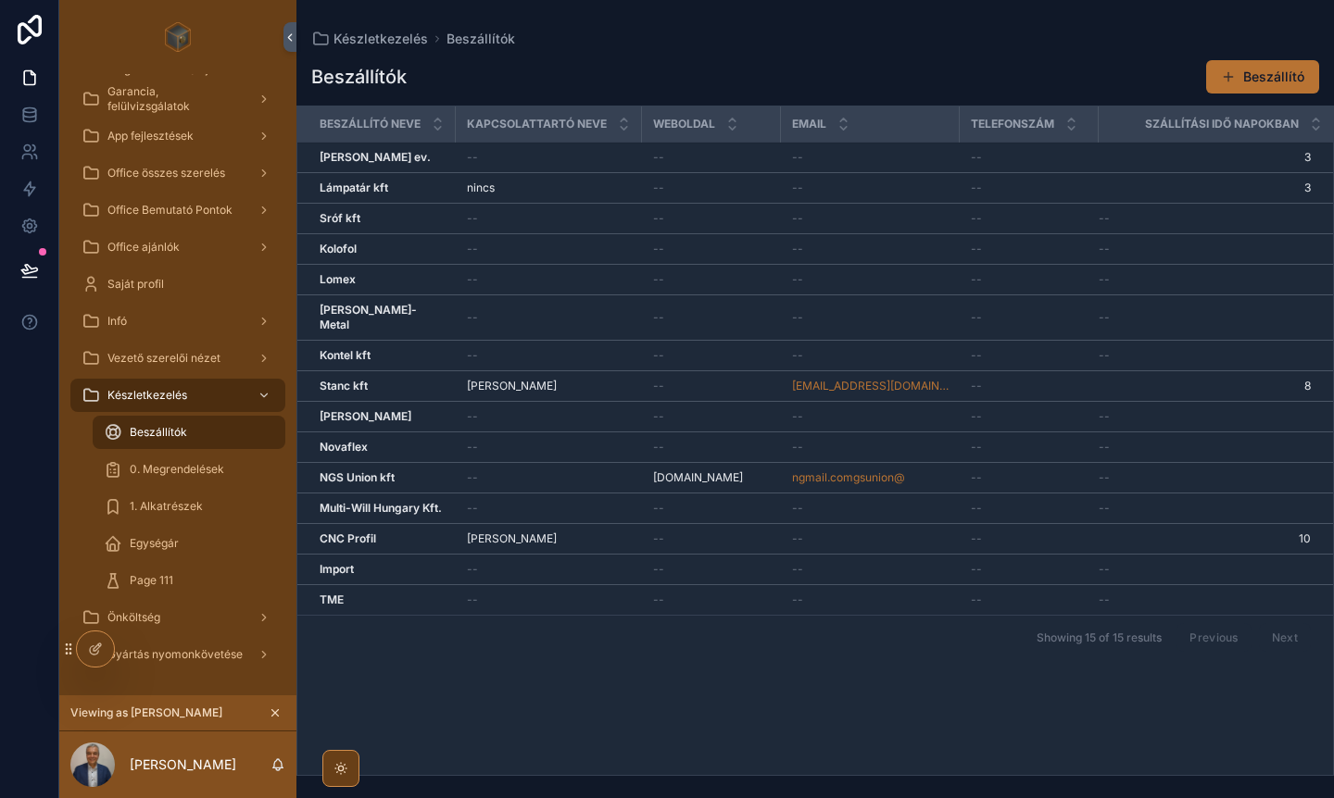
click at [176, 363] on span "Vezető szerelői nézet" at bounding box center [163, 358] width 113 height 15
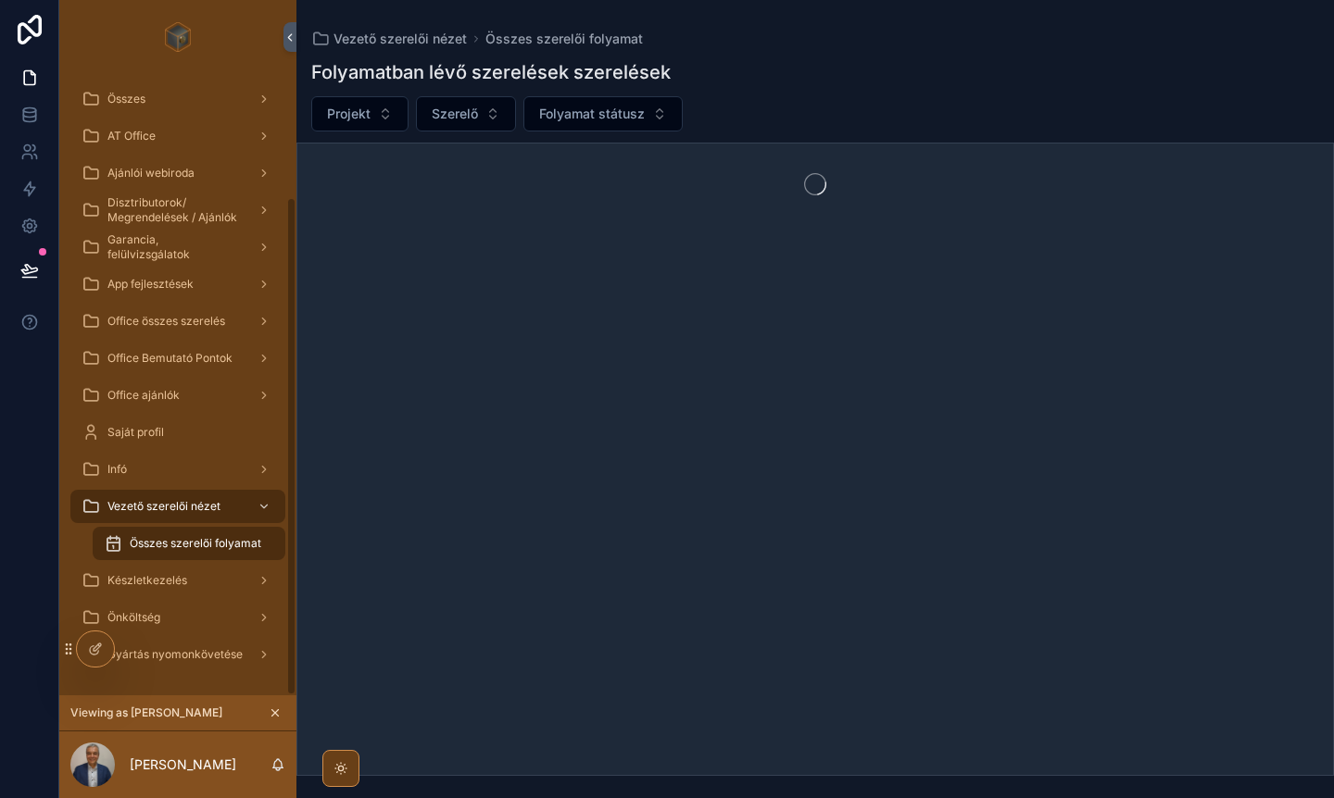
scroll to position [153, 0]
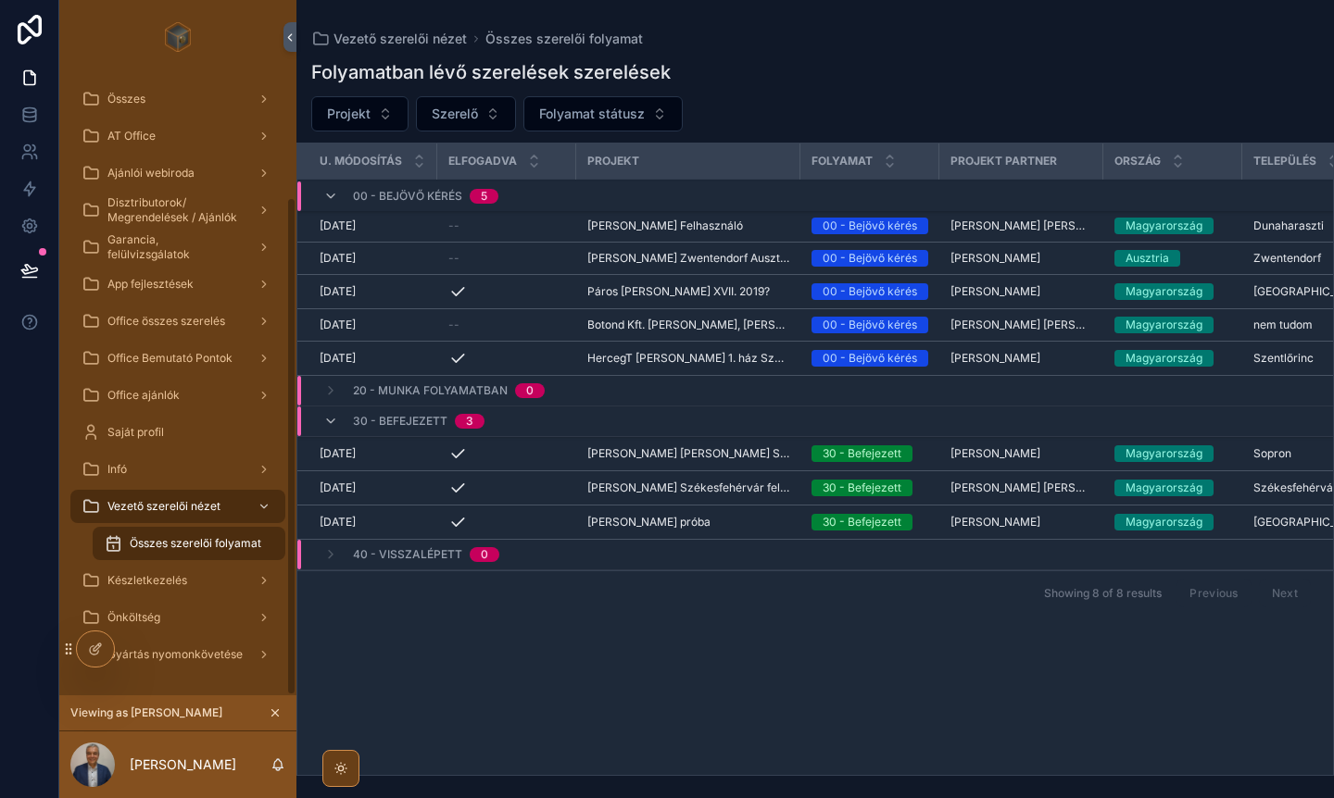
click at [132, 469] on div "Infó" at bounding box center [178, 470] width 193 height 30
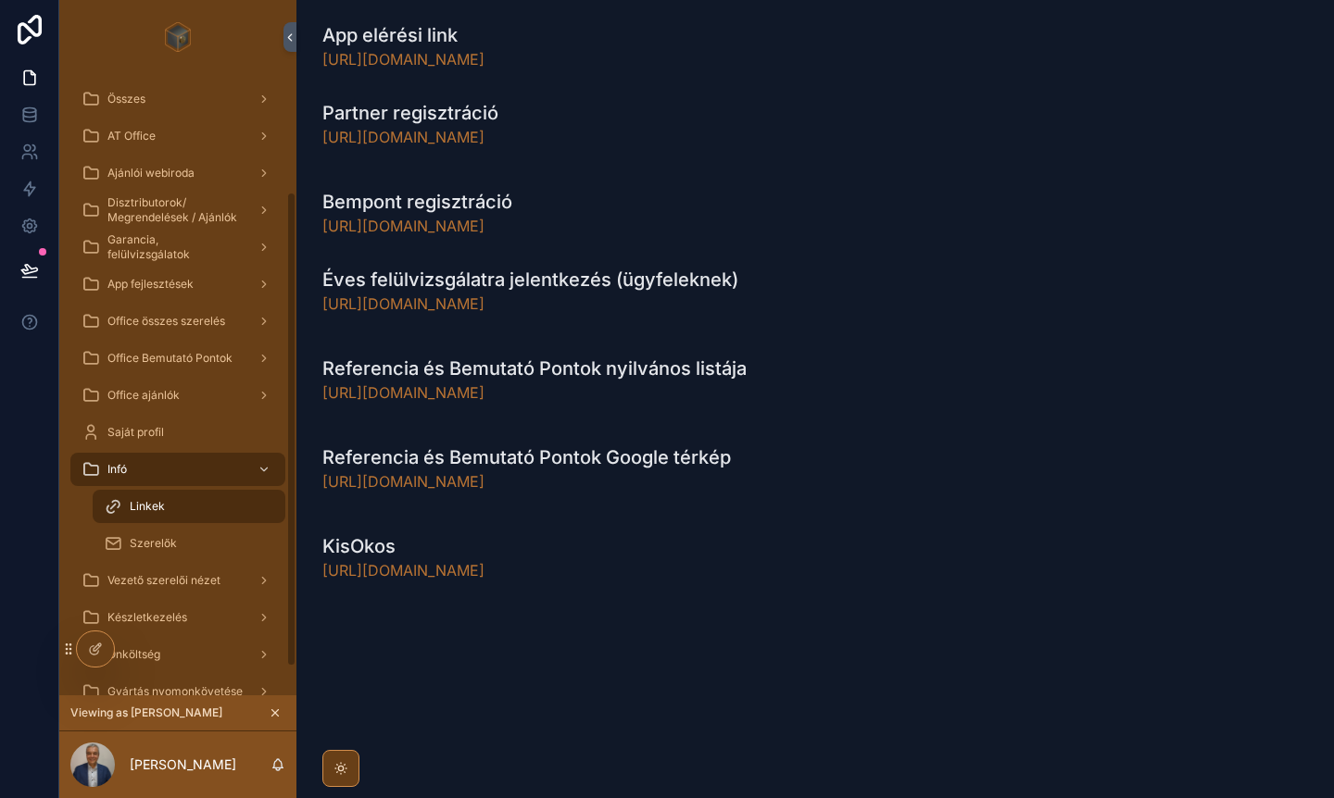
click at [148, 430] on span "Saját profil" at bounding box center [135, 432] width 57 height 15
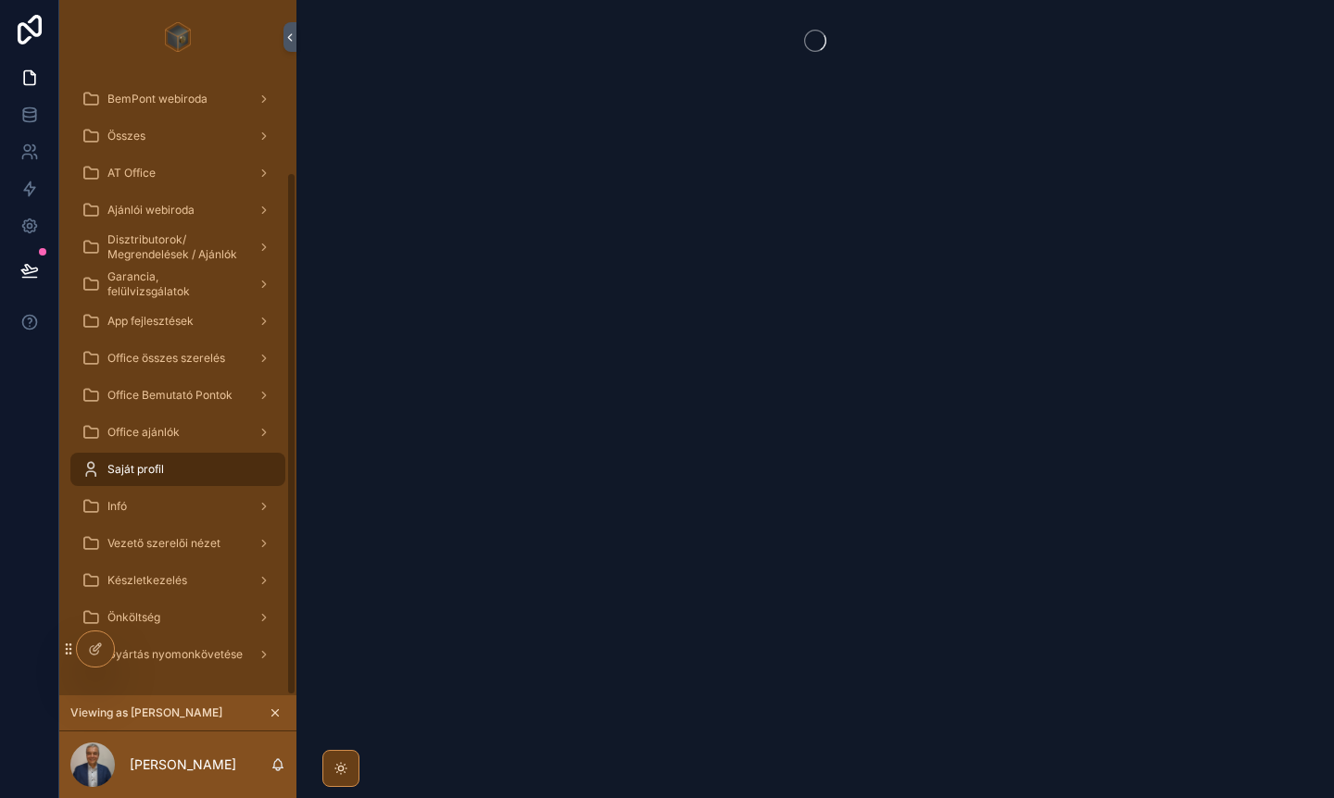
scroll to position [116, 0]
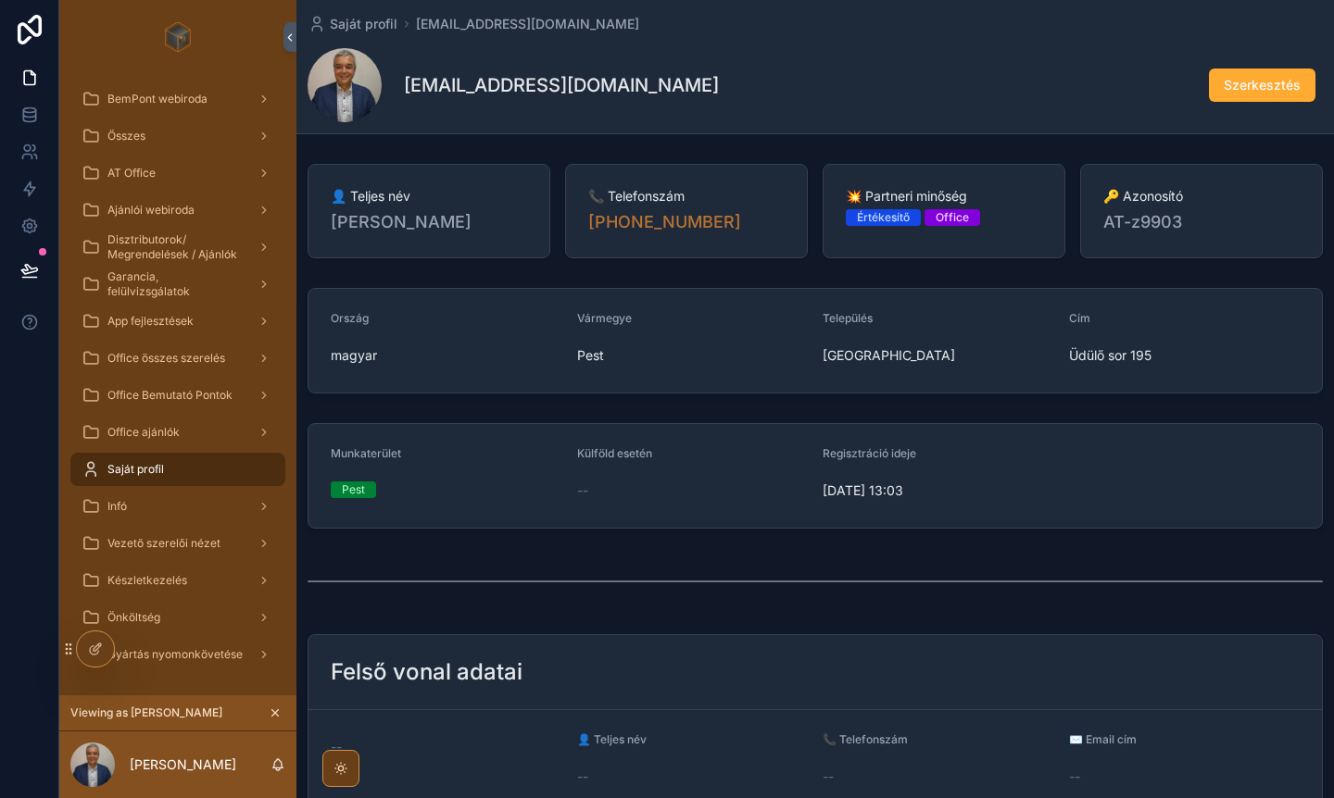
click at [154, 162] on div "AT Office" at bounding box center [178, 173] width 193 height 30
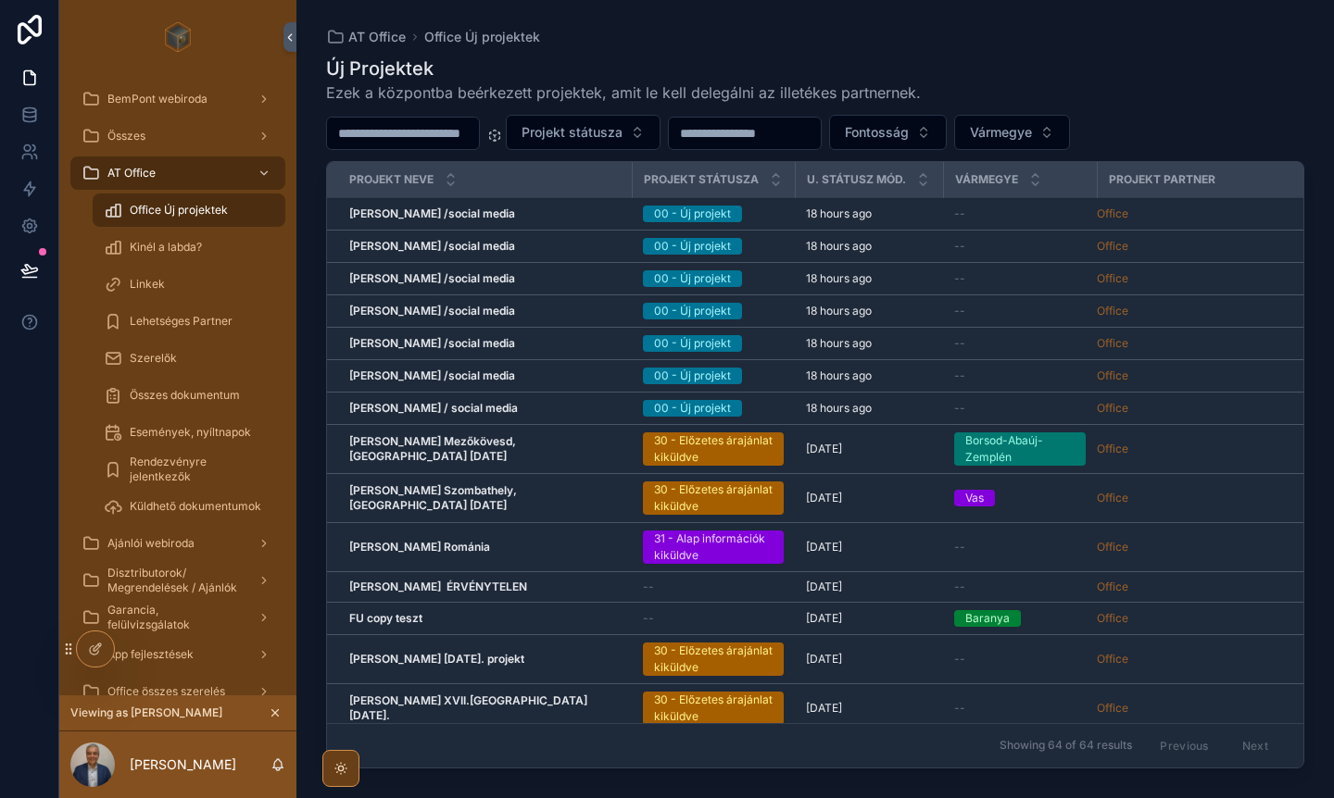
click at [157, 284] on span "Linkek" at bounding box center [147, 284] width 35 height 15
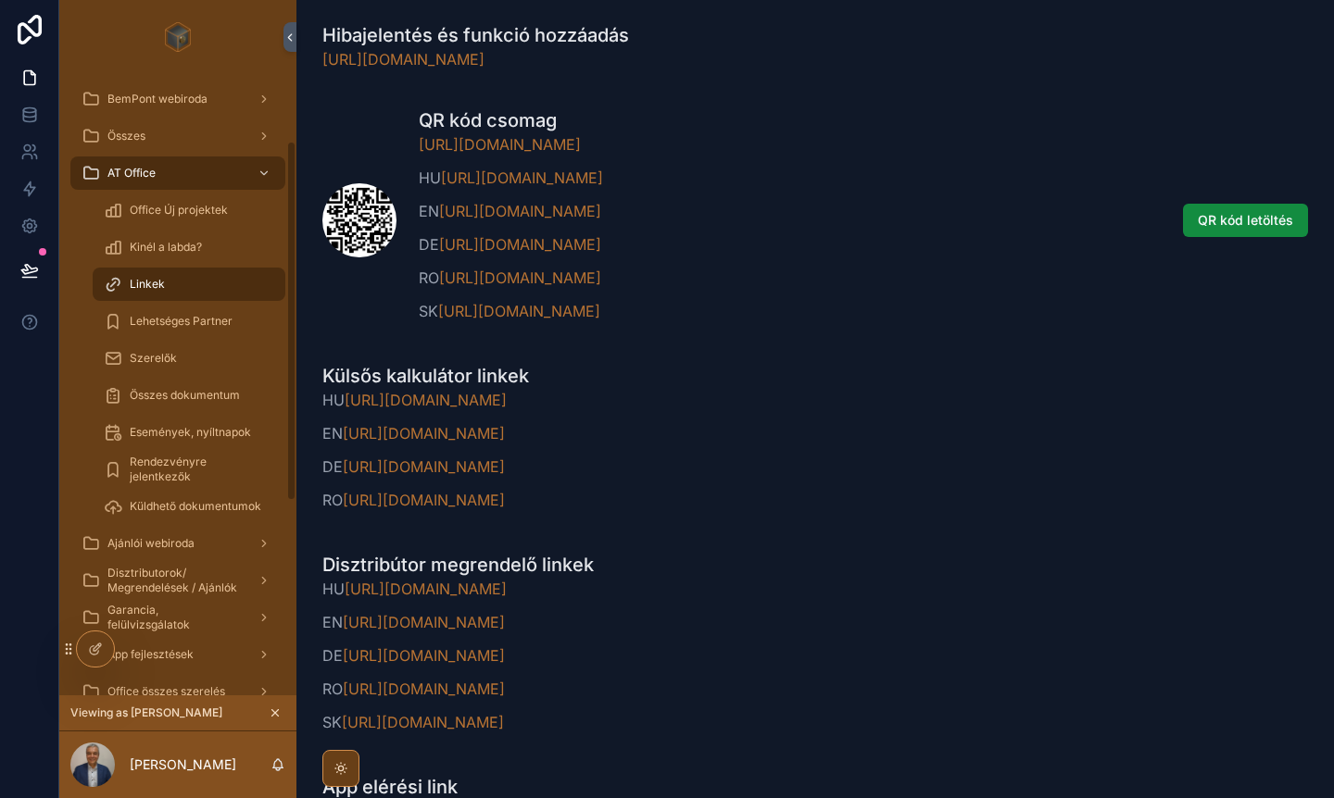
click at [196, 321] on span "Lehetséges Partner" at bounding box center [181, 321] width 103 height 15
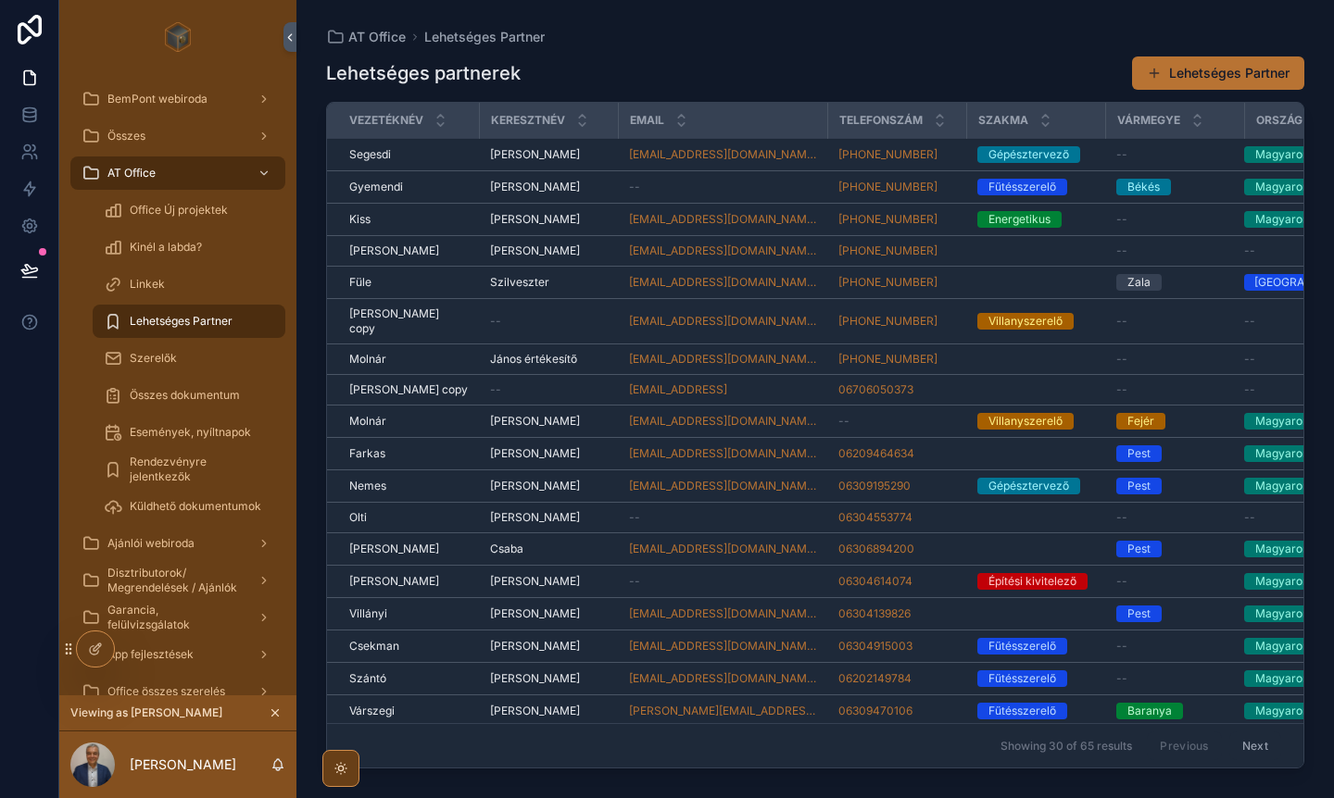
click at [167, 284] on div "Linkek" at bounding box center [189, 285] width 170 height 30
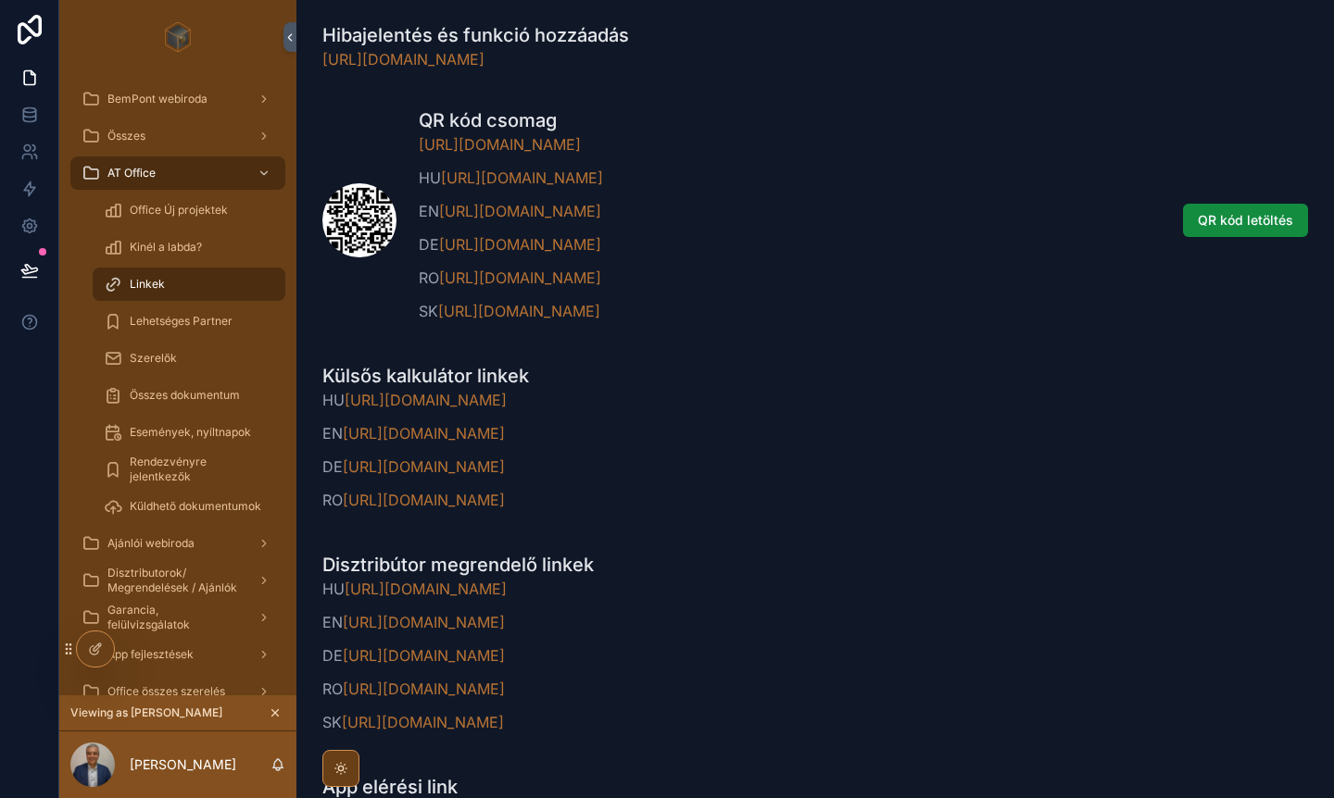
click at [165, 206] on span "Office Új projektek" at bounding box center [179, 210] width 98 height 15
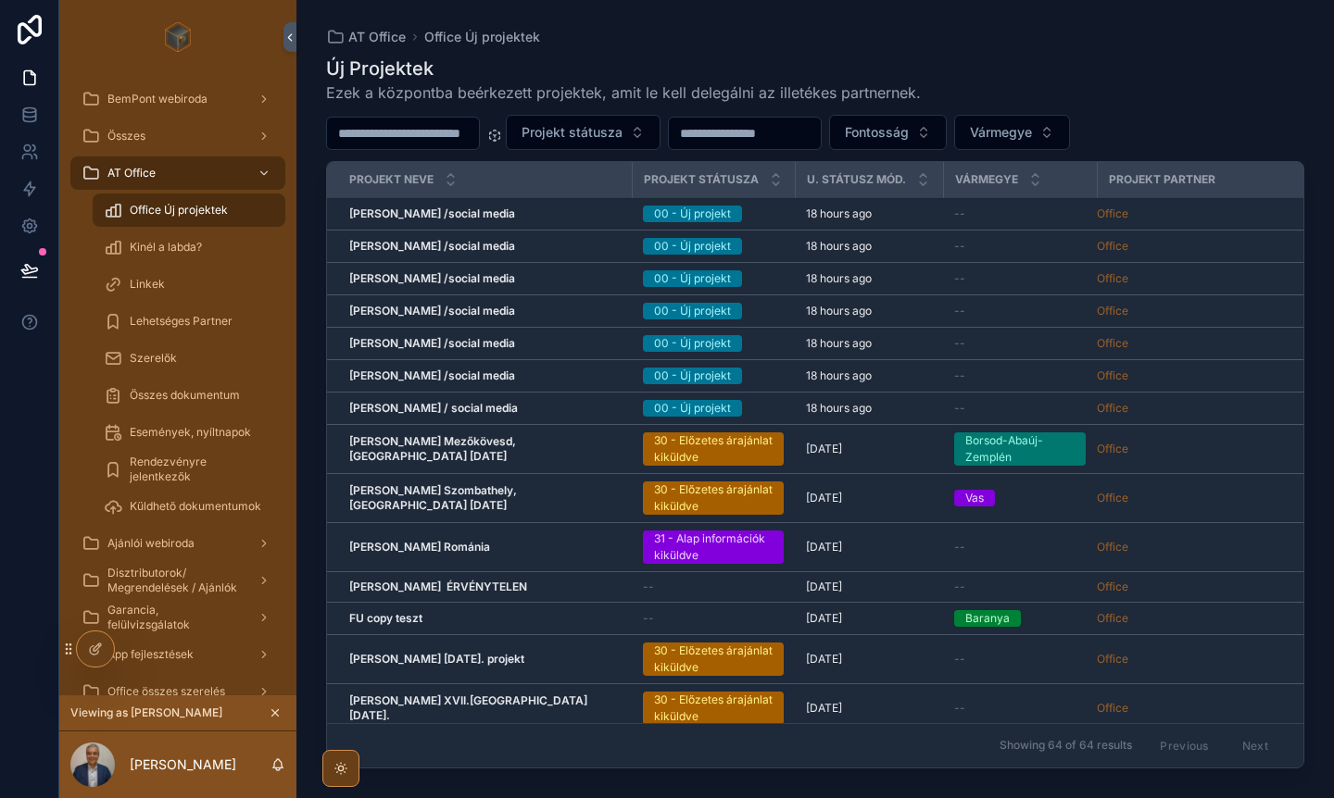
click at [174, 139] on div "Összes" at bounding box center [178, 136] width 193 height 30
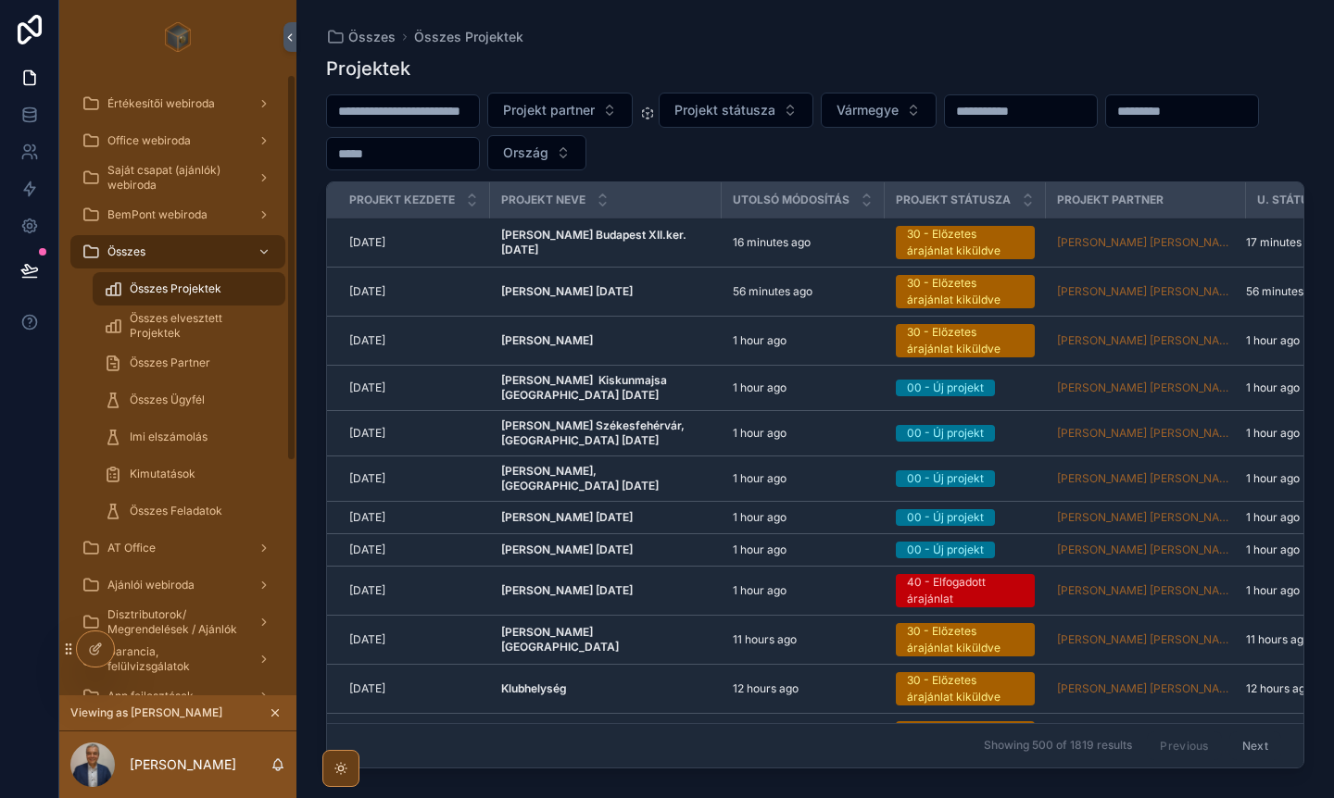
click at [170, 139] on span "Office webiroda" at bounding box center [148, 140] width 83 height 15
